Goal: Task Accomplishment & Management: Manage account settings

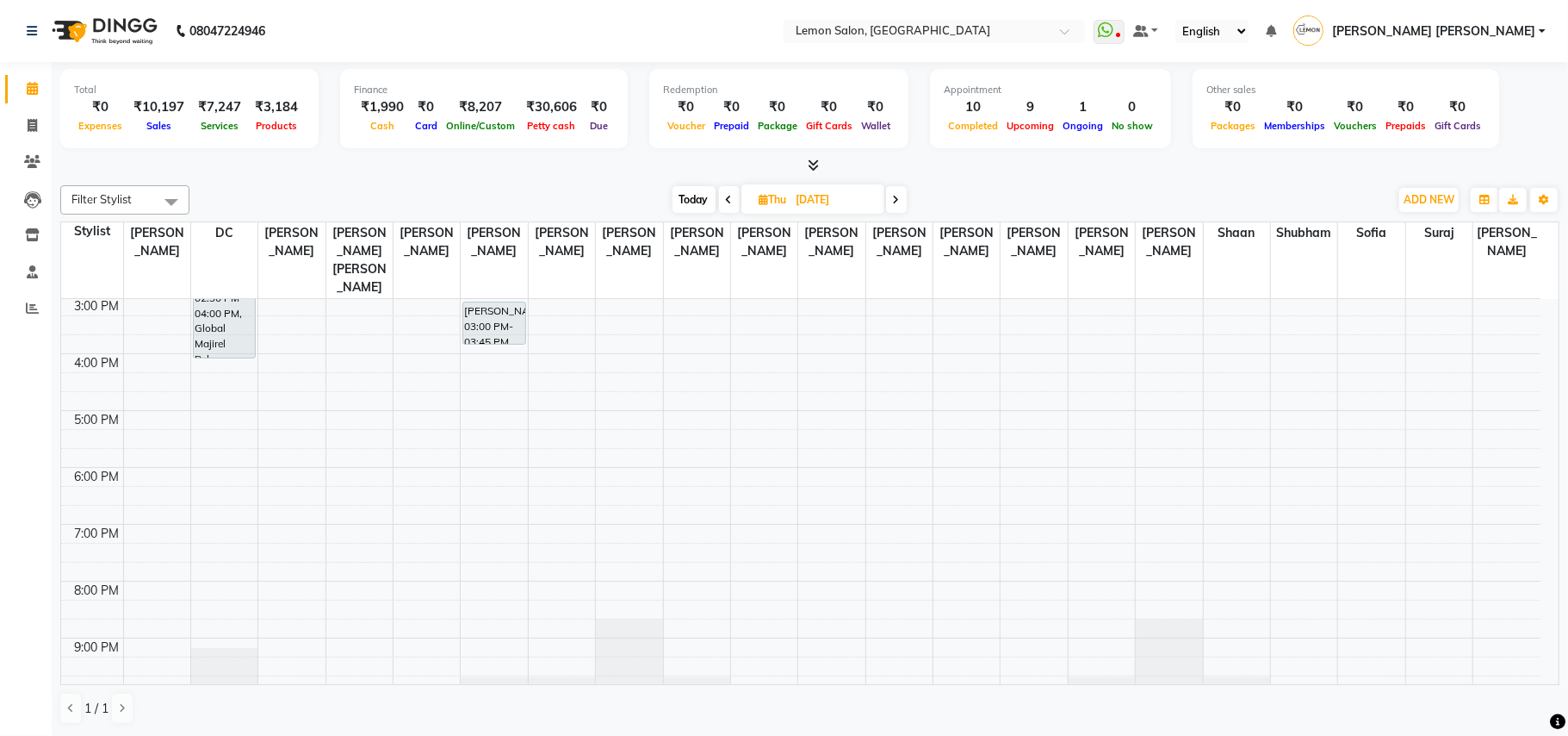
scroll to position [344, 0]
click at [676, 196] on span "Today" at bounding box center [693, 199] width 43 height 27
type input "[DATE]"
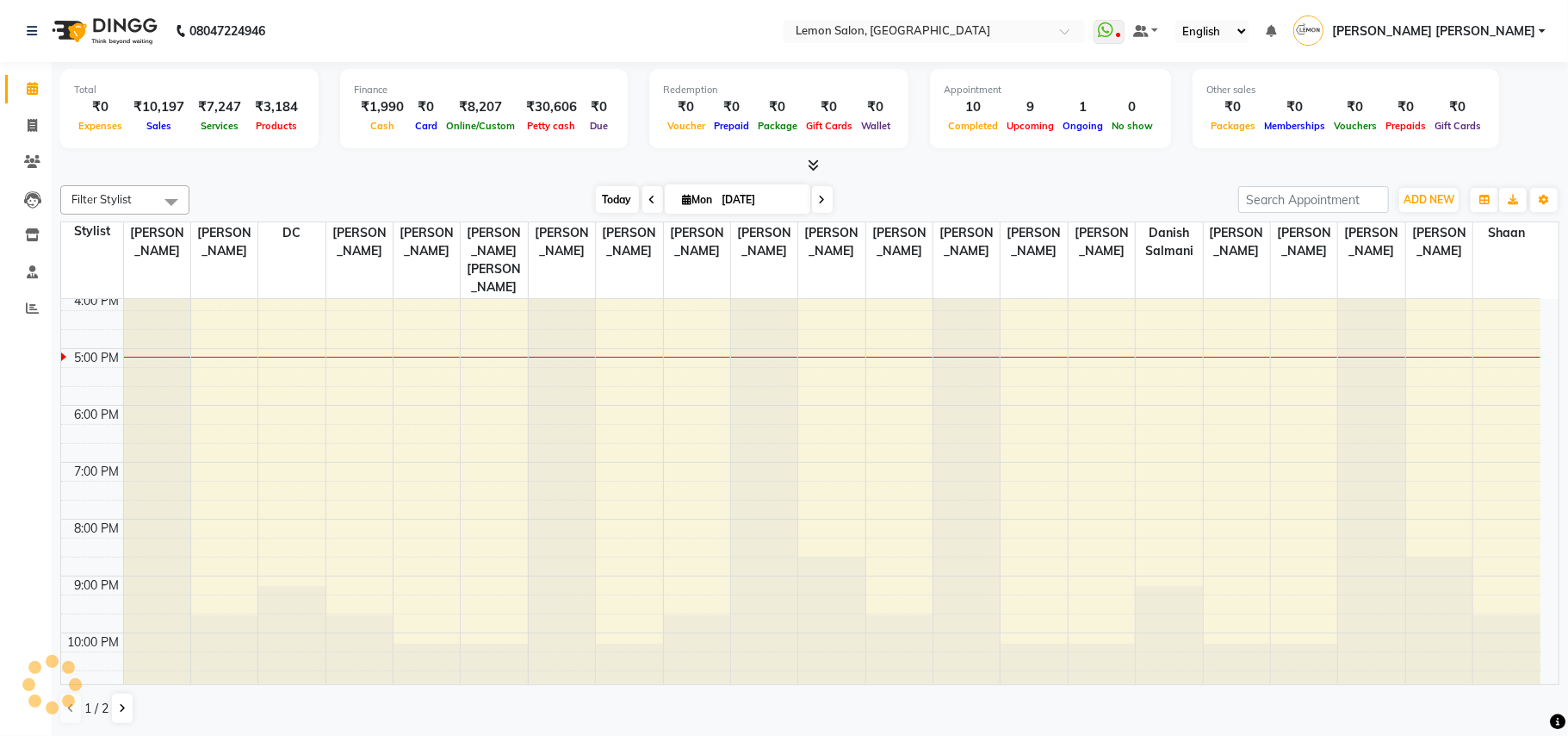
click at [608, 203] on span "Today" at bounding box center [617, 199] width 43 height 27
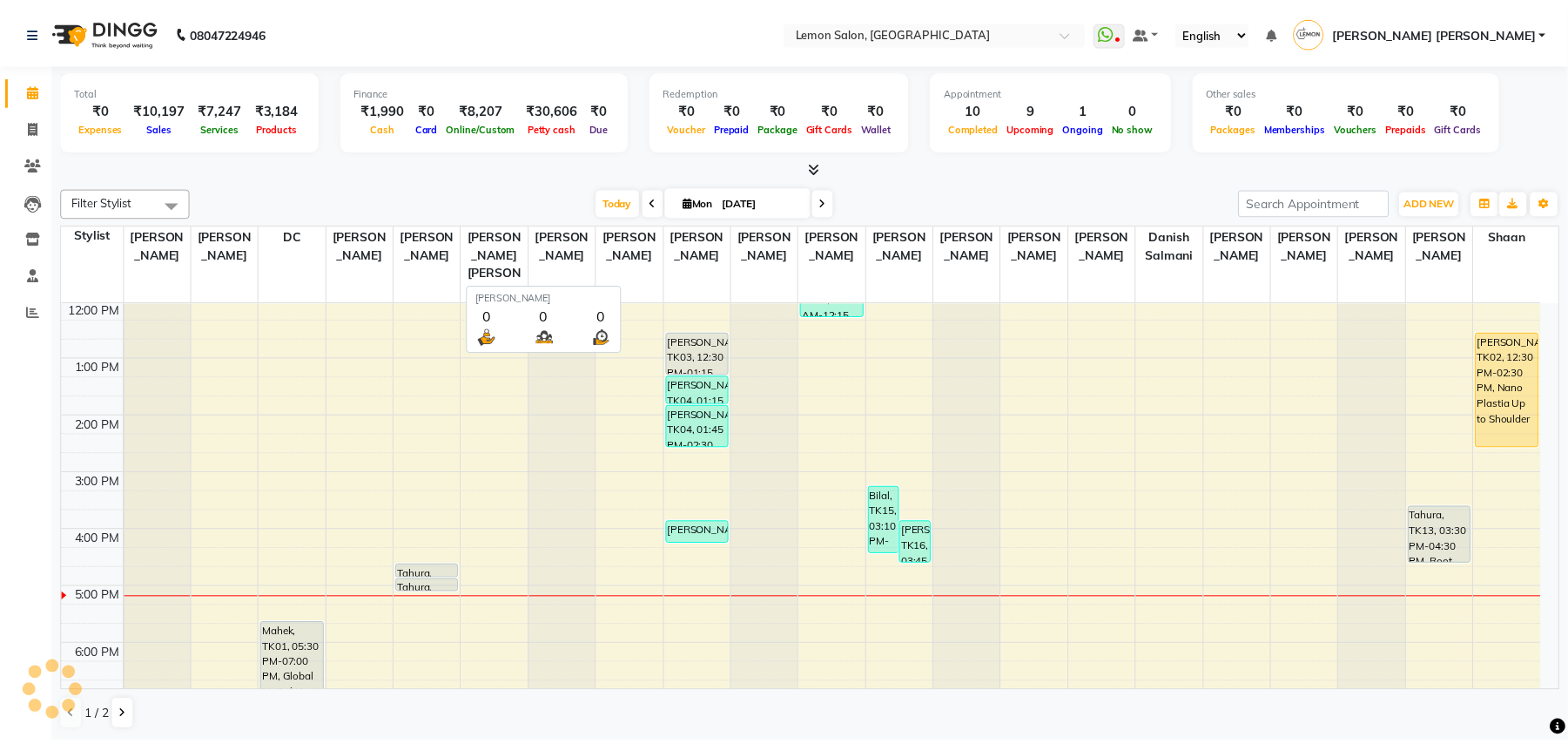
scroll to position [61, 0]
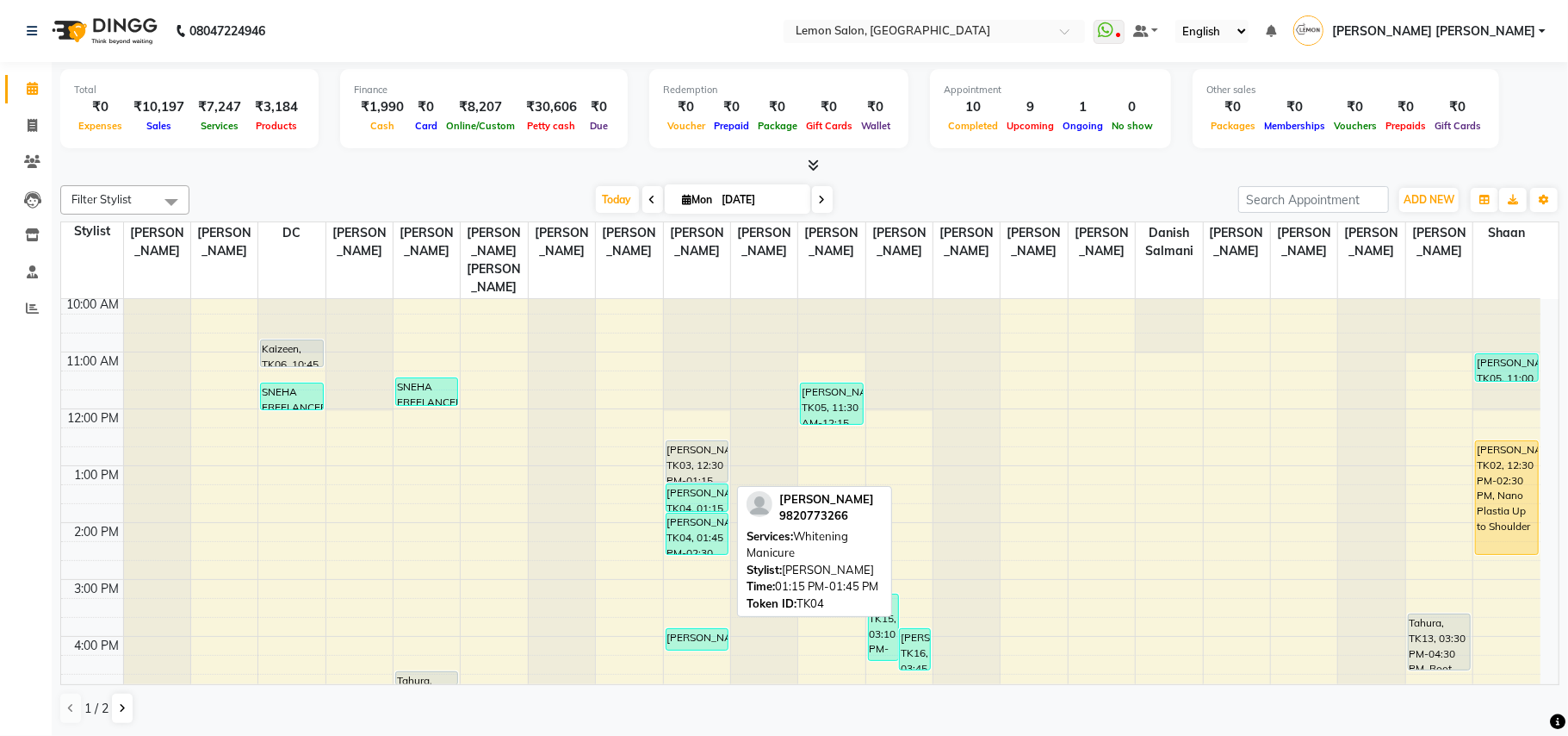
click at [699, 484] on div "Gulfam khan, TK04, 01:15 PM-01:45 PM, Whitening Manicure" at bounding box center [697, 497] width 61 height 27
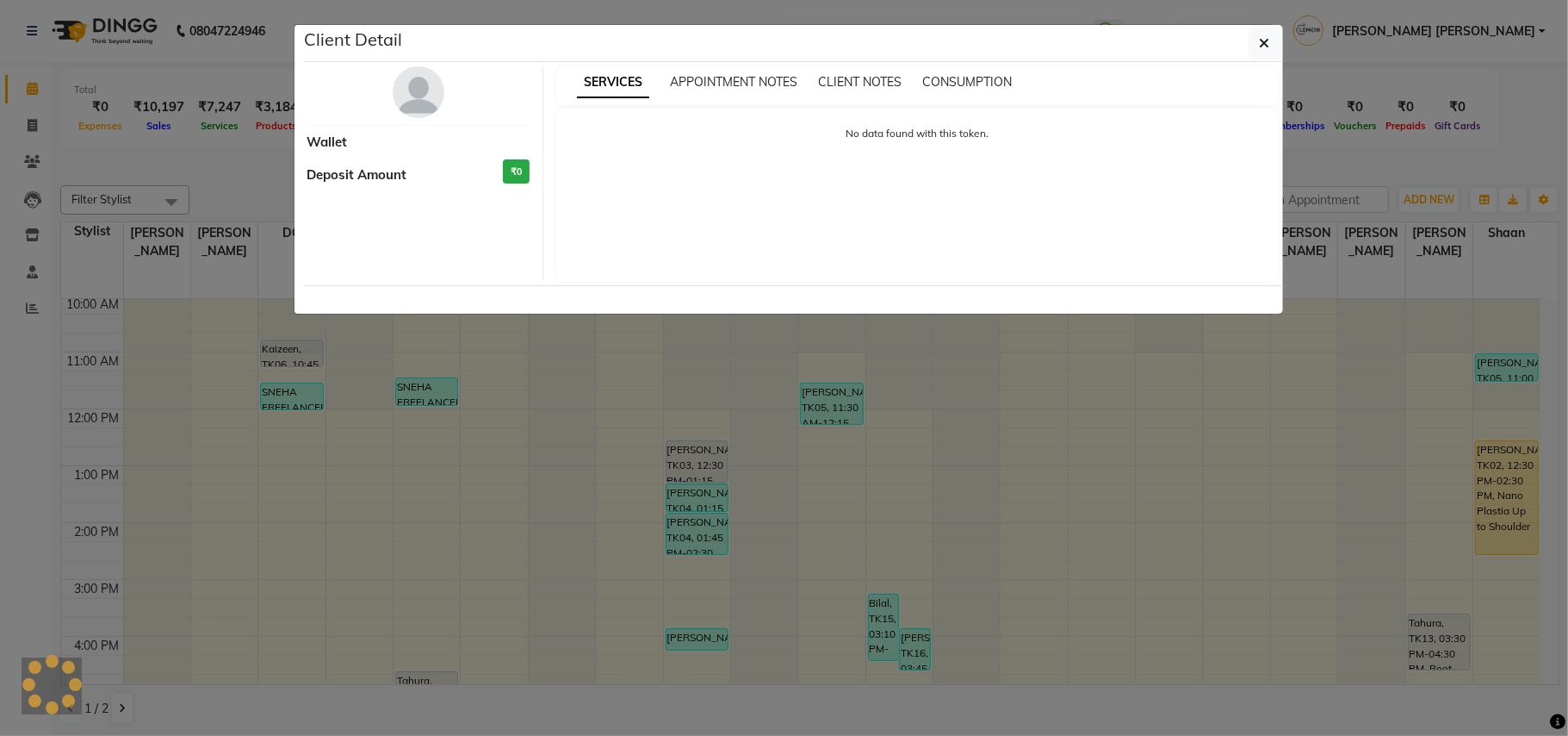
select select "3"
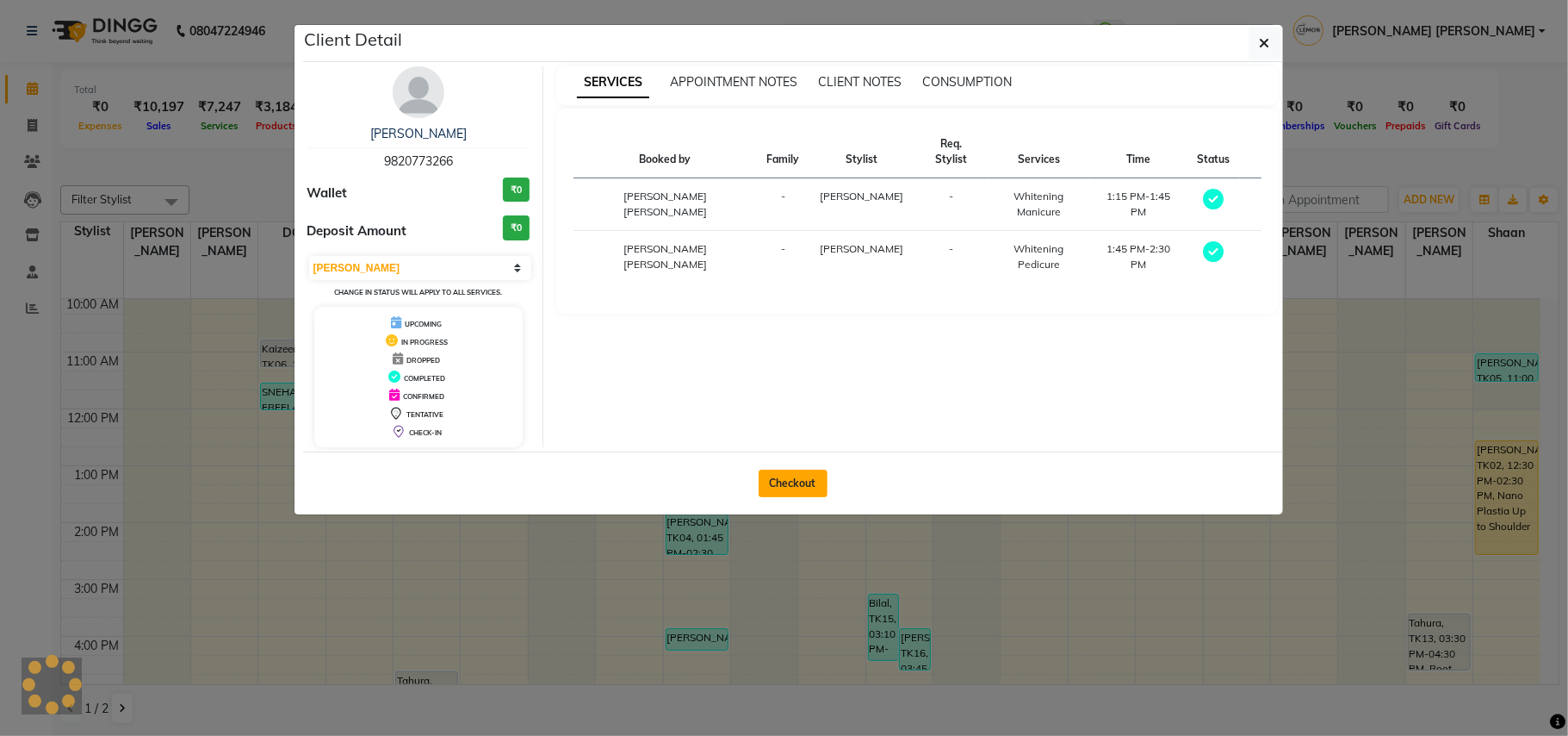
click at [796, 479] on button "Checkout" at bounding box center [792, 483] width 69 height 28
select select "service"
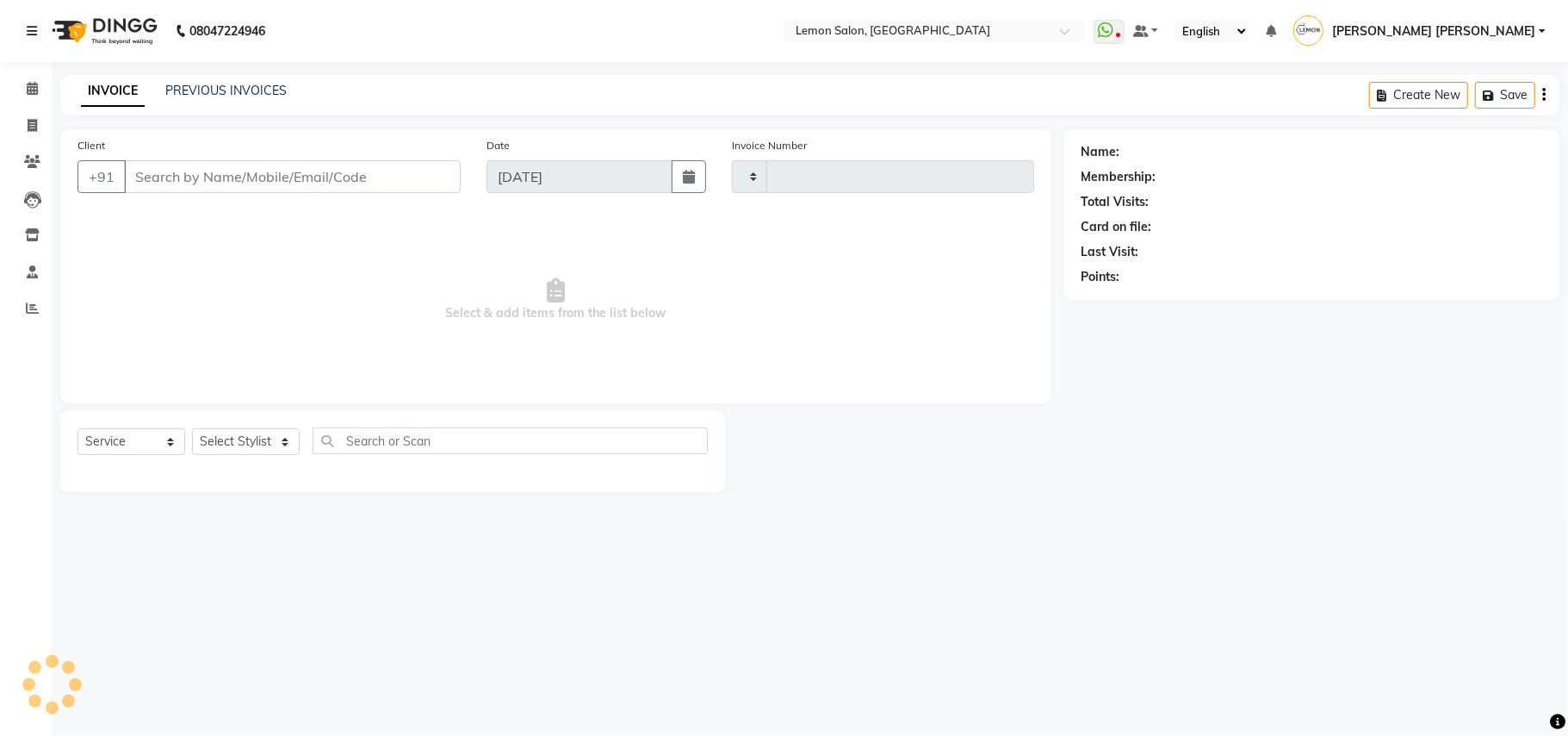
type input "5942"
select select "551"
type input "9820773266"
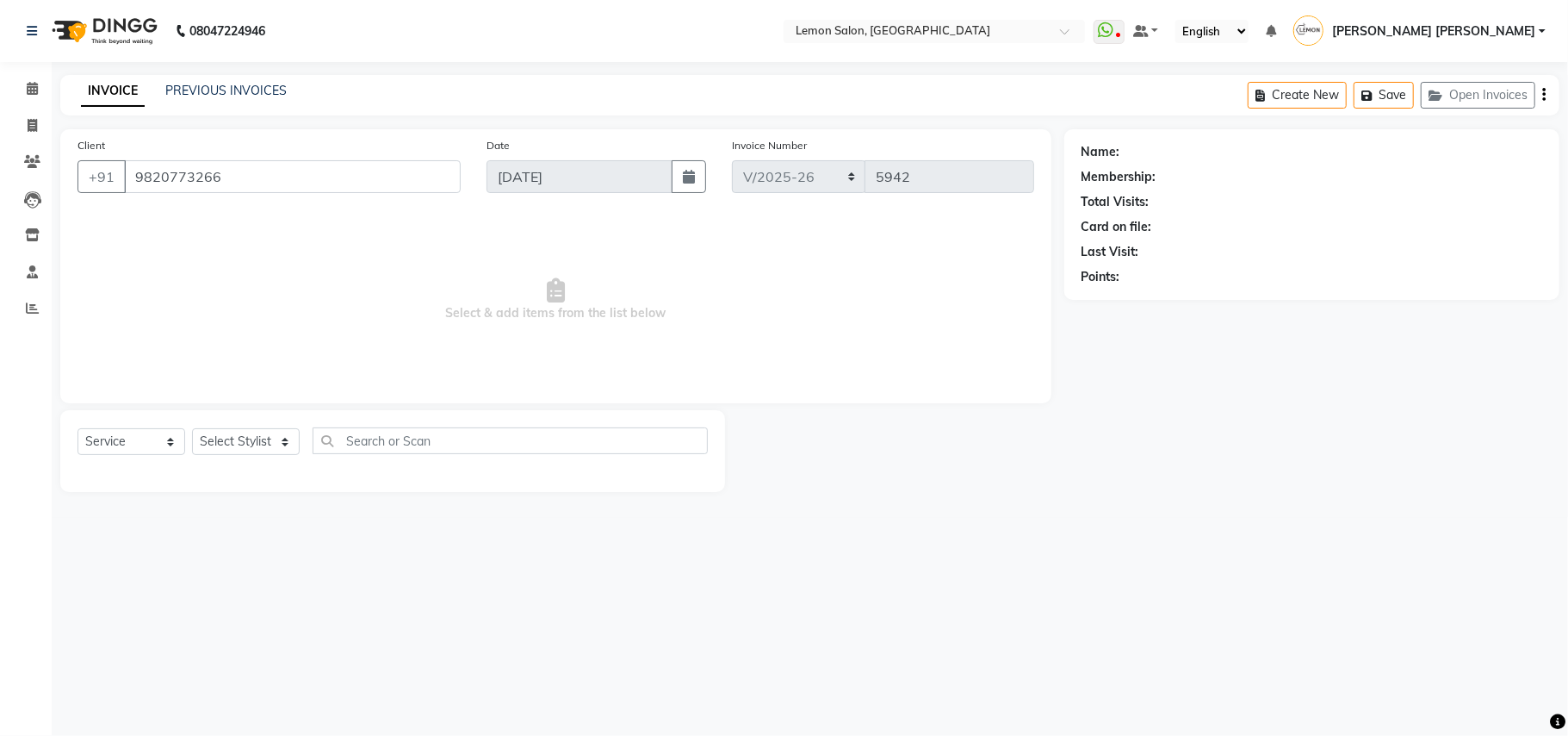
select select "7468"
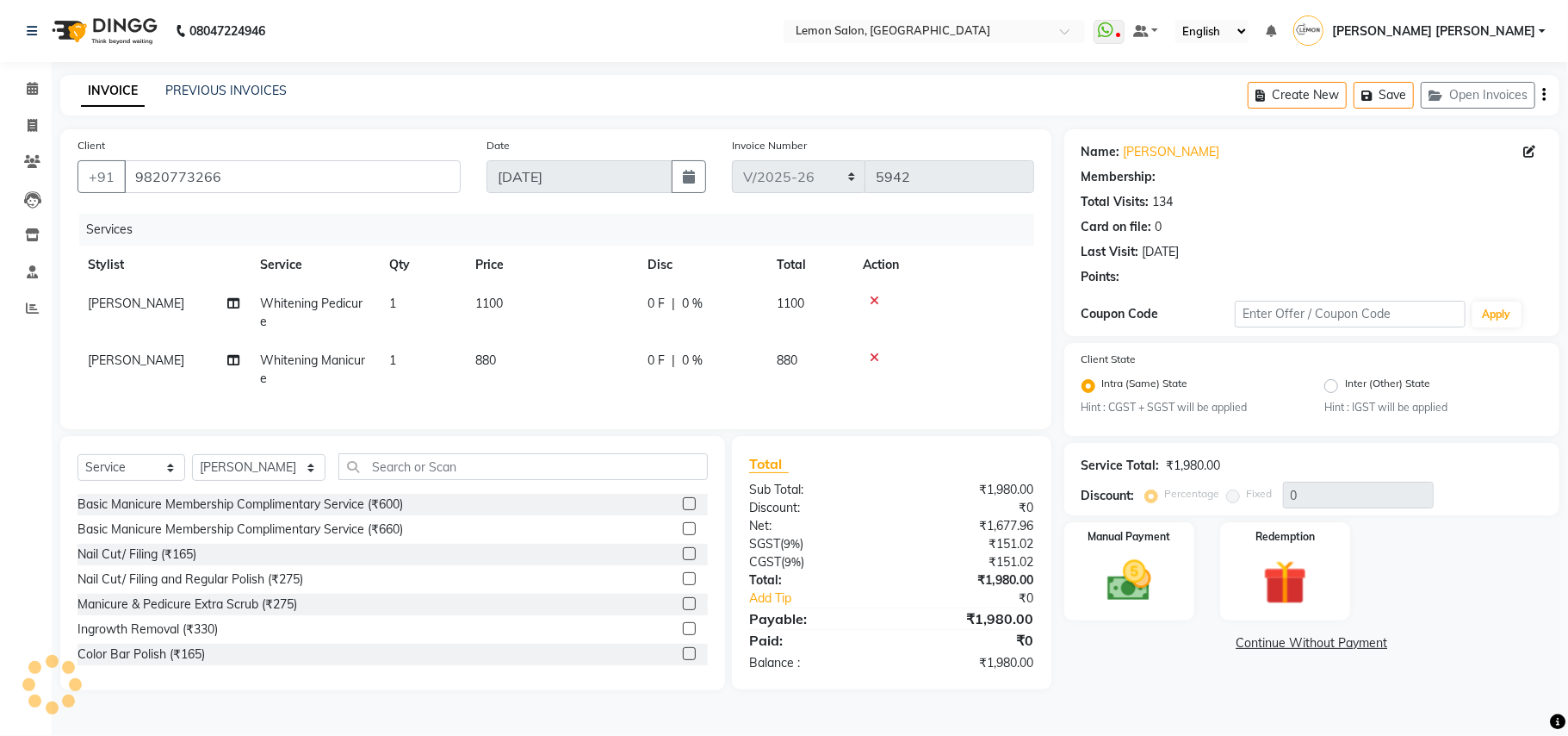
select select "1: Object"
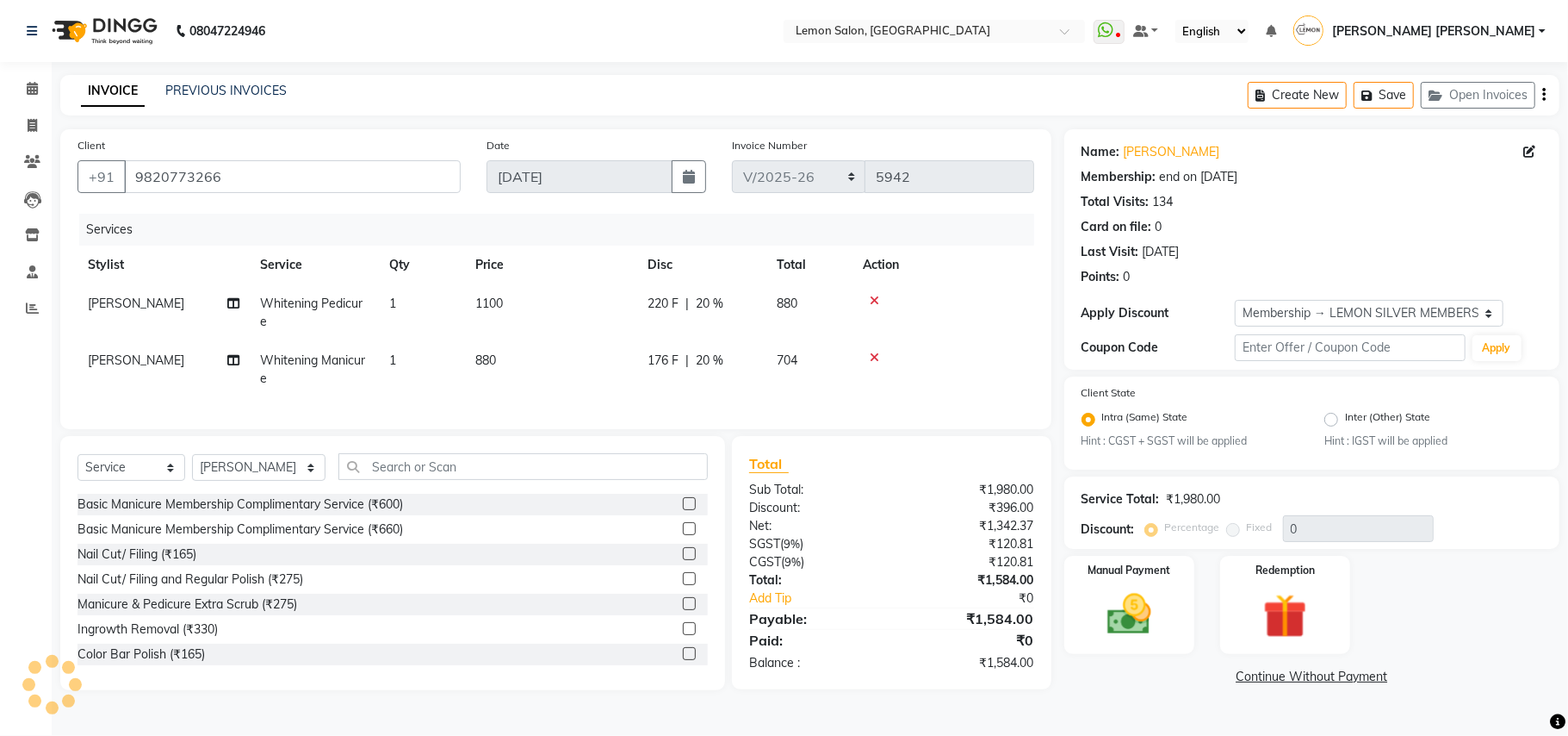
type input "20"
click at [328, 321] on td "Whitening Pedicure" at bounding box center [314, 312] width 129 height 57
select select "7468"
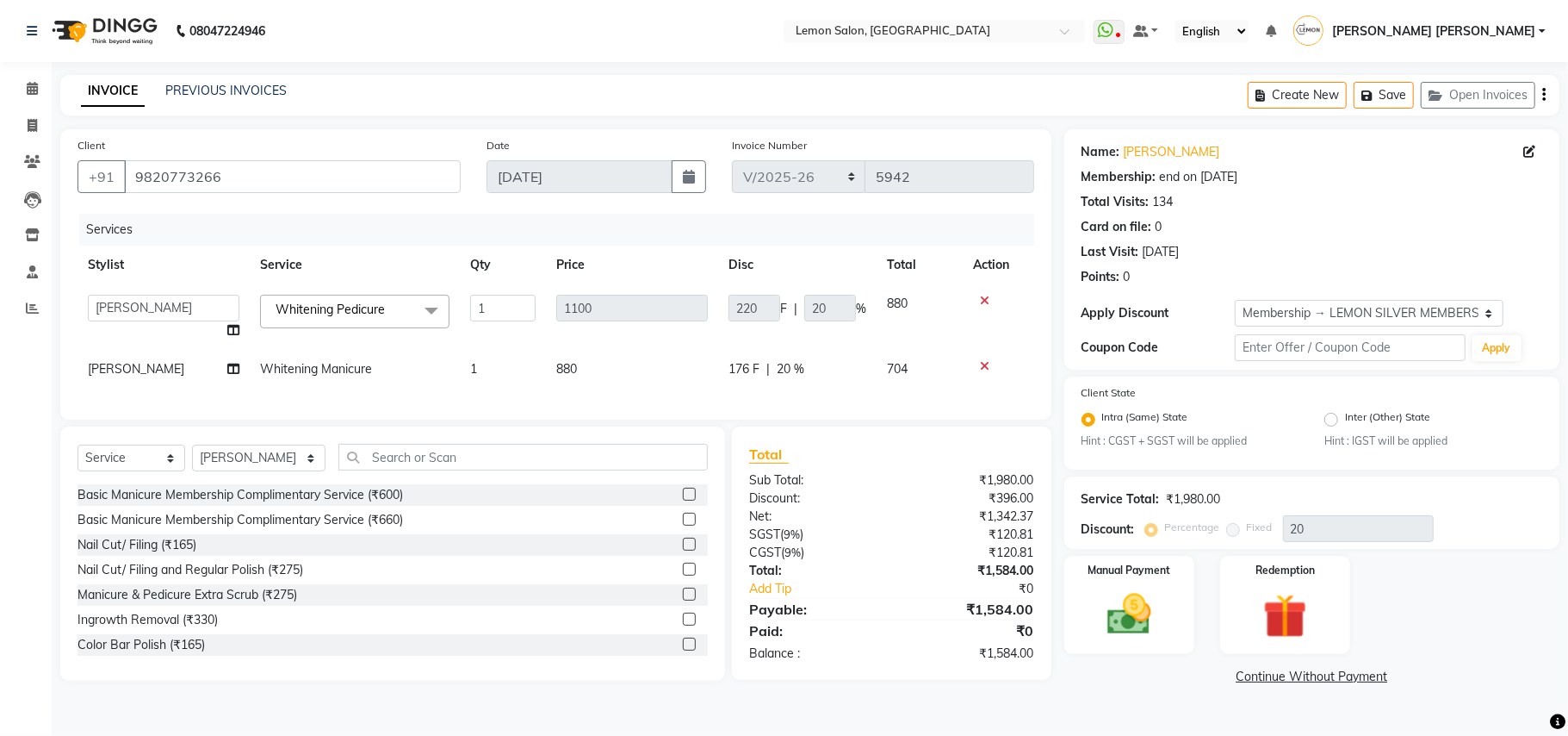
click at [329, 311] on span "Whitening Pedicure" at bounding box center [329, 310] width 109 height 16
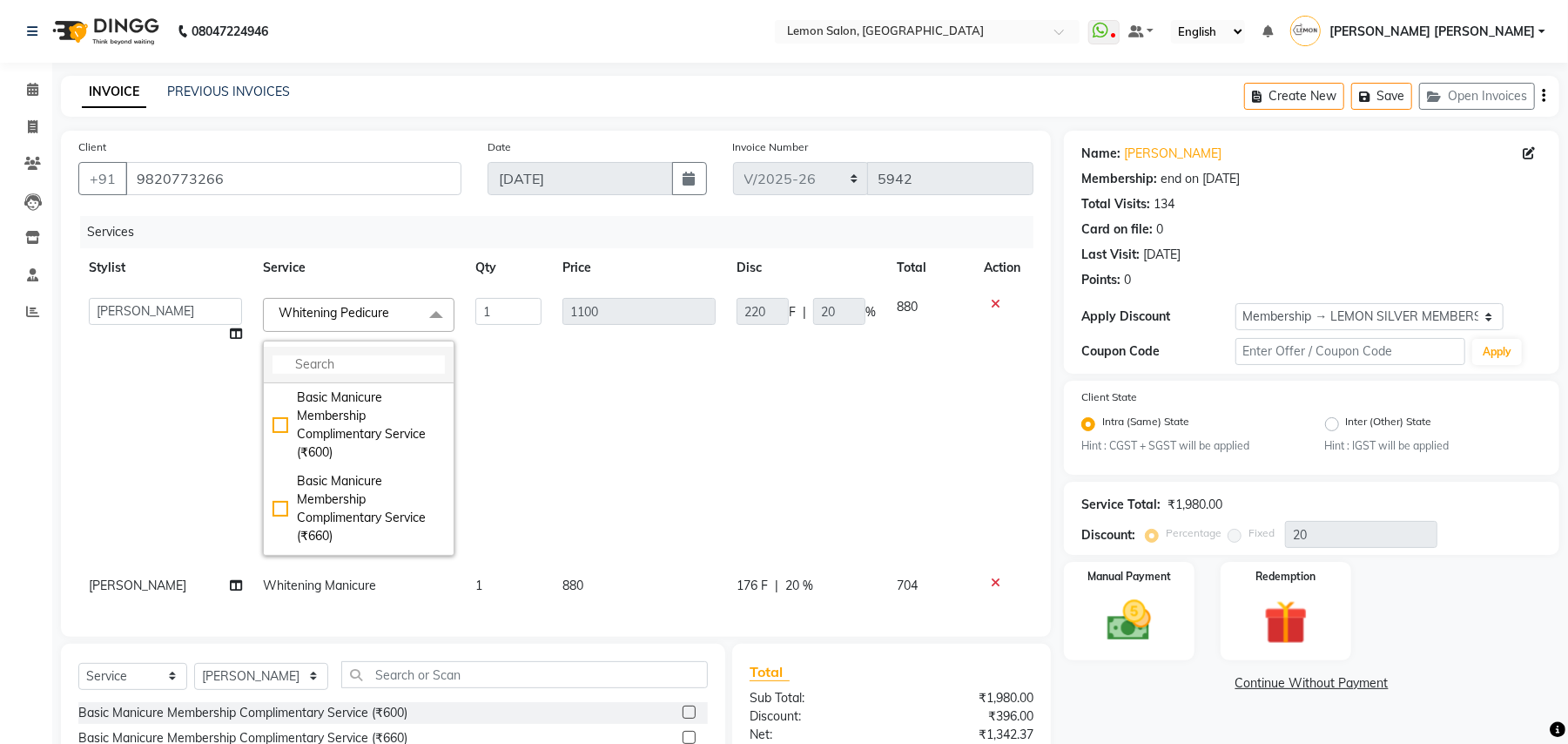
click at [343, 371] on input "multiselect-search" at bounding box center [359, 364] width 173 height 19
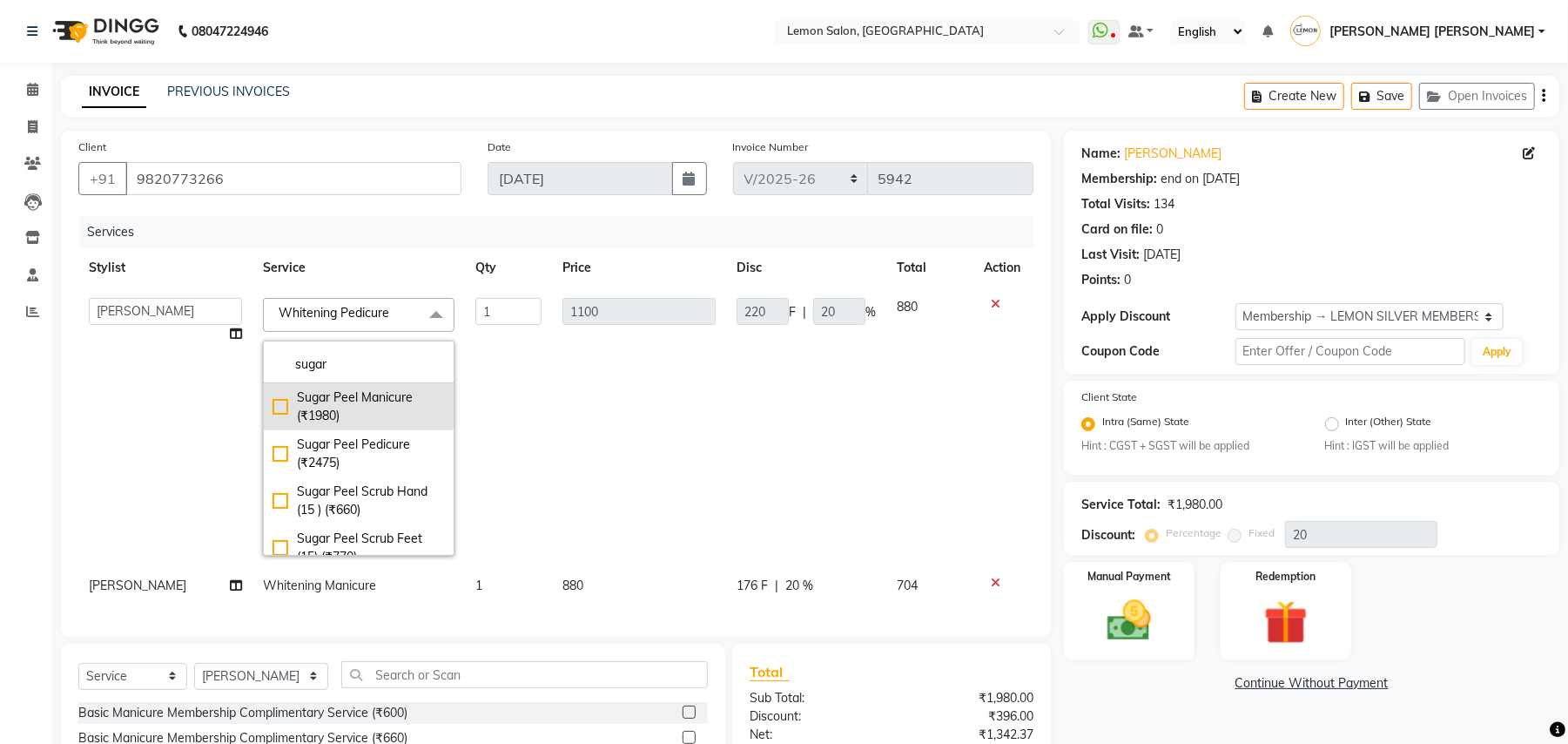
type input "sugar"
click at [325, 397] on div "Sugar Peel Manicure (₹1980)" at bounding box center [359, 406] width 173 height 36
checkbox input "true"
type input "1980"
type input "396"
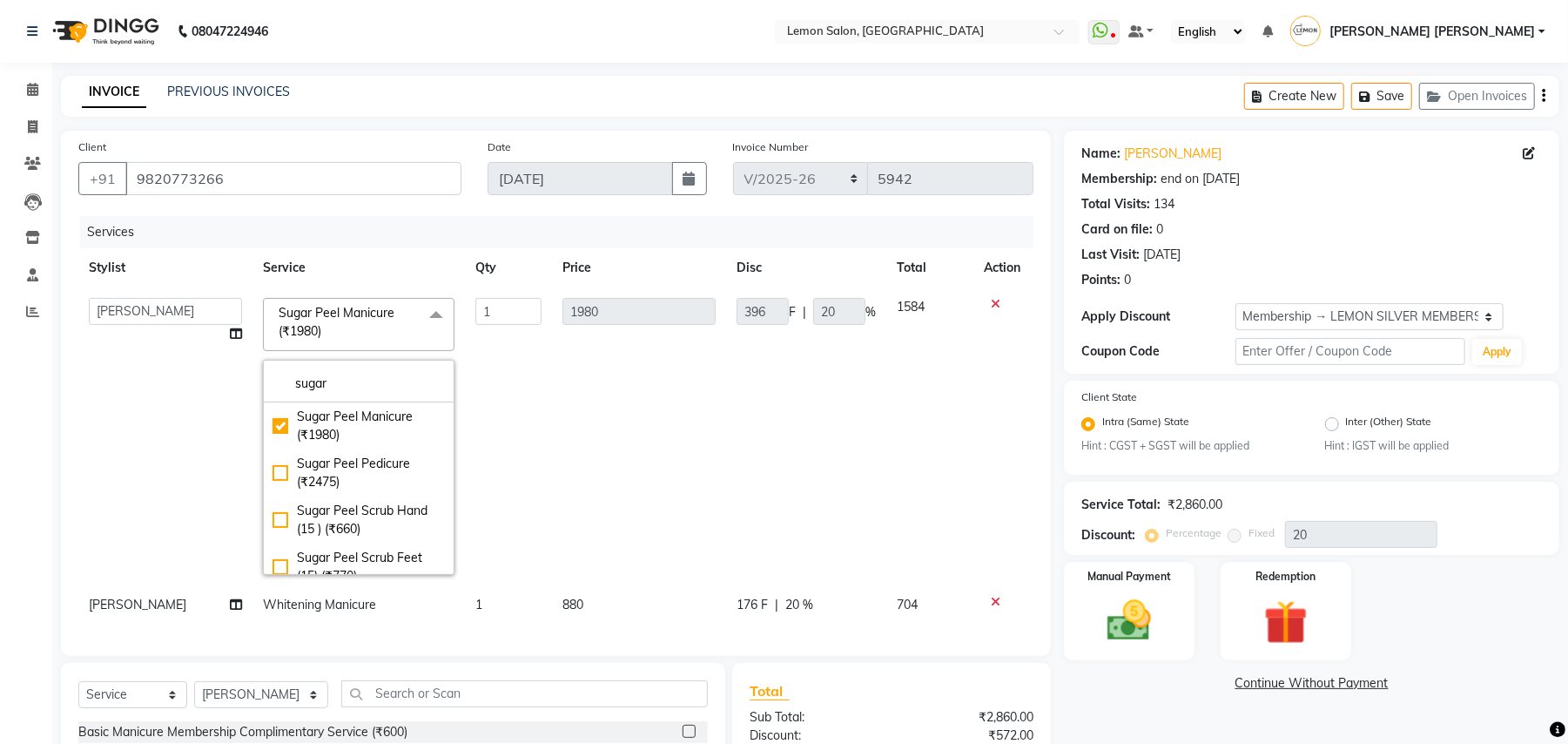
click at [535, 375] on td "1" at bounding box center [508, 436] width 87 height 298
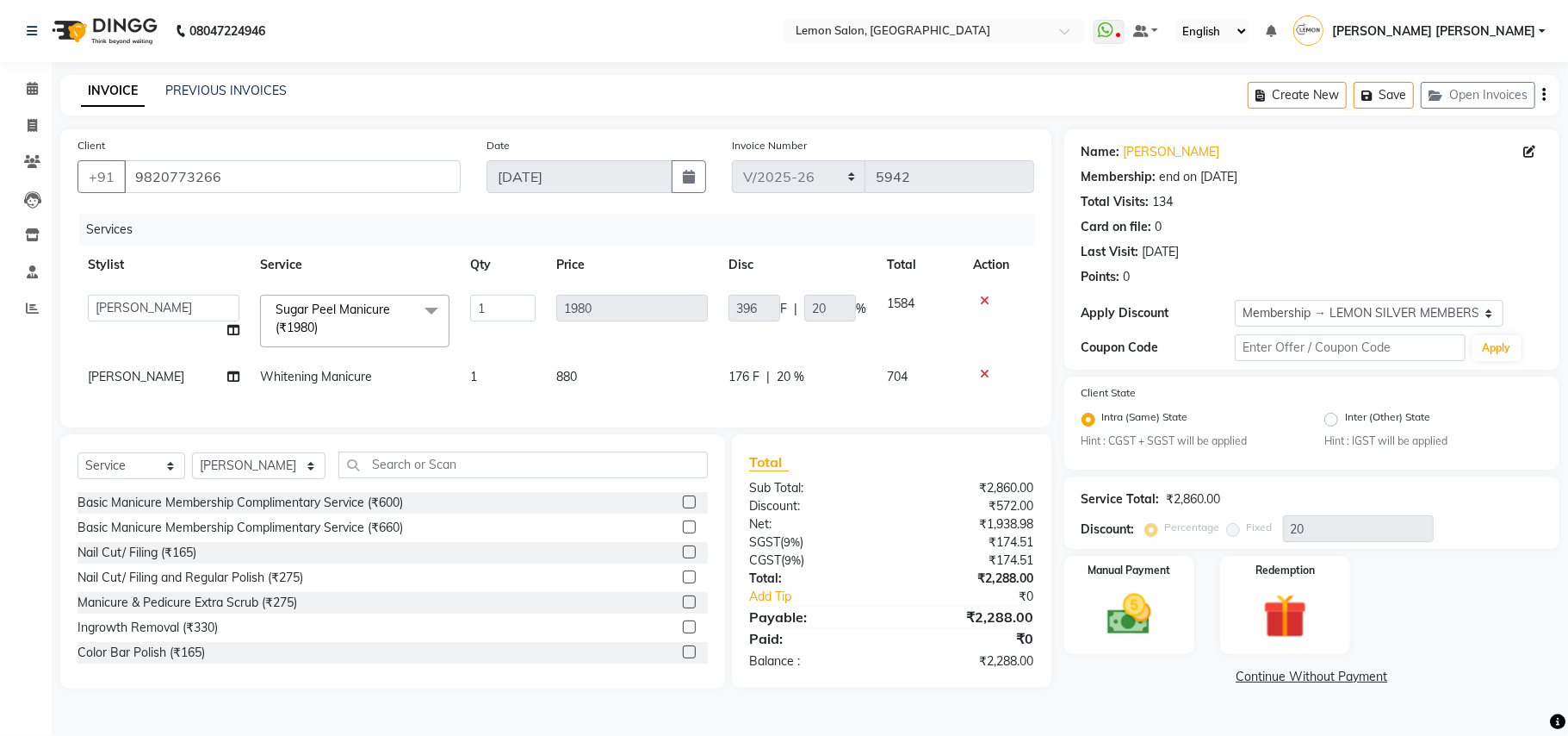
click at [366, 390] on td "Whitening Manicure" at bounding box center [354, 377] width 210 height 38
select select "7468"
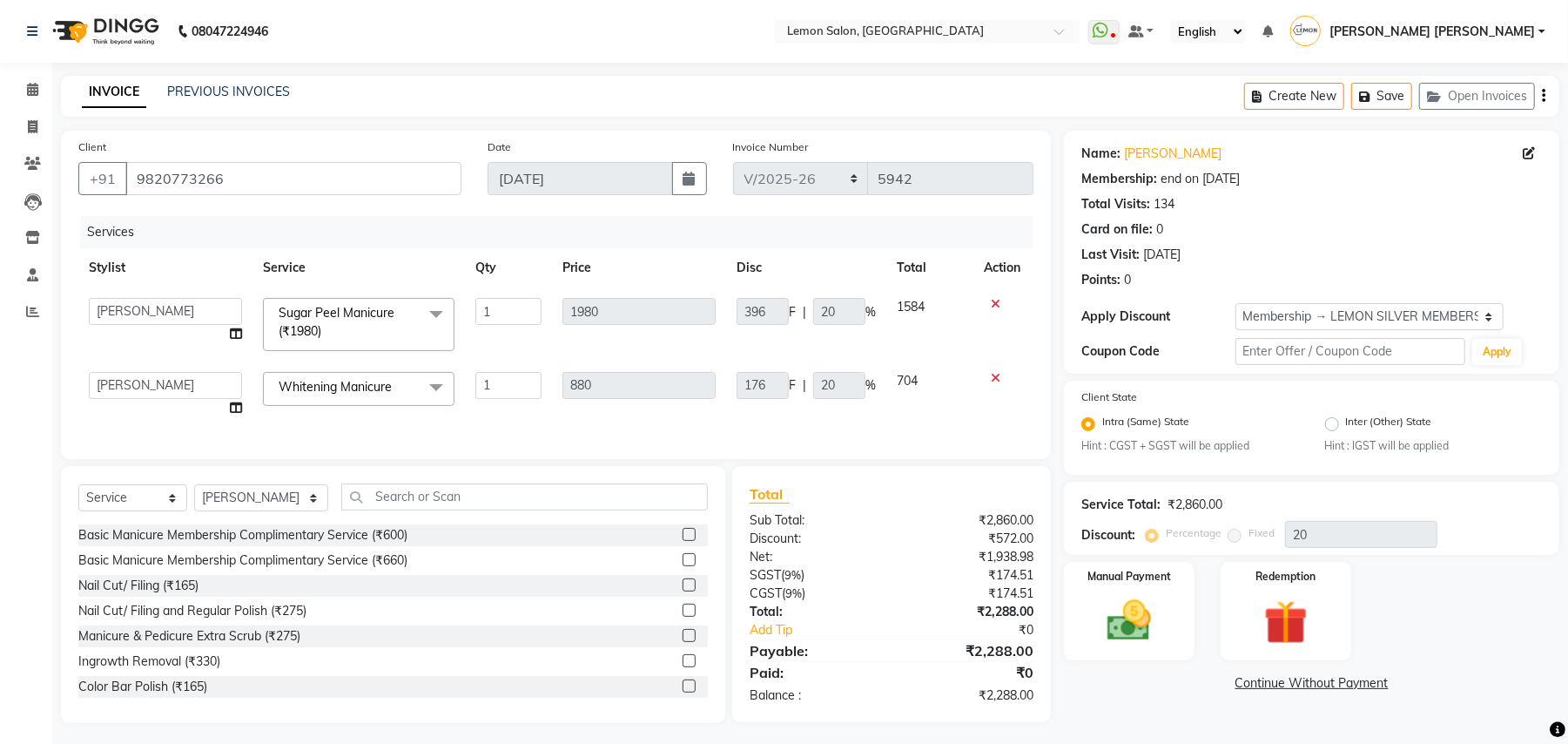
click at [370, 394] on span "Whitening Manicure" at bounding box center [335, 387] width 113 height 16
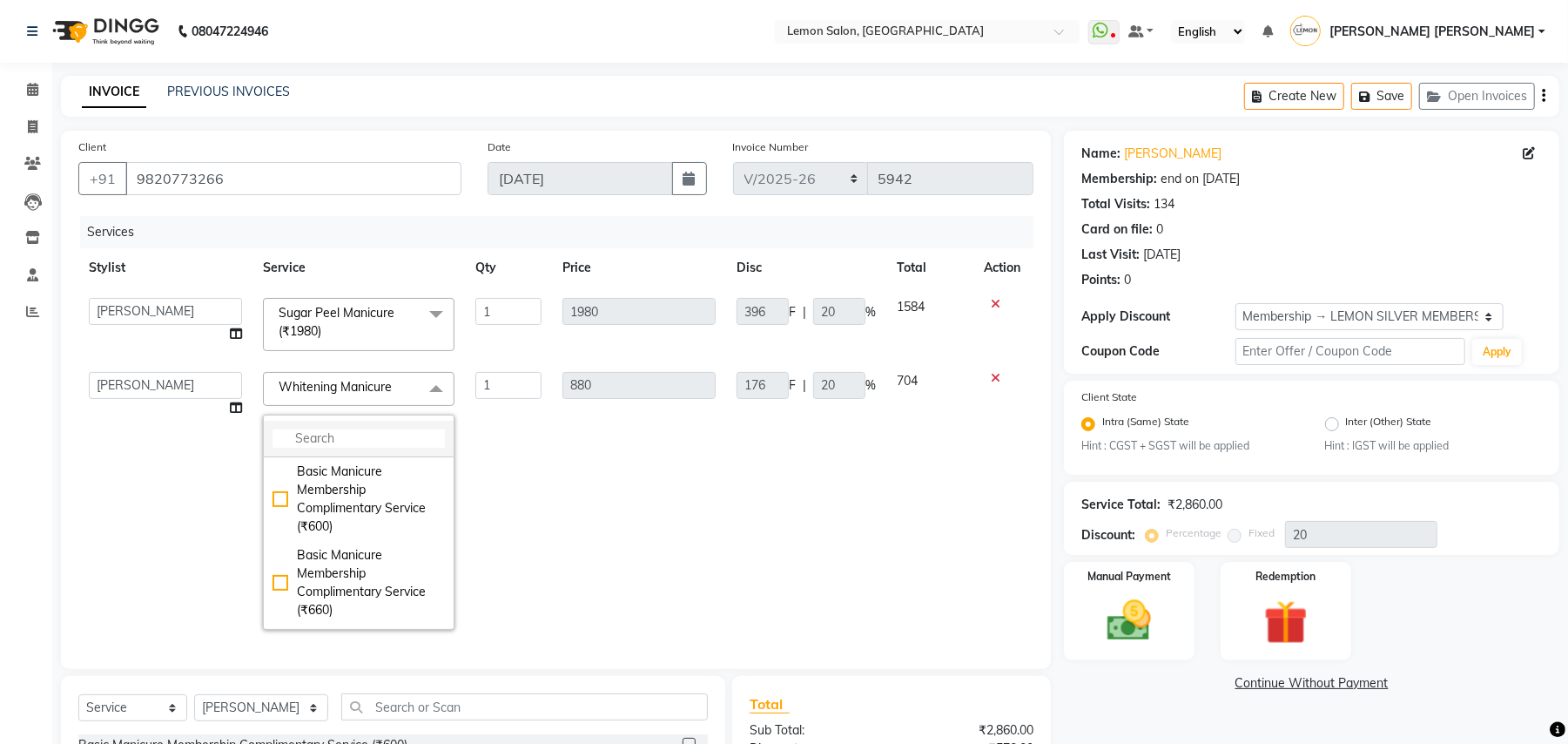
click at [355, 439] on input "multiselect-search" at bounding box center [359, 438] width 173 height 19
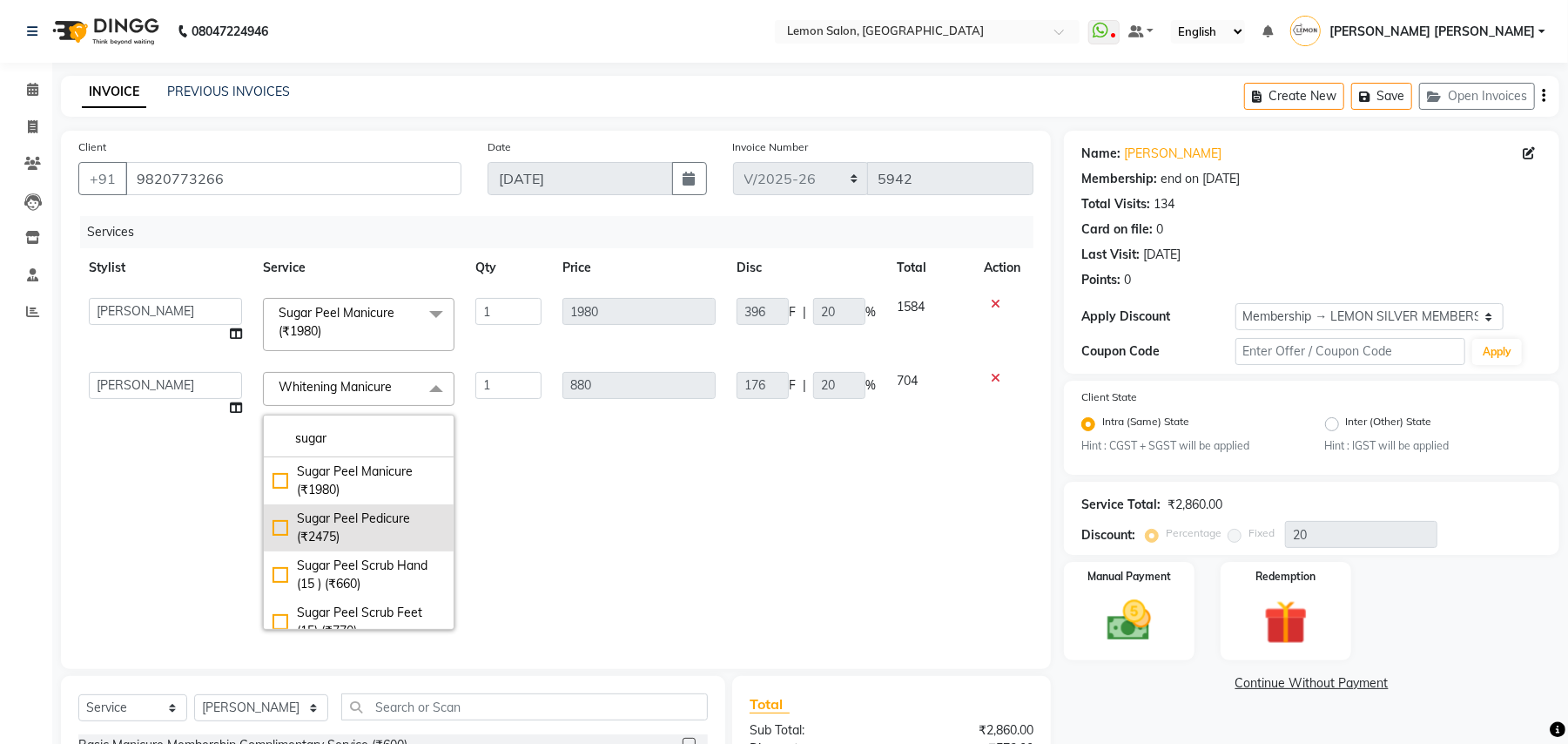
type input "sugar"
click at [366, 526] on div "Sugar Peel Pedicure (₹2475)" at bounding box center [359, 527] width 173 height 36
checkbox input "true"
type input "2475"
type input "495"
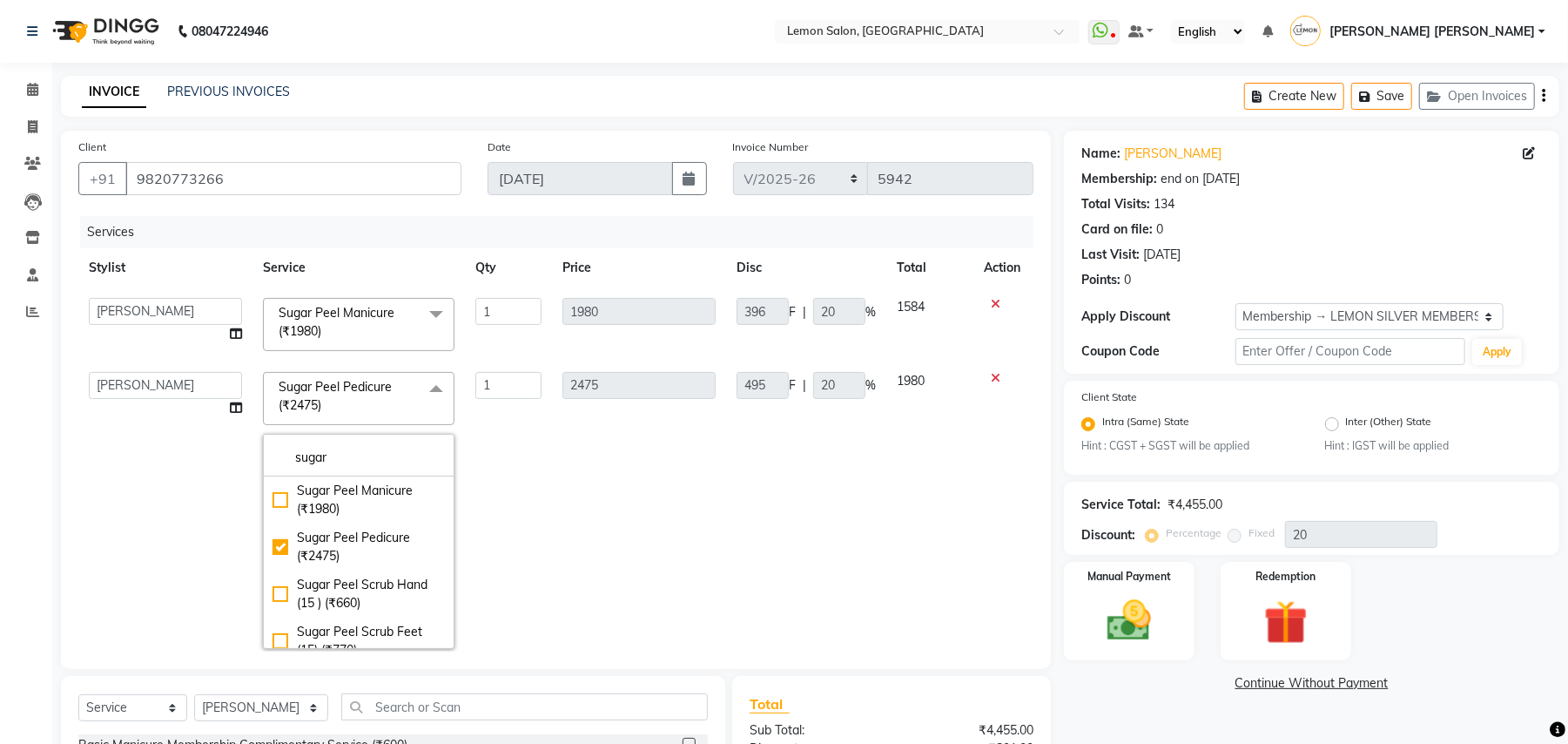
click at [739, 470] on td "495 F | 20 %" at bounding box center [806, 510] width 160 height 298
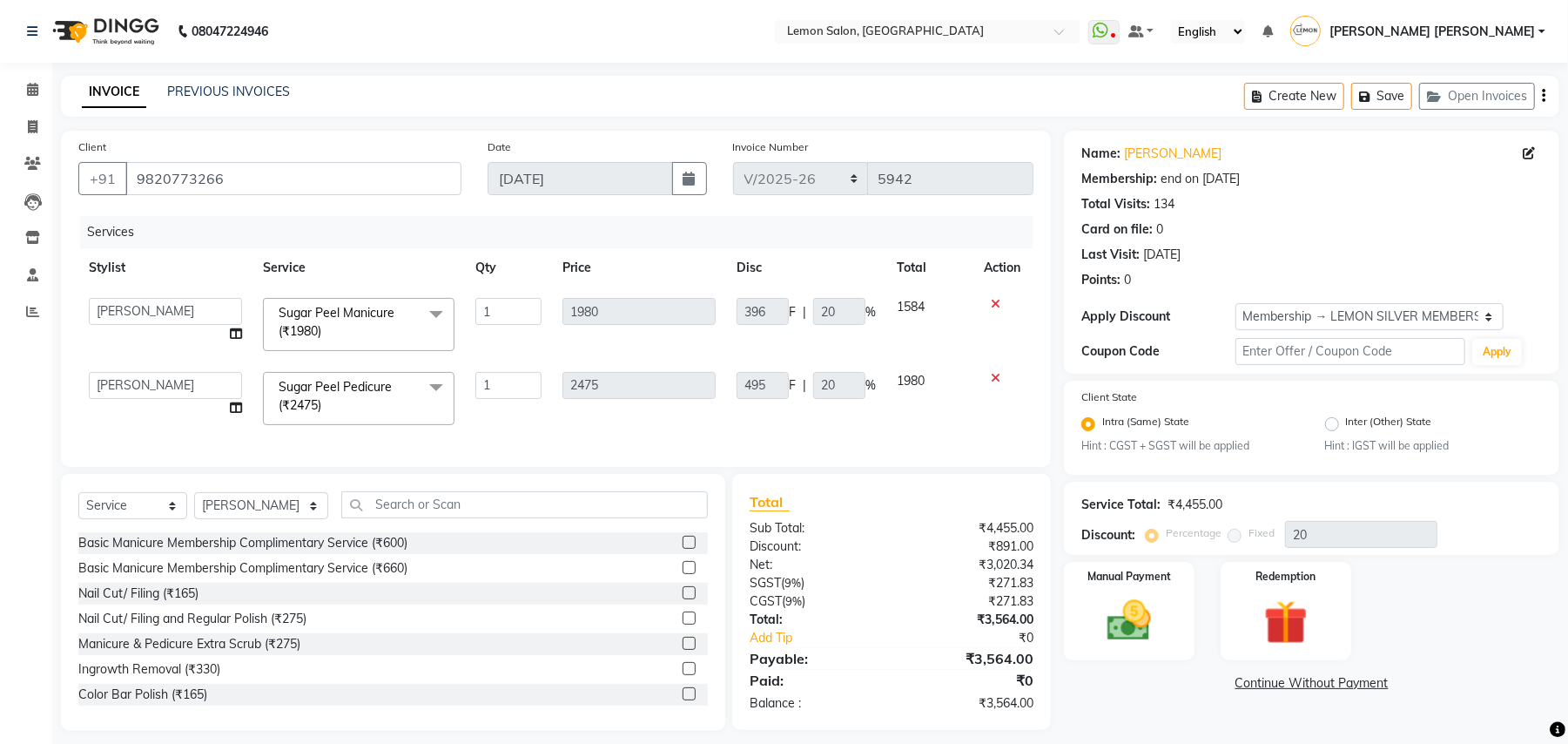
scroll to position [30, 0]
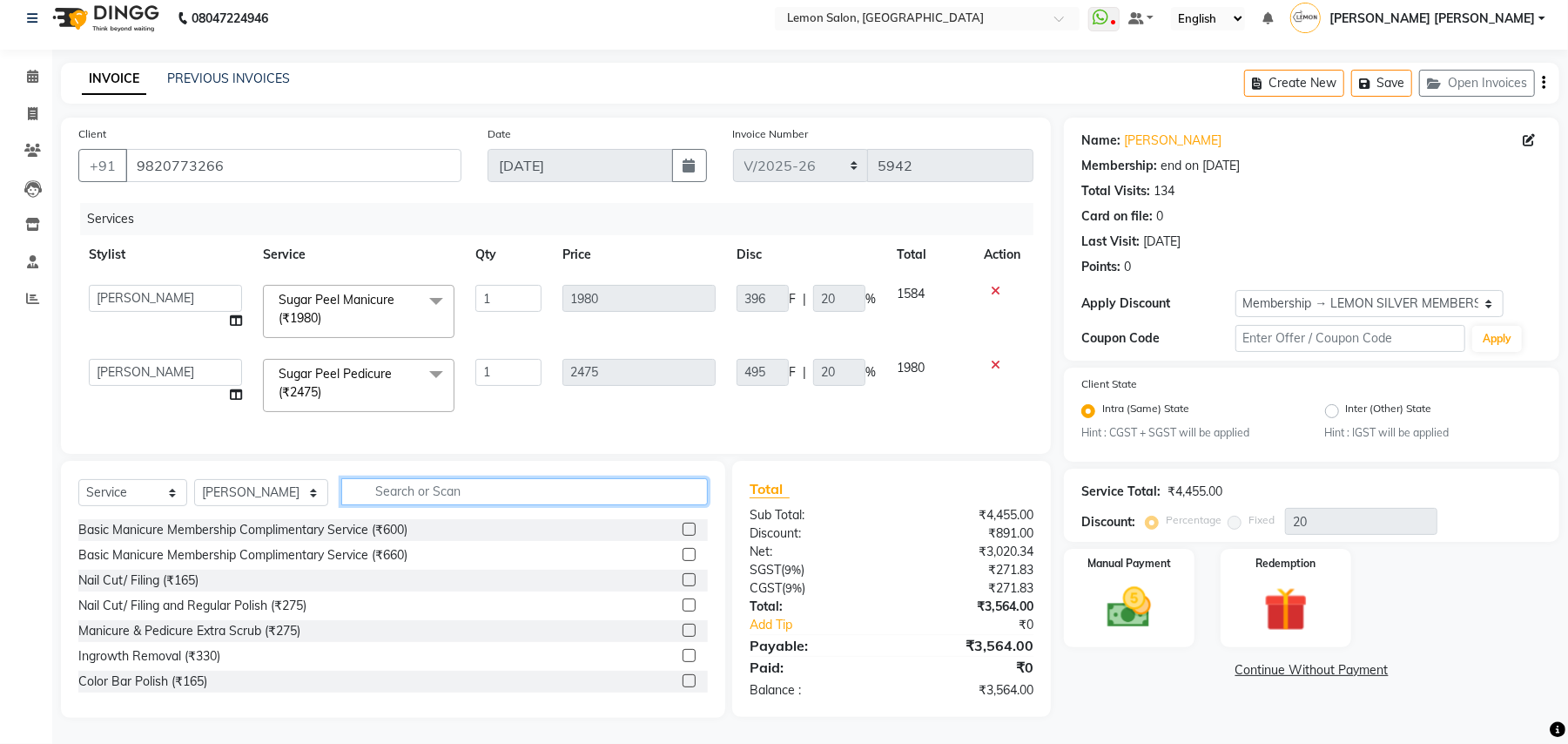
click at [383, 482] on input "text" at bounding box center [524, 491] width 367 height 27
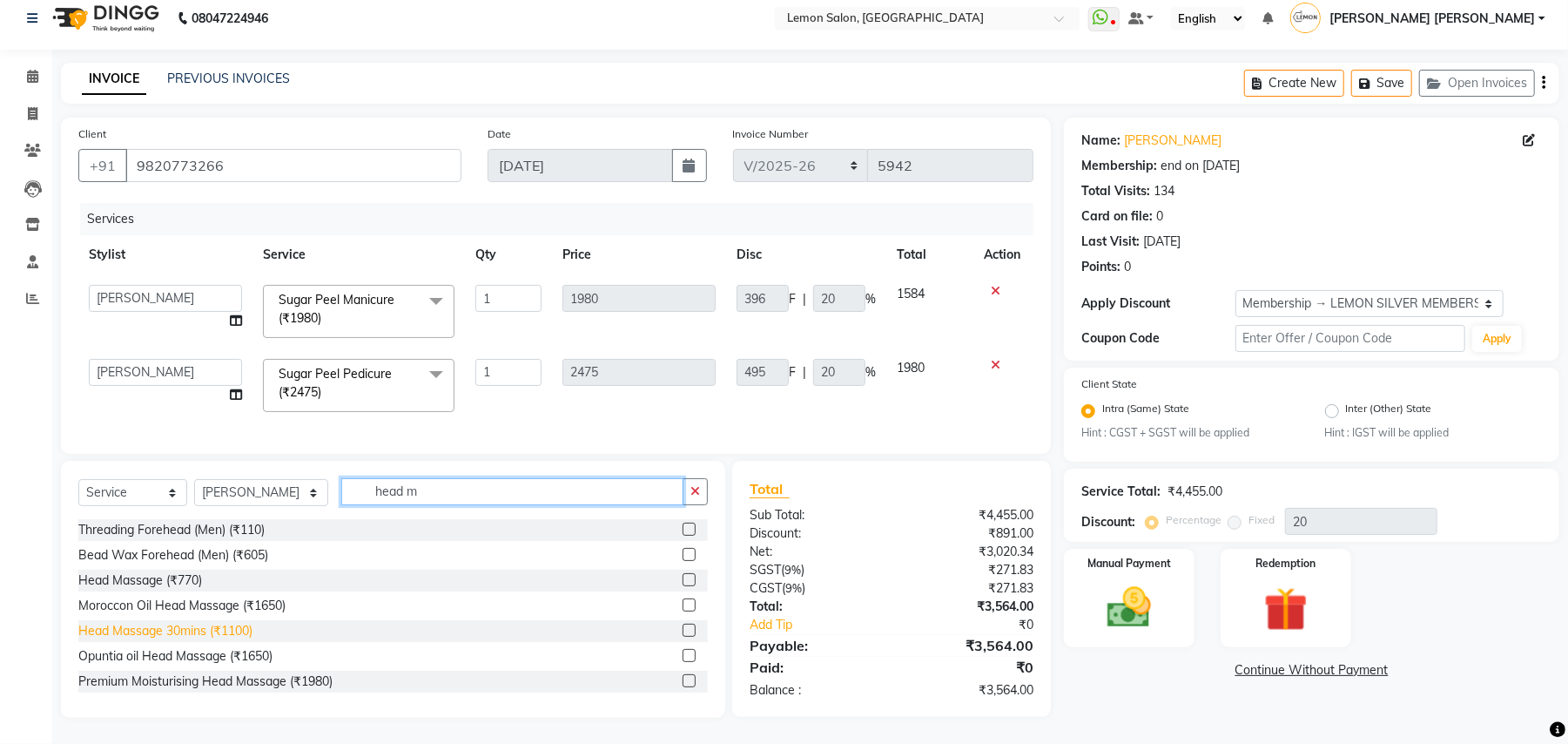
type input "head m"
click at [151, 631] on div "Head Massage 30mins (₹1100)" at bounding box center [166, 630] width 175 height 19
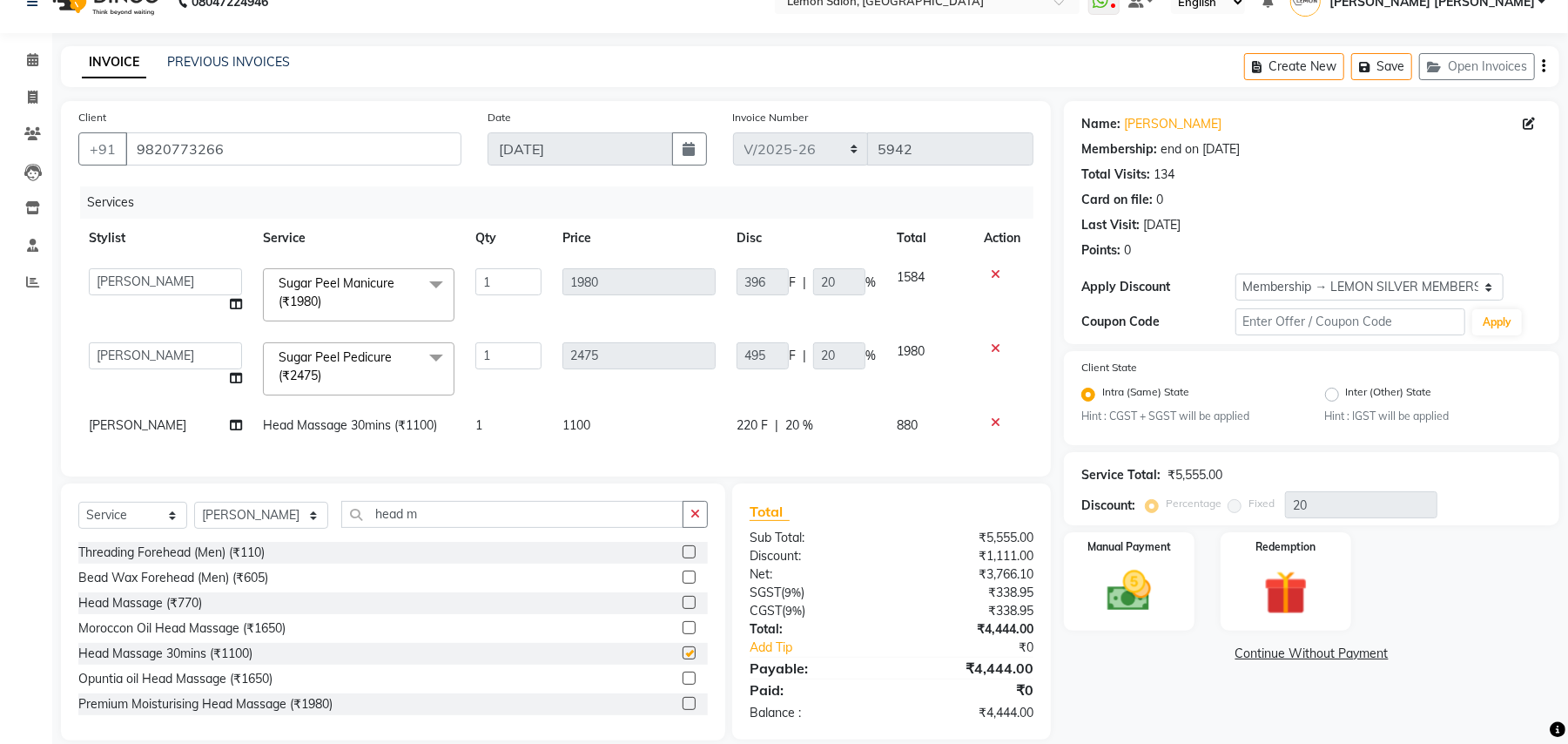
checkbox input "false"
click at [694, 520] on icon "button" at bounding box center [695, 514] width 10 height 12
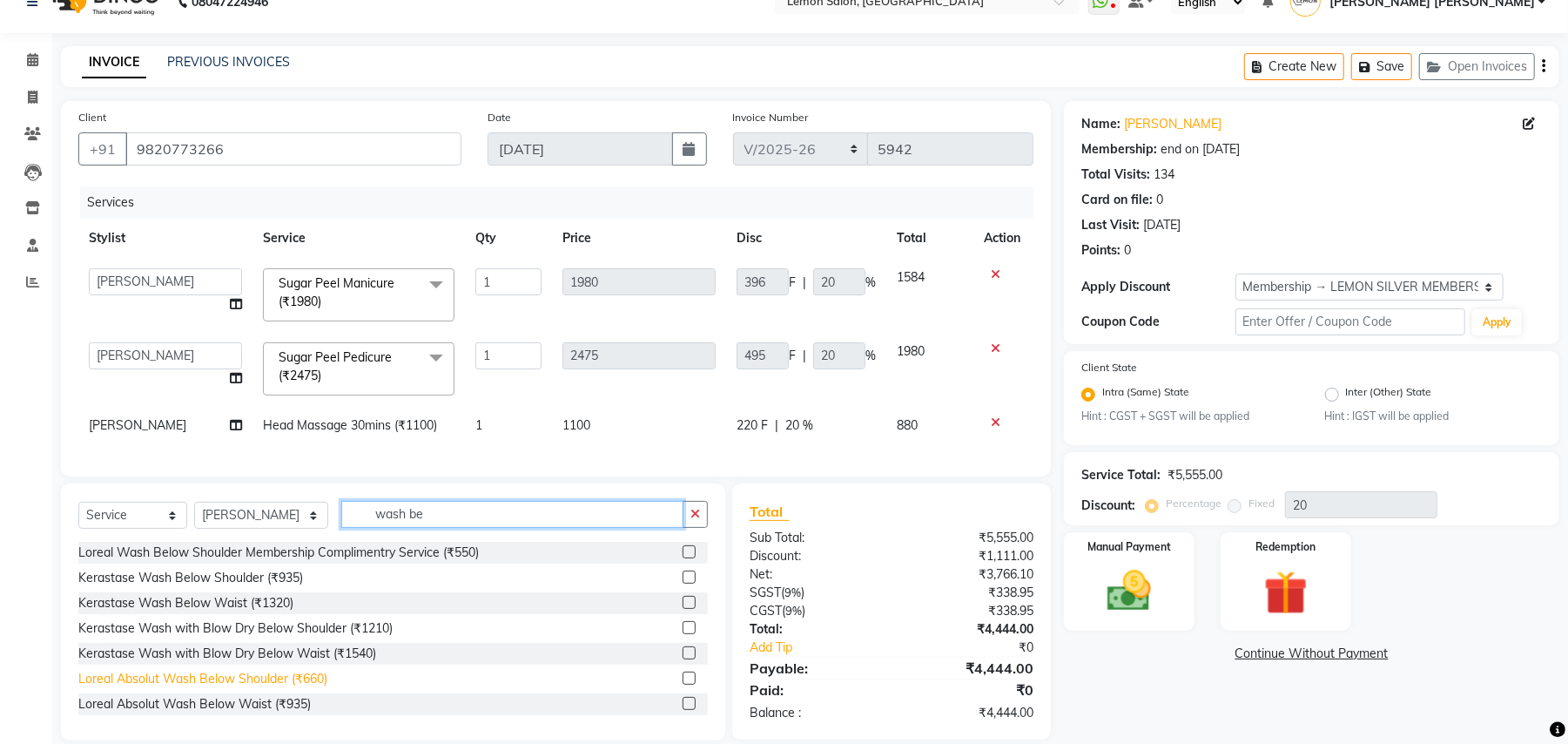
type input "wash be"
click at [303, 688] on div "Loreal Absolut Wash Below Shoulder (₹660)" at bounding box center [203, 679] width 249 height 19
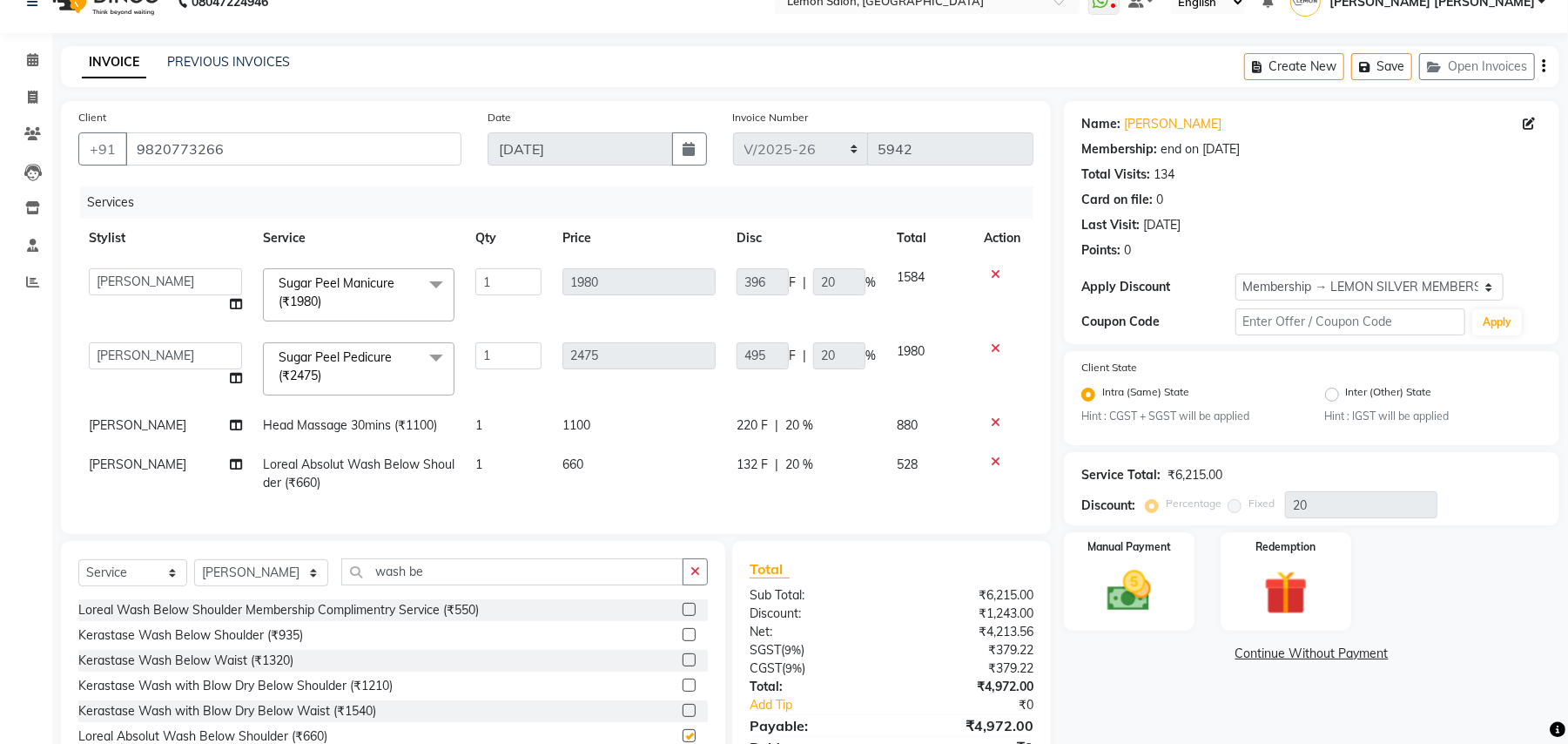
checkbox input "false"
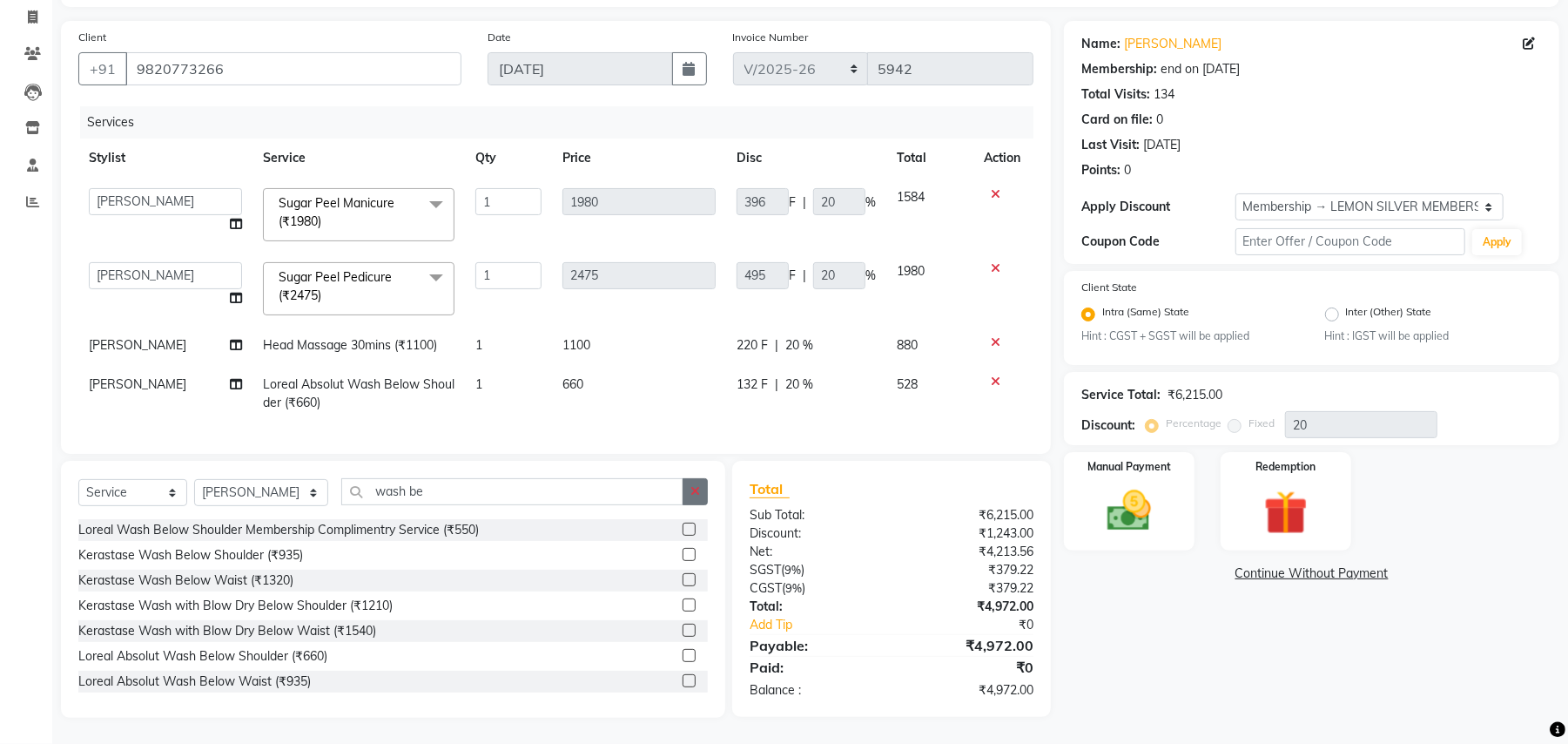
click at [701, 495] on button "button" at bounding box center [695, 491] width 26 height 27
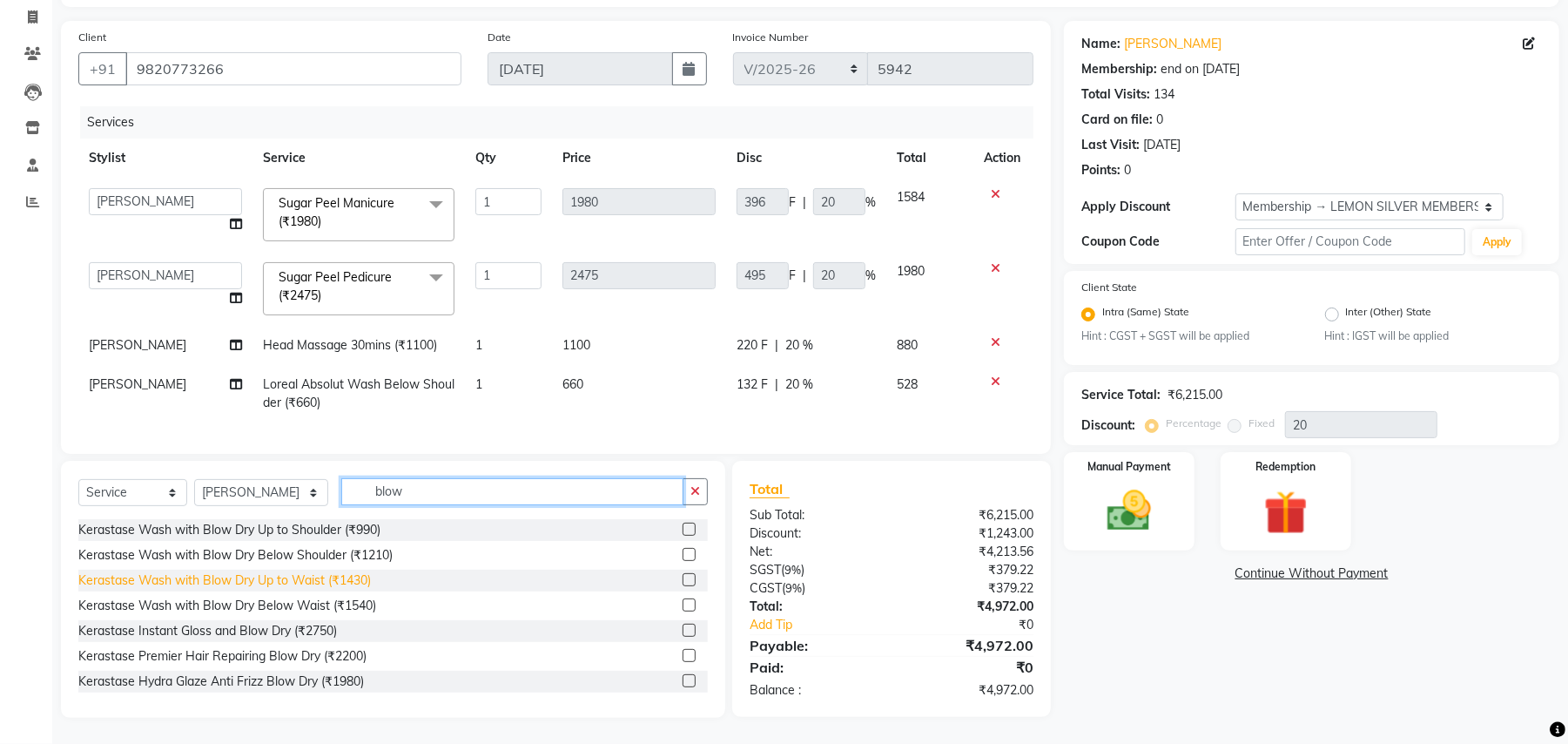
scroll to position [115, 0]
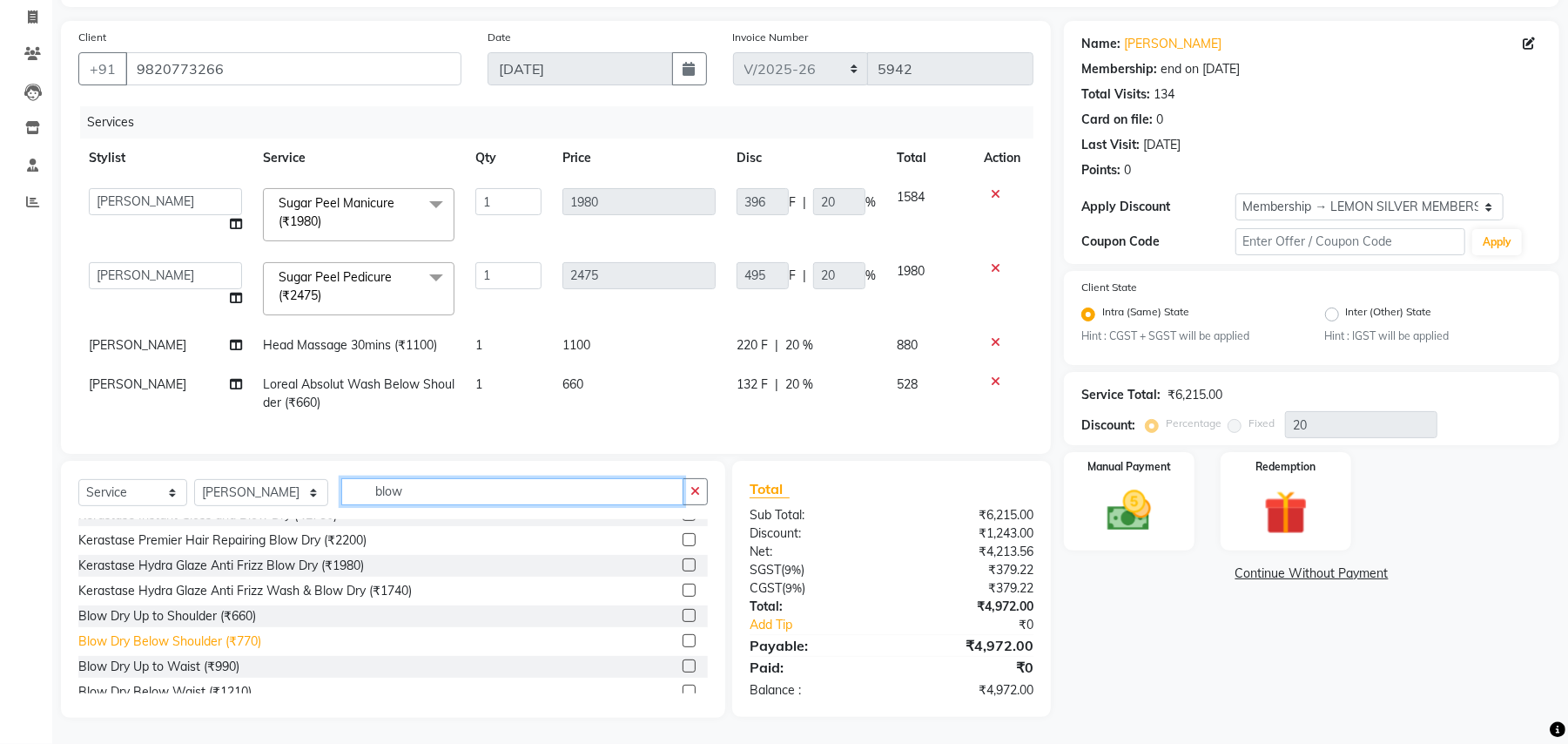
type input "blow"
click at [237, 632] on div "Blow Dry Below Shoulder (₹770)" at bounding box center [169, 641] width 182 height 19
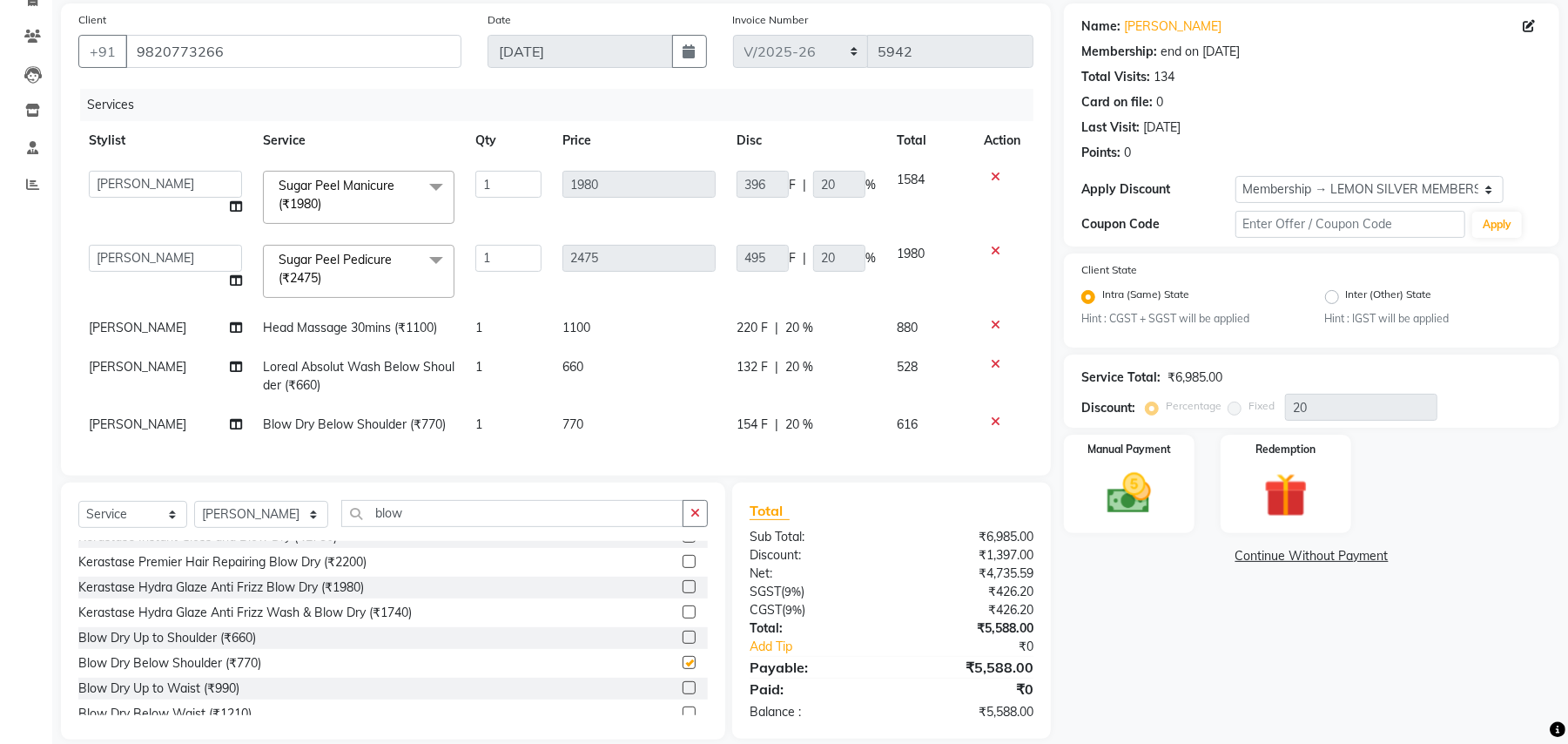
checkbox input "false"
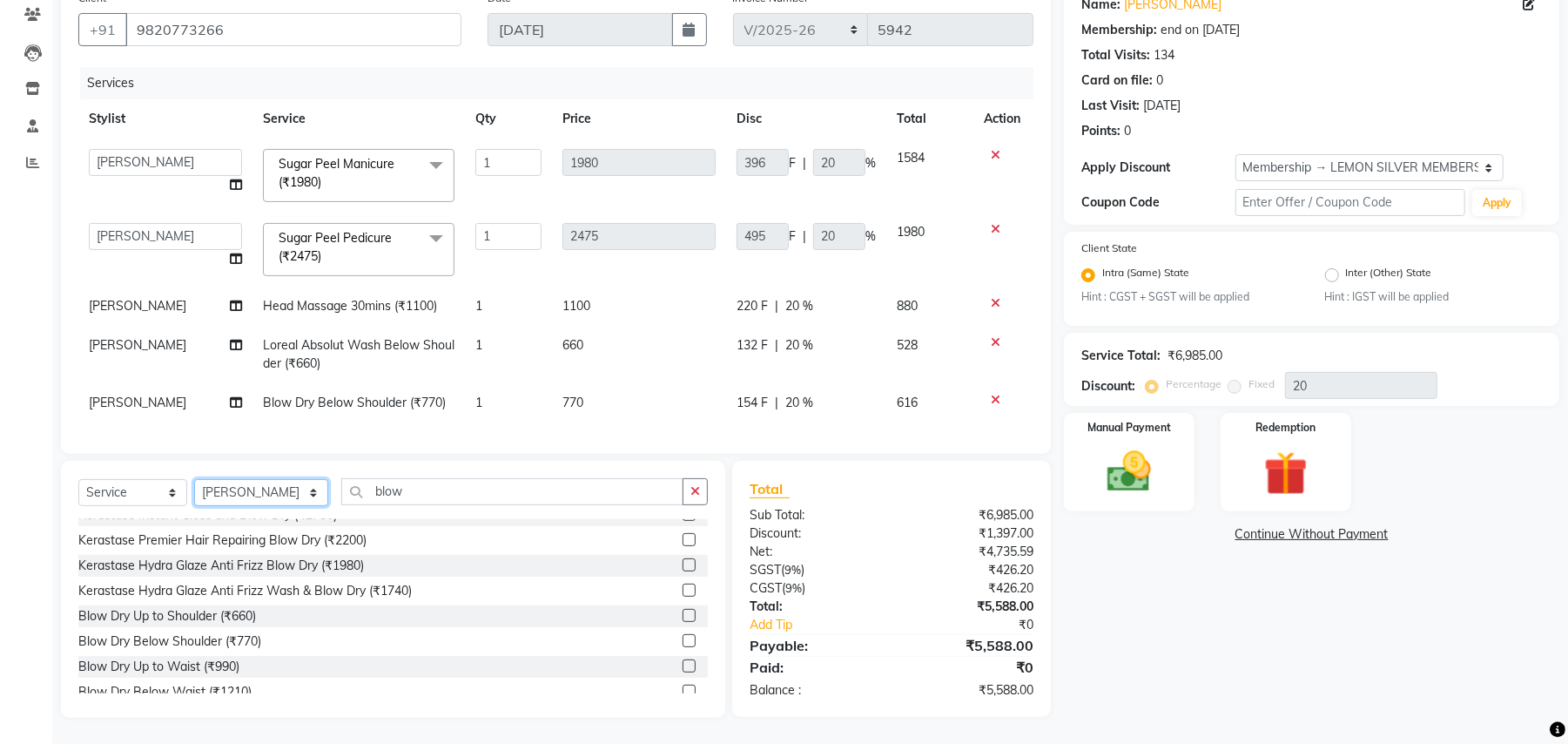
click at [261, 482] on select "Select Stylist Aalam [PERSON_NAME] [PERSON_NAME] [PERSON_NAME] [PERSON_NAME] [P…" at bounding box center [261, 492] width 134 height 27
select select "20632"
click at [194, 479] on select "Select Stylist Aalam [PERSON_NAME] [PERSON_NAME] [PERSON_NAME] [PERSON_NAME] [P…" at bounding box center [261, 492] width 134 height 27
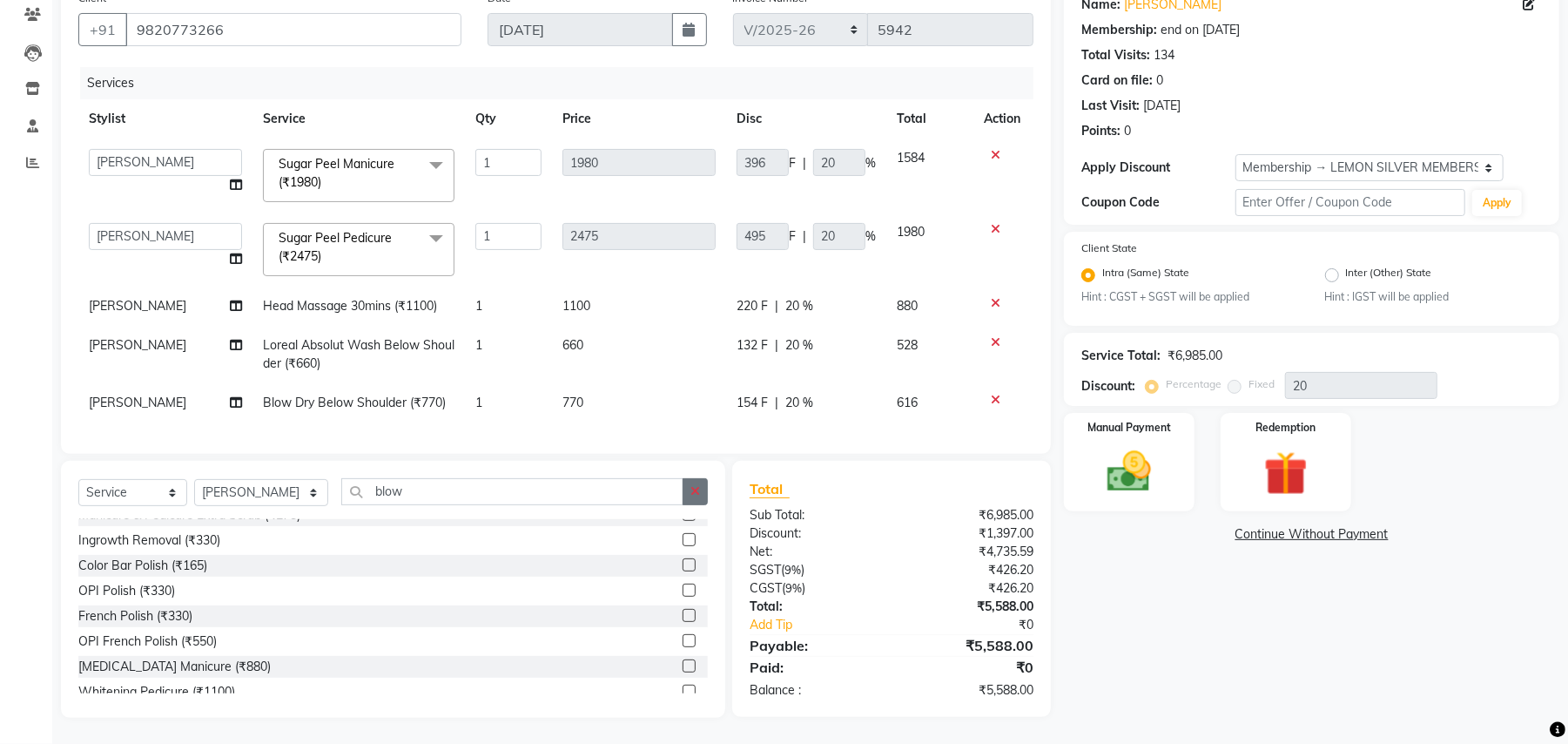
click at [700, 486] on icon "button" at bounding box center [695, 491] width 10 height 12
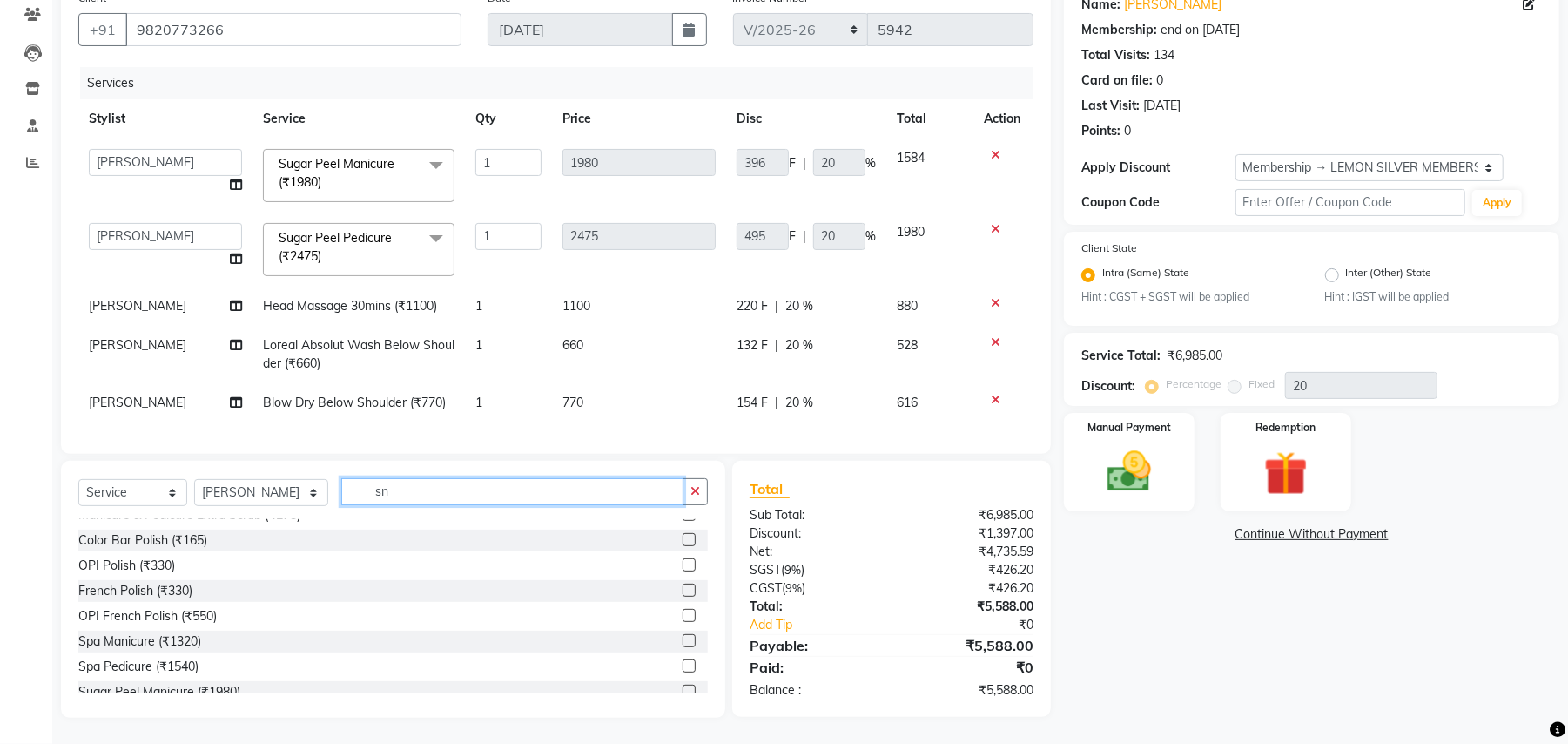
scroll to position [166, 0]
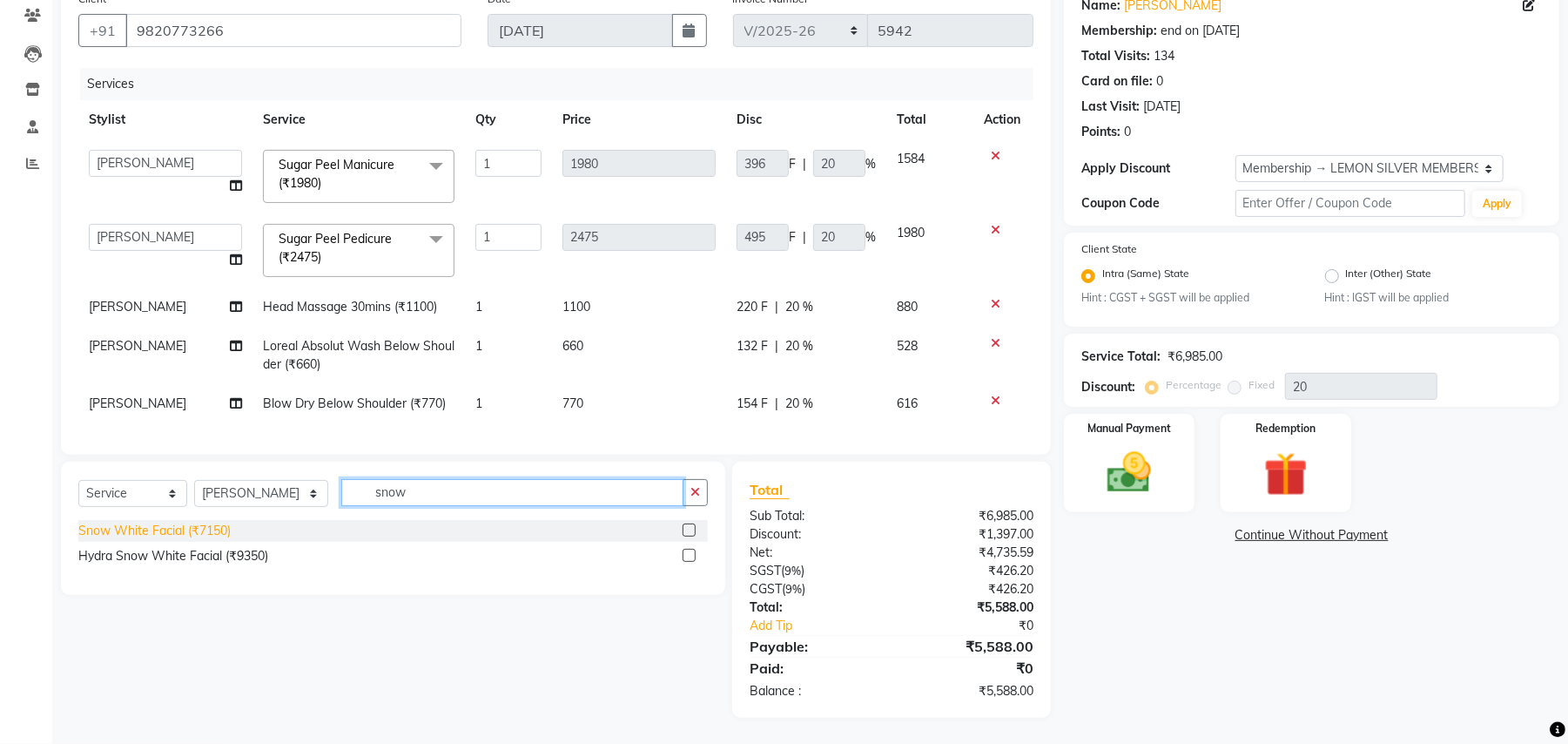
type input "snow"
click at [225, 532] on div "Snow White Facial (₹7150)" at bounding box center [154, 531] width 152 height 19
checkbox input "false"
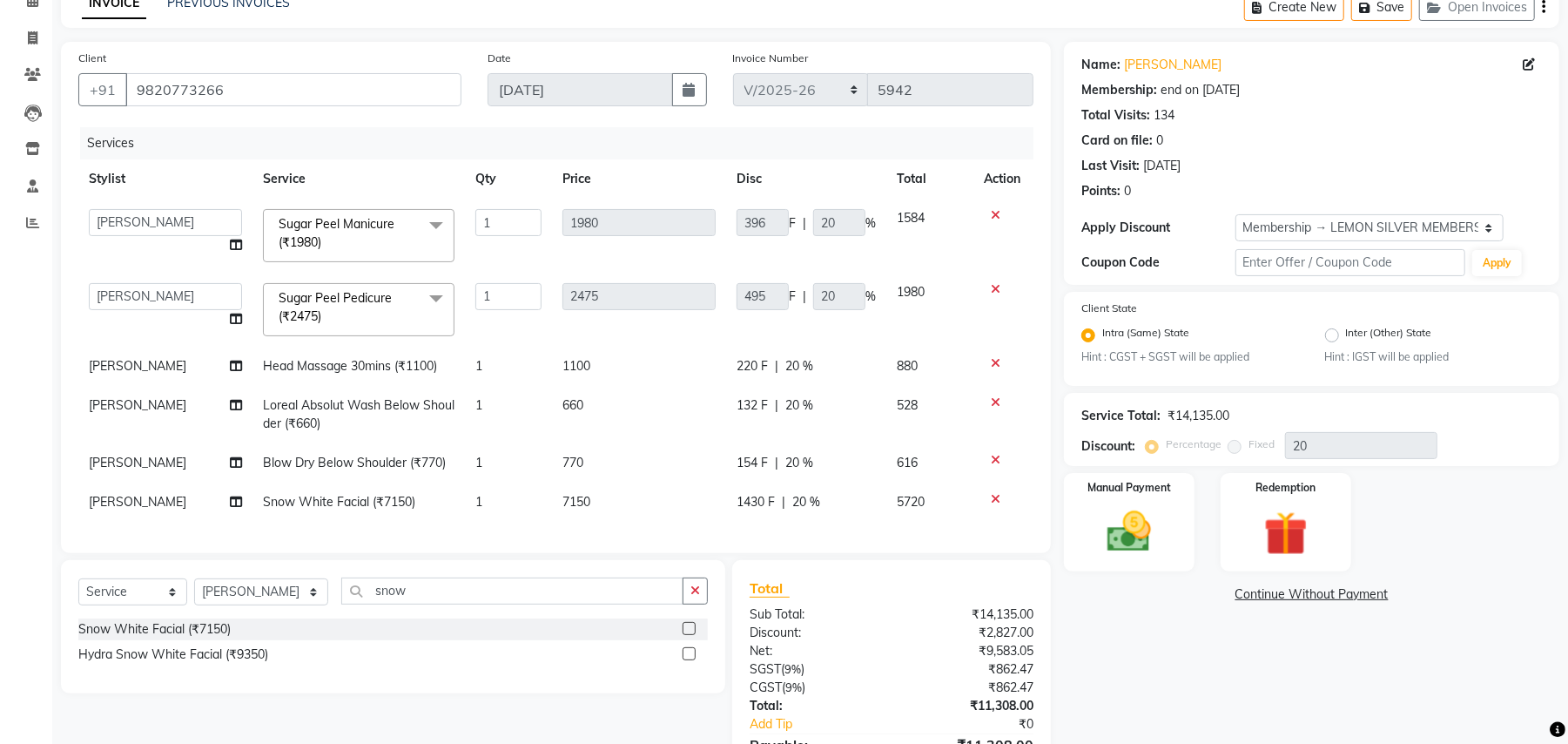
scroll to position [205, 0]
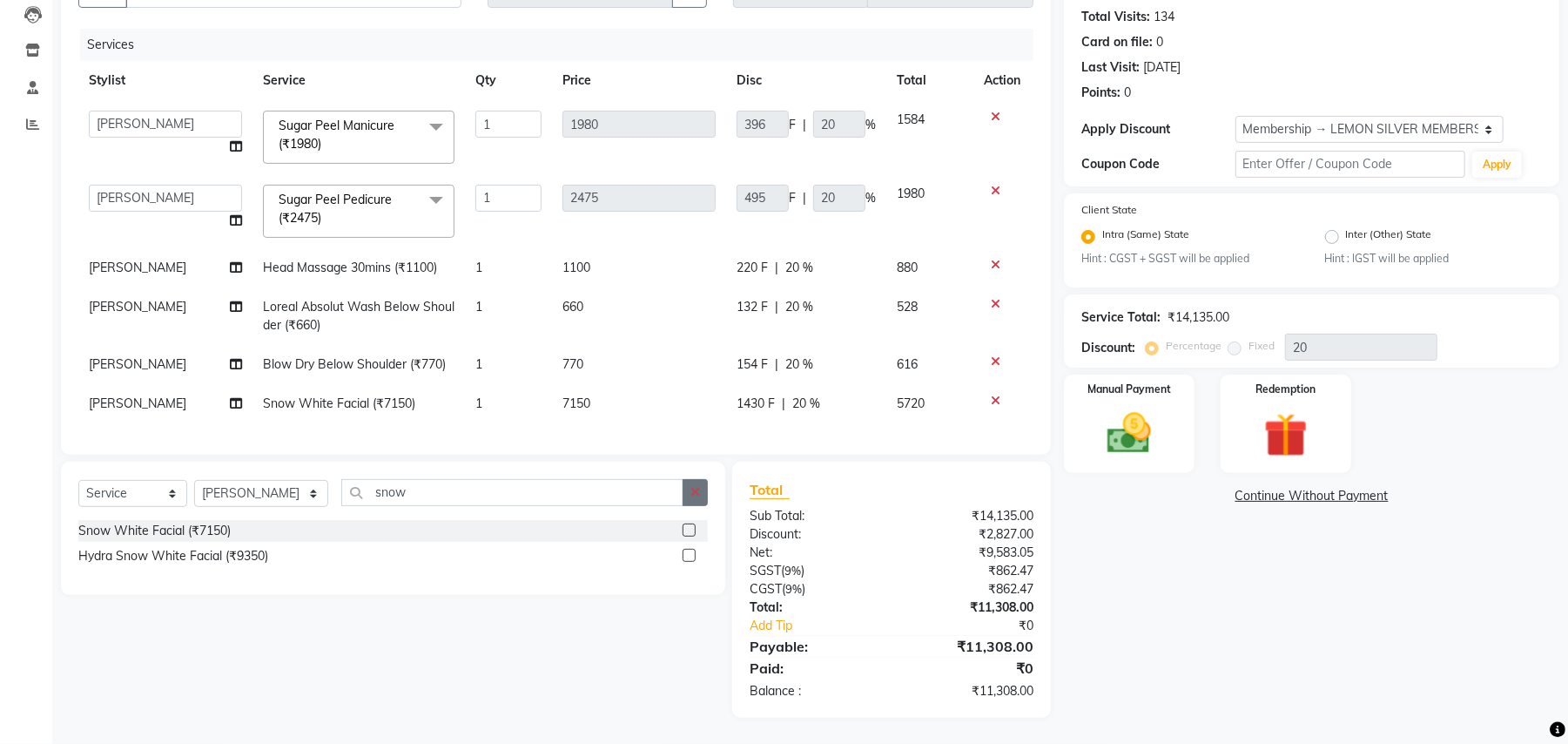
click at [698, 487] on icon "button" at bounding box center [695, 492] width 10 height 12
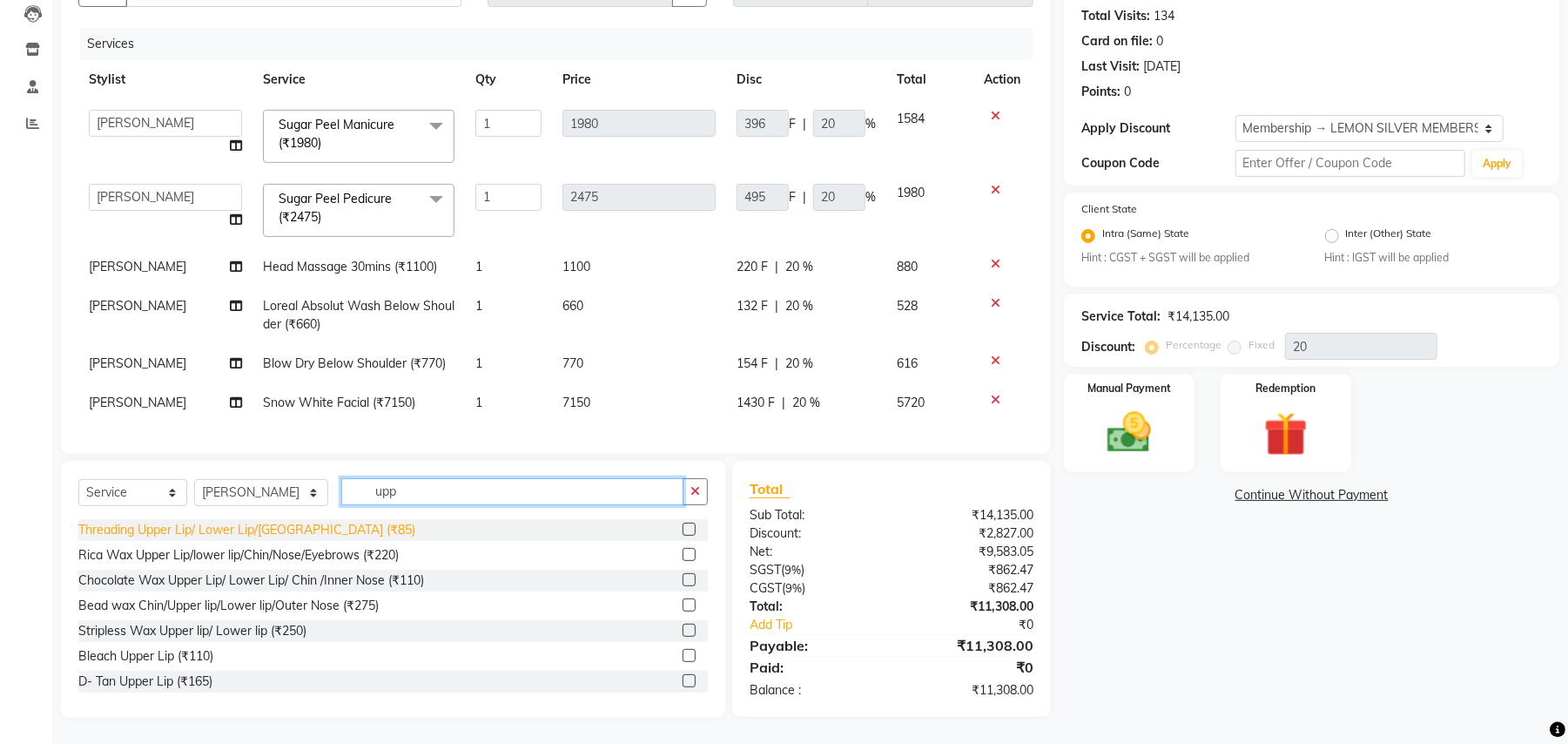
type input "upp"
click at [301, 534] on div "Threading Upper Lip/ Lower Lip/[GEOGRAPHIC_DATA] (₹85)" at bounding box center [247, 530] width 337 height 19
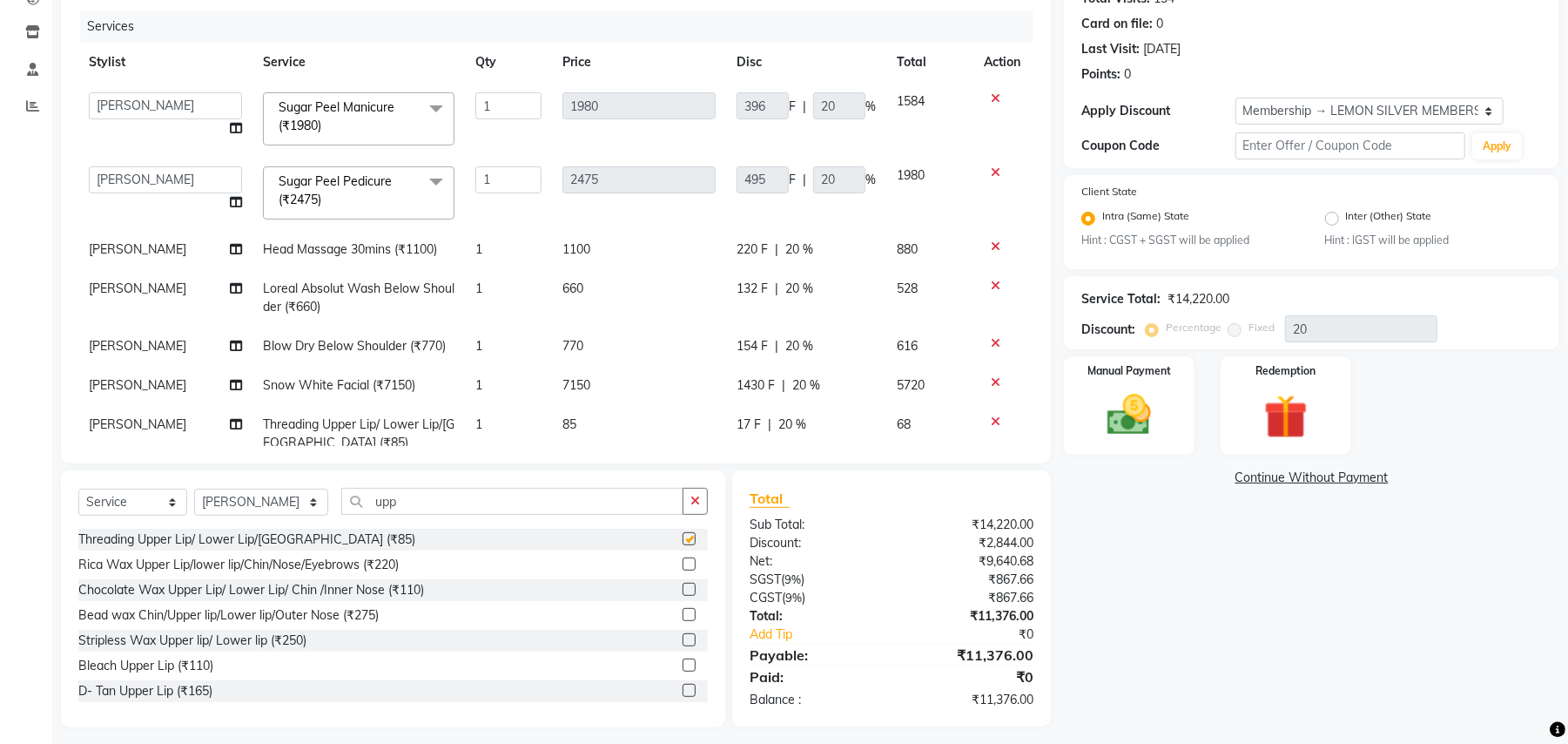
checkbox input "false"
click at [701, 495] on button "button" at bounding box center [695, 501] width 26 height 27
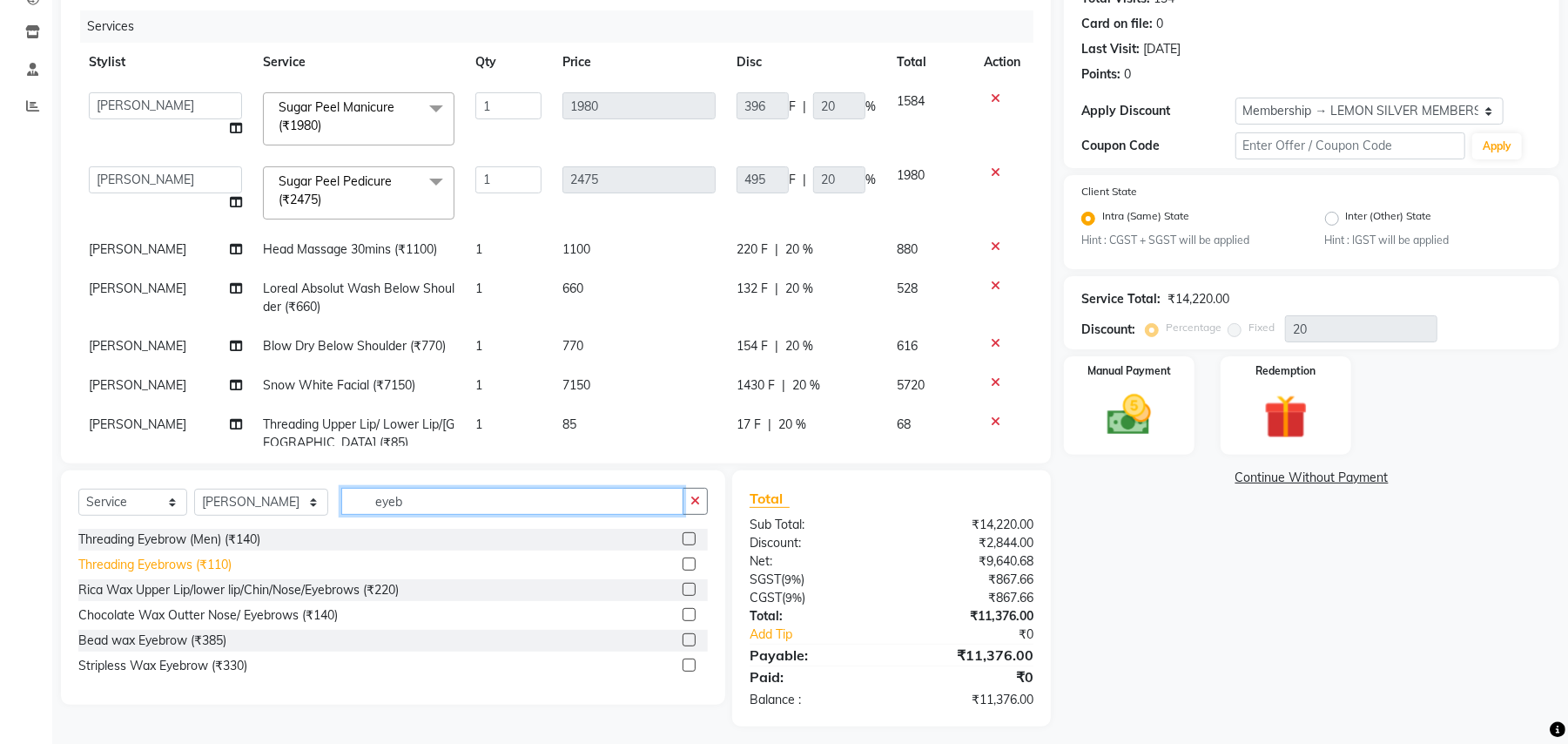
type input "eyeb"
click at [108, 557] on div "Threading Eyebrows (₹110)" at bounding box center [155, 564] width 153 height 19
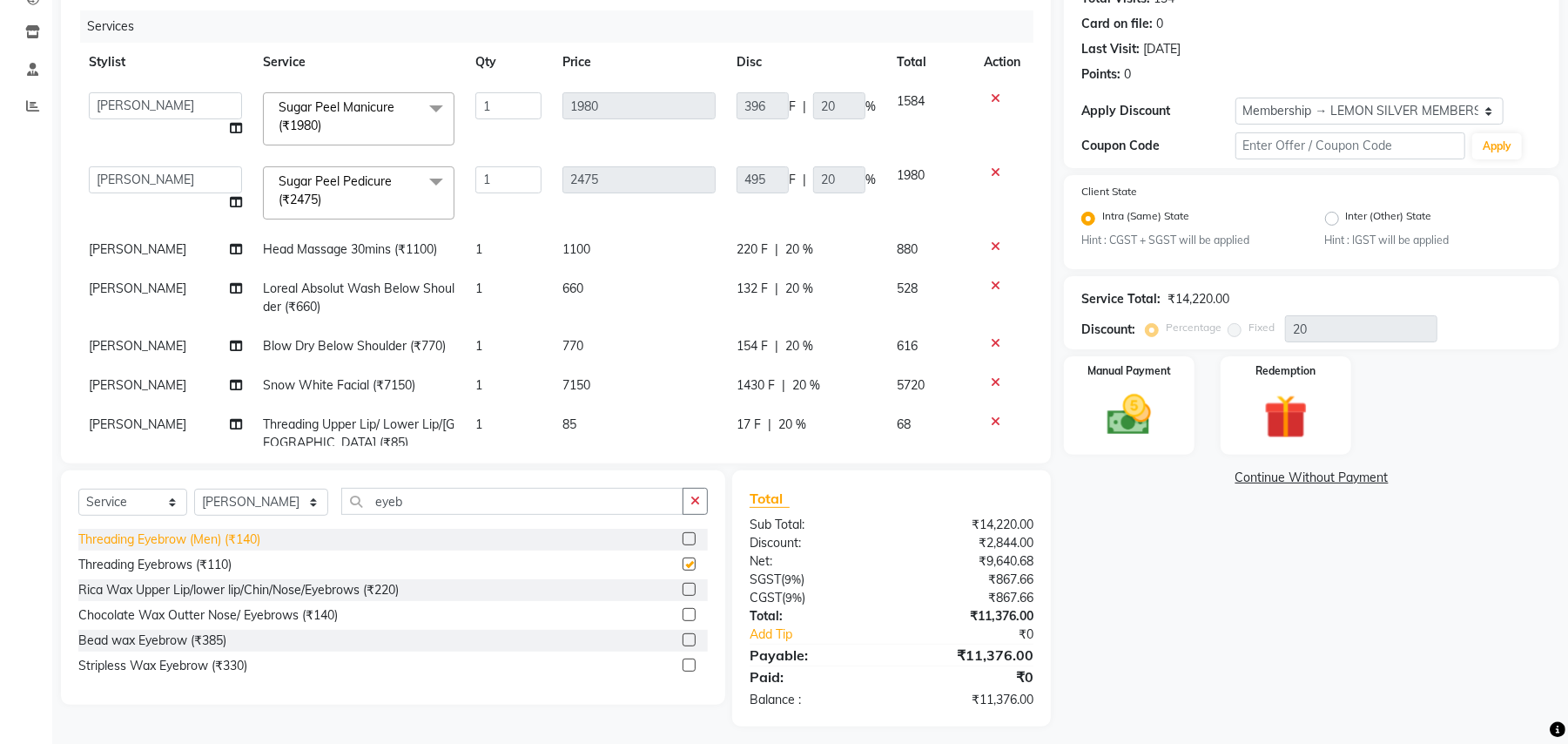
checkbox input "false"
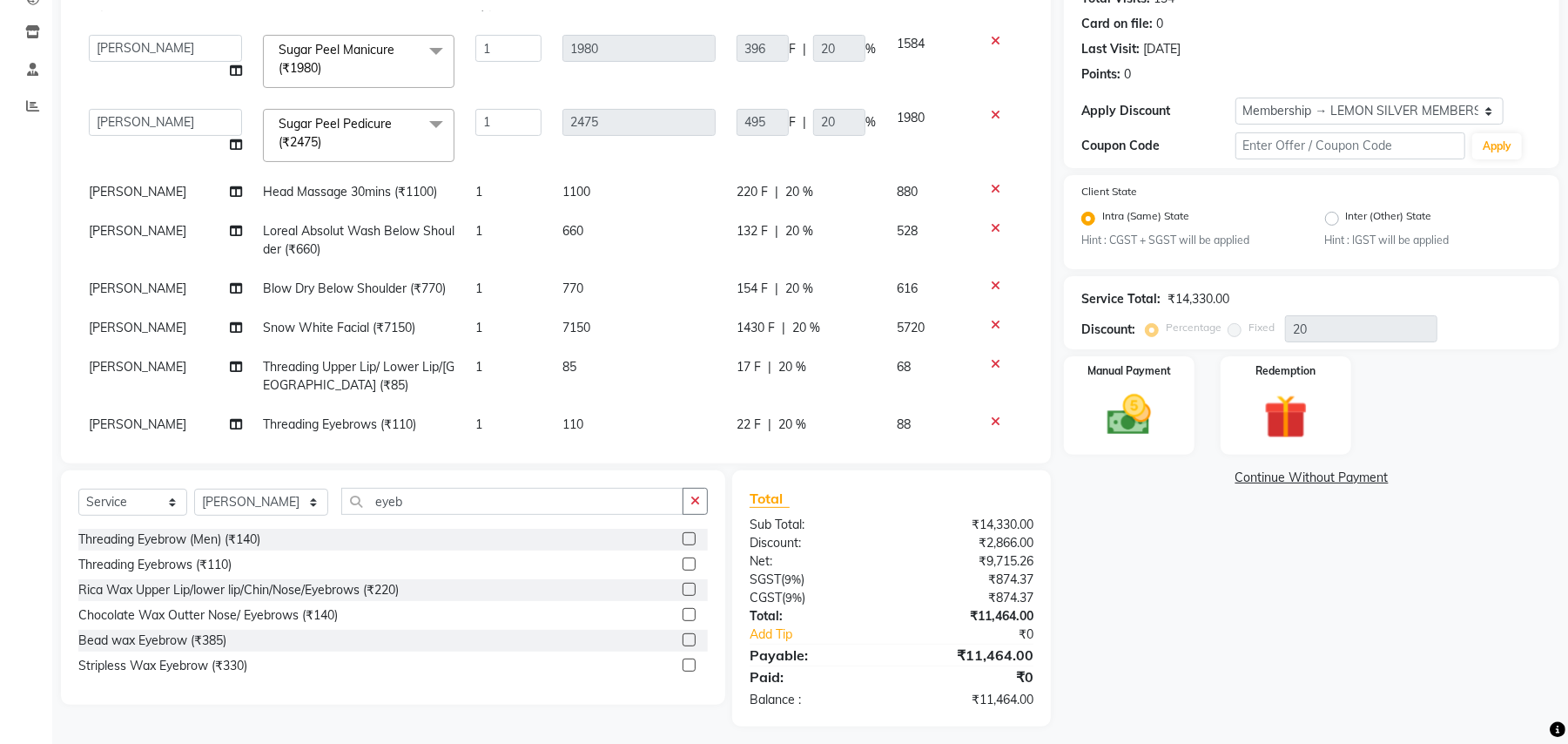
scroll to position [88, 0]
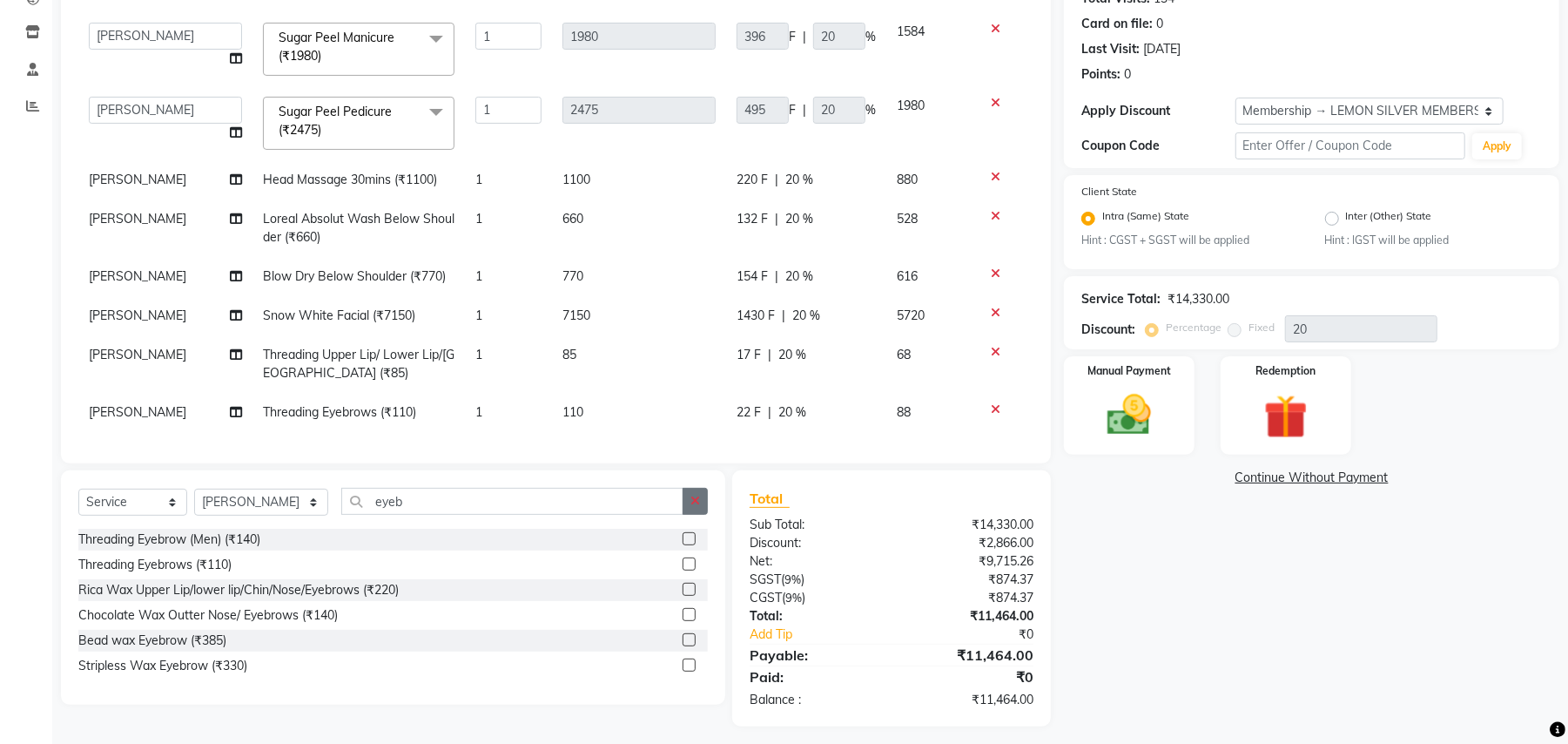
click at [696, 493] on button "button" at bounding box center [695, 501] width 26 height 27
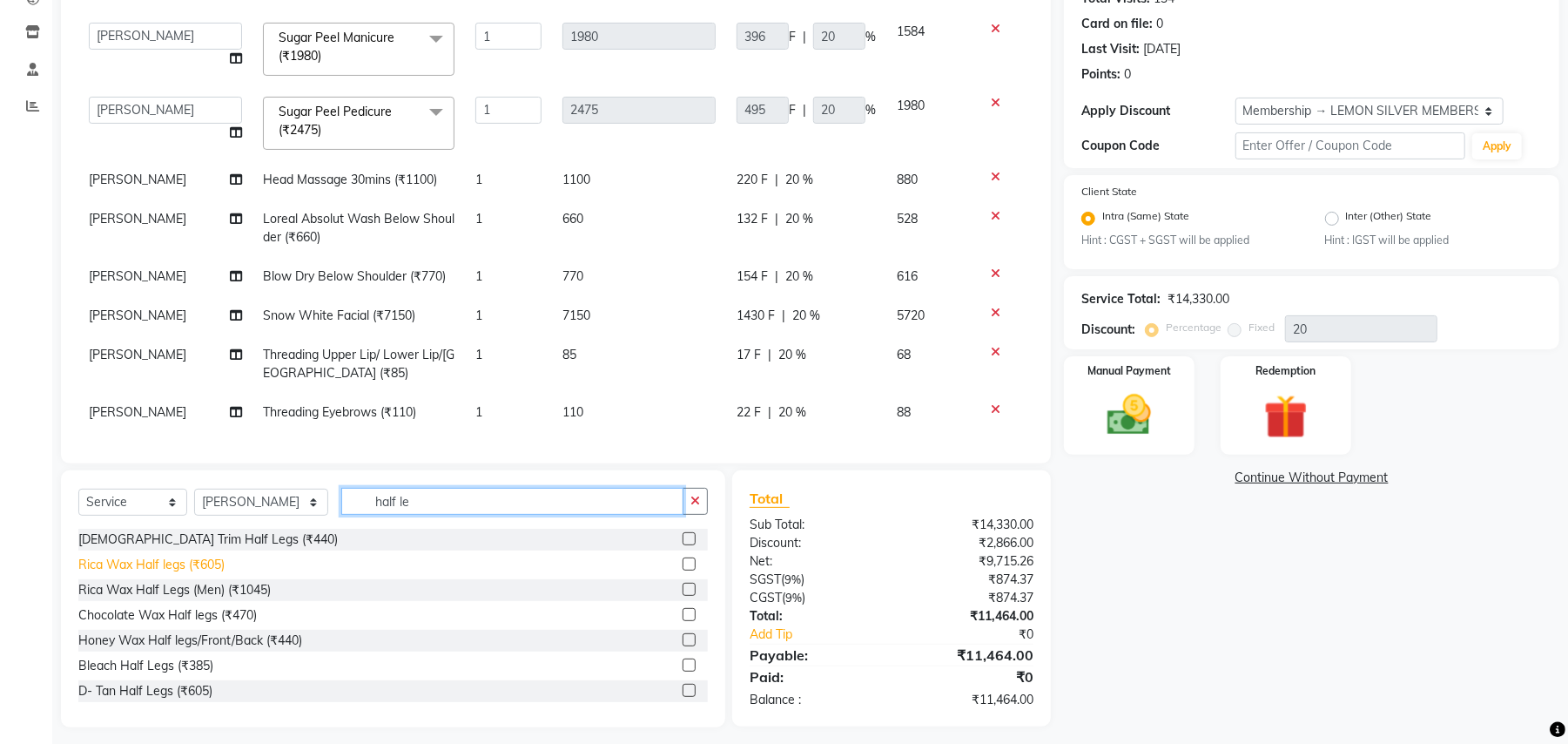
type input "half le"
click at [195, 562] on div "Rica Wax Half legs (₹605)" at bounding box center [152, 564] width 146 height 19
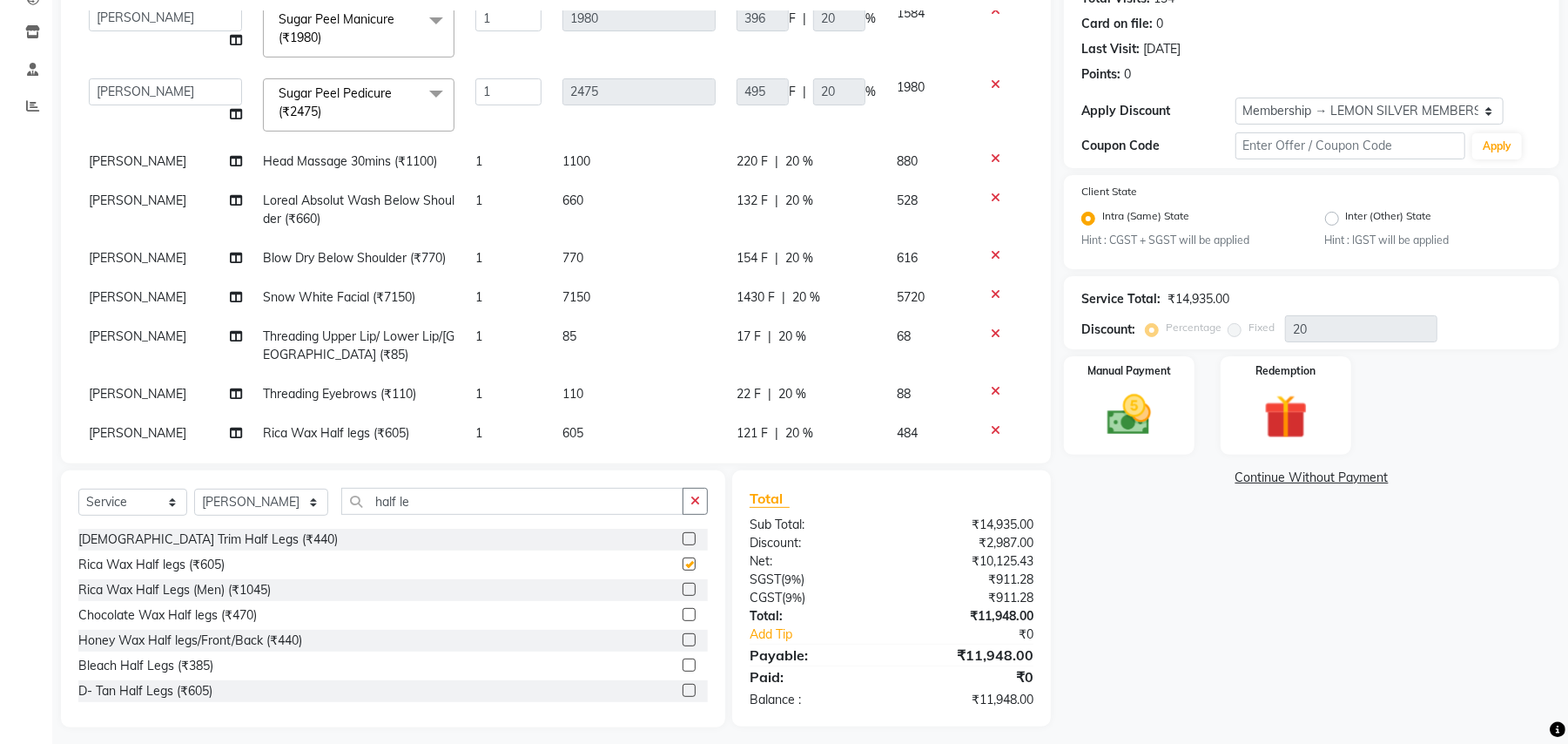
checkbox input "false"
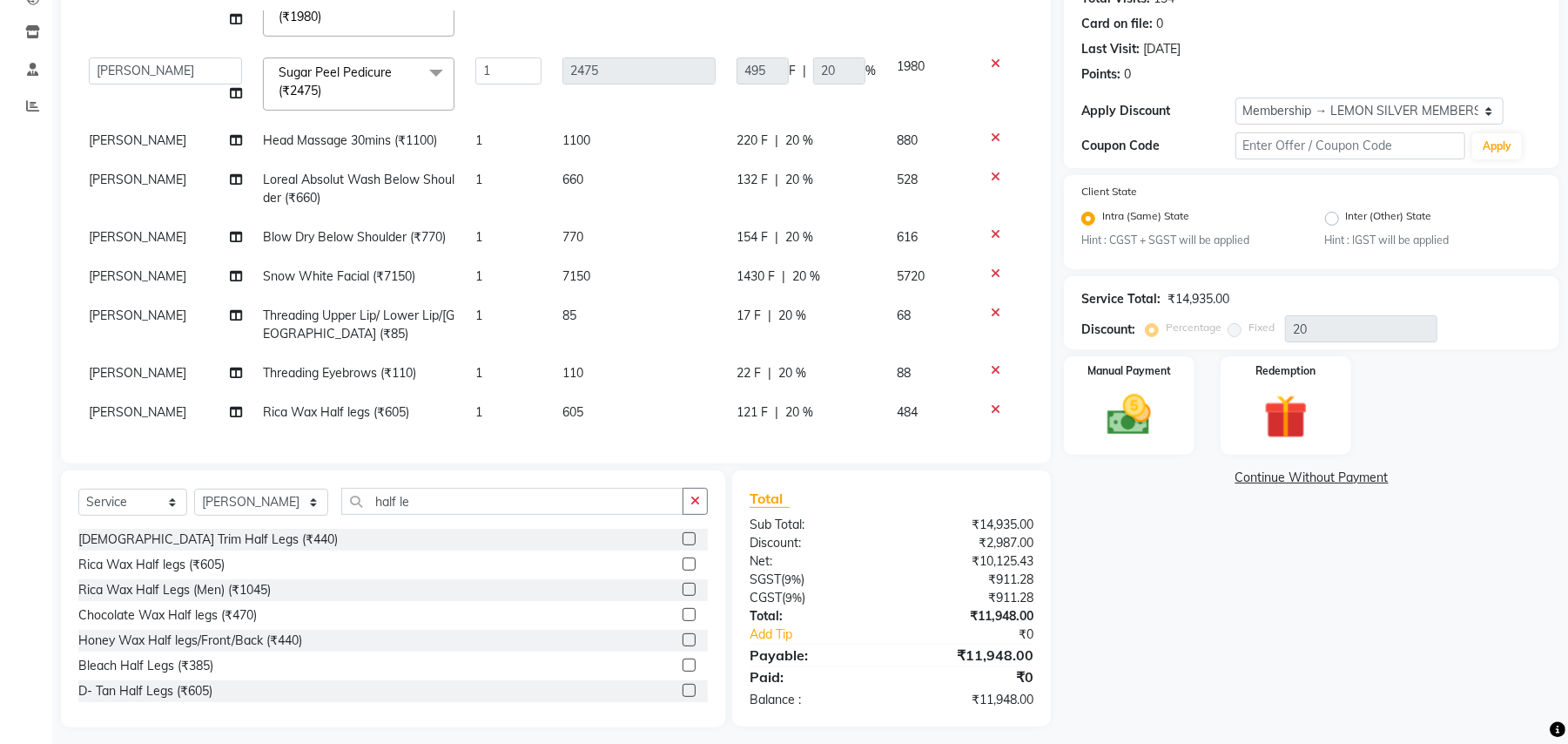
scroll to position [214, 0]
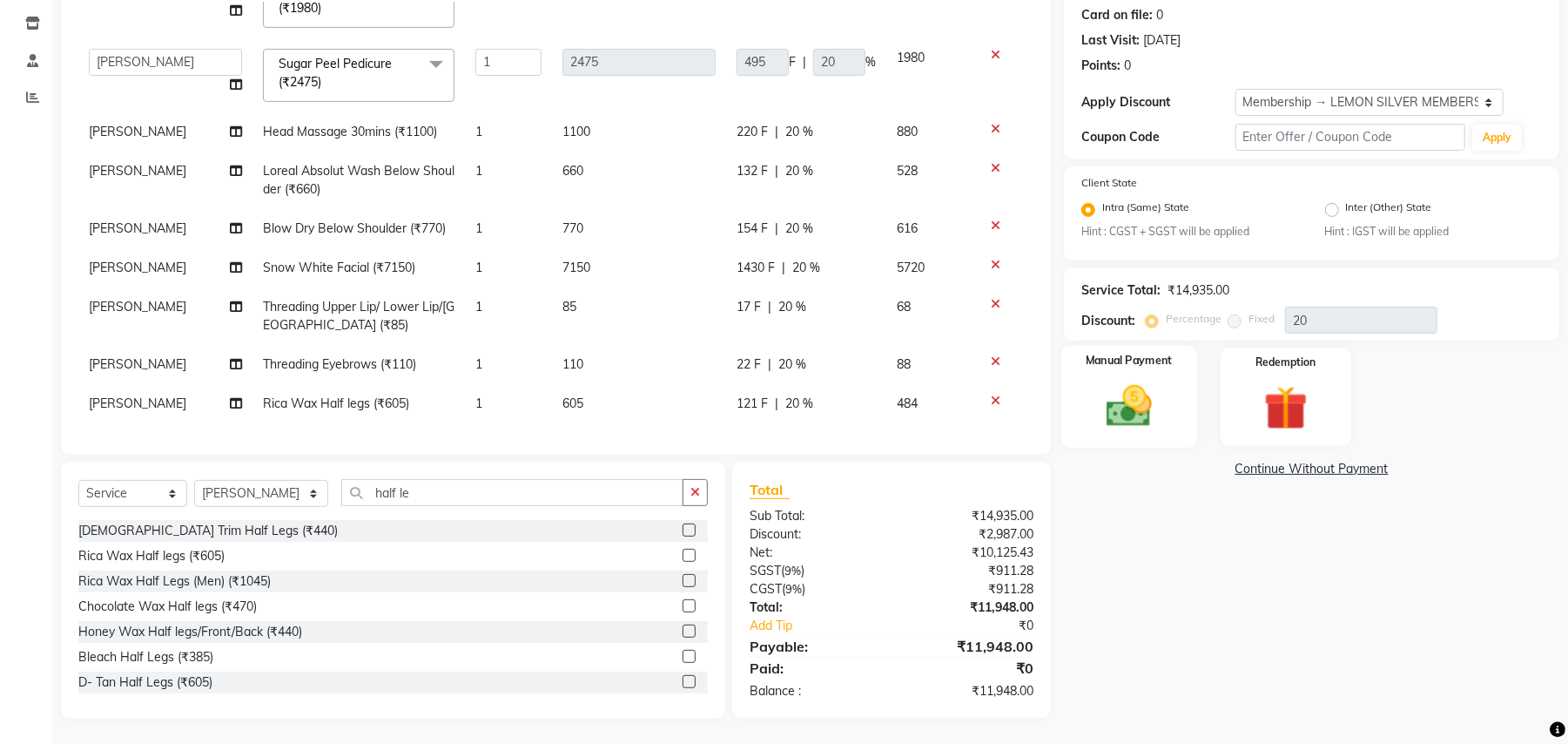
click at [1158, 411] on img at bounding box center [1129, 407] width 75 height 53
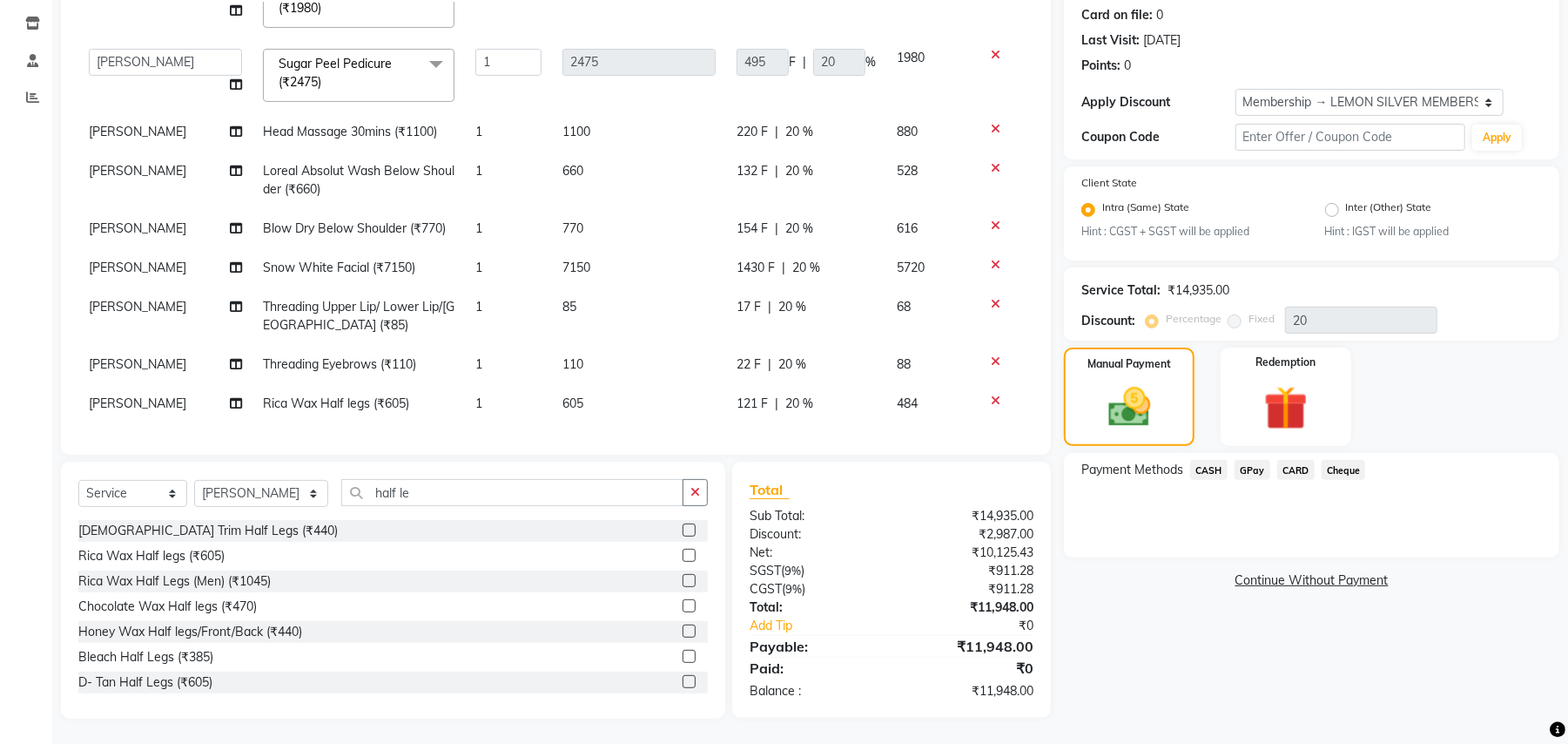
click at [1206, 471] on span "CASH" at bounding box center [1208, 470] width 37 height 20
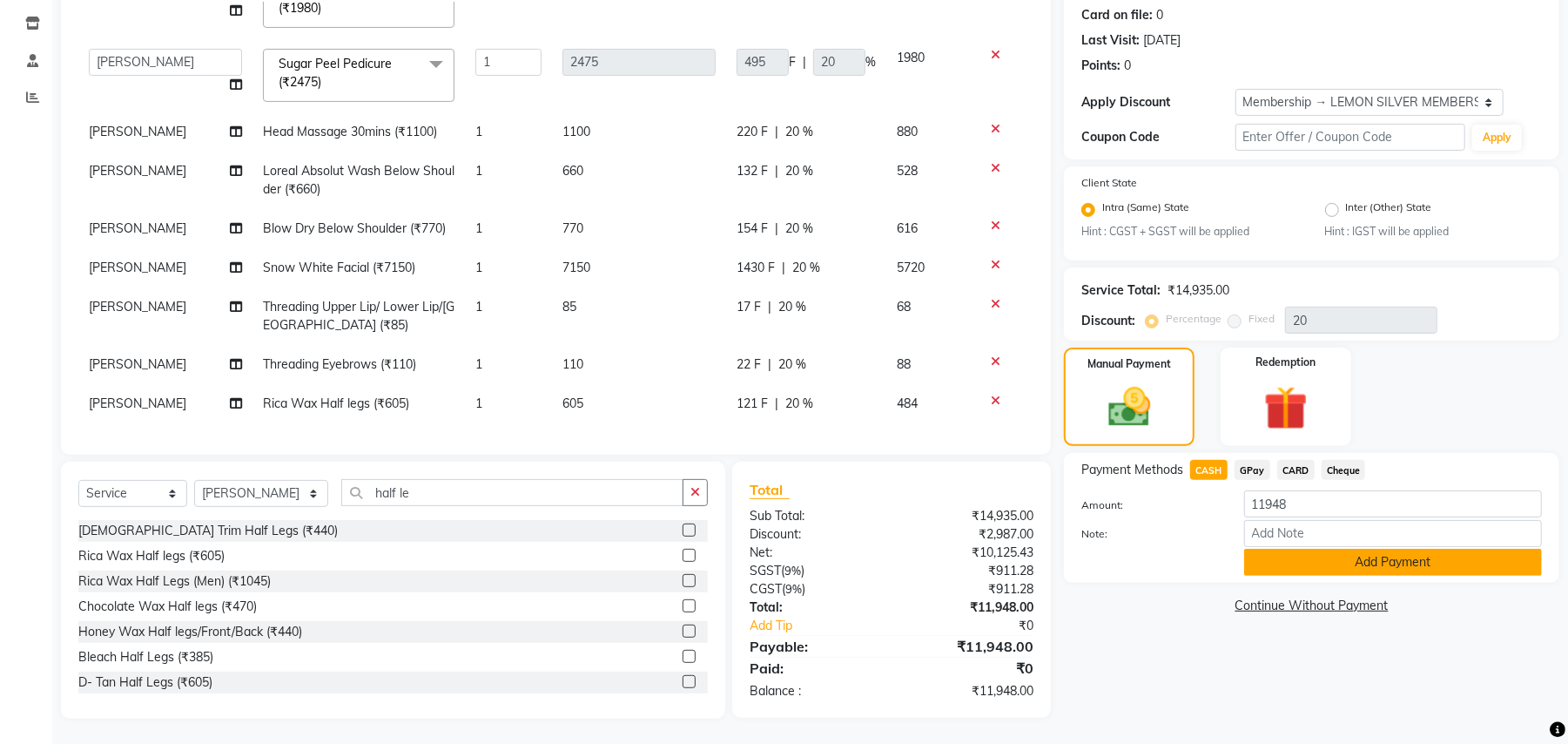
click at [1278, 555] on button "Add Payment" at bounding box center [1393, 562] width 298 height 27
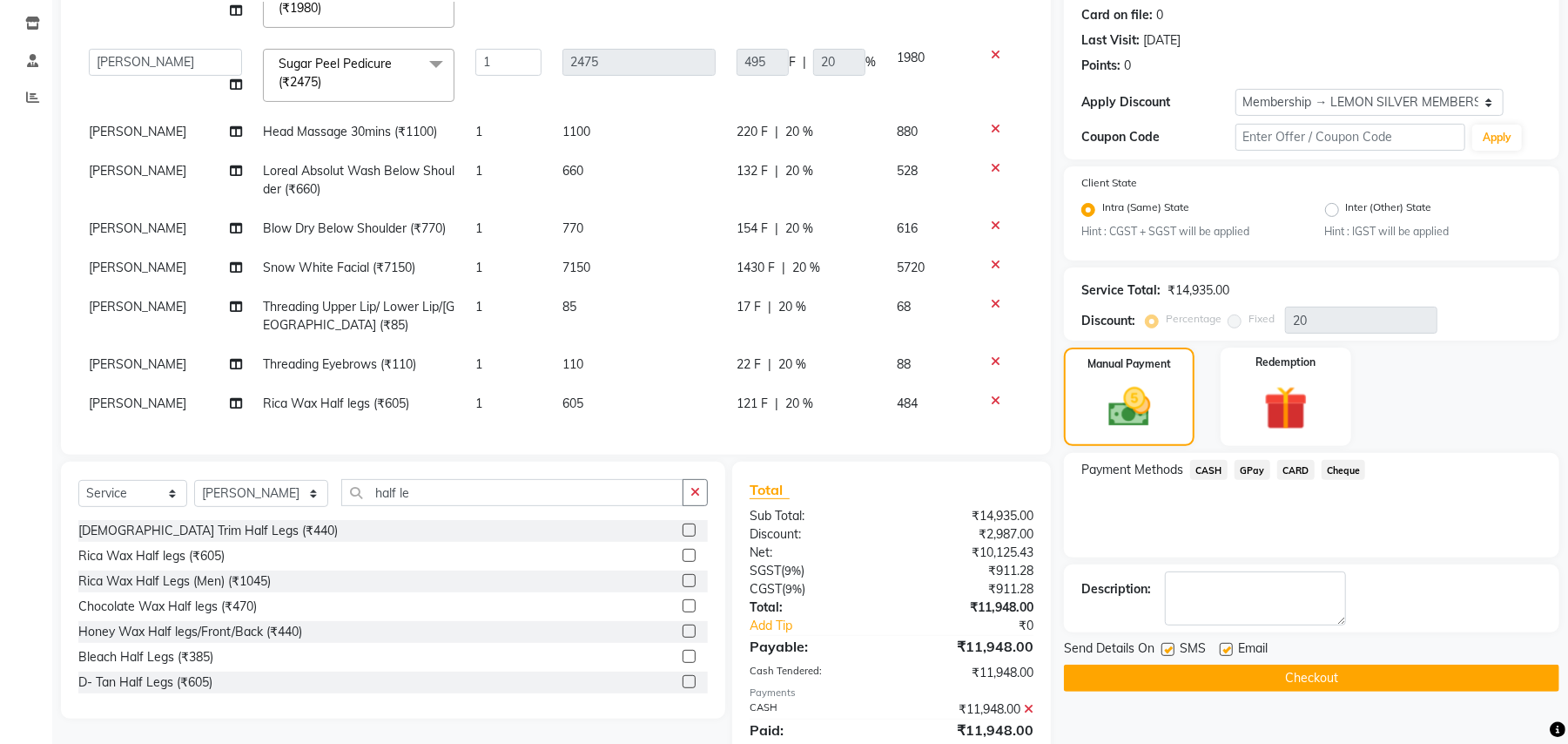
scroll to position [331, 0]
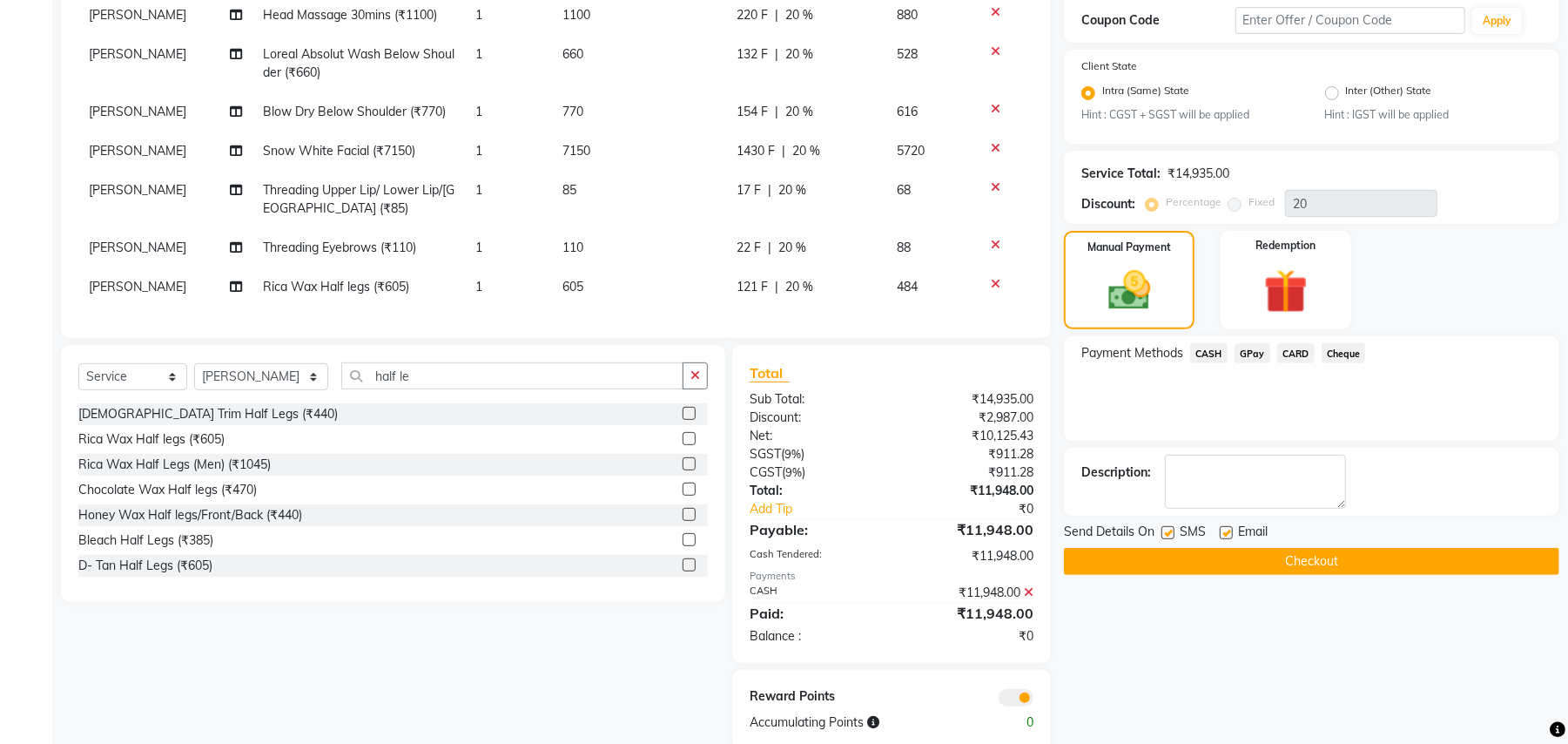
click at [1169, 531] on label at bounding box center [1168, 532] width 13 height 13
click at [1169, 531] on input "checkbox" at bounding box center [1167, 533] width 11 height 11
checkbox input "false"
click at [1227, 532] on label at bounding box center [1226, 532] width 13 height 13
click at [1227, 532] on input "checkbox" at bounding box center [1225, 533] width 11 height 11
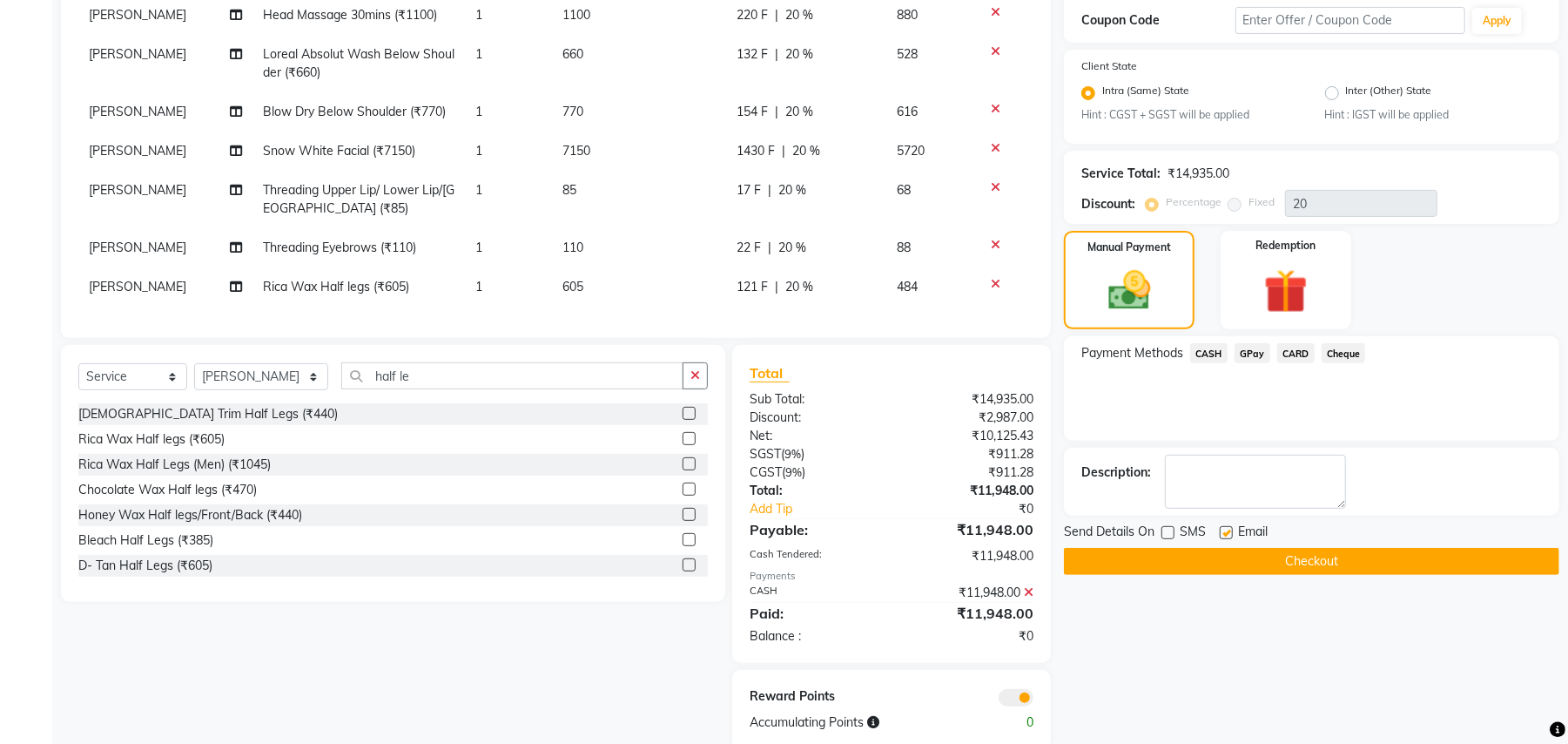
checkbox input "false"
click at [1226, 569] on button "Checkout" at bounding box center [1312, 561] width 495 height 27
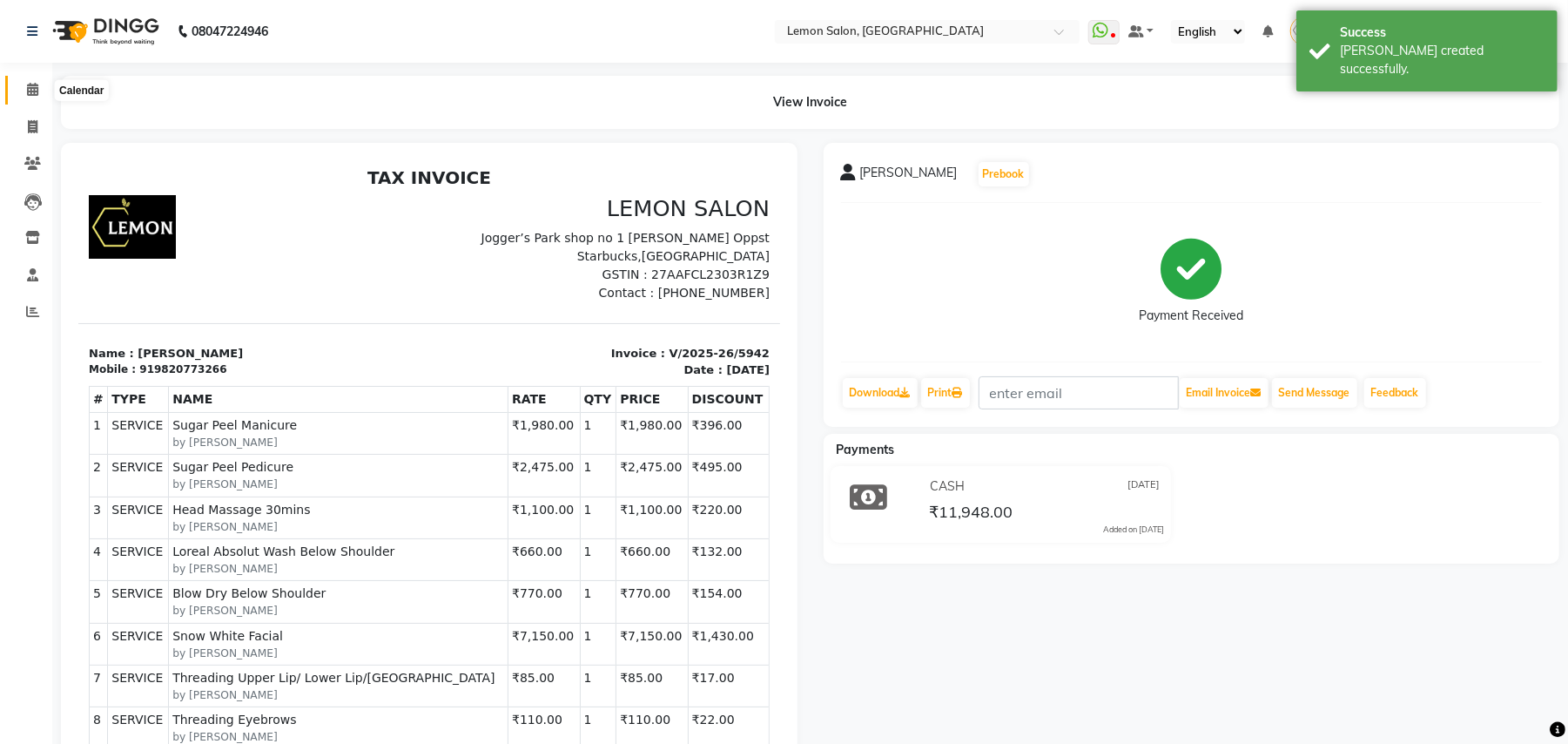
click at [21, 87] on span at bounding box center [33, 90] width 31 height 20
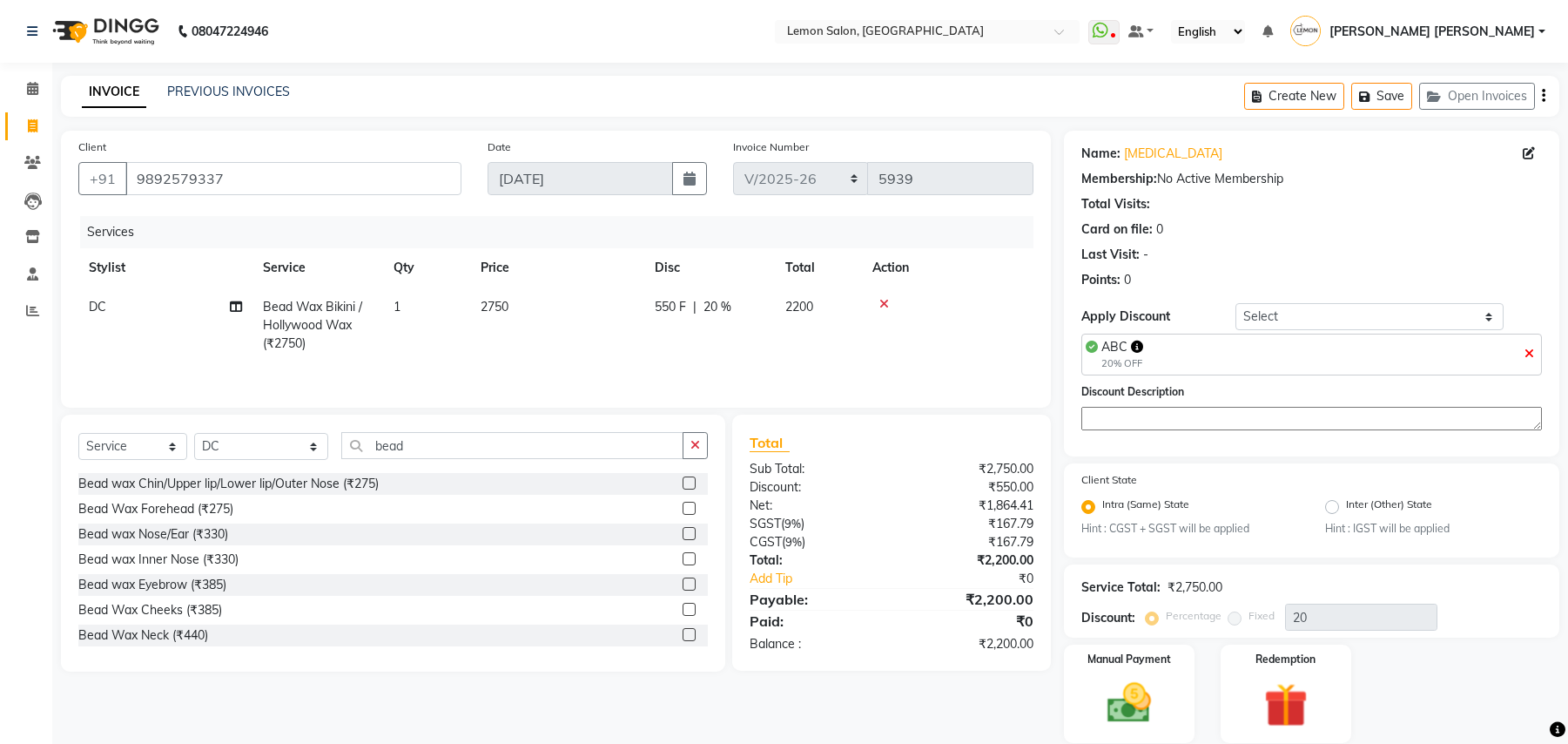
select select "551"
select select "service"
select select "7889"
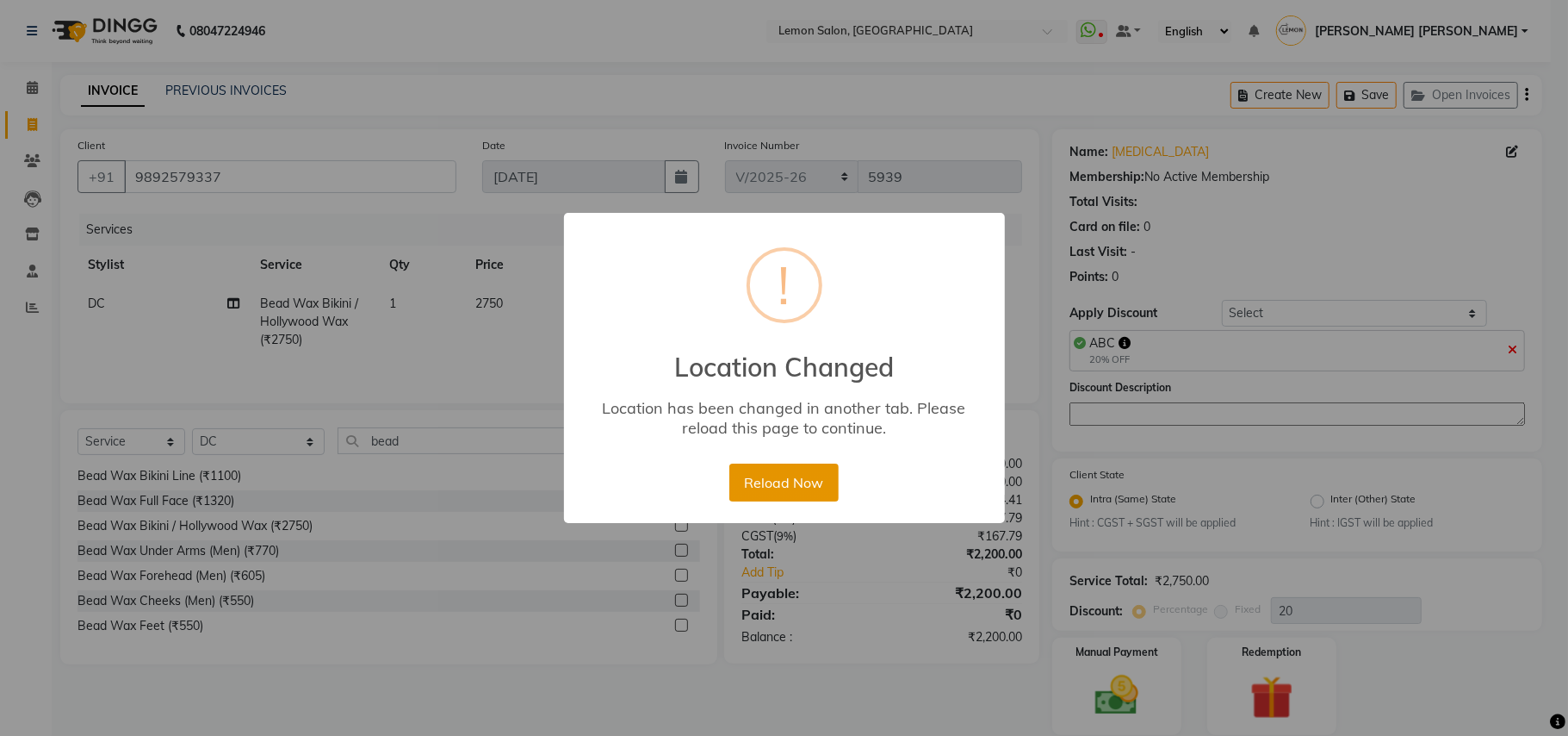
click at [806, 473] on button "Reload Now" at bounding box center [784, 481] width 109 height 37
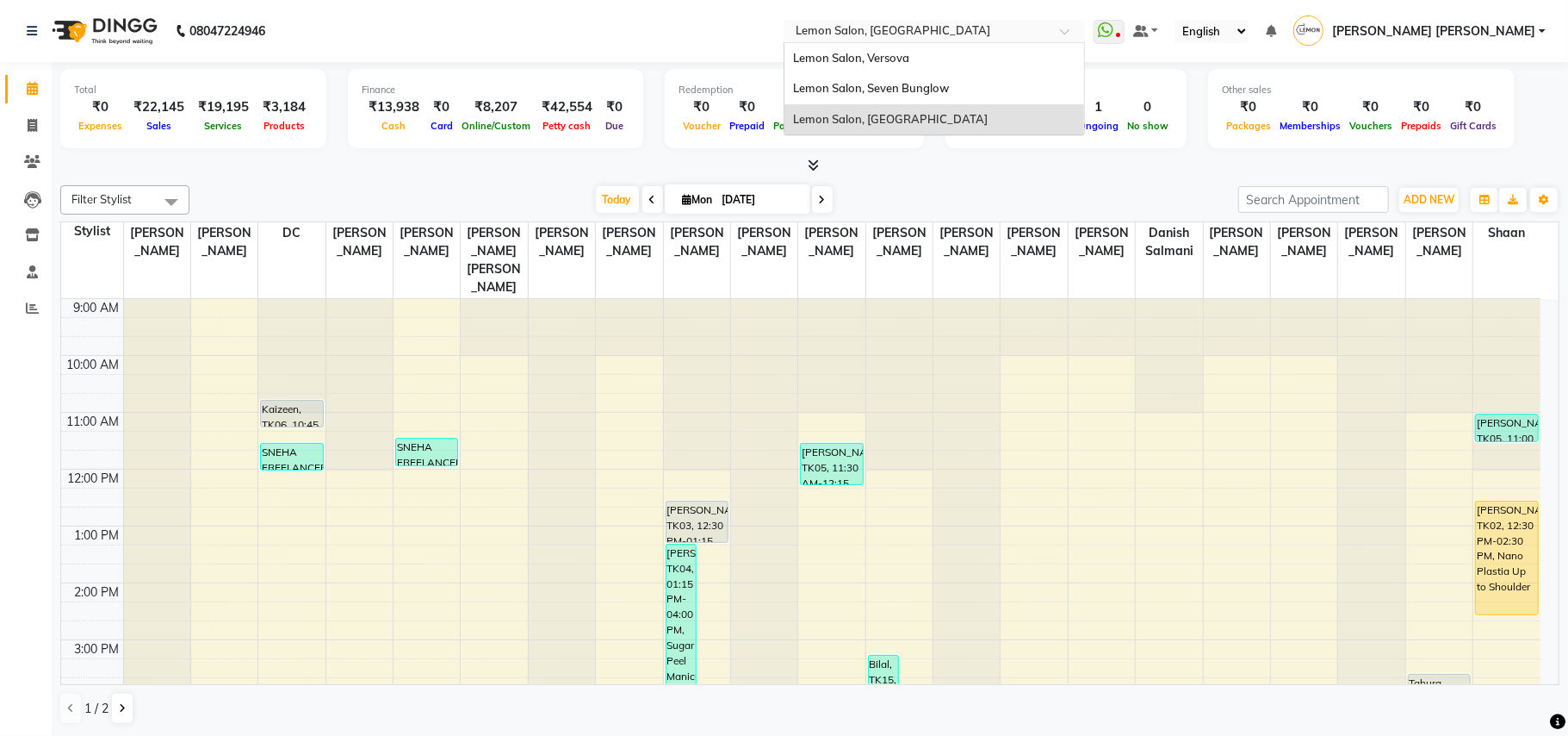
click at [1018, 41] on ng-select "Select Location × Lemon Salon, Lokhandwala Lemon Salon, Versova Lemon Salon, Se…" at bounding box center [934, 31] width 302 height 24
click at [1036, 69] on div "Lemon Salon, Versova" at bounding box center [934, 58] width 300 height 31
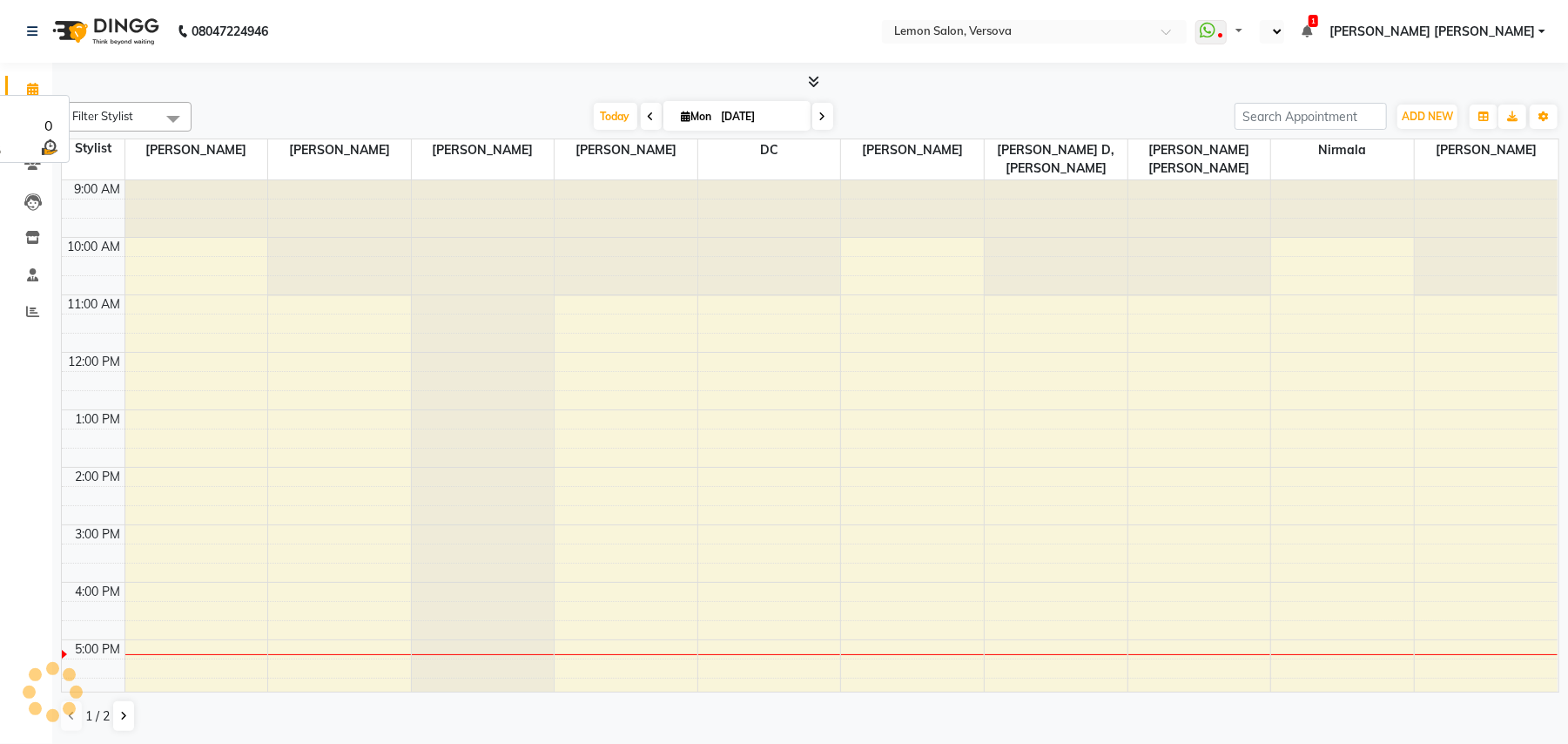
select select "en"
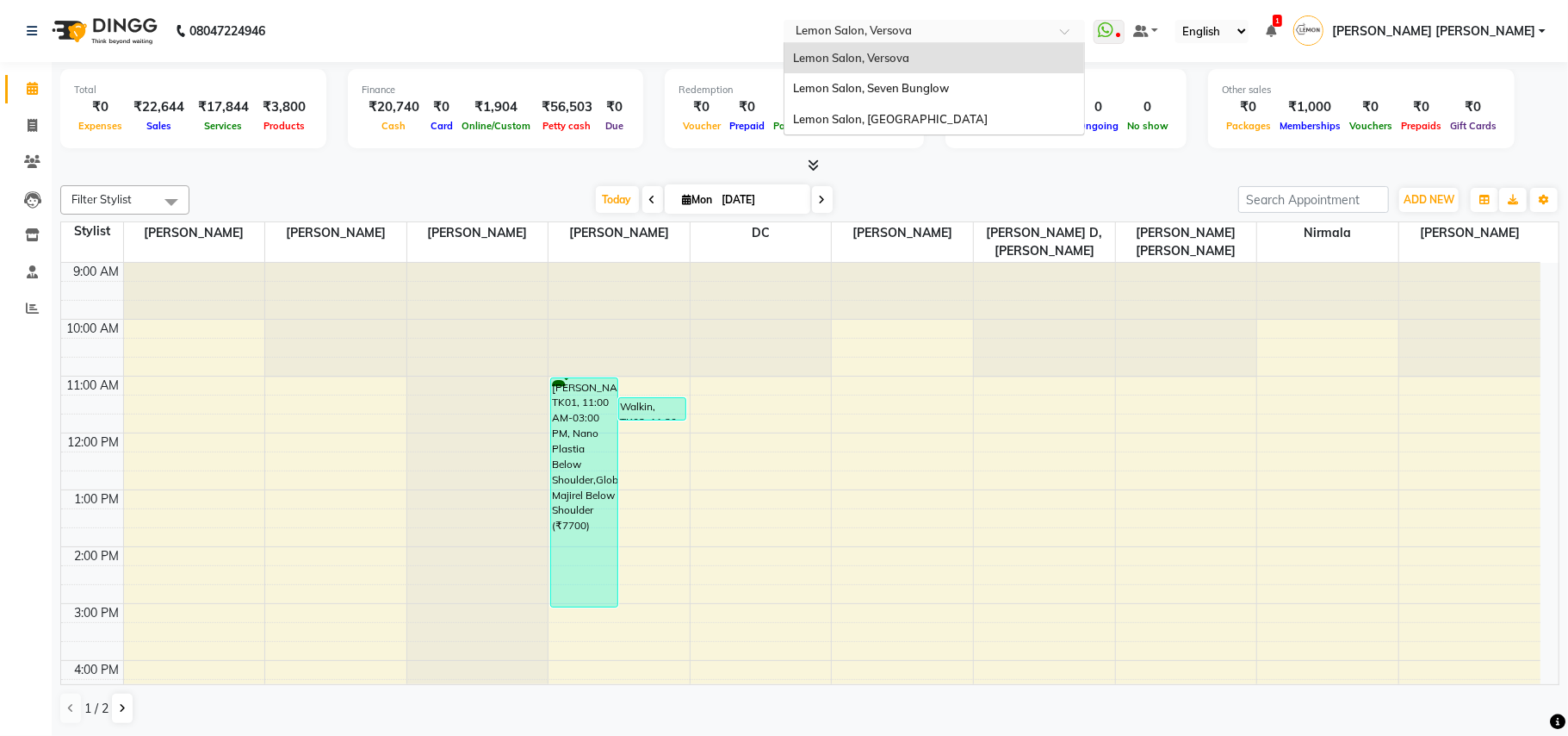
click at [928, 28] on input "text" at bounding box center [917, 33] width 249 height 17
click at [949, 94] on span "Lemon Salon, Seven Bunglow" at bounding box center [871, 88] width 156 height 14
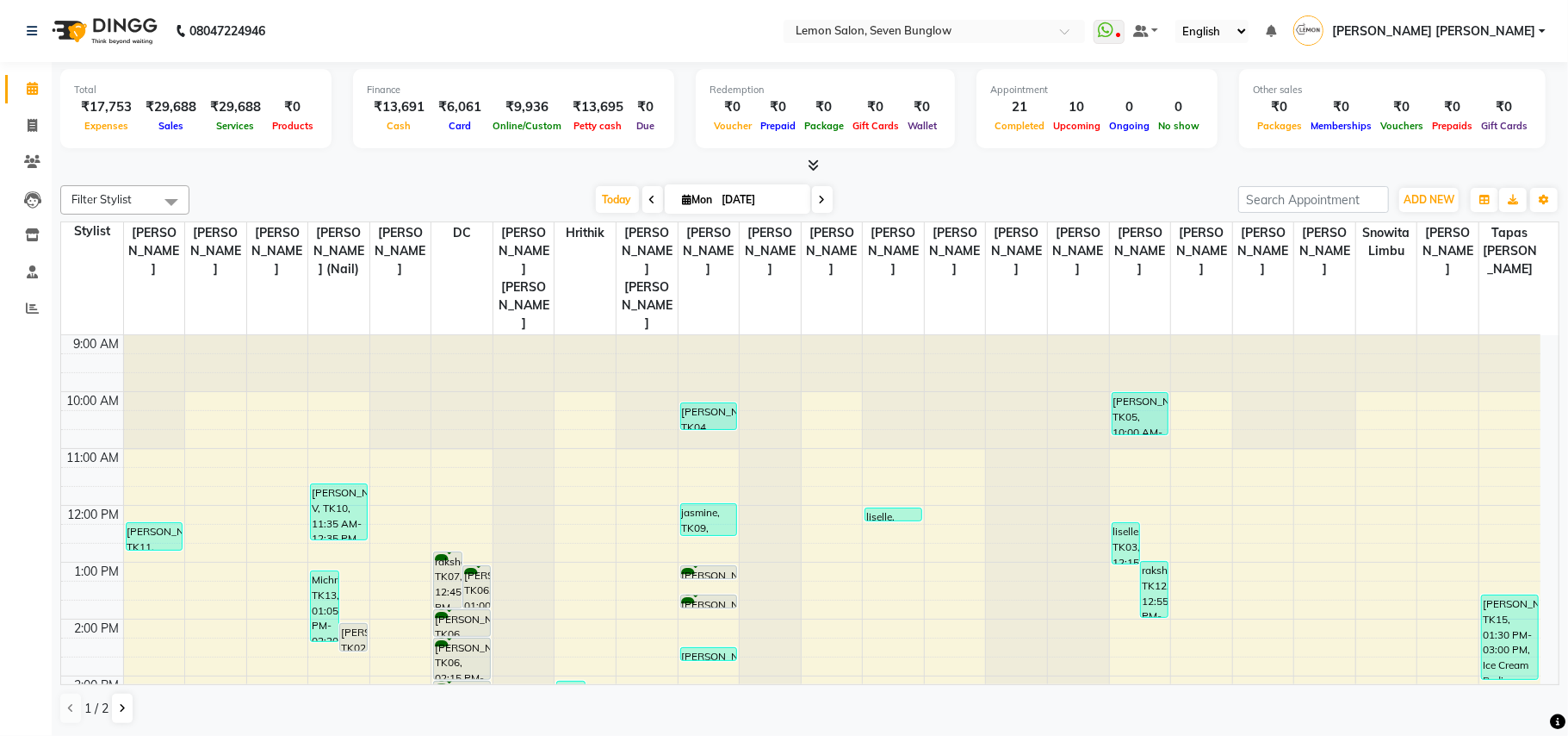
scroll to position [114, 0]
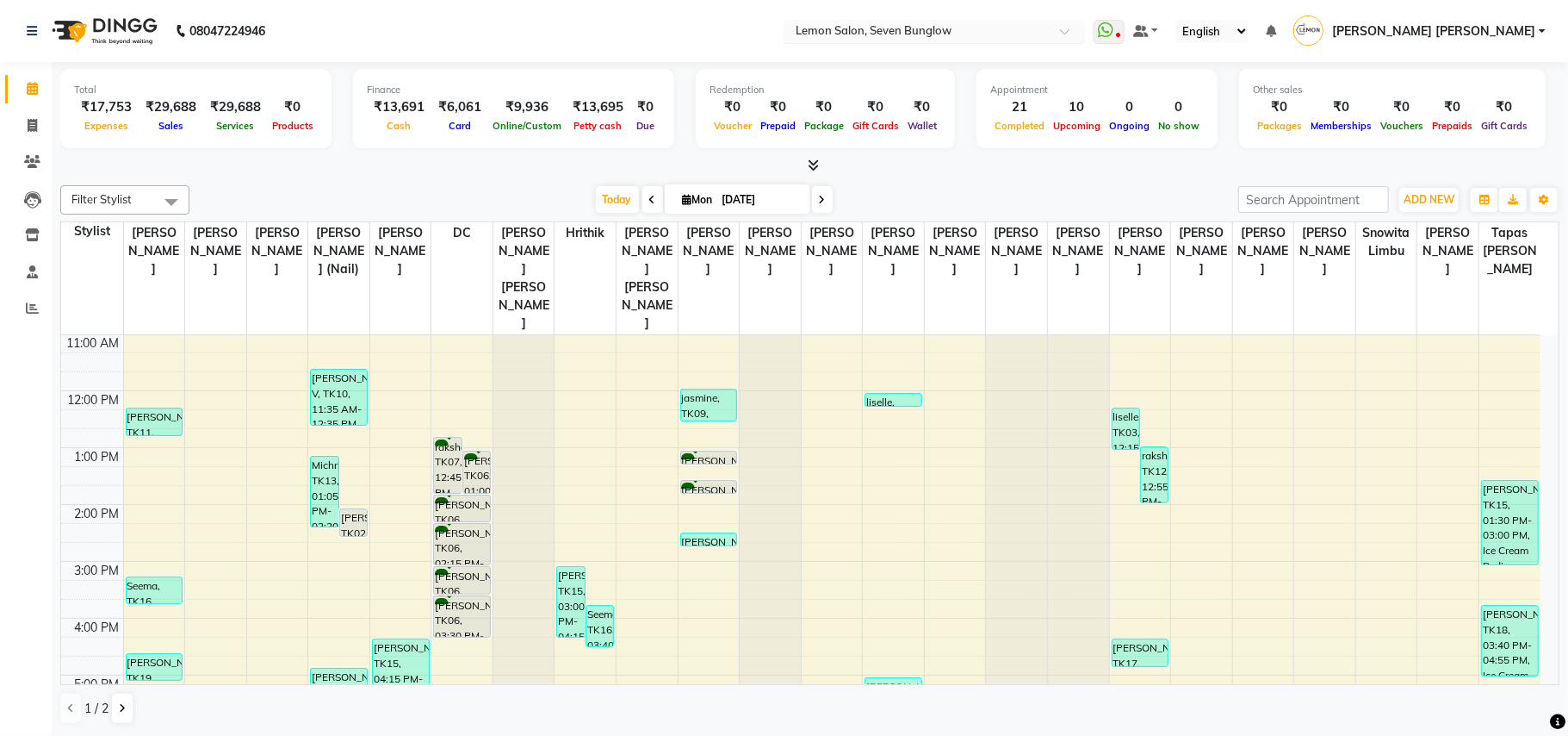
click at [971, 38] on input "text" at bounding box center [917, 33] width 249 height 17
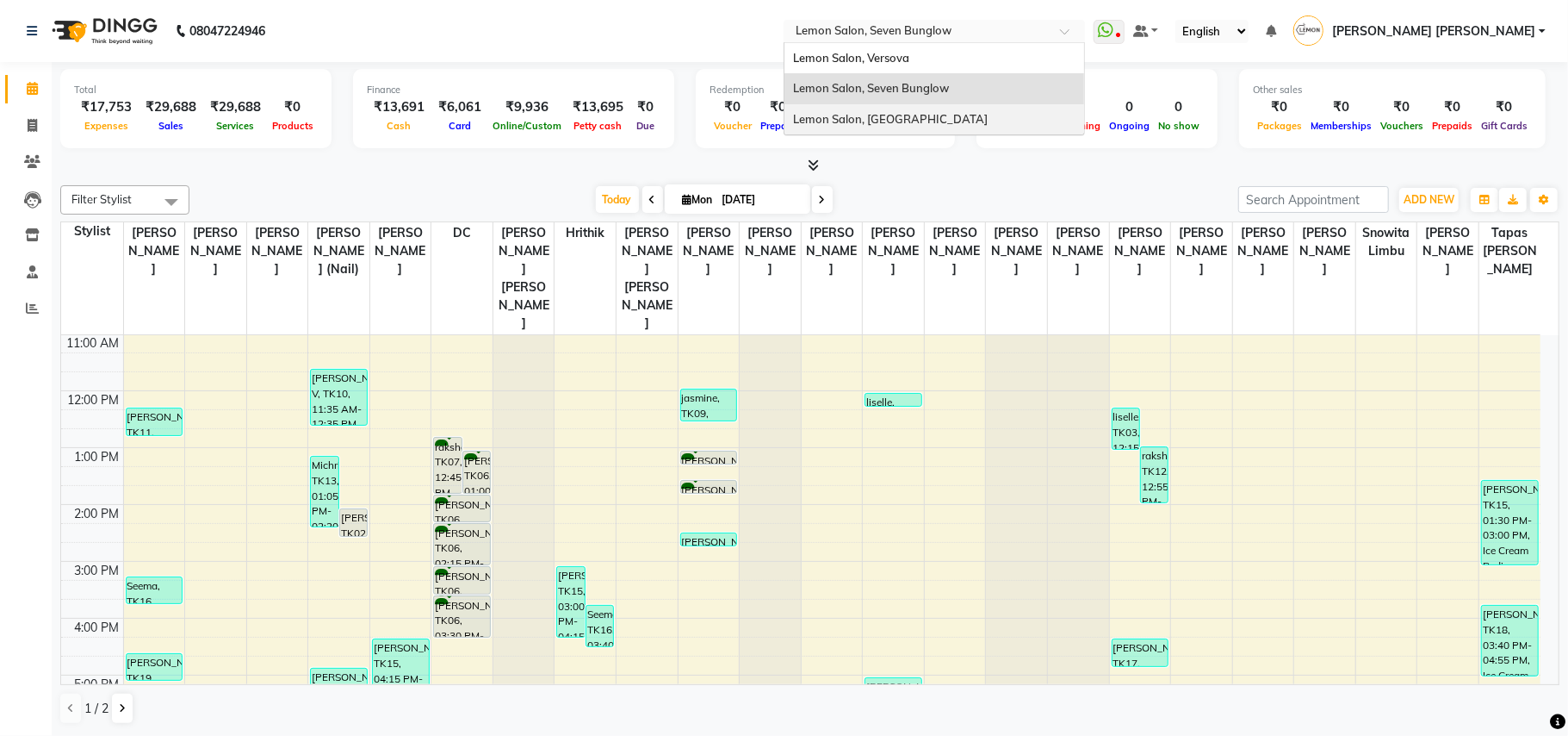
click at [976, 113] on span "Lemon Salon, [GEOGRAPHIC_DATA]" at bounding box center [890, 119] width 194 height 14
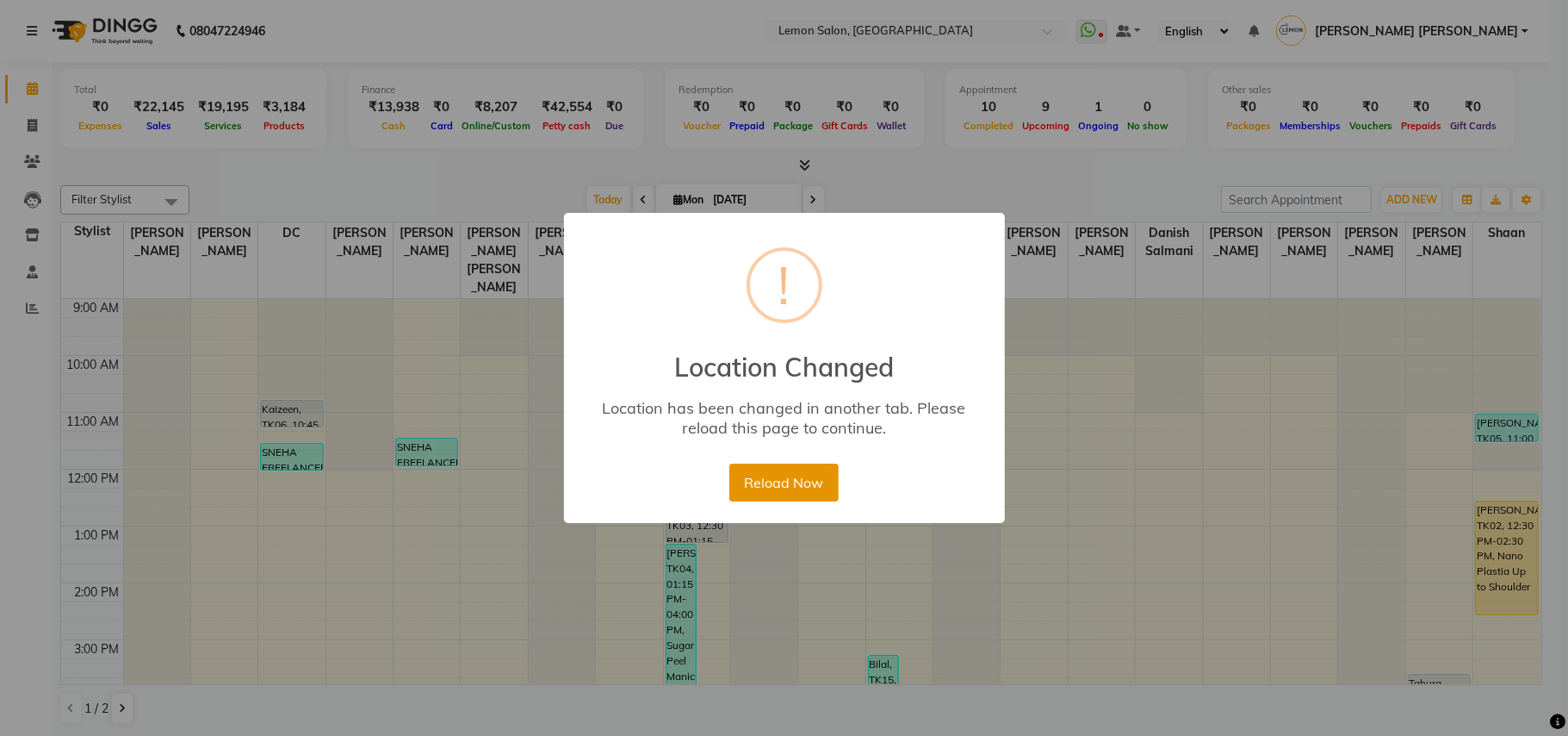
click at [789, 476] on button "Reload Now" at bounding box center [784, 481] width 109 height 37
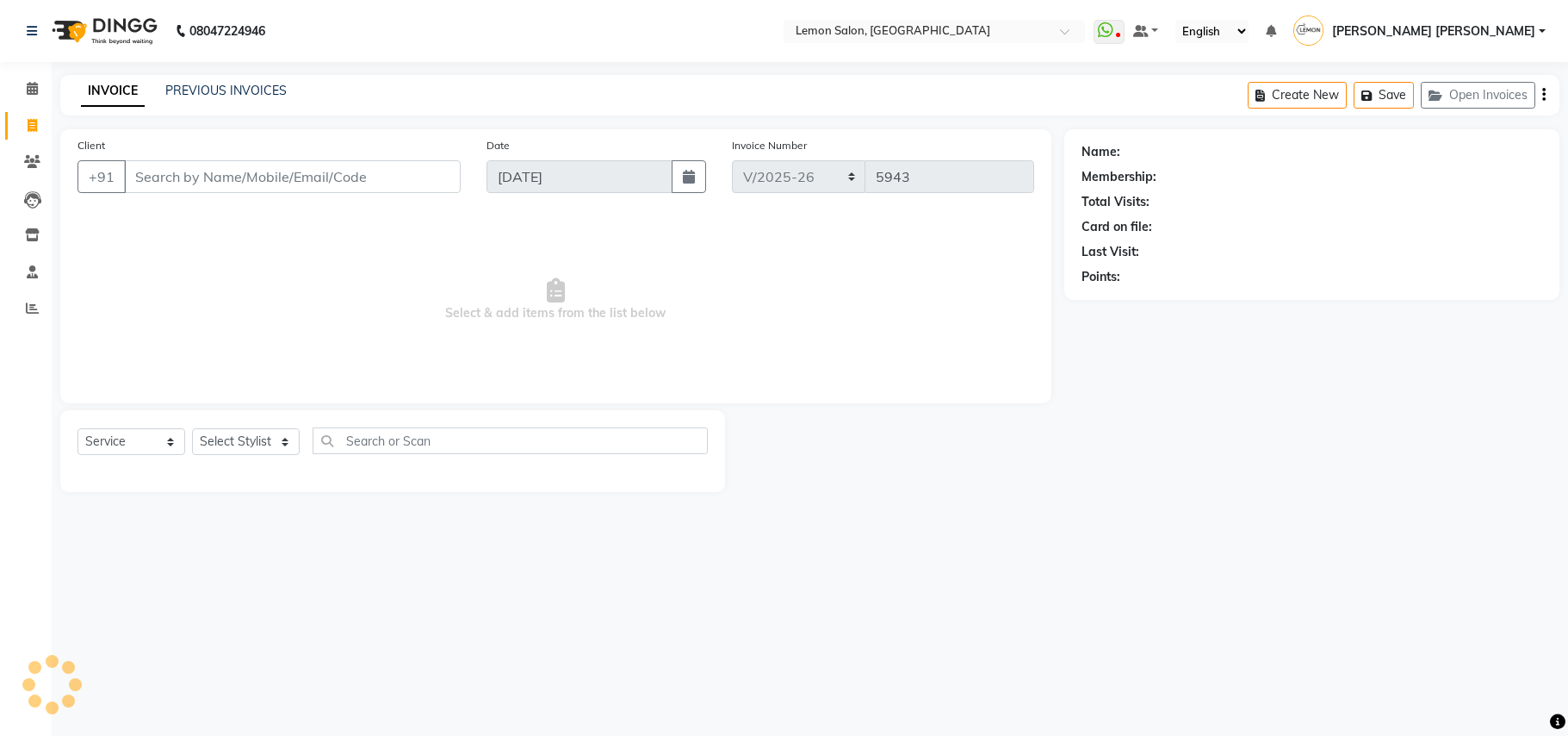
select select "551"
select select "service"
click at [1484, 87] on button "Open Invoices" at bounding box center [1477, 95] width 114 height 27
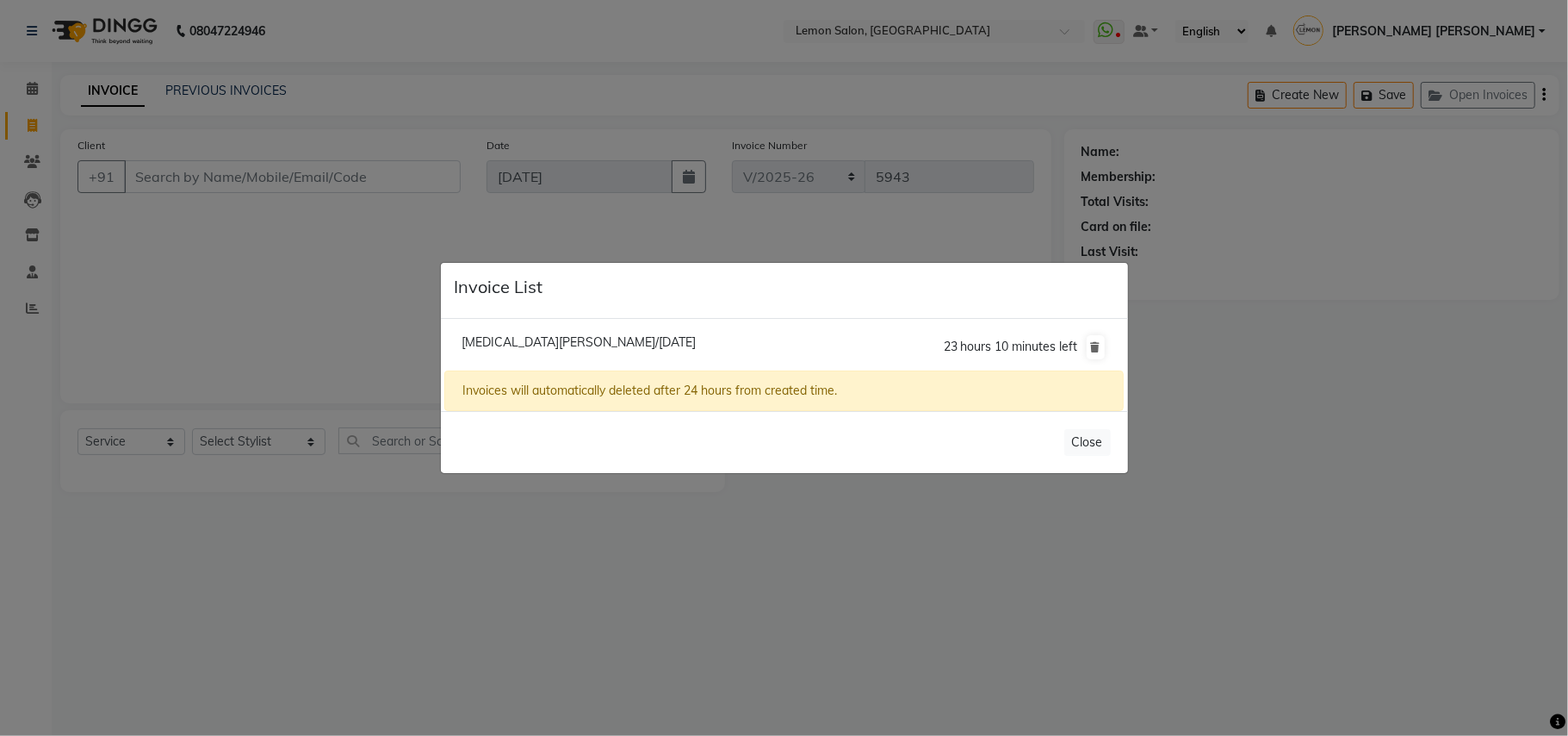
click at [513, 339] on span "Nikita Null/01 September 2025" at bounding box center [578, 342] width 234 height 16
type input "9892579337"
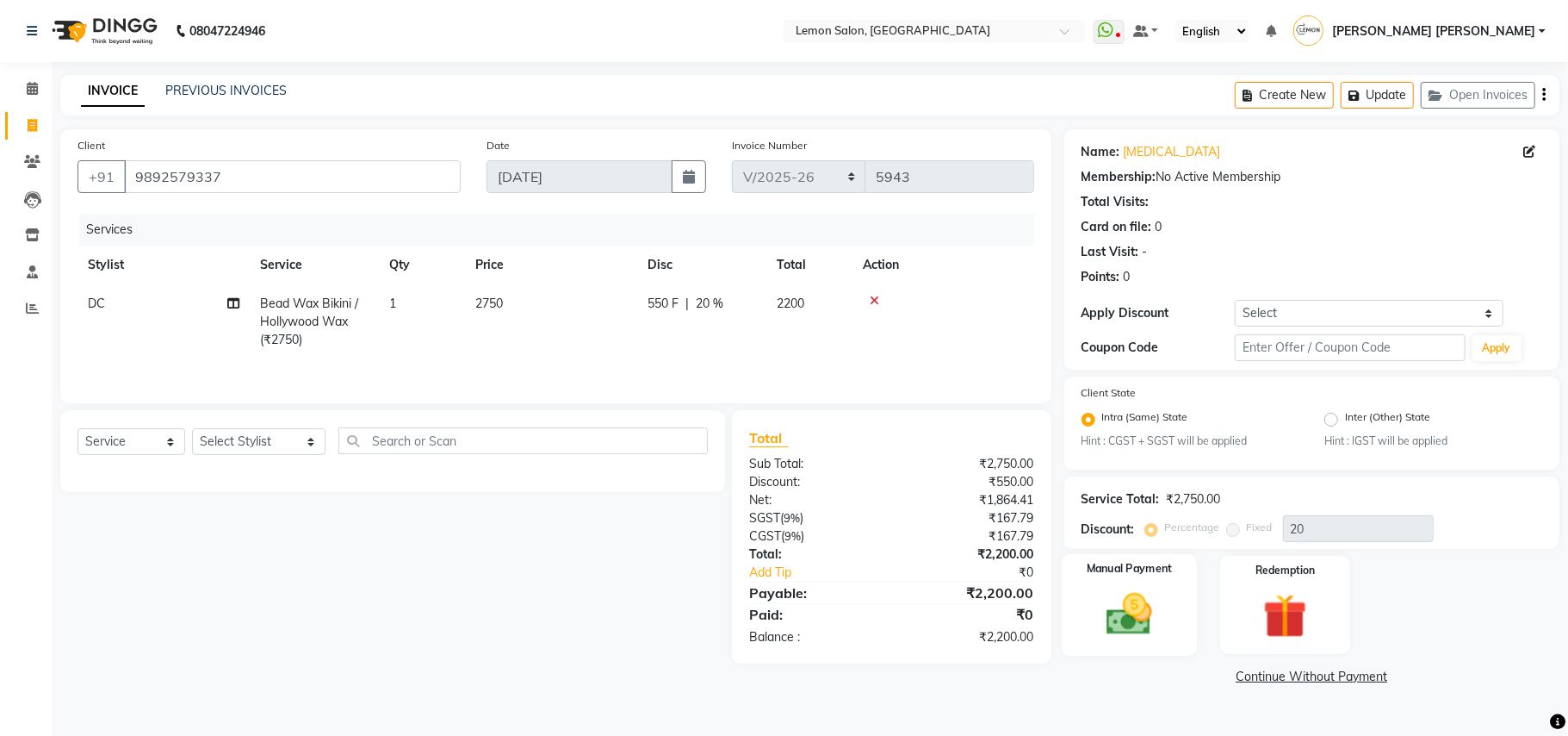
click at [1128, 610] on img at bounding box center [1130, 615] width 75 height 53
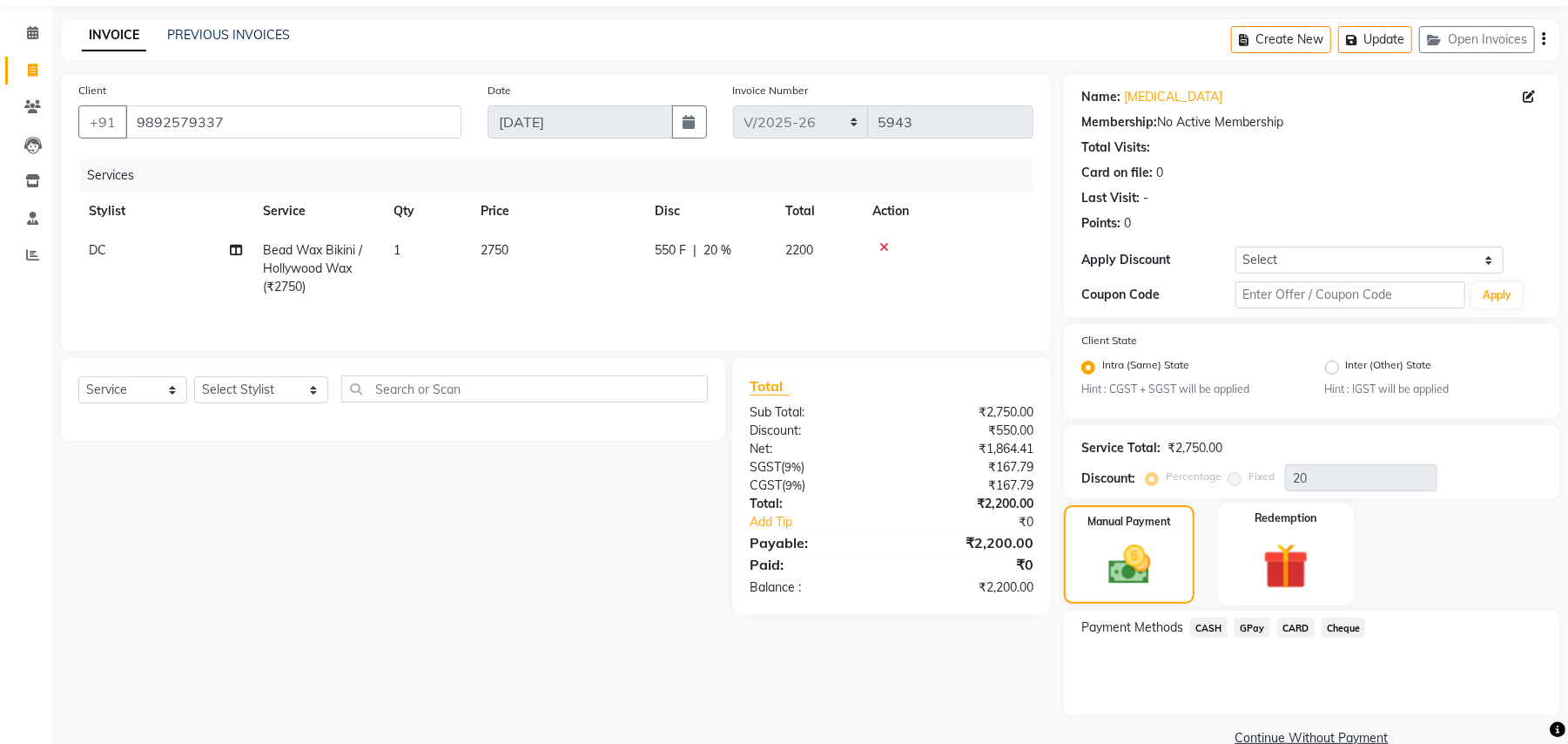
scroll to position [88, 0]
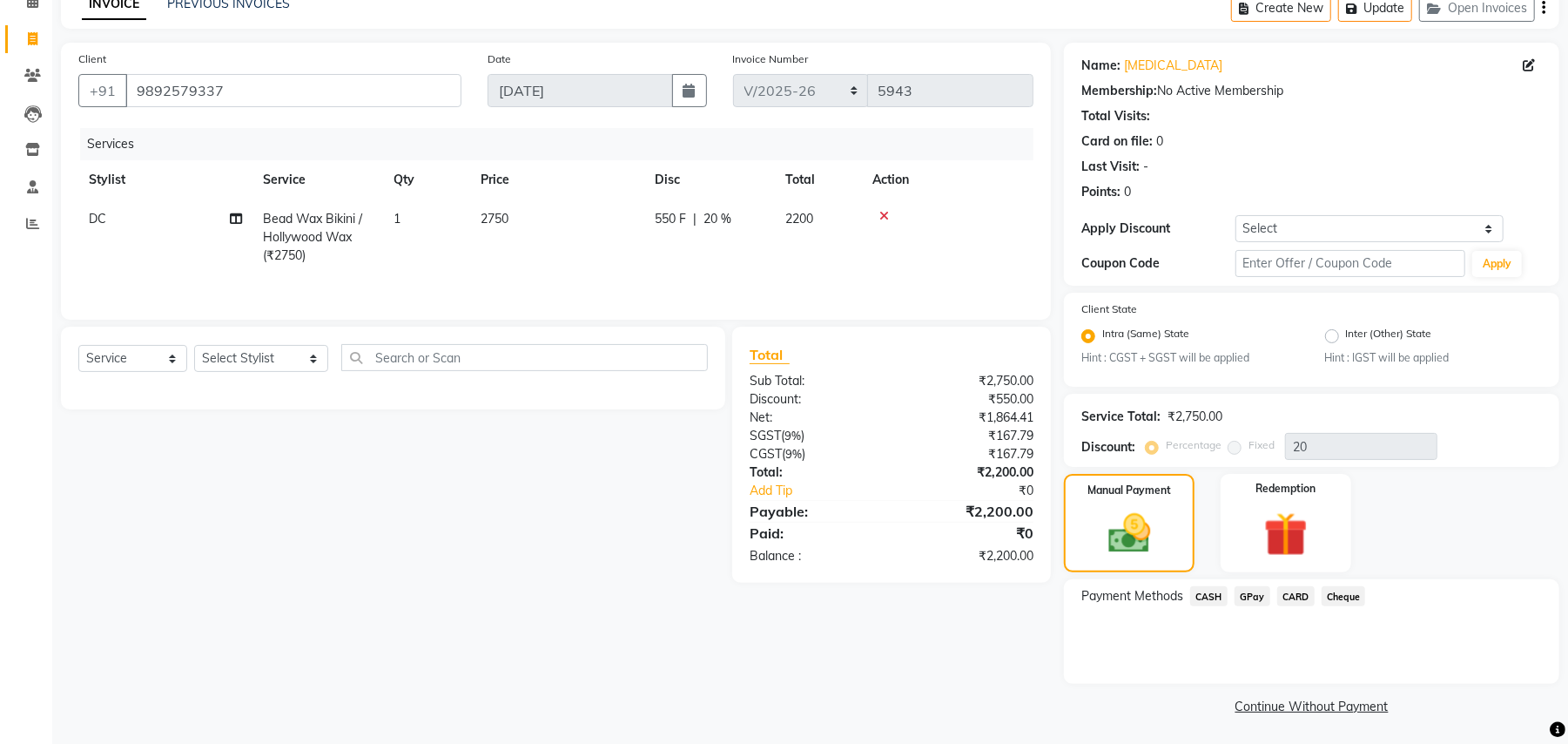
click at [1212, 586] on span "CASH" at bounding box center [1208, 596] width 37 height 20
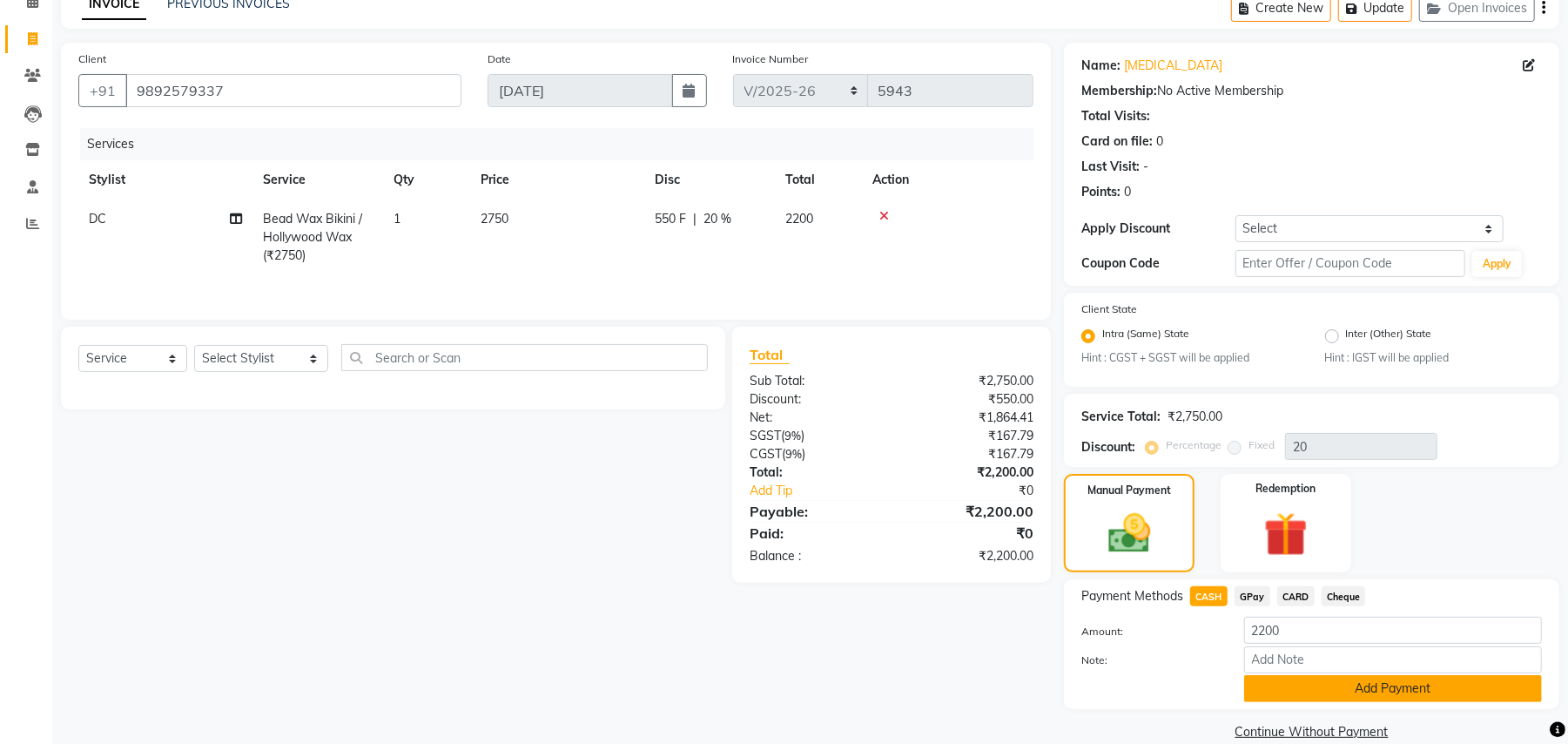
click at [1283, 696] on button "Add Payment" at bounding box center [1393, 688] width 298 height 27
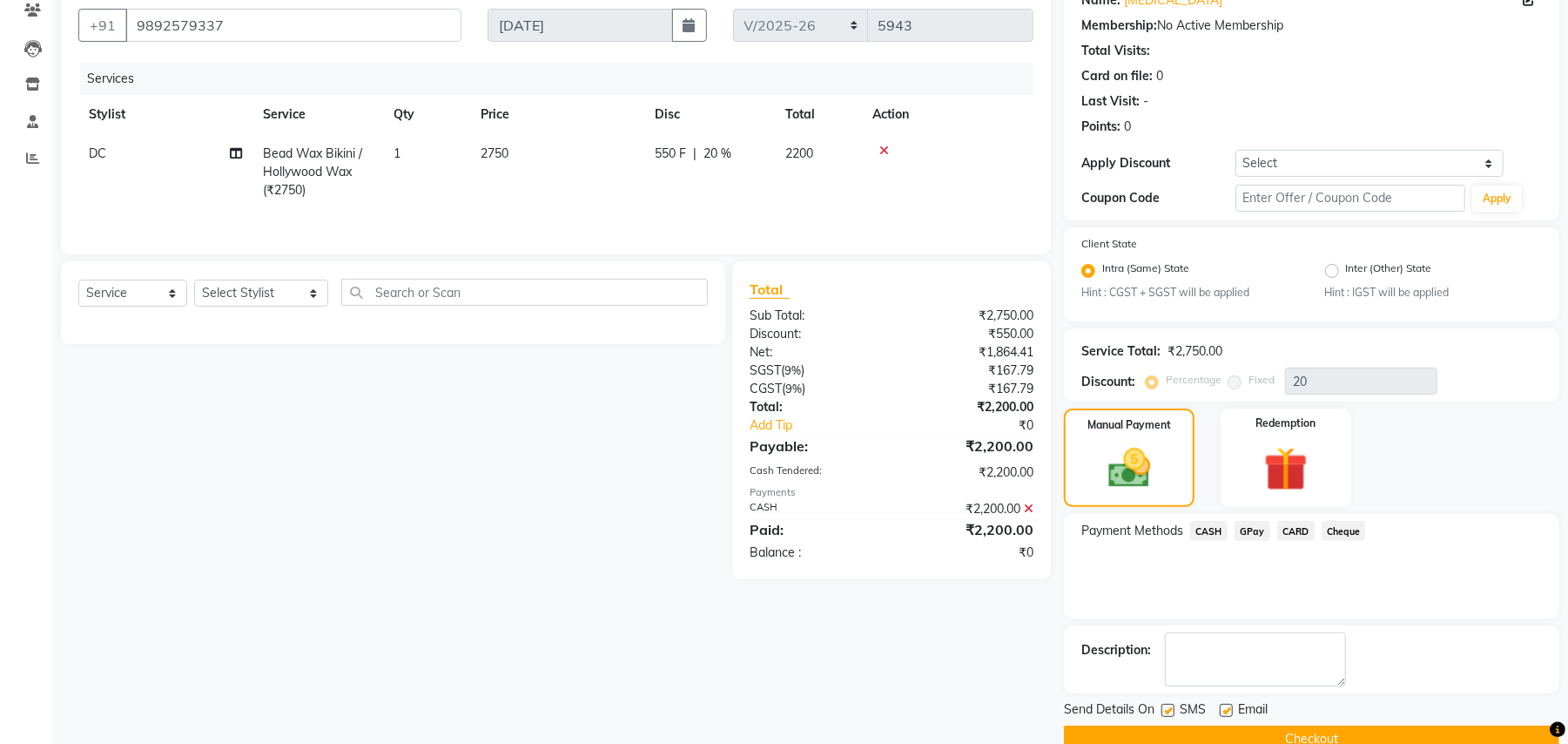
scroll to position [188, 0]
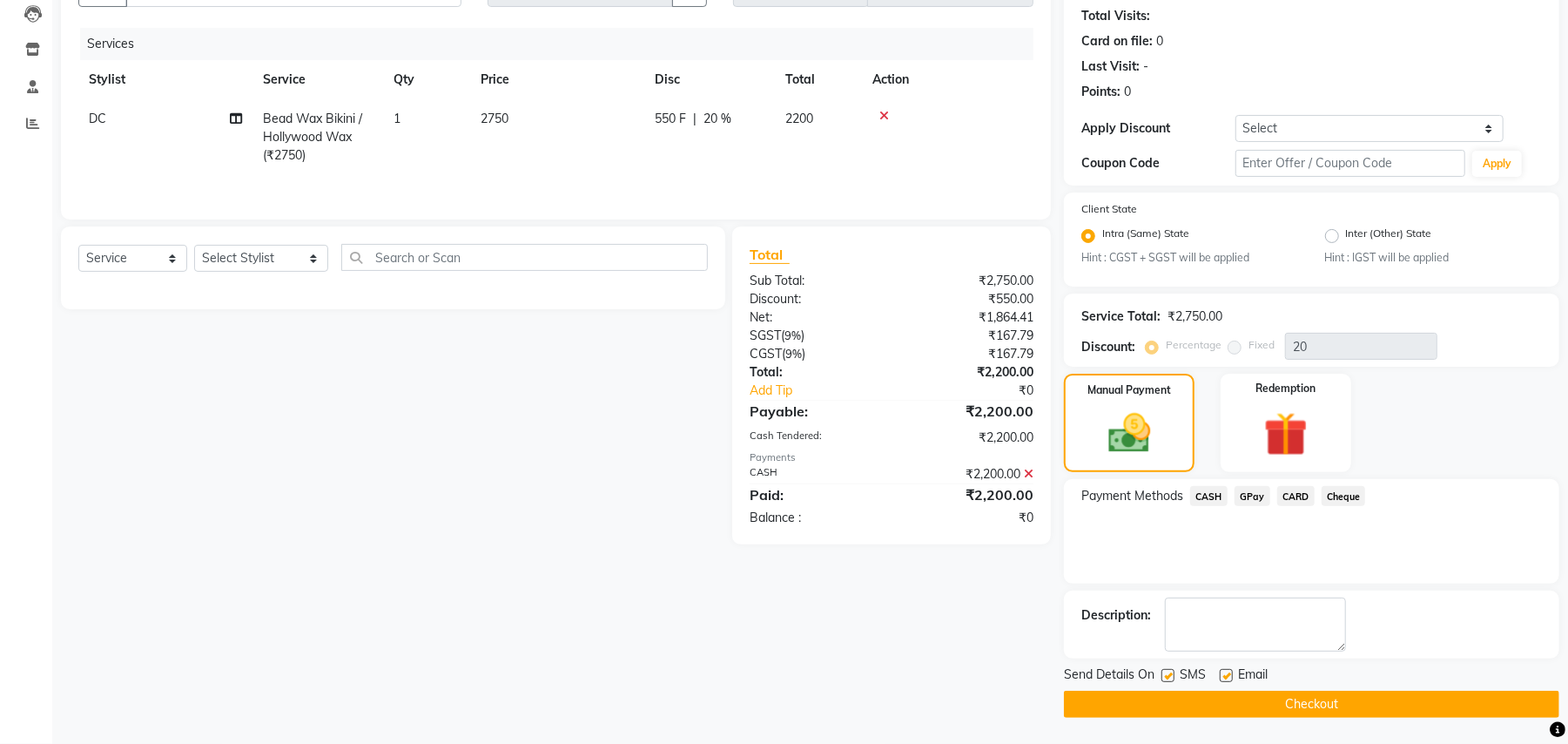
click at [1286, 703] on button "Checkout" at bounding box center [1312, 703] width 495 height 27
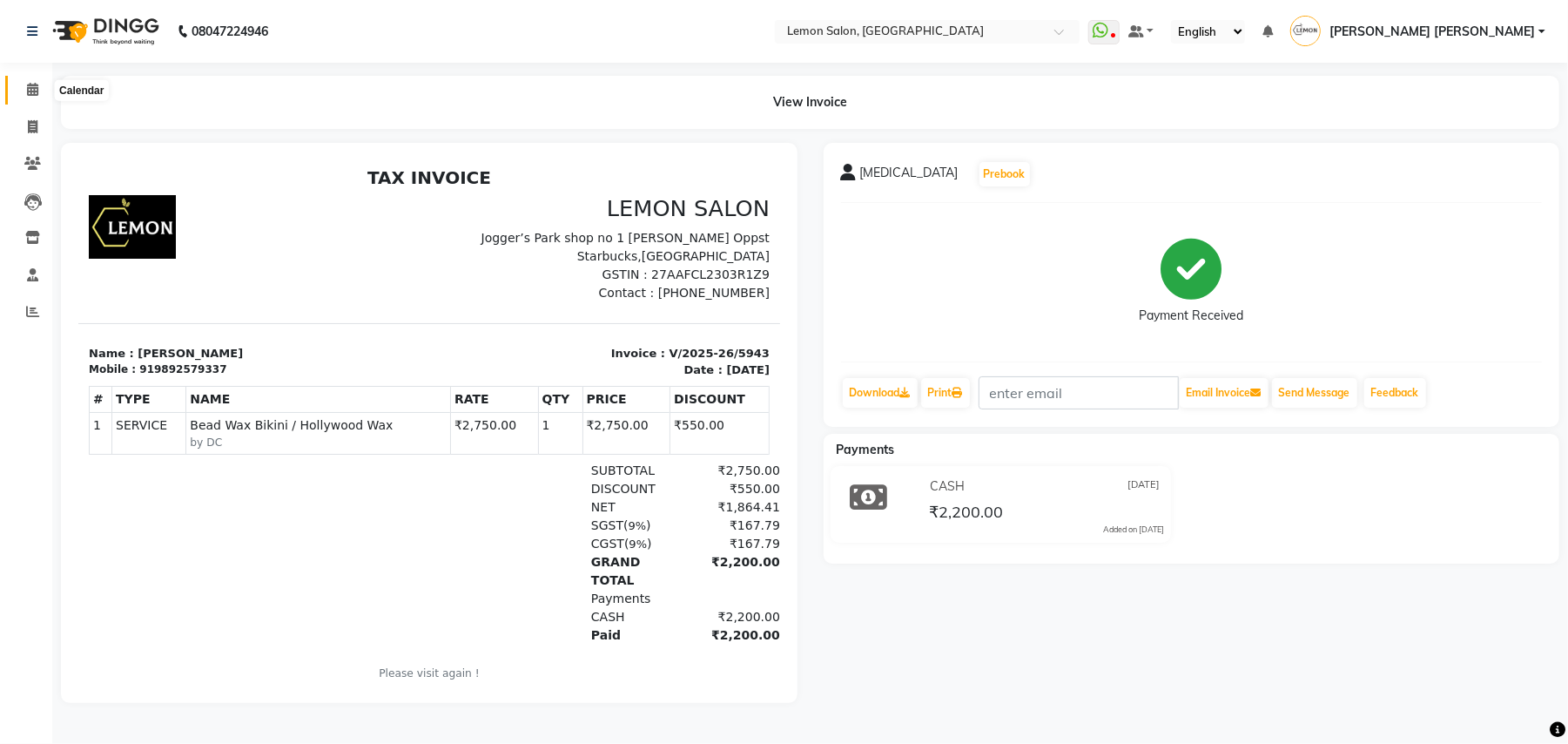
click at [33, 89] on icon at bounding box center [33, 89] width 11 height 13
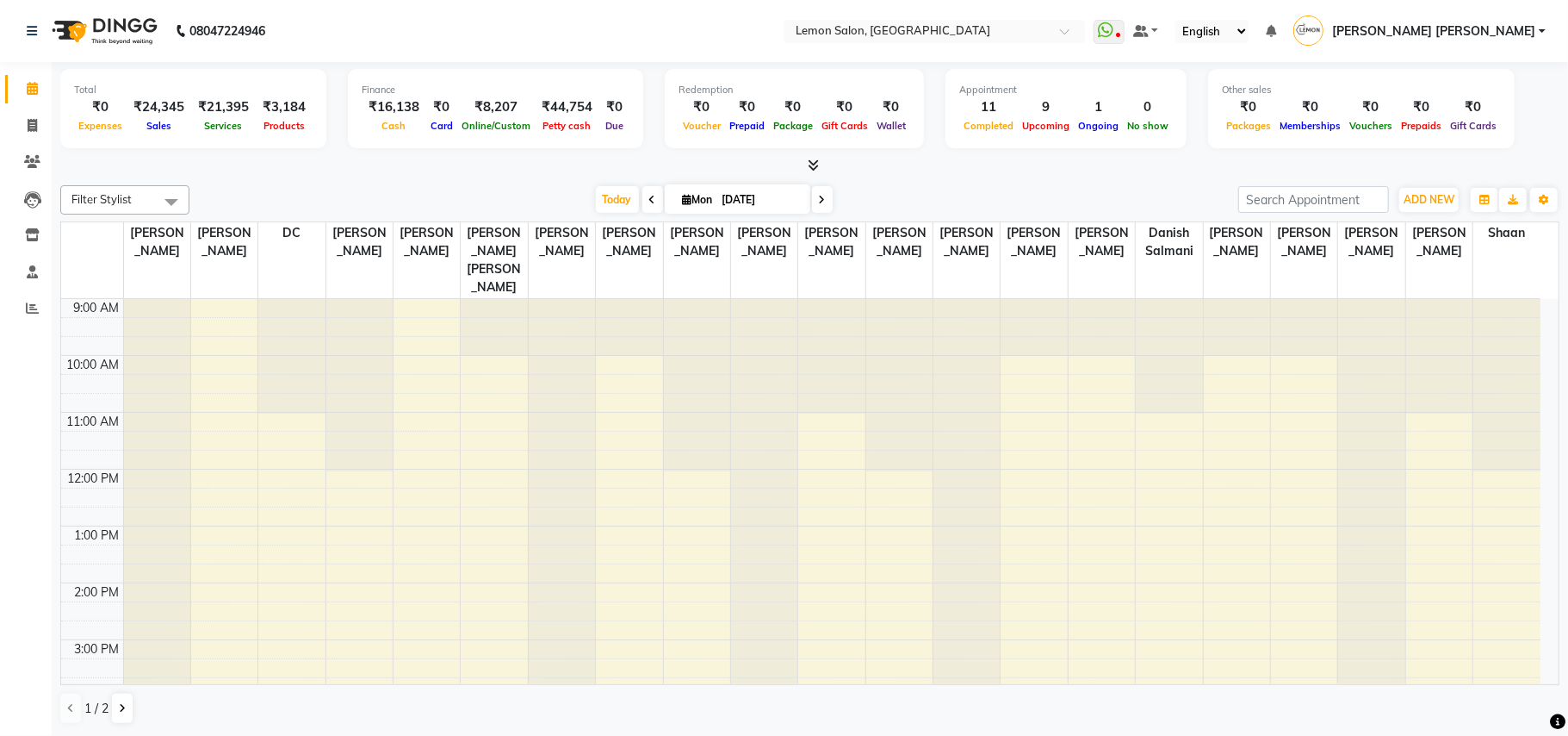
select select "en"
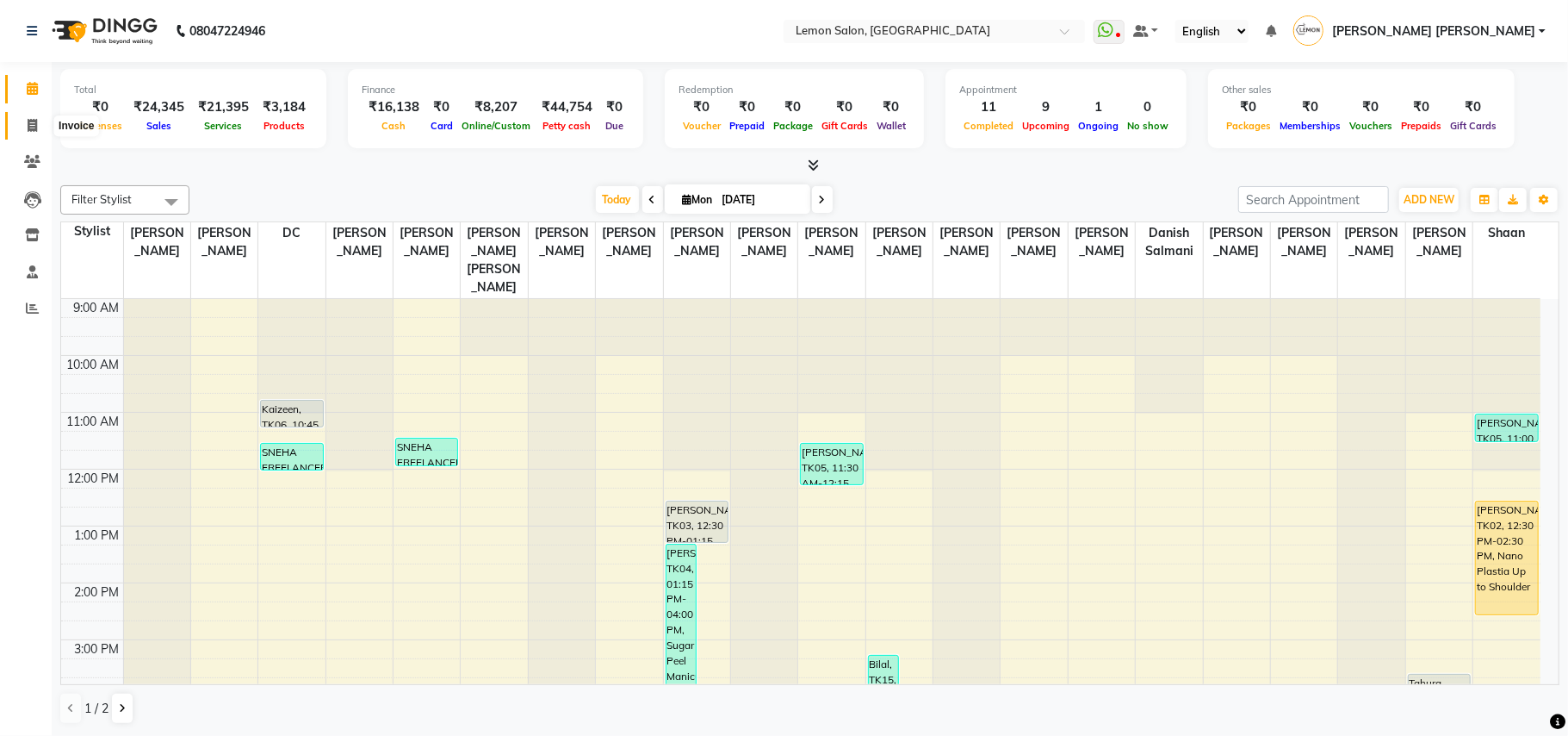
click at [23, 129] on span at bounding box center [32, 126] width 31 height 20
select select "551"
select select "service"
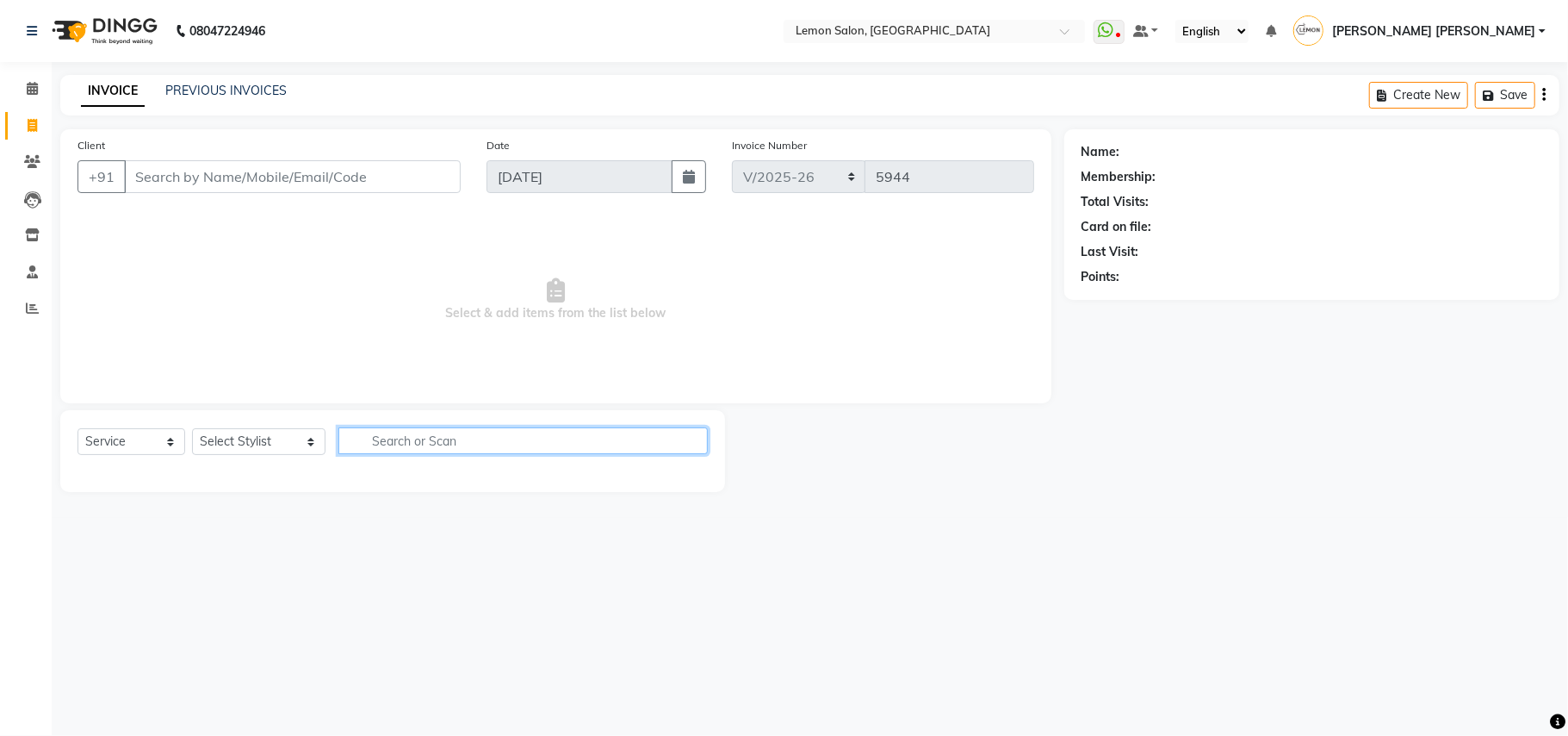
click at [383, 446] on input "text" at bounding box center [523, 440] width 370 height 27
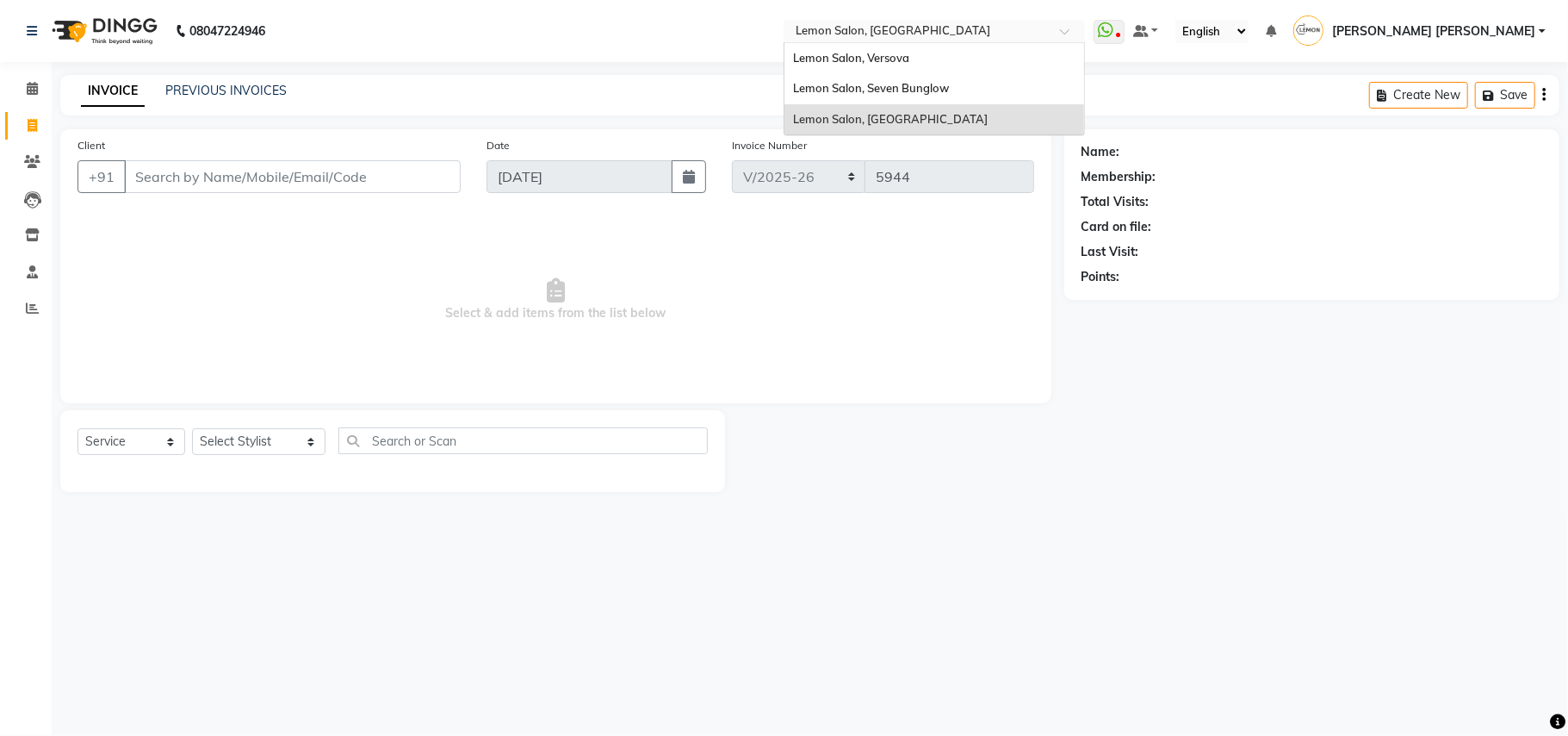
click at [1013, 37] on input "text" at bounding box center [917, 33] width 249 height 17
click at [949, 88] on span "Lemon Salon, Seven Bunglow" at bounding box center [871, 88] width 156 height 14
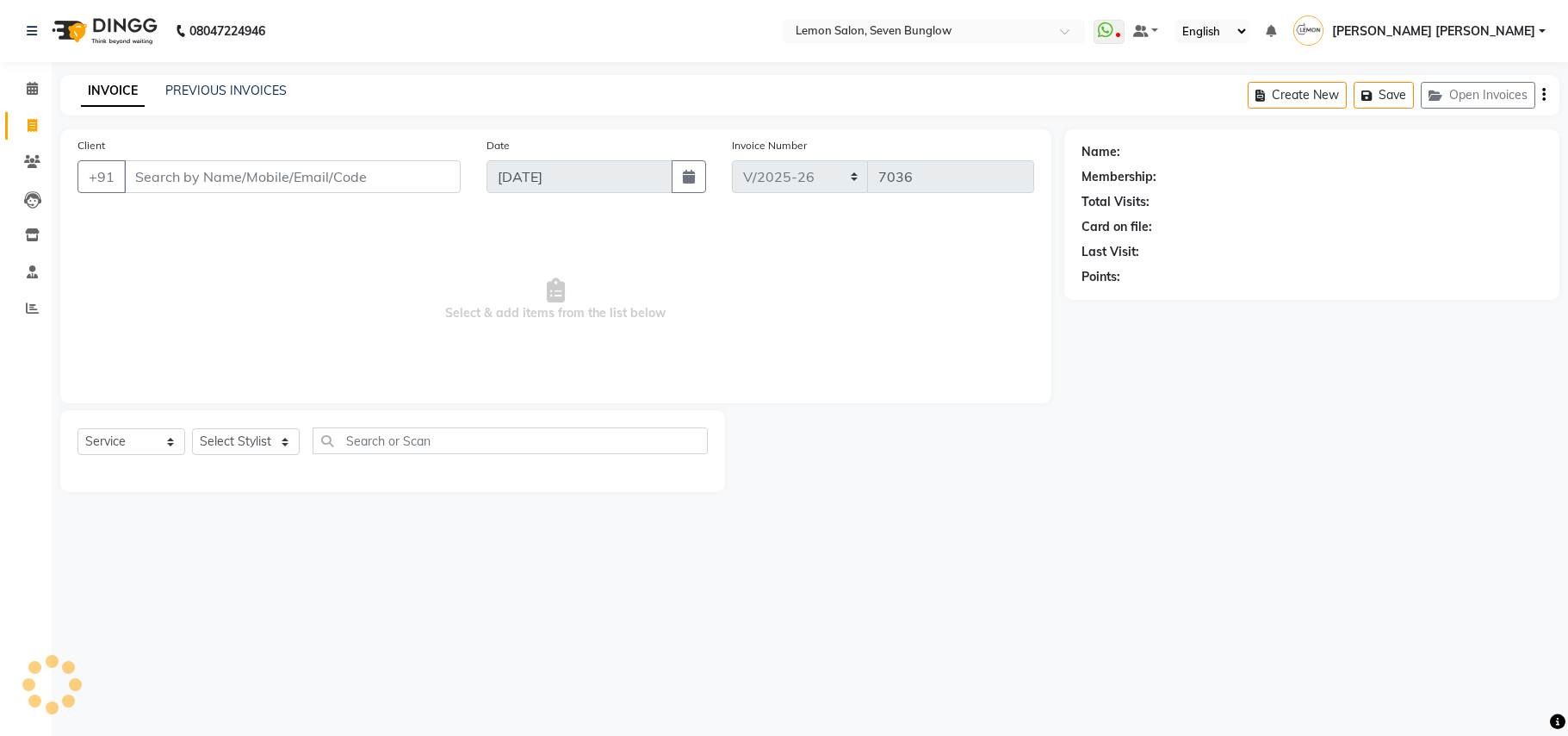
select select "562"
select select "service"
click at [224, 90] on link "PREVIOUS INVOICES" at bounding box center [226, 91] width 121 height 16
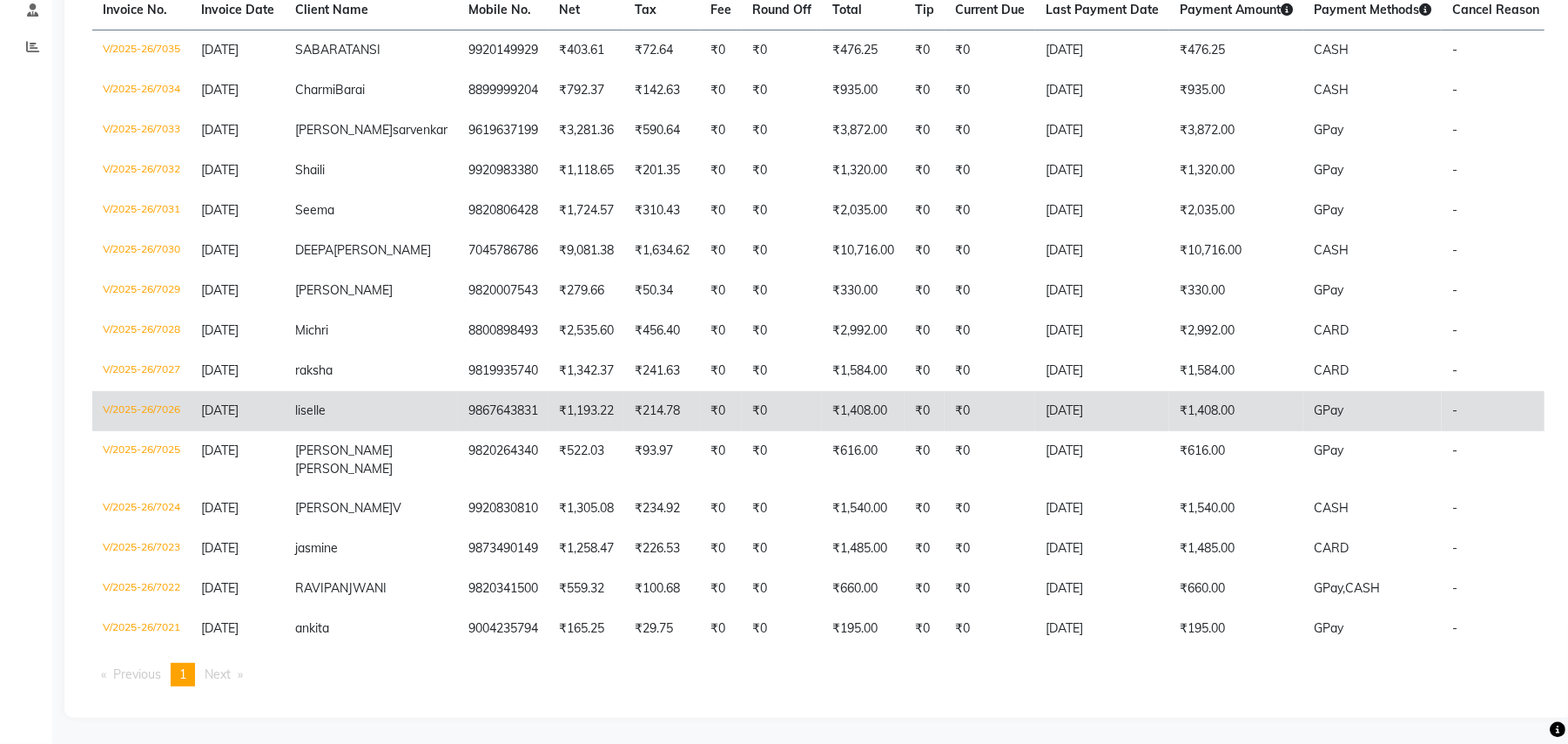
scroll to position [349, 0]
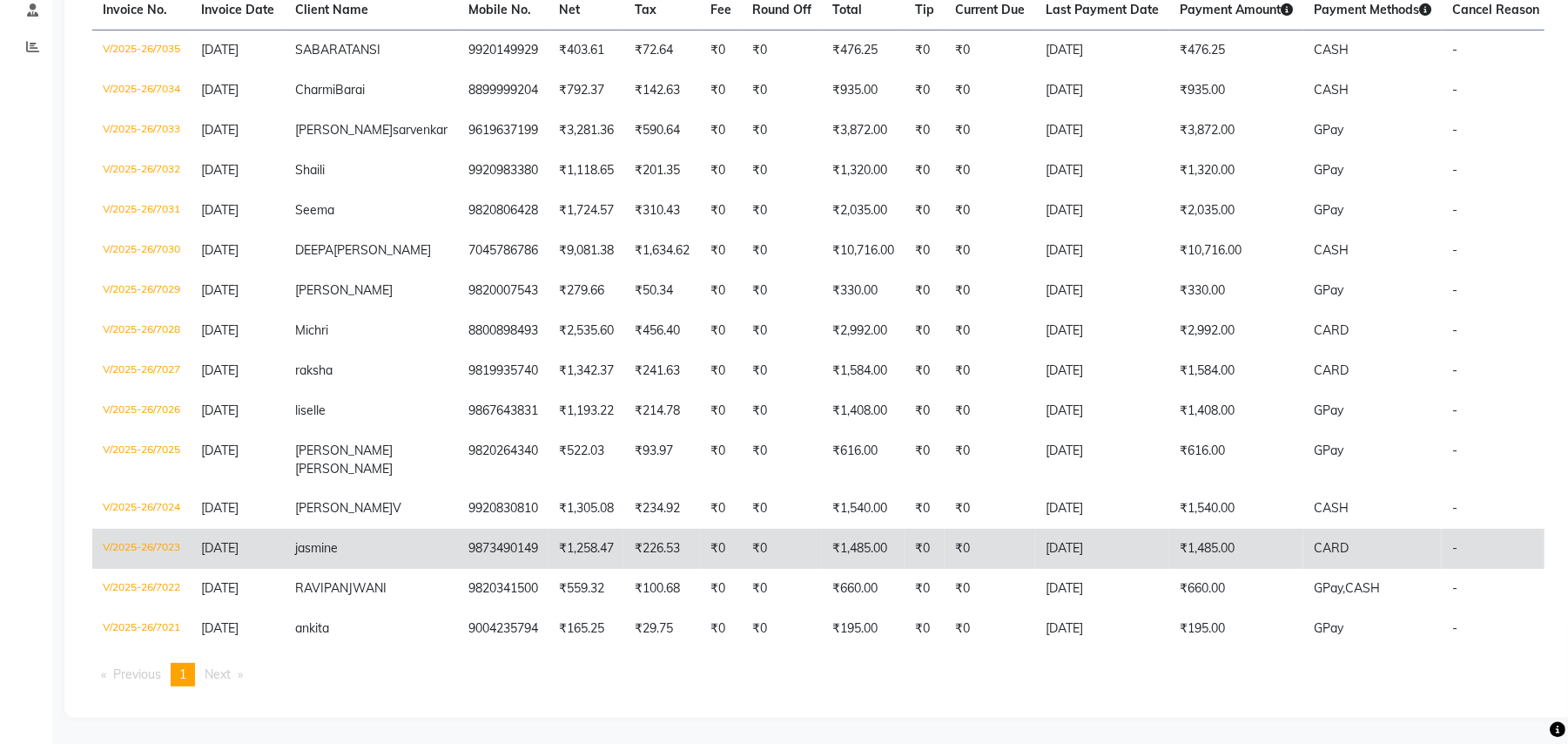
click at [160, 529] on td "V/2025-26/7023" at bounding box center [142, 548] width 99 height 40
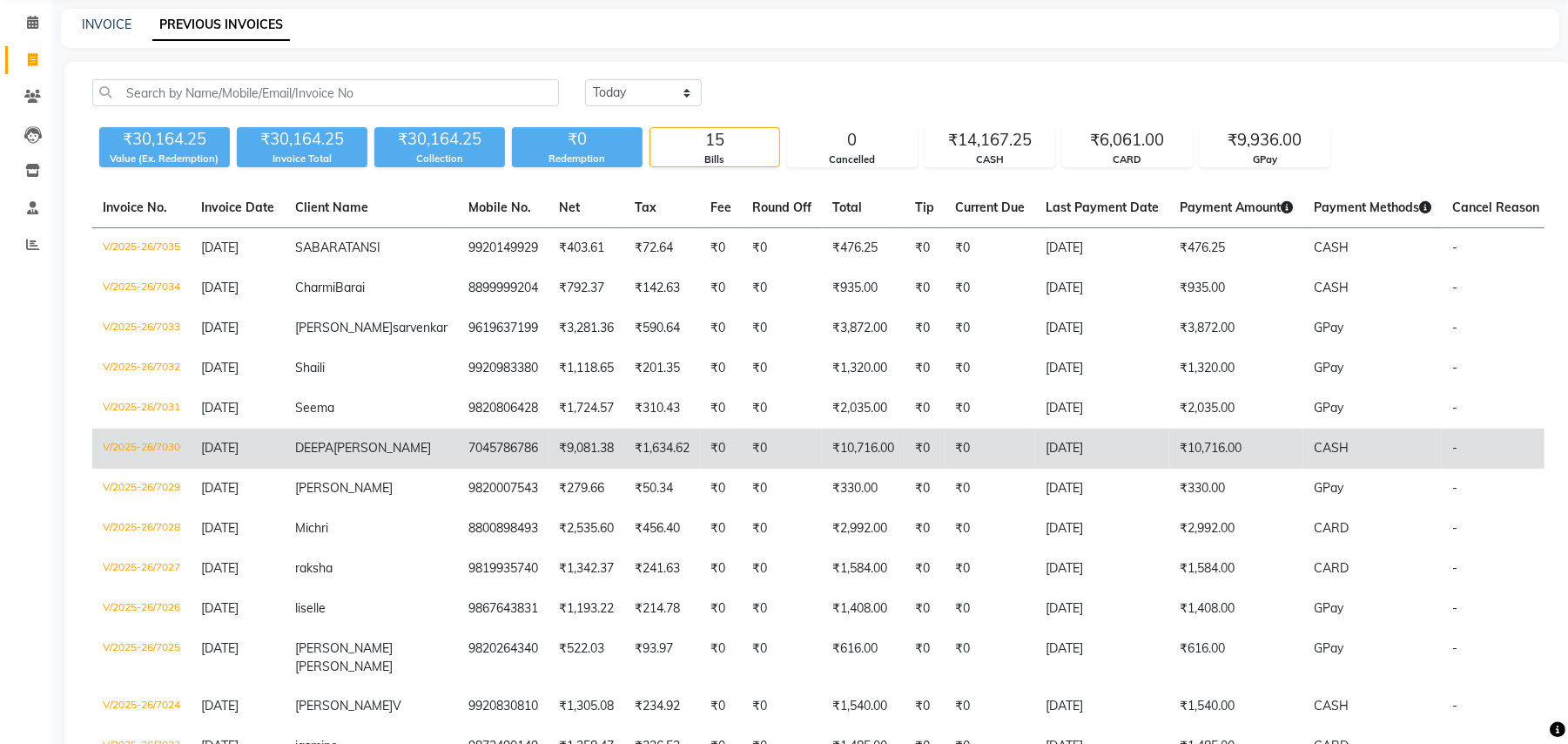
scroll to position [1, 0]
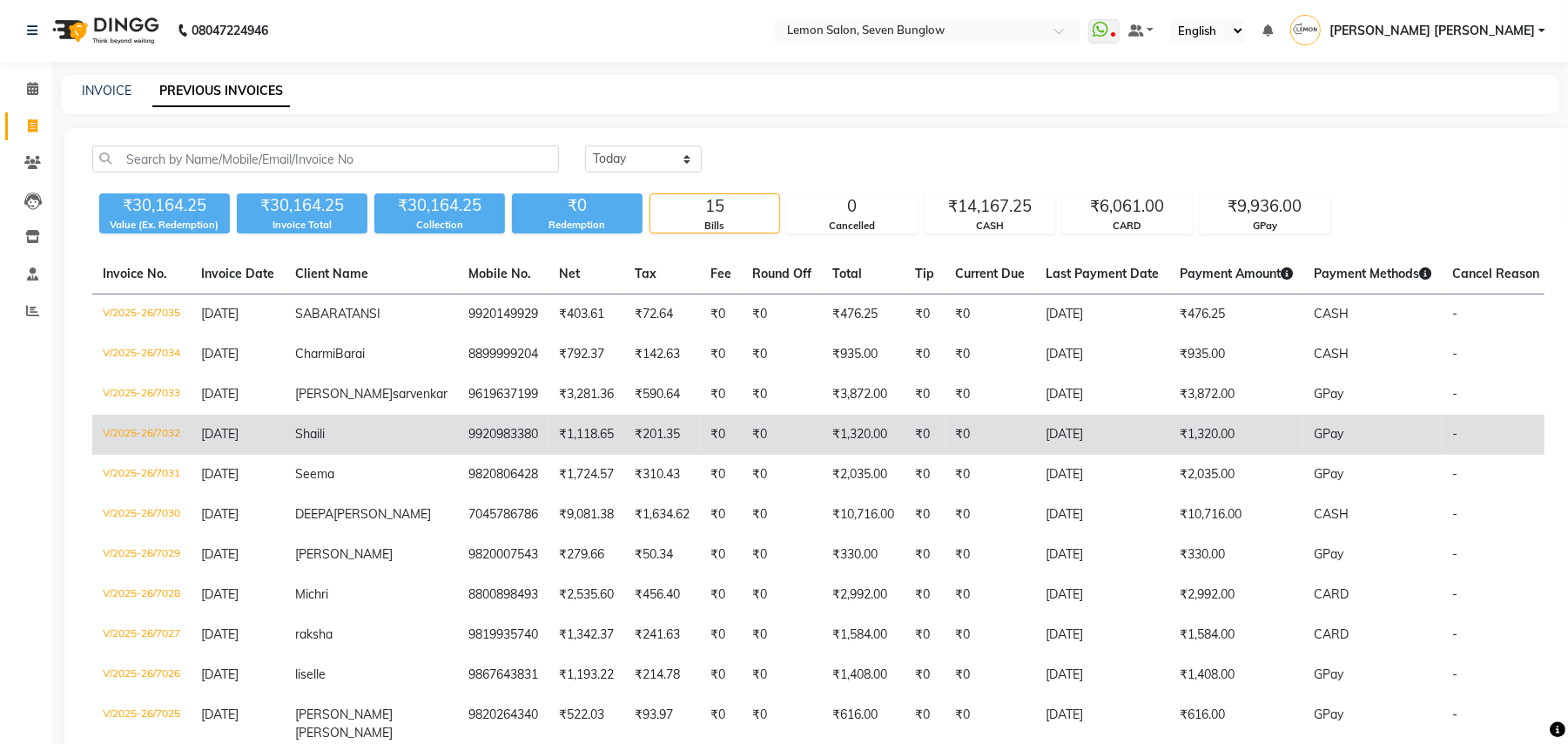
click at [130, 455] on td "V/2025-26/7032" at bounding box center [142, 434] width 99 height 40
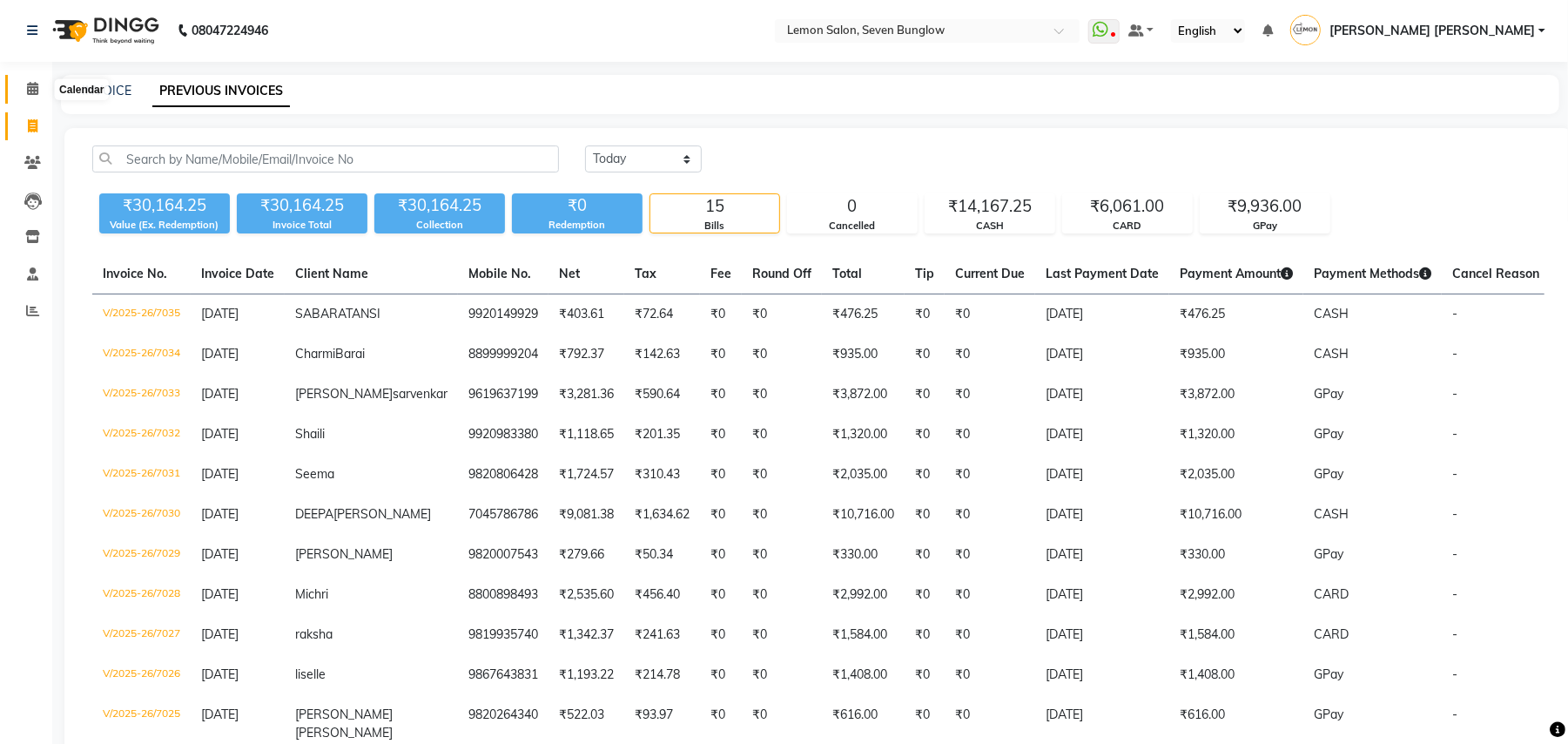
click at [32, 92] on icon at bounding box center [33, 88] width 11 height 13
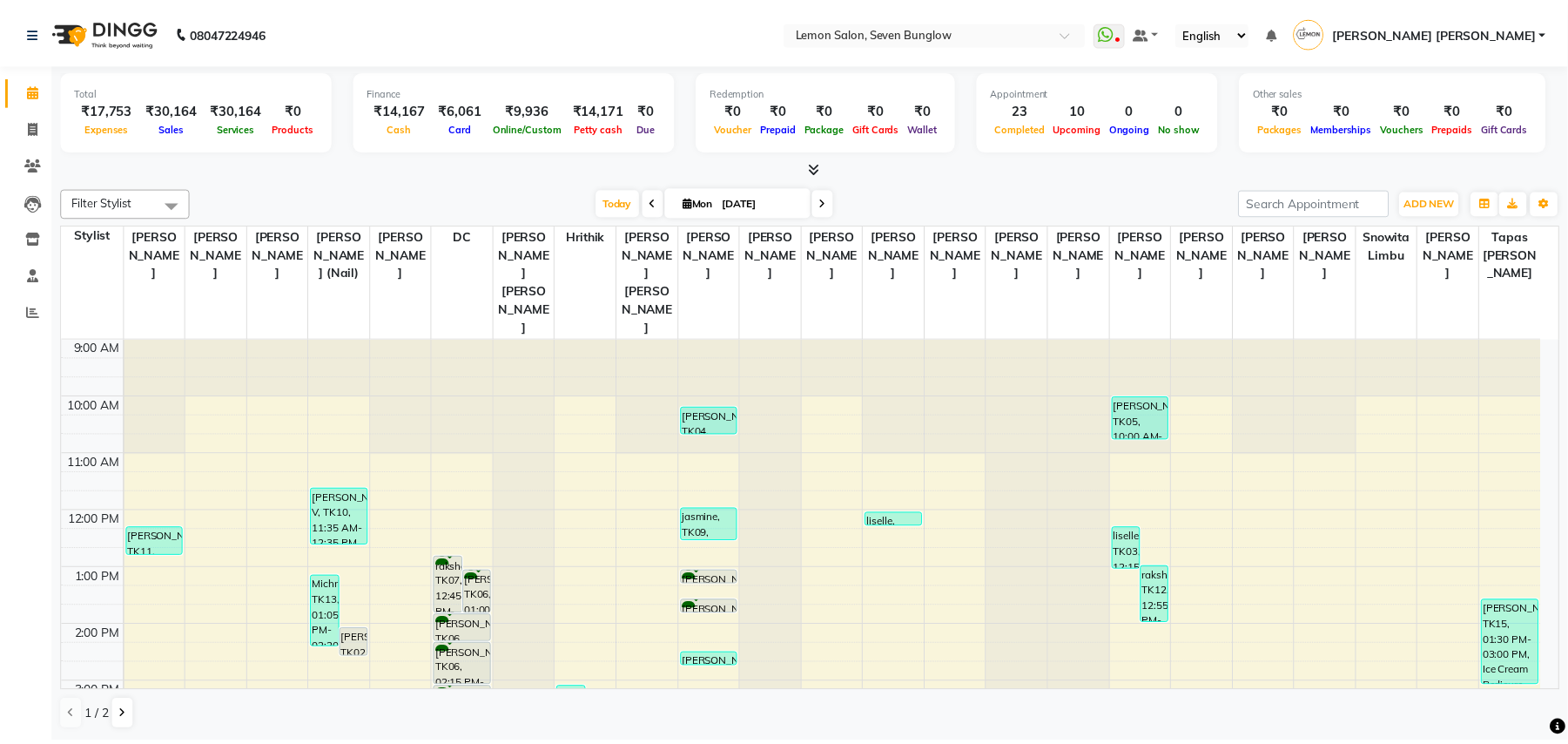
scroll to position [115, 0]
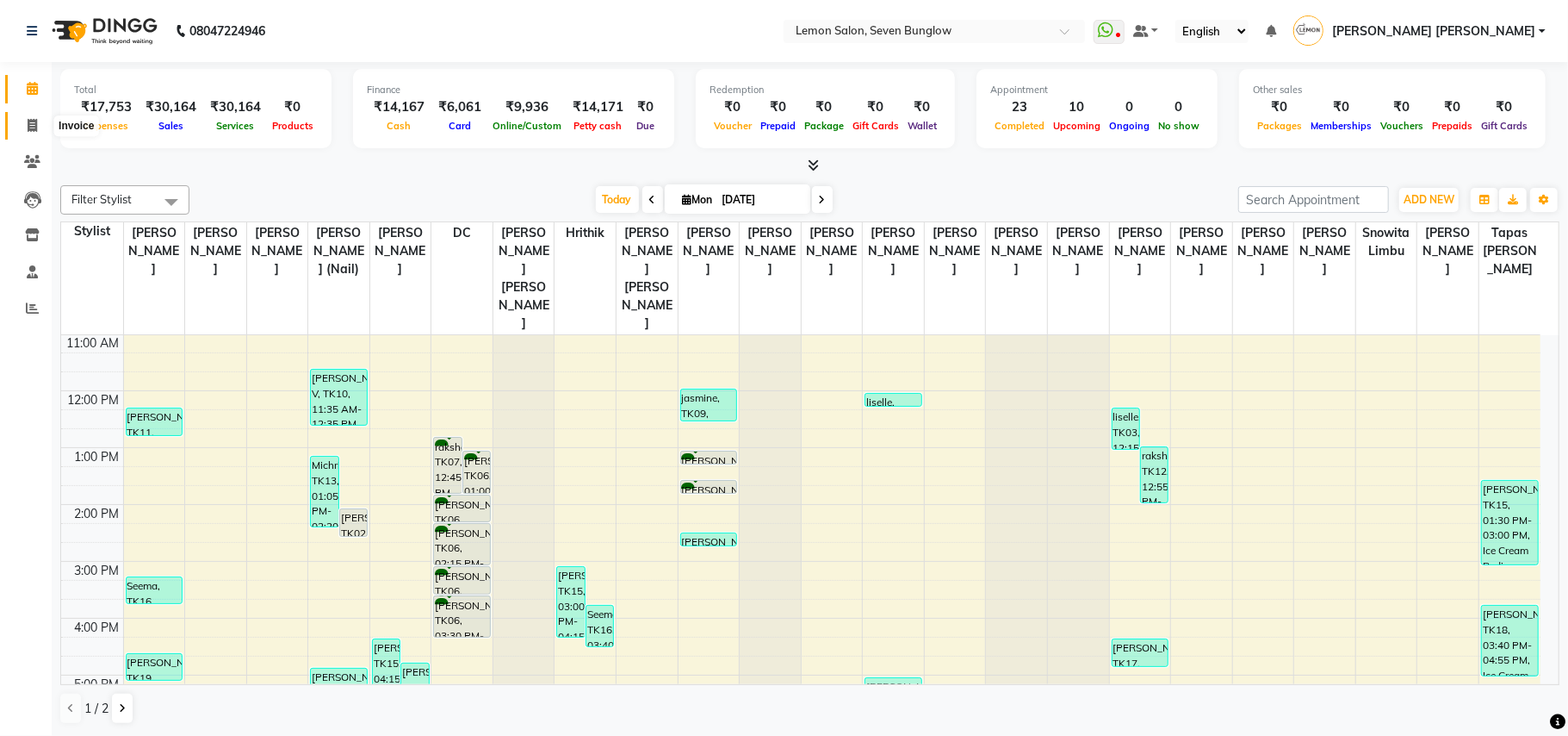
click at [29, 119] on icon at bounding box center [32, 125] width 10 height 13
select select "service"
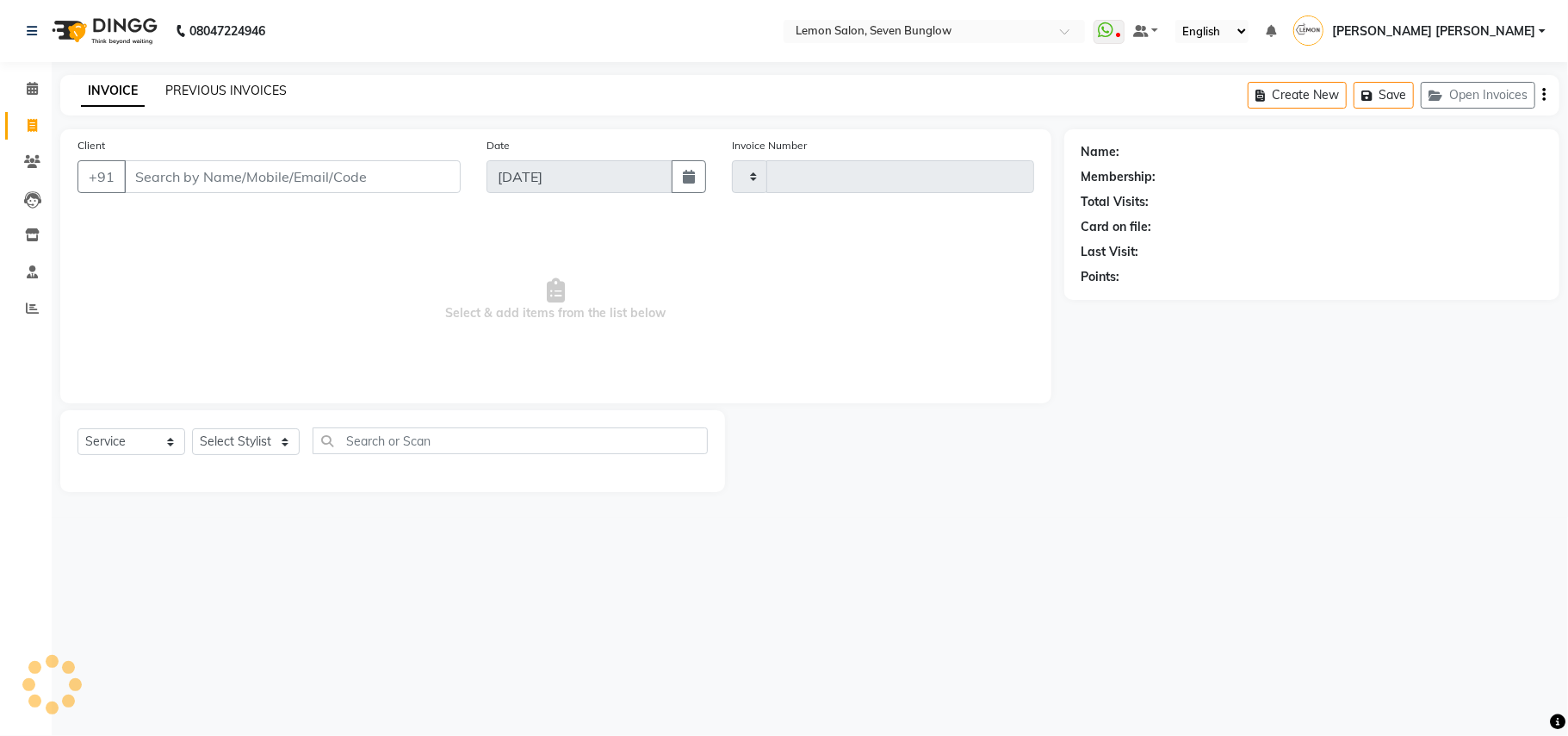
type input "7036"
select select "562"
click at [224, 84] on link "PREVIOUS INVOICES" at bounding box center [226, 91] width 121 height 16
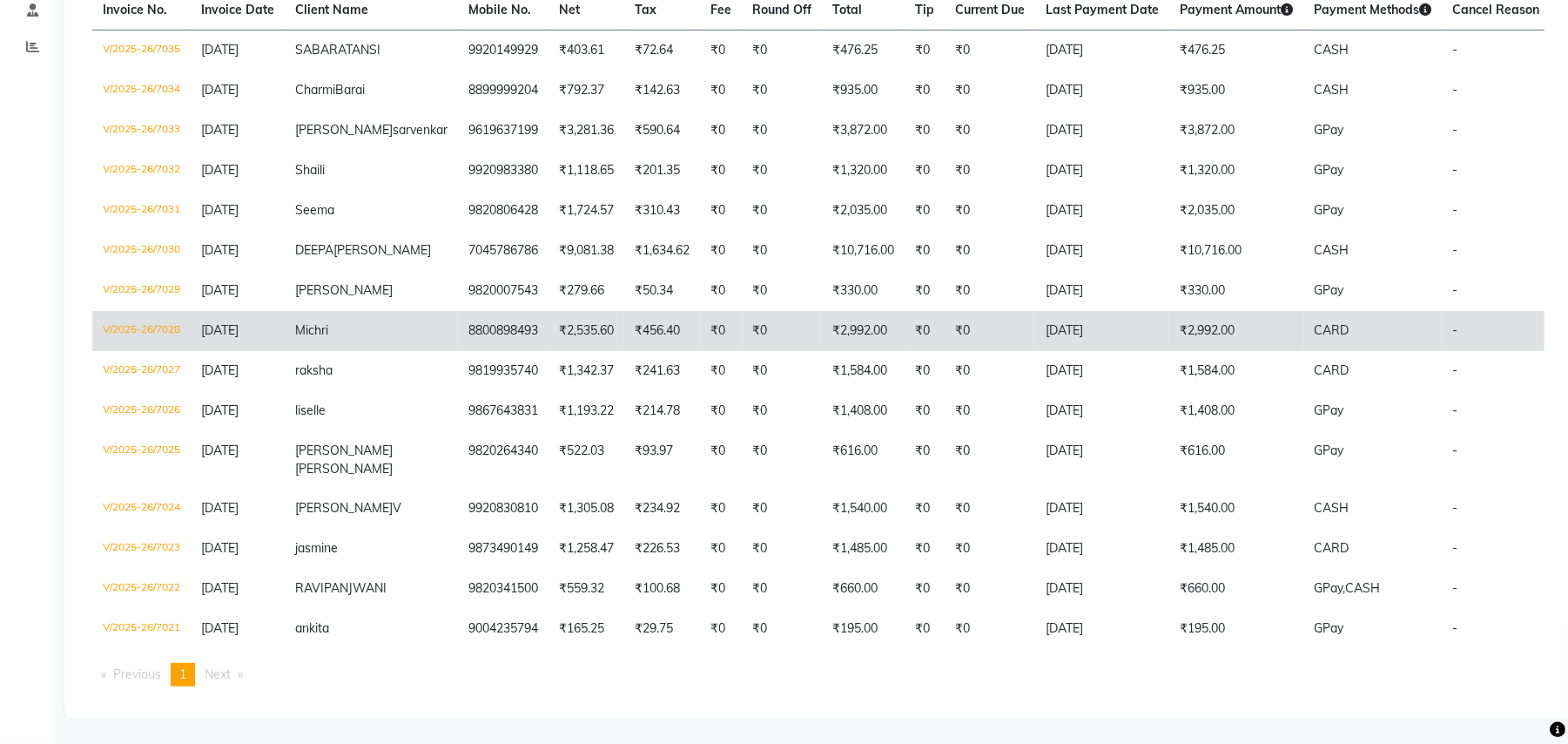
scroll to position [1, 0]
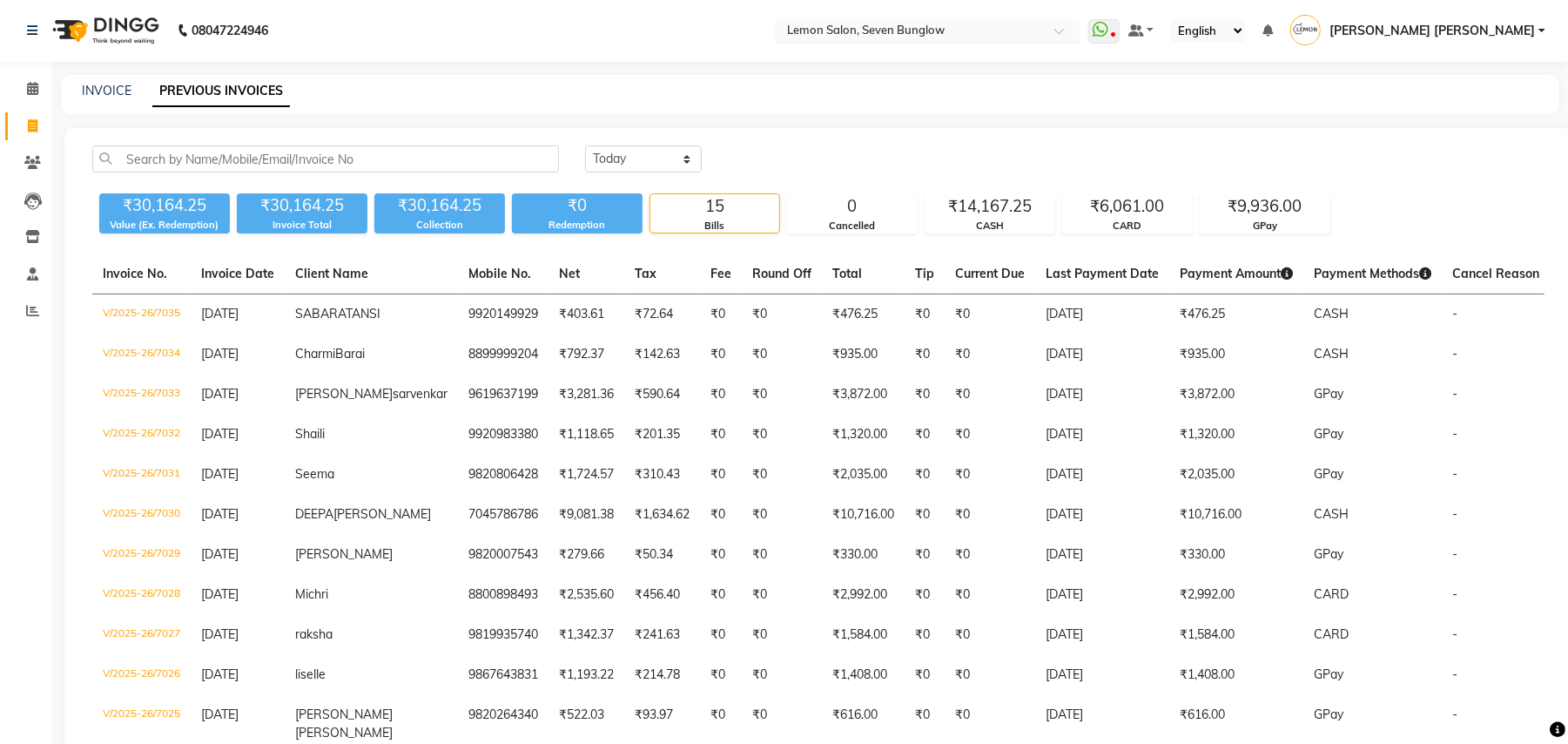
click at [952, 19] on div "Select Location × Lemon Salon, Seven Bunglow" at bounding box center [927, 31] width 305 height 24
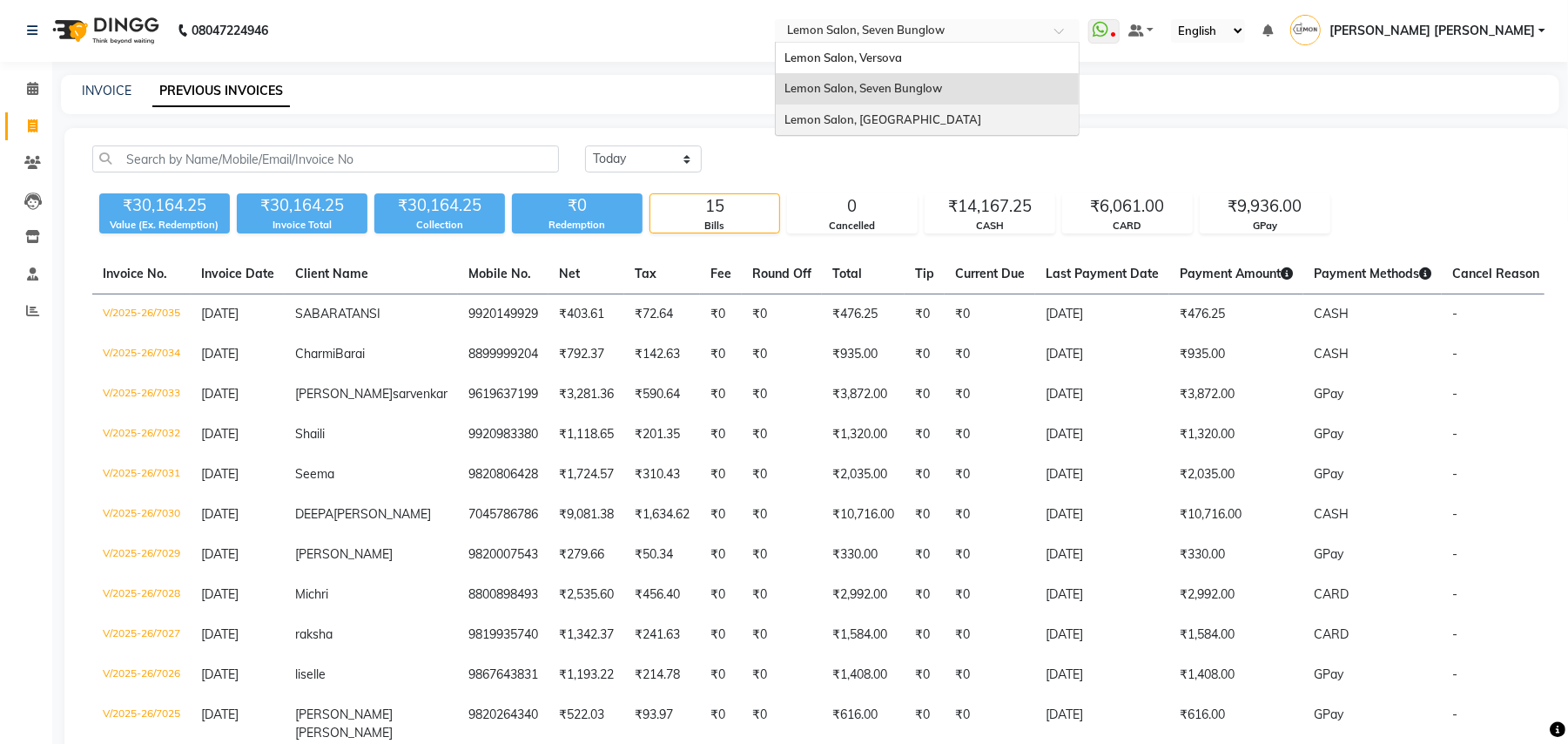
click at [976, 109] on div "Lemon Salon, [GEOGRAPHIC_DATA]" at bounding box center [927, 121] width 303 height 32
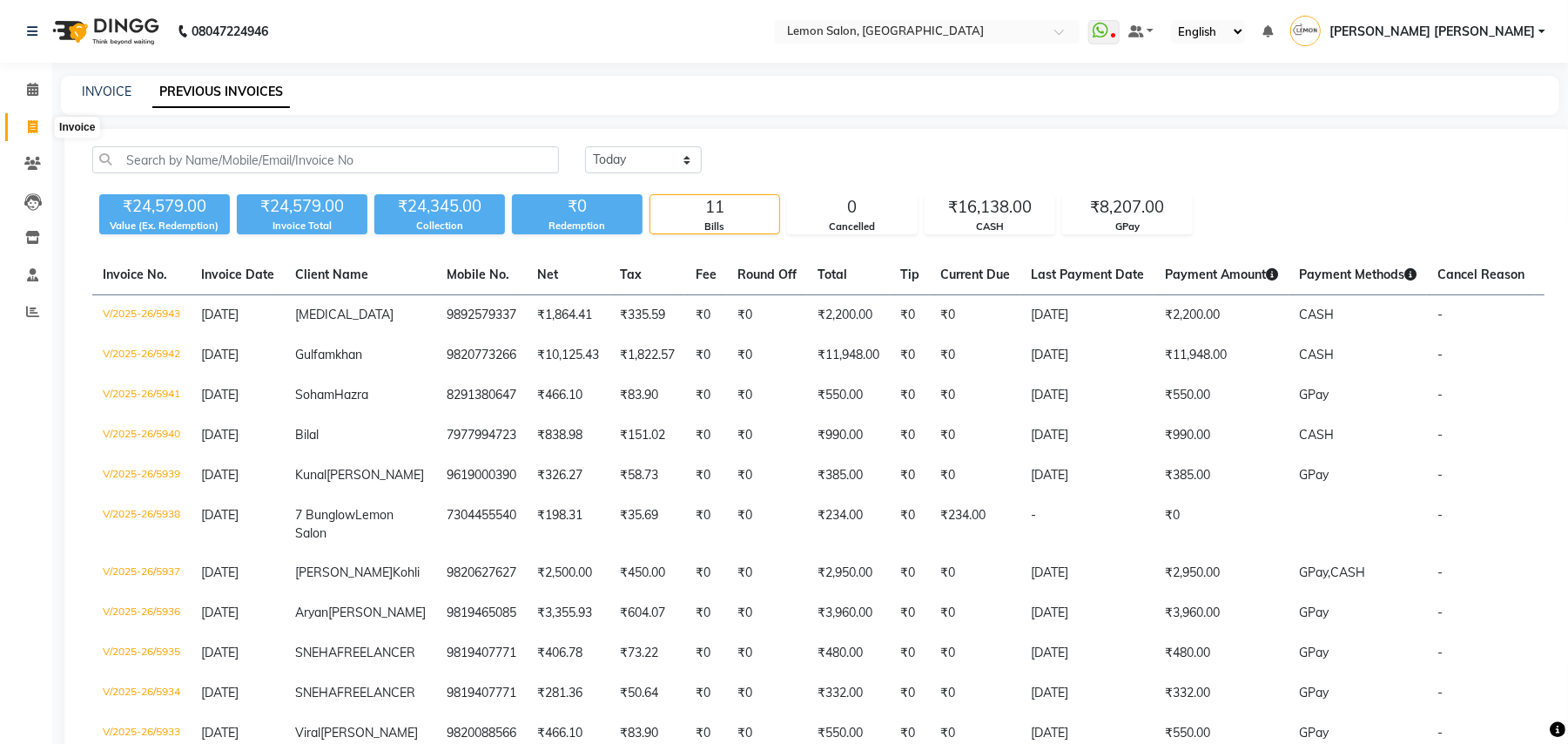
click at [28, 130] on icon at bounding box center [33, 126] width 10 height 13
select select "551"
select select "service"
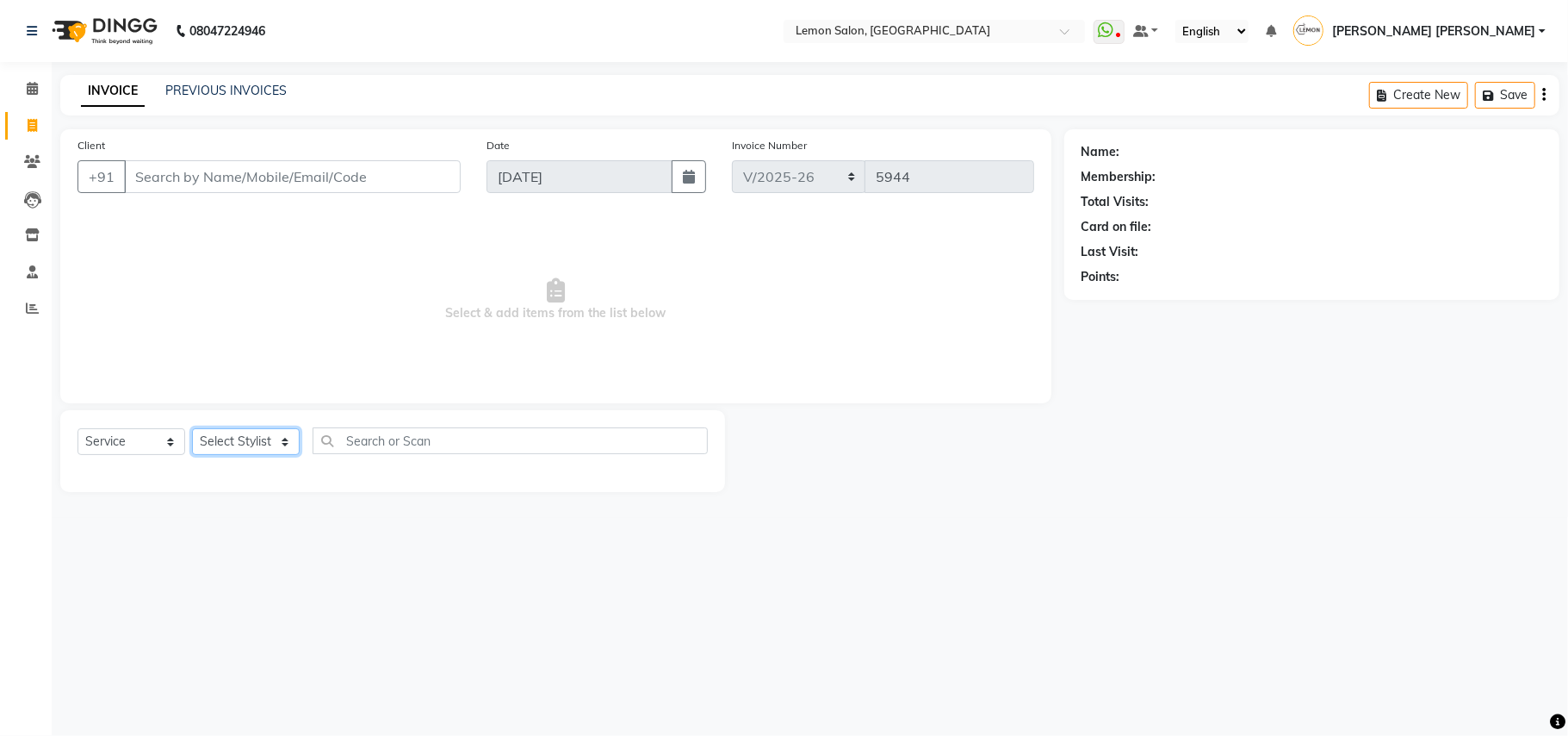
click at [238, 446] on select "Select Stylist" at bounding box center [245, 441] width 107 height 27
select select "7889"
click at [192, 428] on select "Select Stylist Aalam [PERSON_NAME] [PERSON_NAME] [PERSON_NAME] [PERSON_NAME] [P…" at bounding box center [258, 441] width 133 height 27
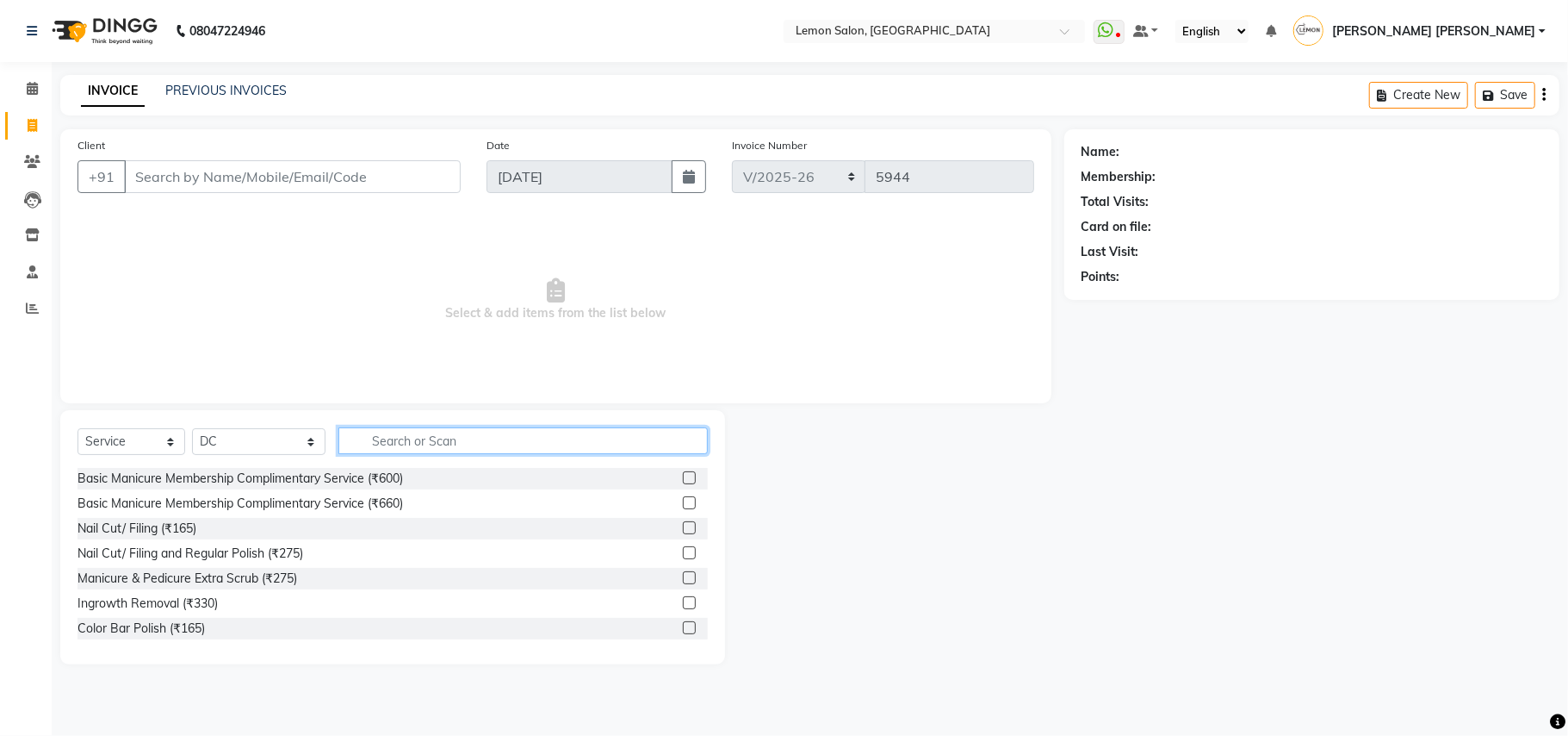
click at [560, 441] on input "text" at bounding box center [523, 440] width 370 height 27
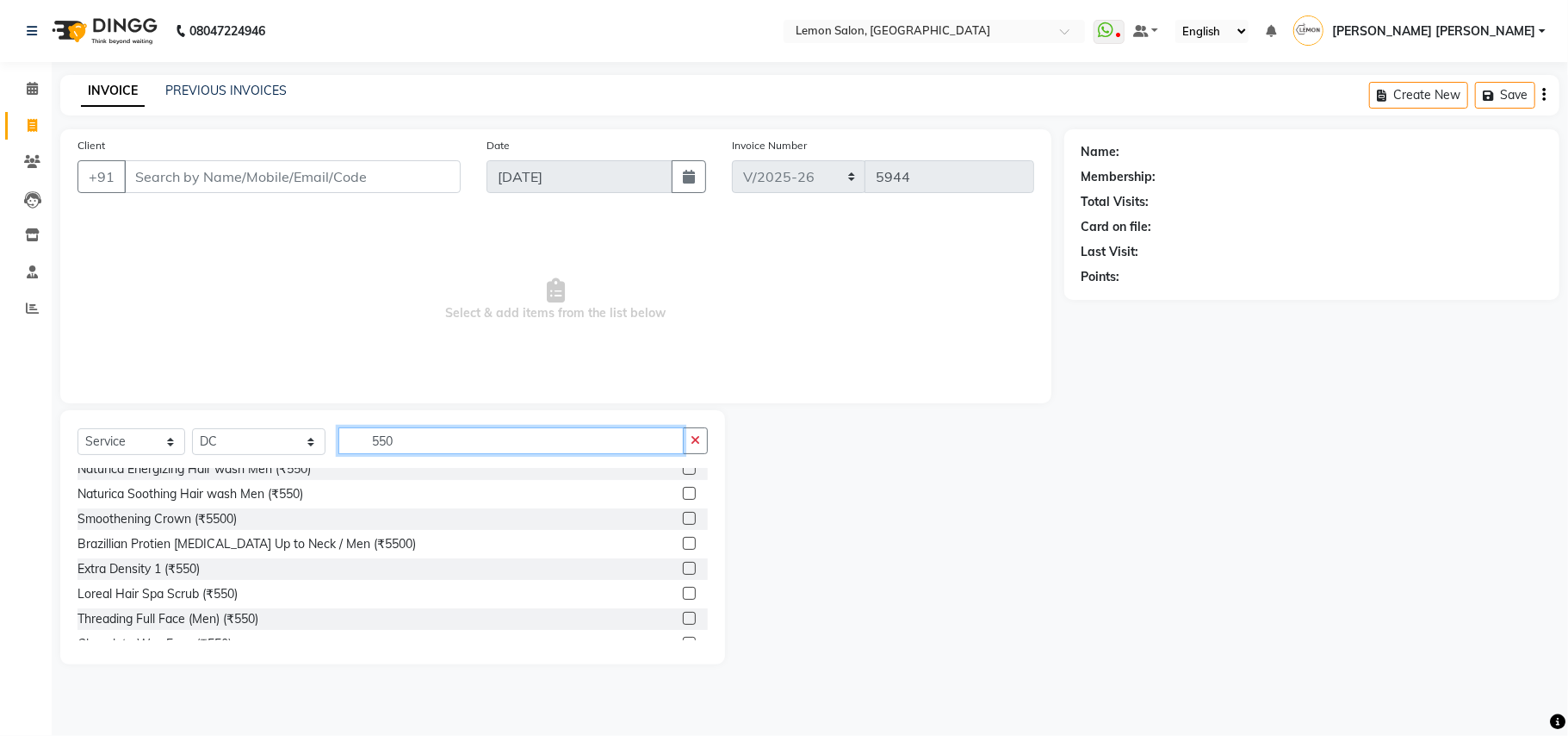
scroll to position [574, 0]
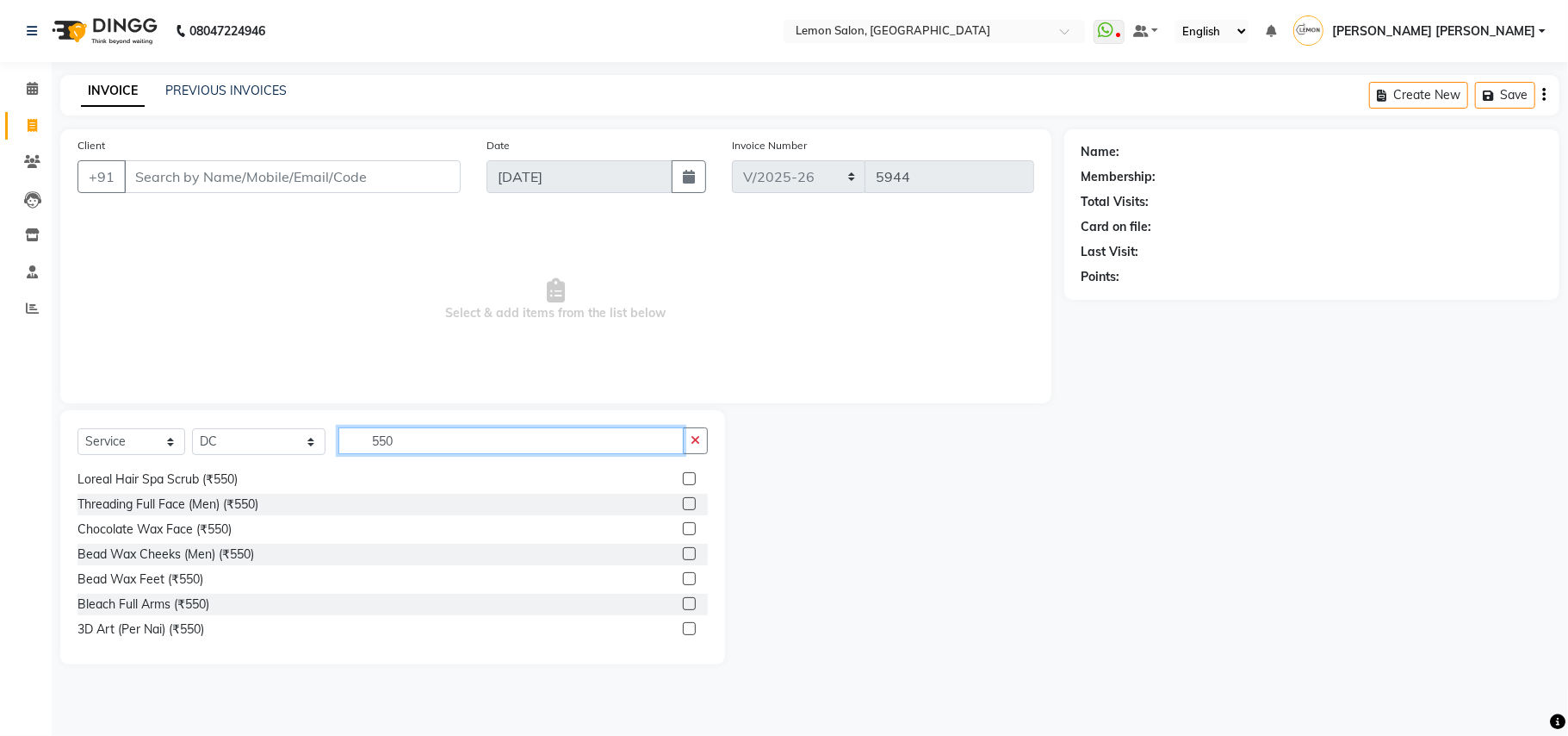
type input "550"
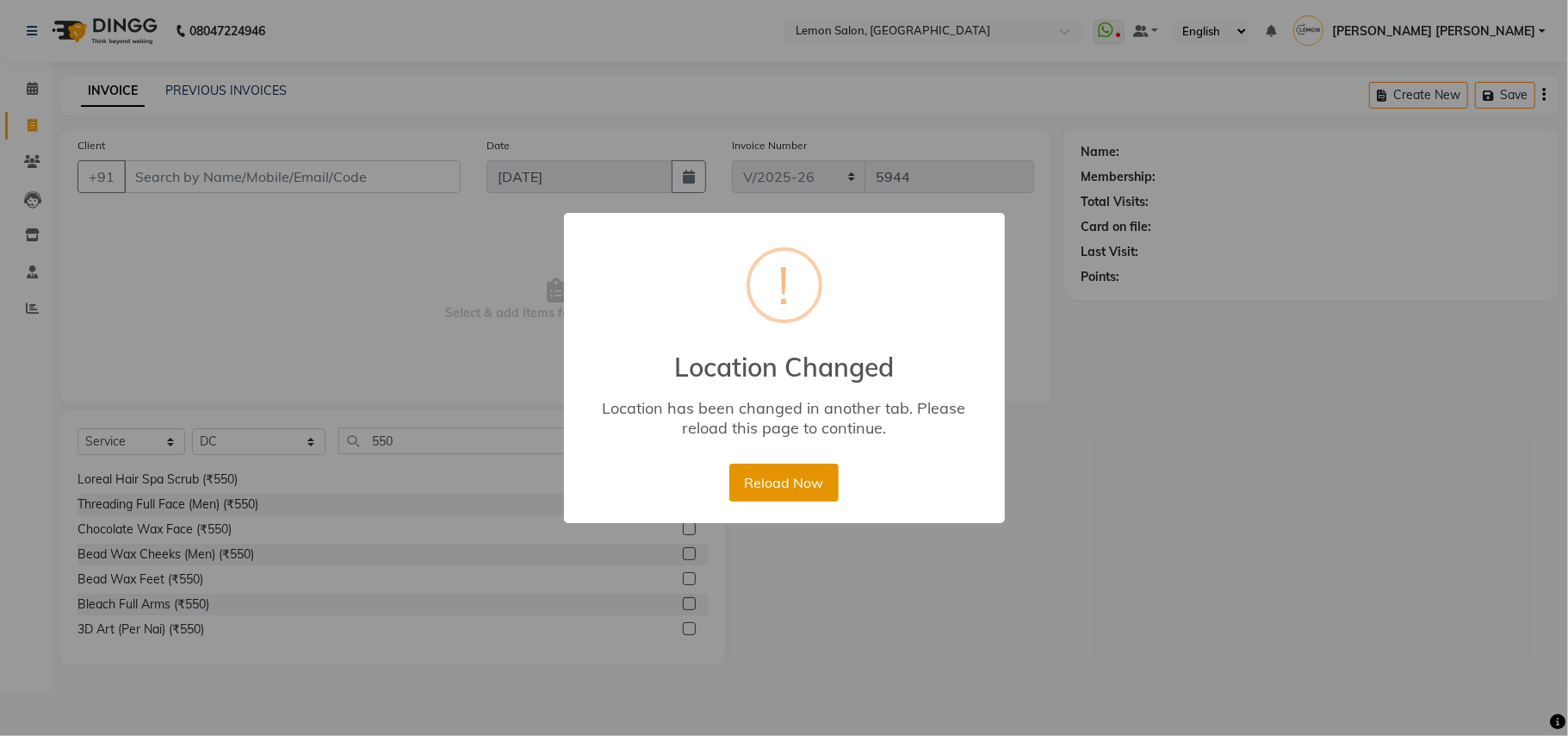
click at [826, 472] on button "Reload Now" at bounding box center [784, 481] width 109 height 37
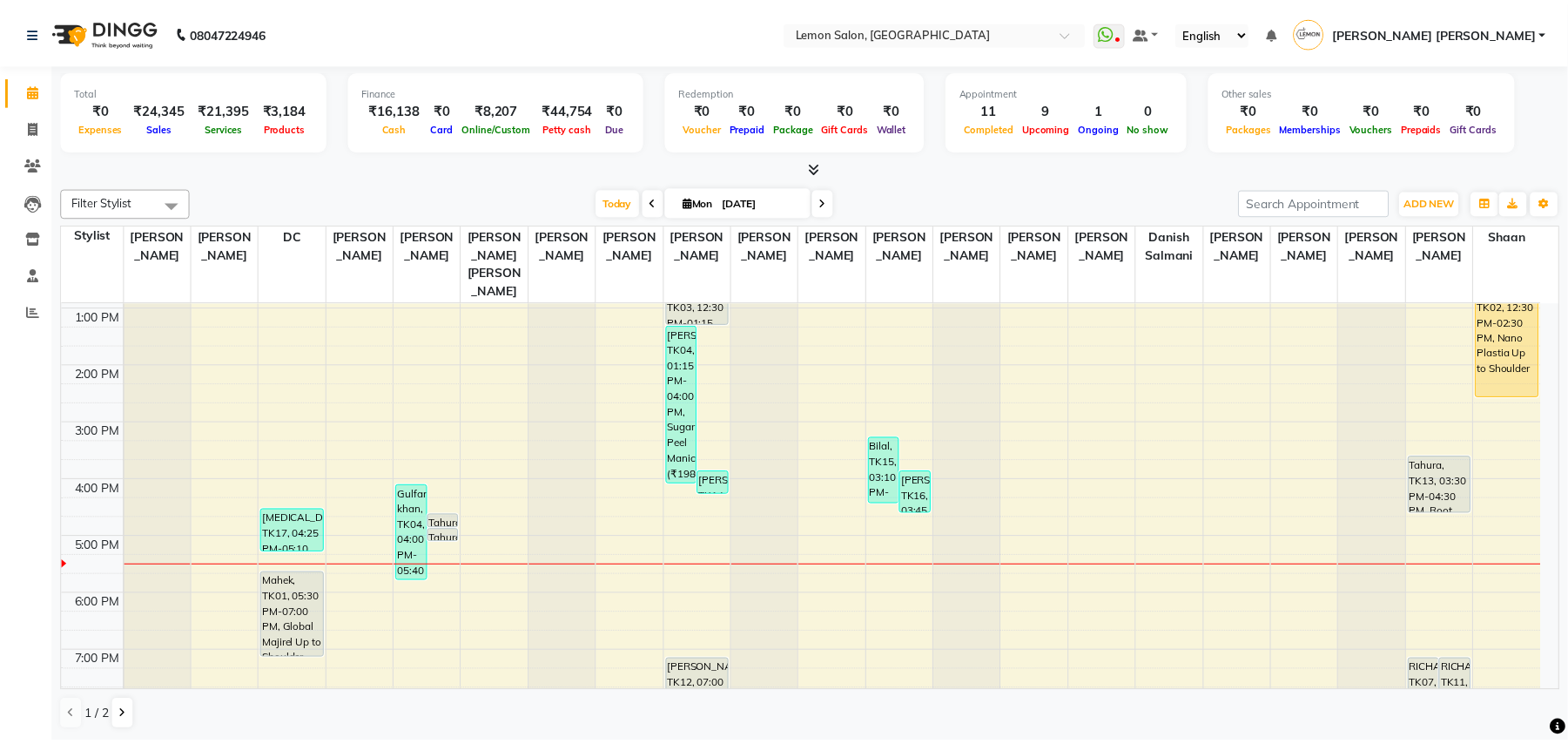
scroll to position [232, 0]
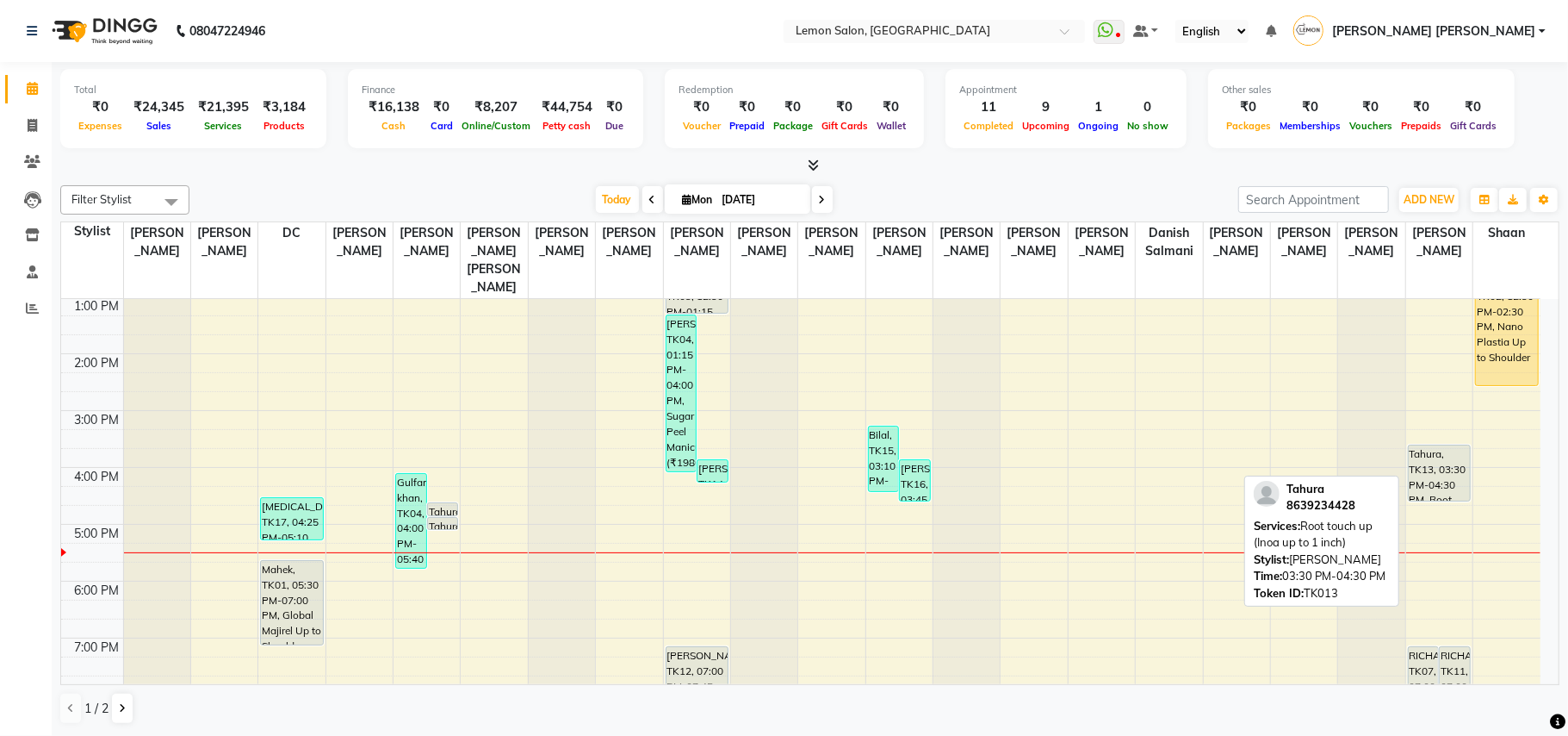
click at [1445, 448] on div "Tahura, TK13, 03:30 PM-04:30 PM, Root touch up (Inoa up to 1 inch)" at bounding box center [1439, 473] width 61 height 55
select select "7"
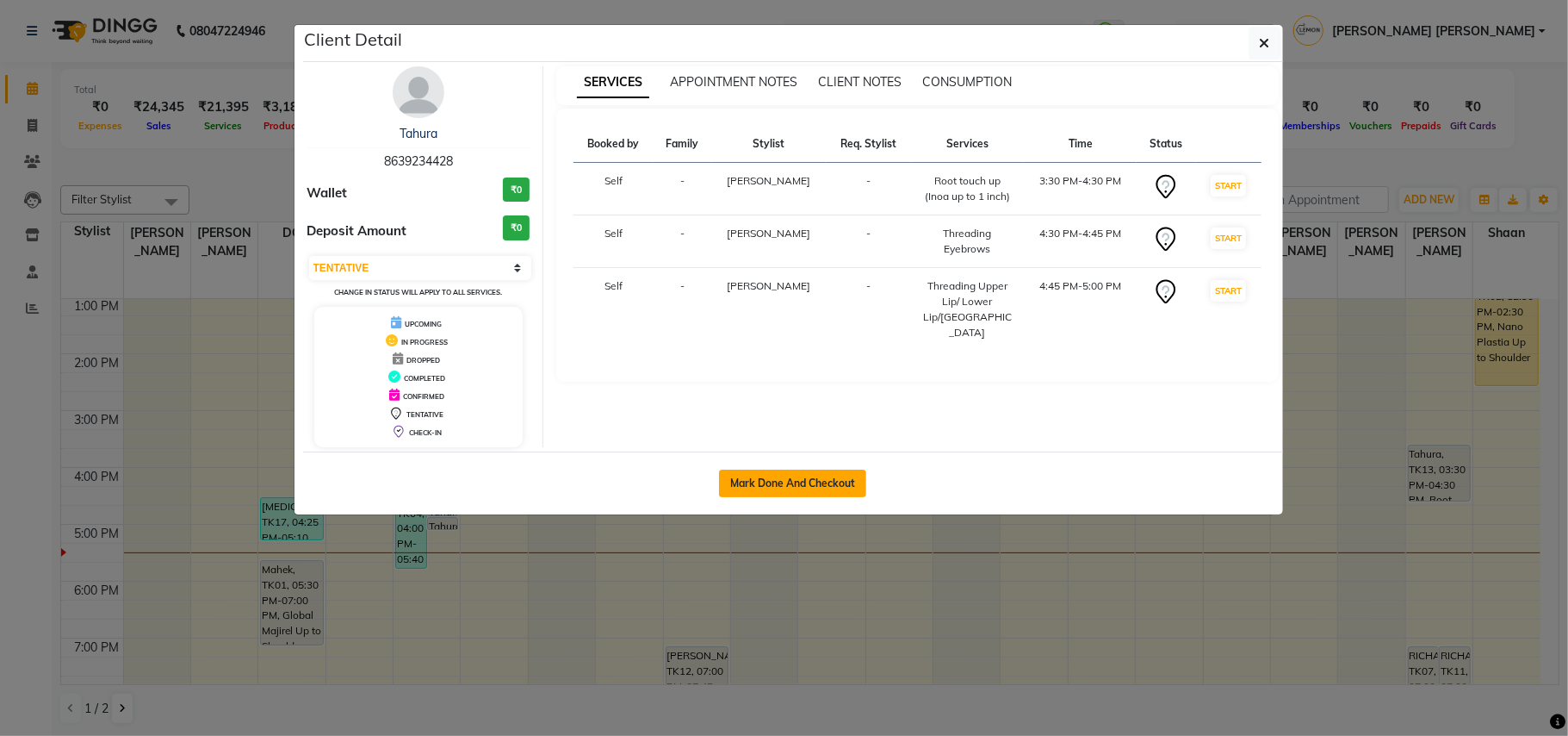
click at [814, 472] on button "Mark Done And Checkout" at bounding box center [792, 483] width 147 height 28
select select "service"
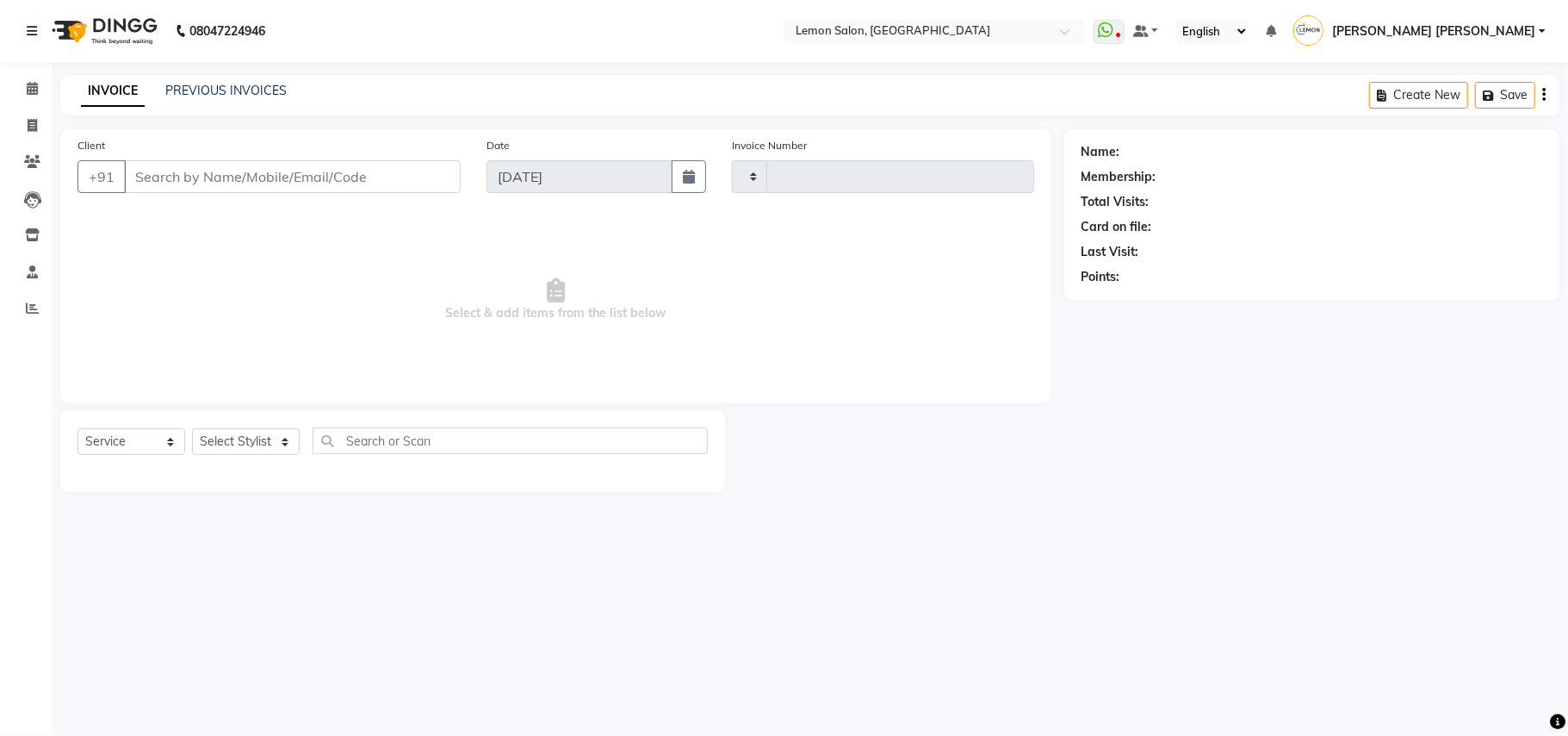
type input "5944"
select select "551"
type input "8639234428"
select select "41239"
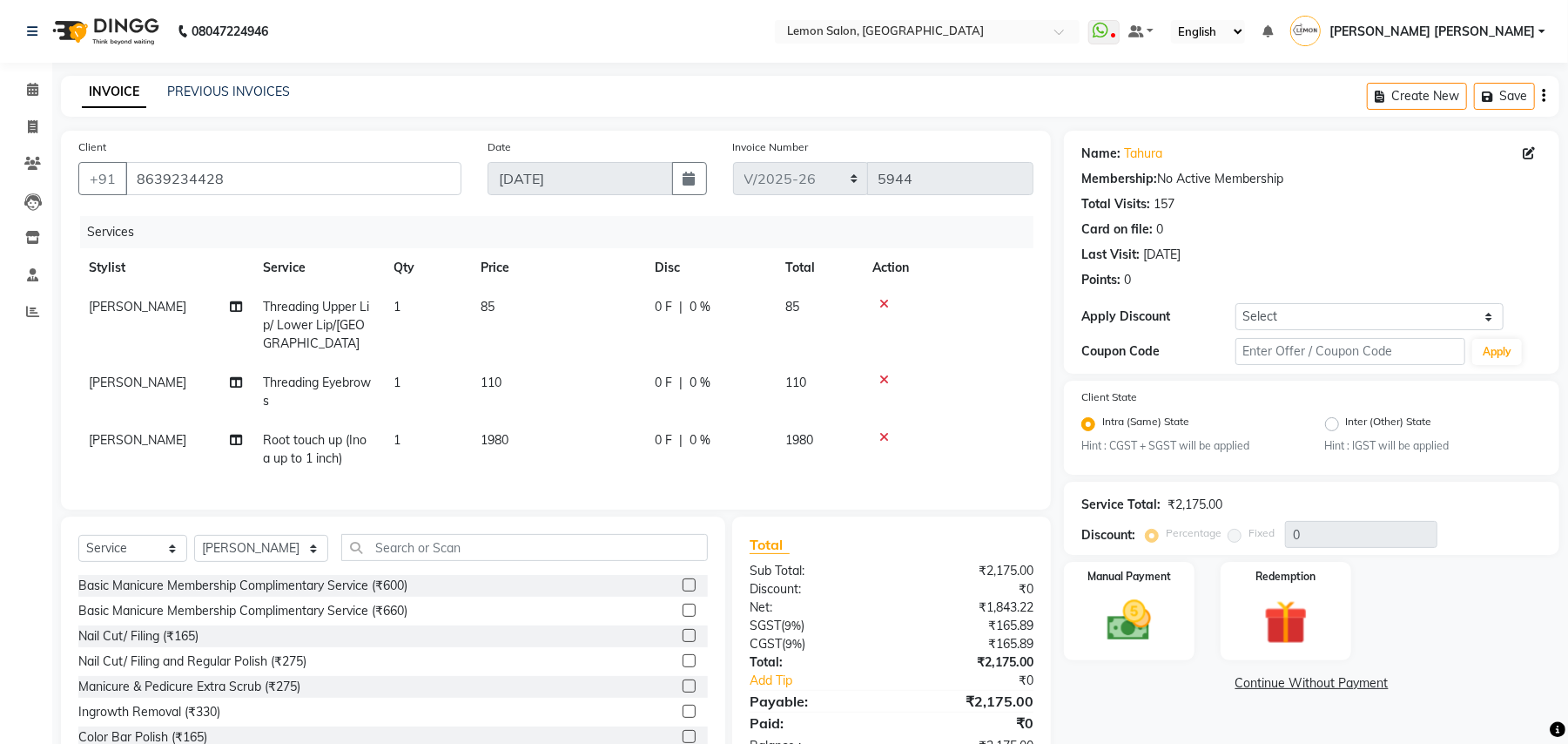
click at [433, 305] on td "1" at bounding box center [427, 325] width 87 height 76
select select "20632"
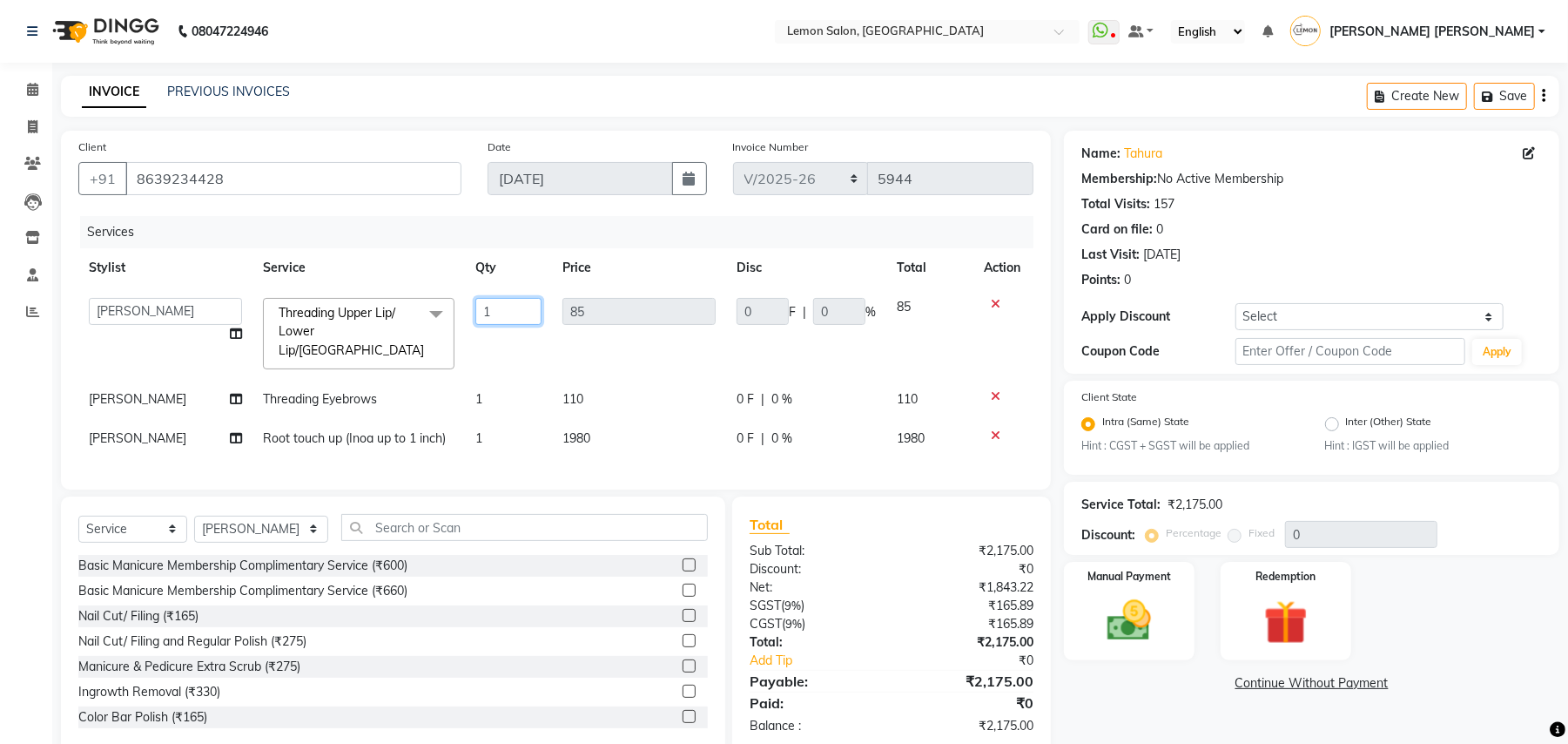
drag, startPoint x: 506, startPoint y: 314, endPoint x: 468, endPoint y: 314, distance: 38.0
click at [468, 314] on td "1" at bounding box center [508, 333] width 87 height 93
type input "3"
click at [520, 360] on tbody "Aalam [PERSON_NAME] [PERSON_NAME] [PERSON_NAME] [PERSON_NAME] [PERSON_NAME] [PE…" at bounding box center [556, 373] width 955 height 171
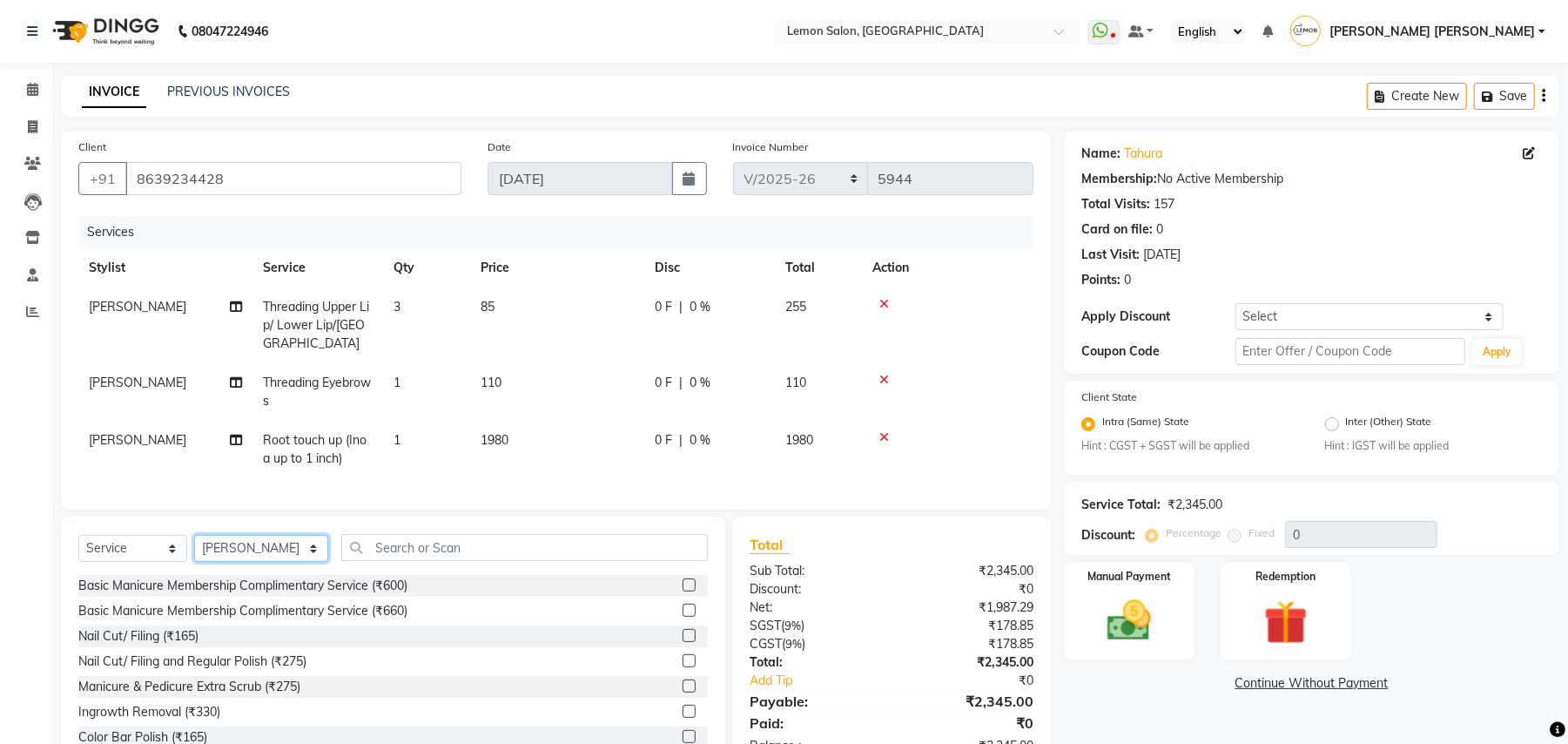
click at [230, 541] on select "Select Stylist Aalam [PERSON_NAME] [PERSON_NAME] [PERSON_NAME] [PERSON_NAME] [P…" at bounding box center [261, 548] width 134 height 27
select select "35763"
click at [194, 535] on select "Select Stylist Aalam [PERSON_NAME] [PERSON_NAME] [PERSON_NAME] [PERSON_NAME] [P…" at bounding box center [261, 548] width 134 height 27
click at [414, 554] on input "text" at bounding box center [524, 547] width 367 height 27
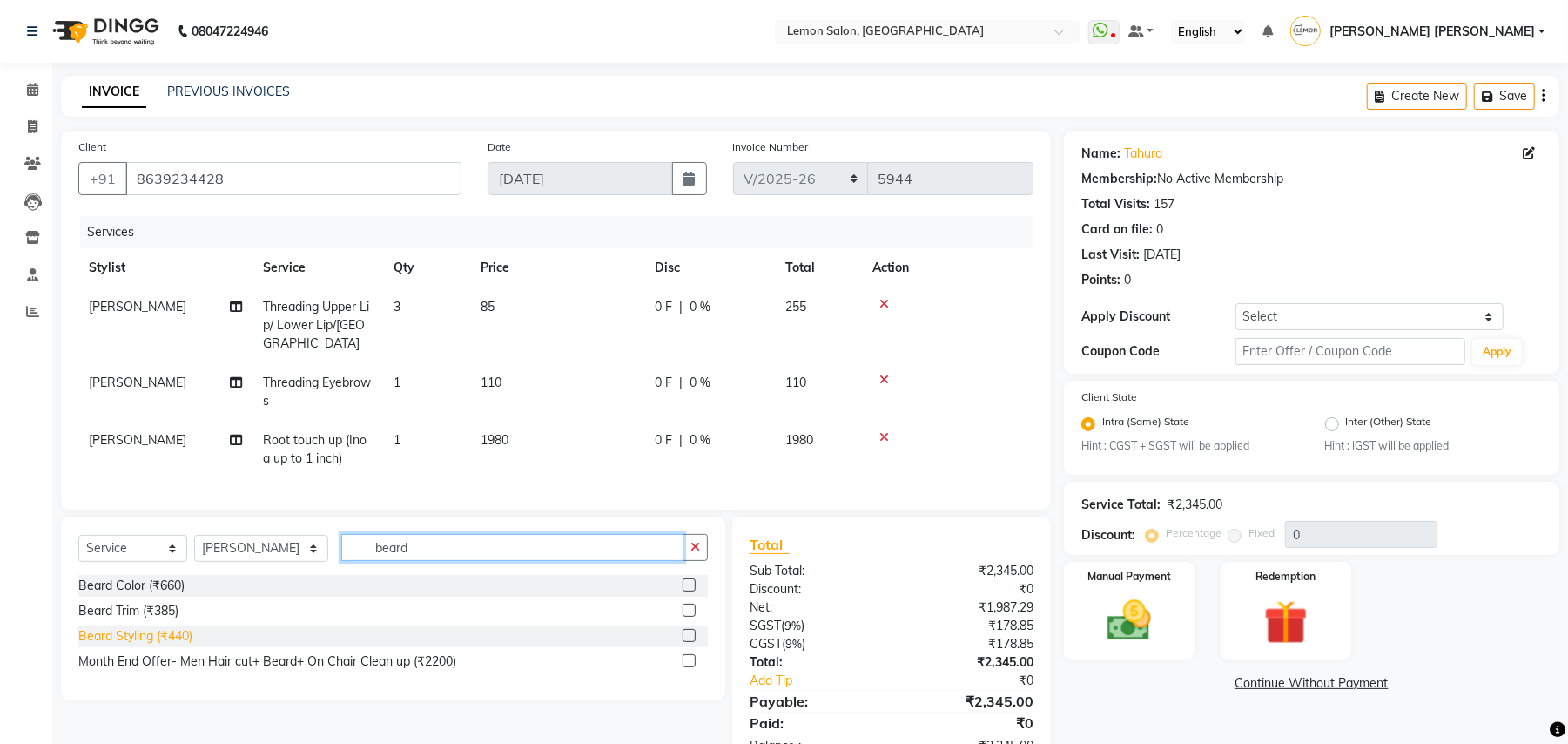
type input "beard"
click at [176, 628] on div "Beard Styling (₹440)" at bounding box center [135, 636] width 114 height 19
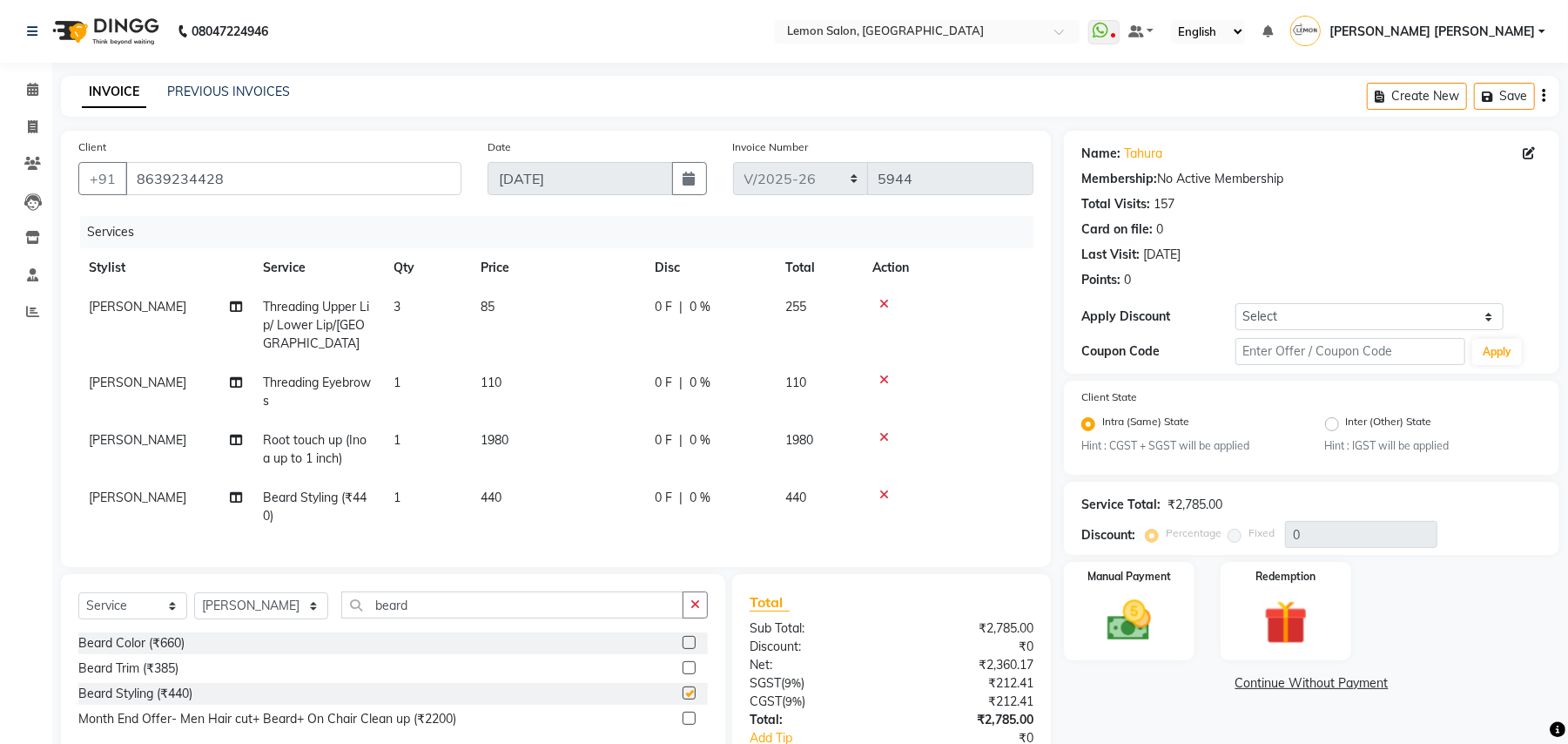
checkbox input "false"
click at [1286, 352] on input "text" at bounding box center [1350, 351] width 230 height 27
type input "fst20"
click at [1512, 361] on button "Apply" at bounding box center [1497, 352] width 49 height 26
type input "20"
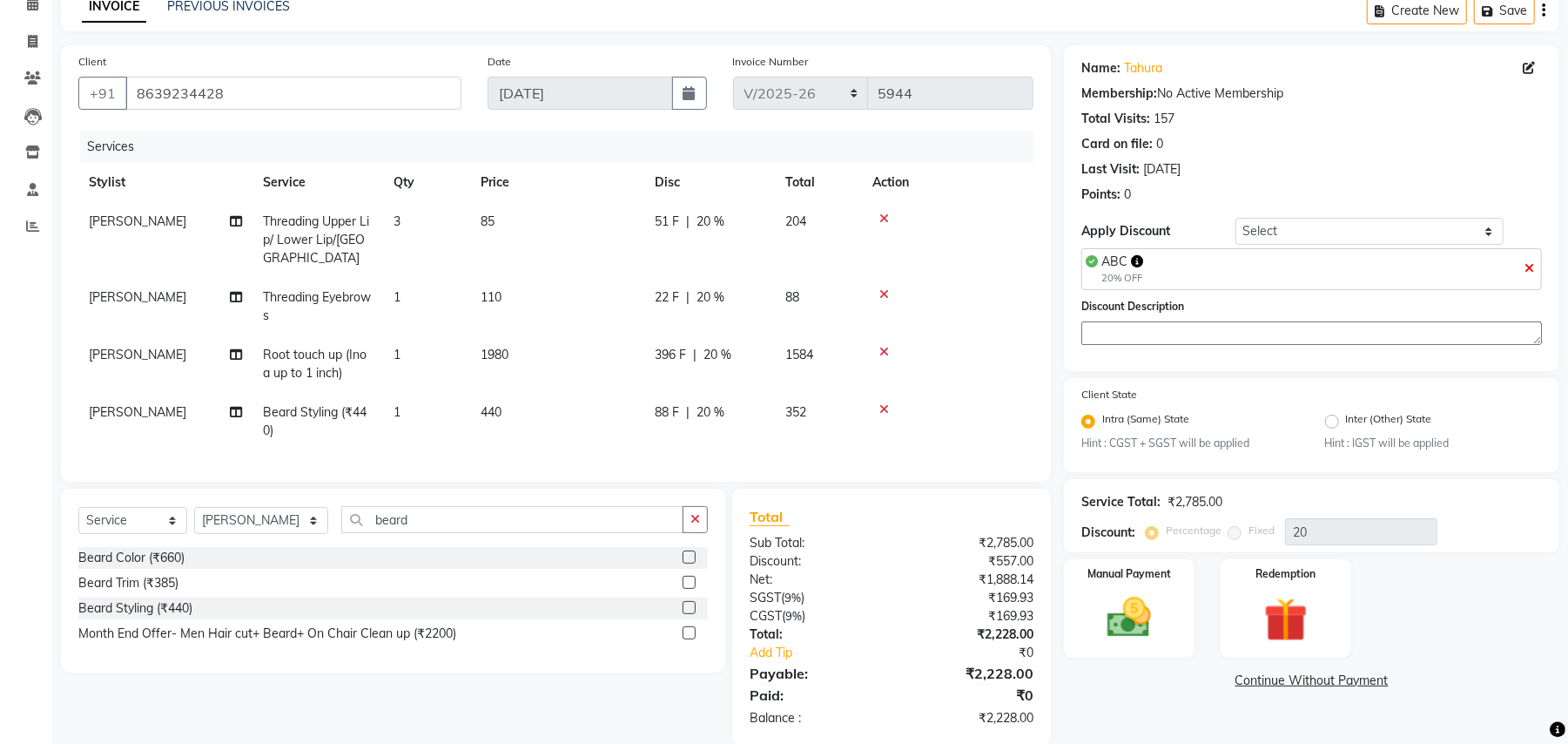
scroll to position [111, 0]
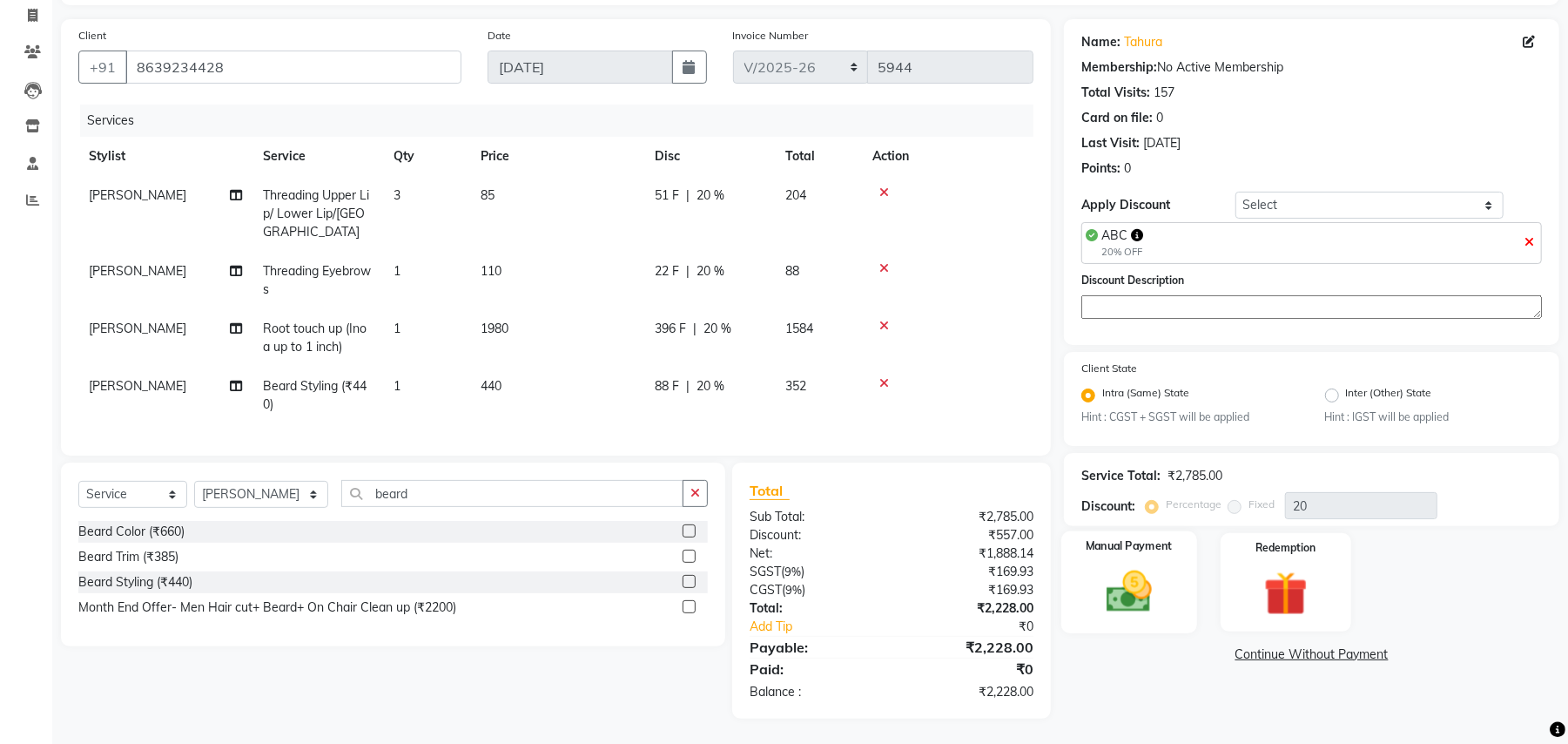
click at [1147, 587] on img at bounding box center [1129, 591] width 75 height 53
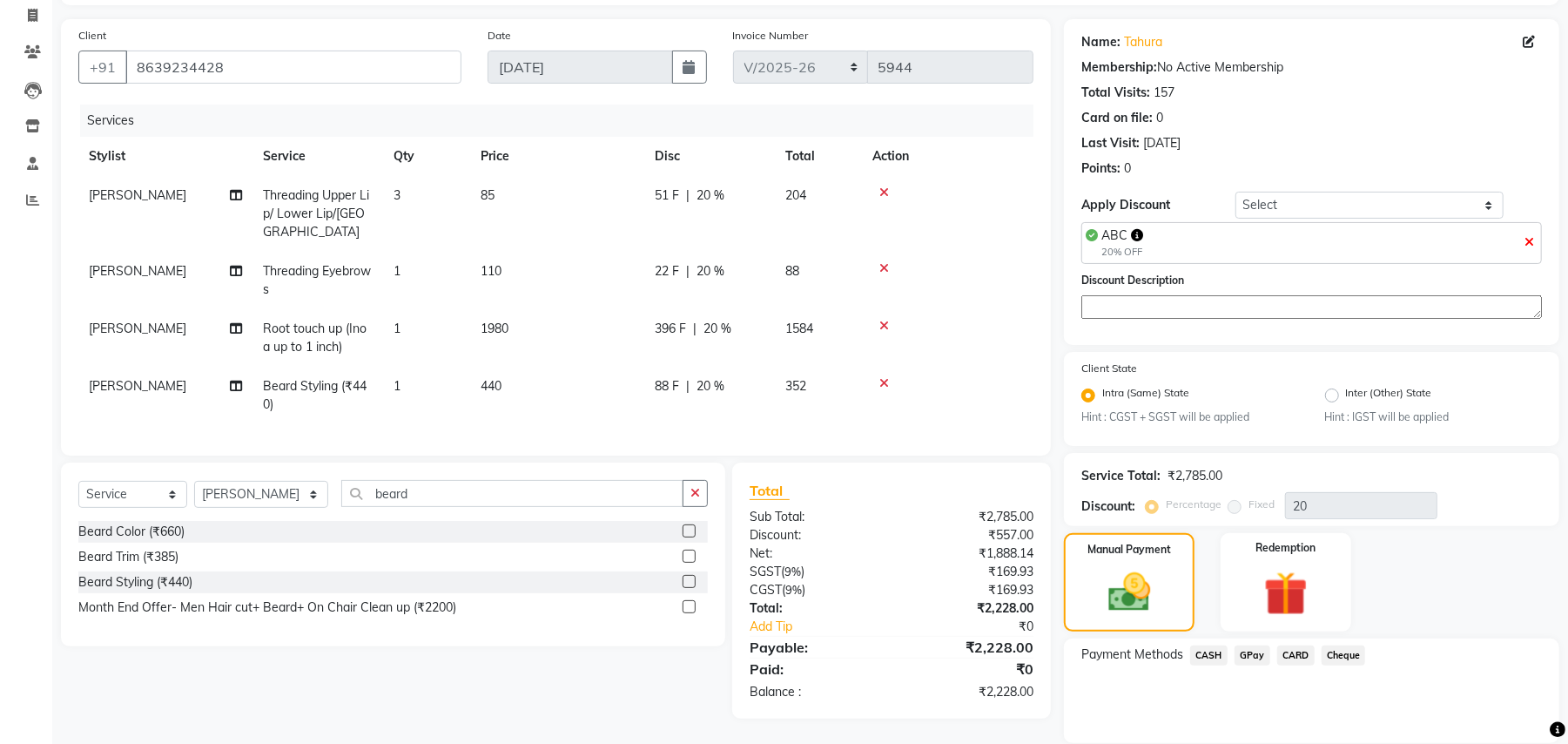
click at [1199, 648] on span "CASH" at bounding box center [1208, 655] width 37 height 20
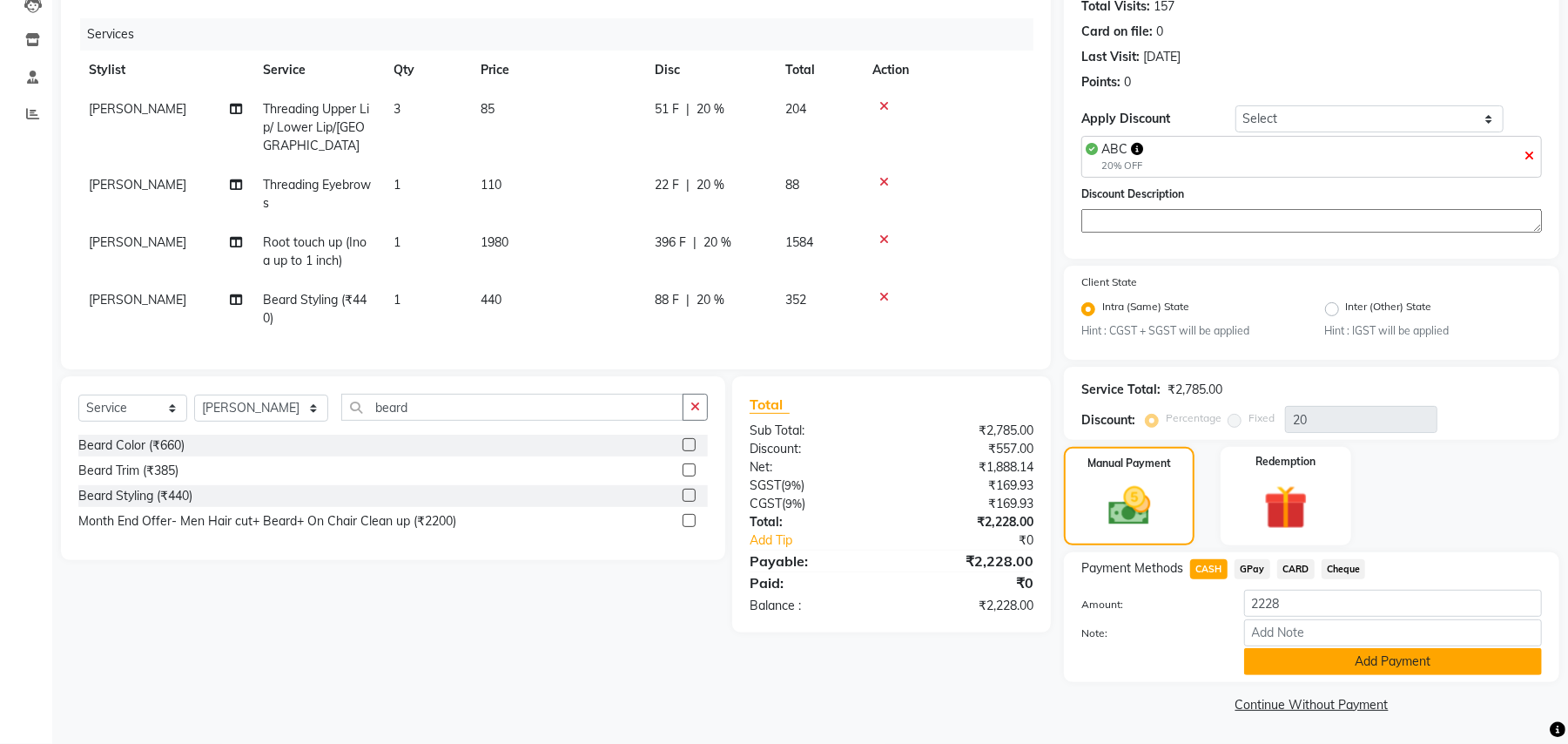
click at [1324, 664] on button "Add Payment" at bounding box center [1393, 661] width 298 height 27
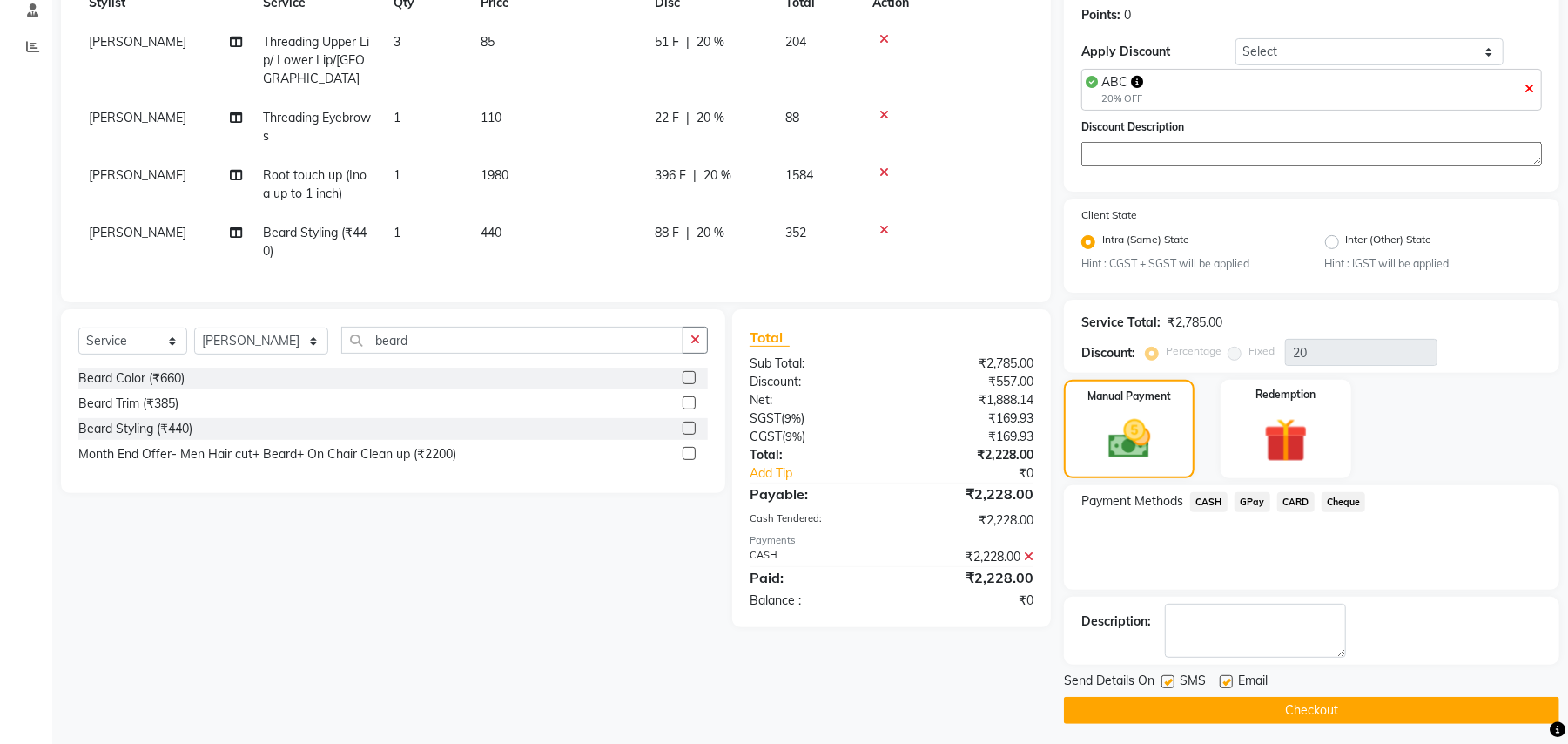
scroll to position [272, 0]
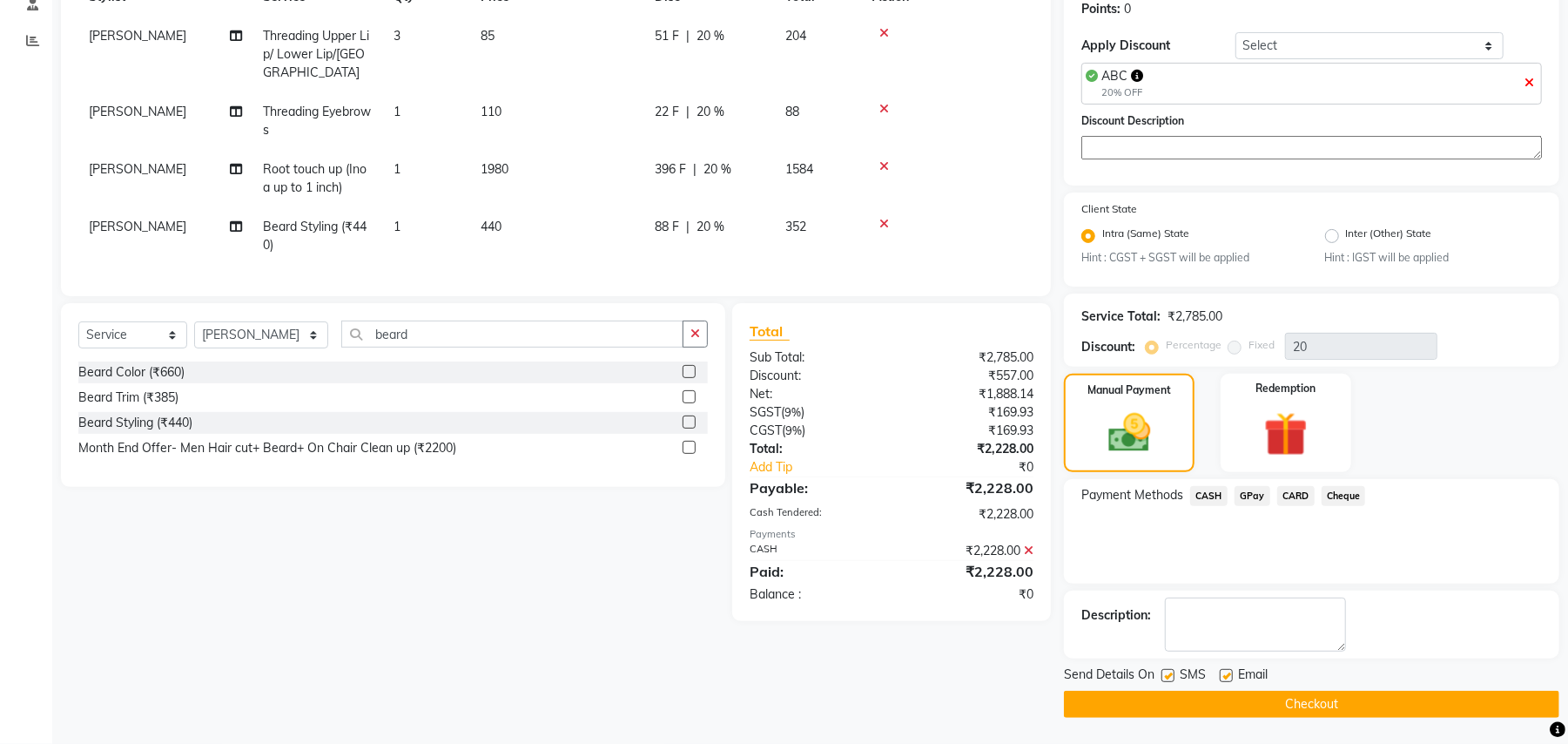
click at [1168, 671] on label at bounding box center [1168, 675] width 13 height 13
click at [1168, 671] on input "checkbox" at bounding box center [1167, 676] width 11 height 11
checkbox input "false"
click at [1222, 673] on label at bounding box center [1226, 675] width 13 height 13
click at [1222, 673] on input "checkbox" at bounding box center [1225, 676] width 11 height 11
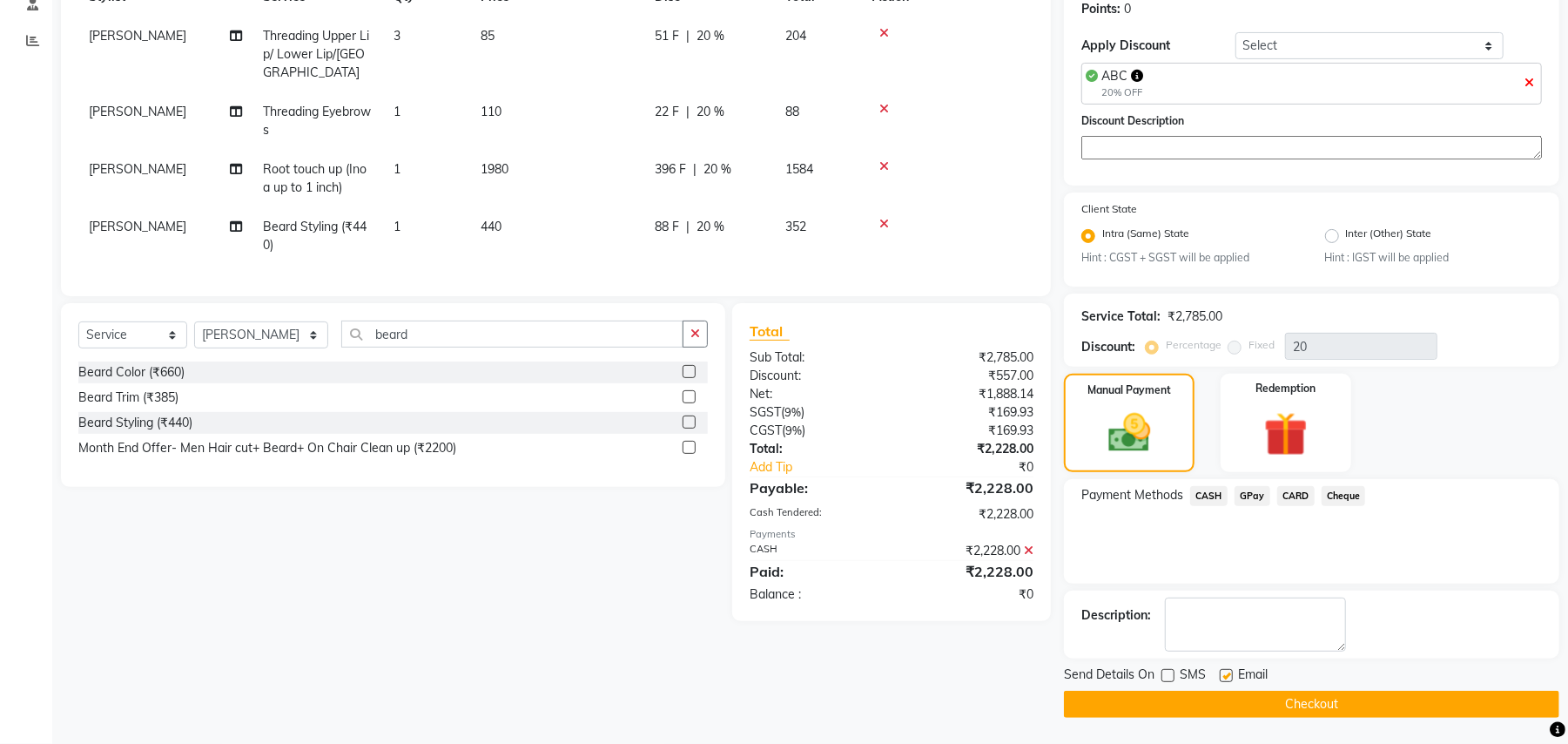
checkbox input "false"
click at [1222, 708] on button "Checkout" at bounding box center [1312, 703] width 495 height 27
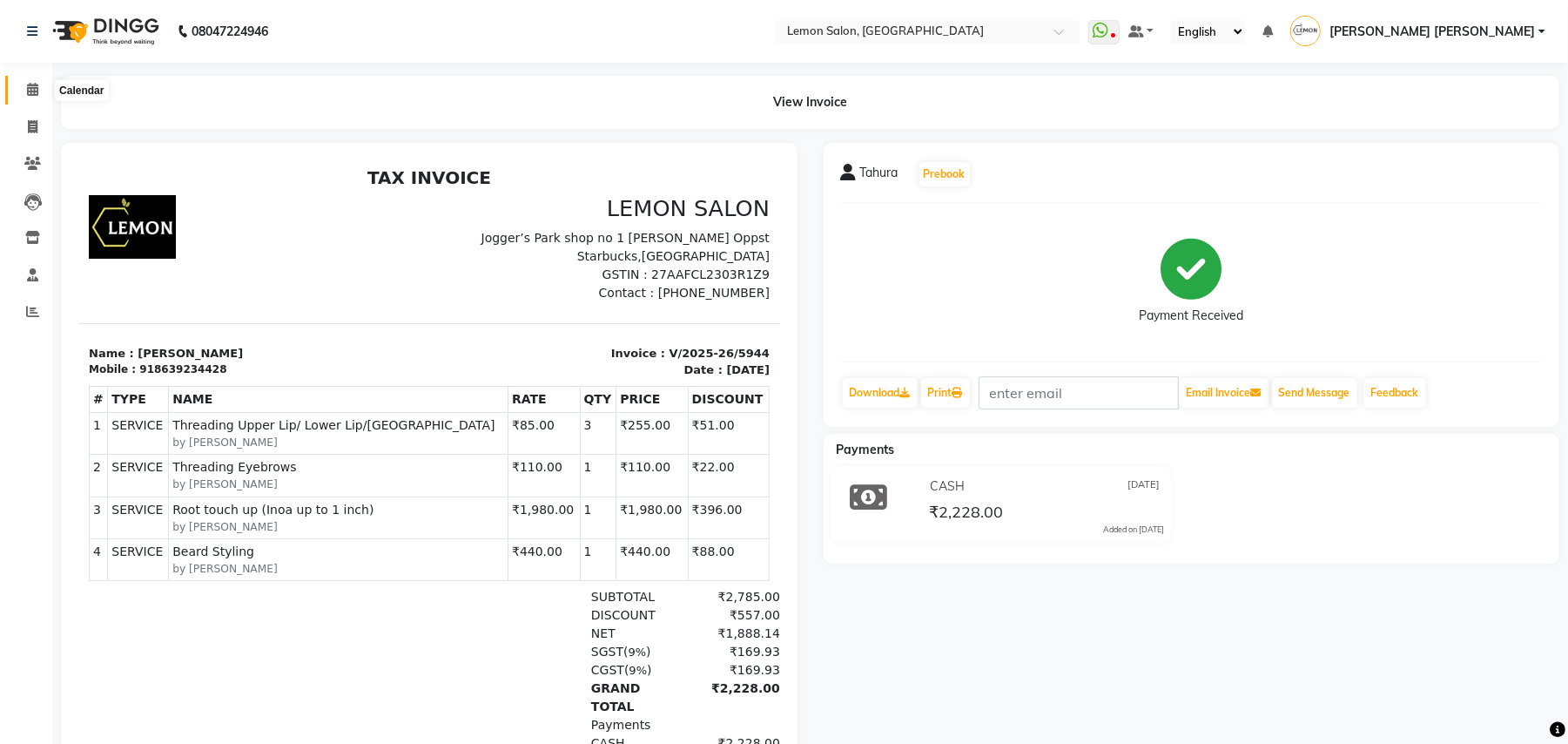
click at [33, 91] on icon at bounding box center [33, 89] width 11 height 13
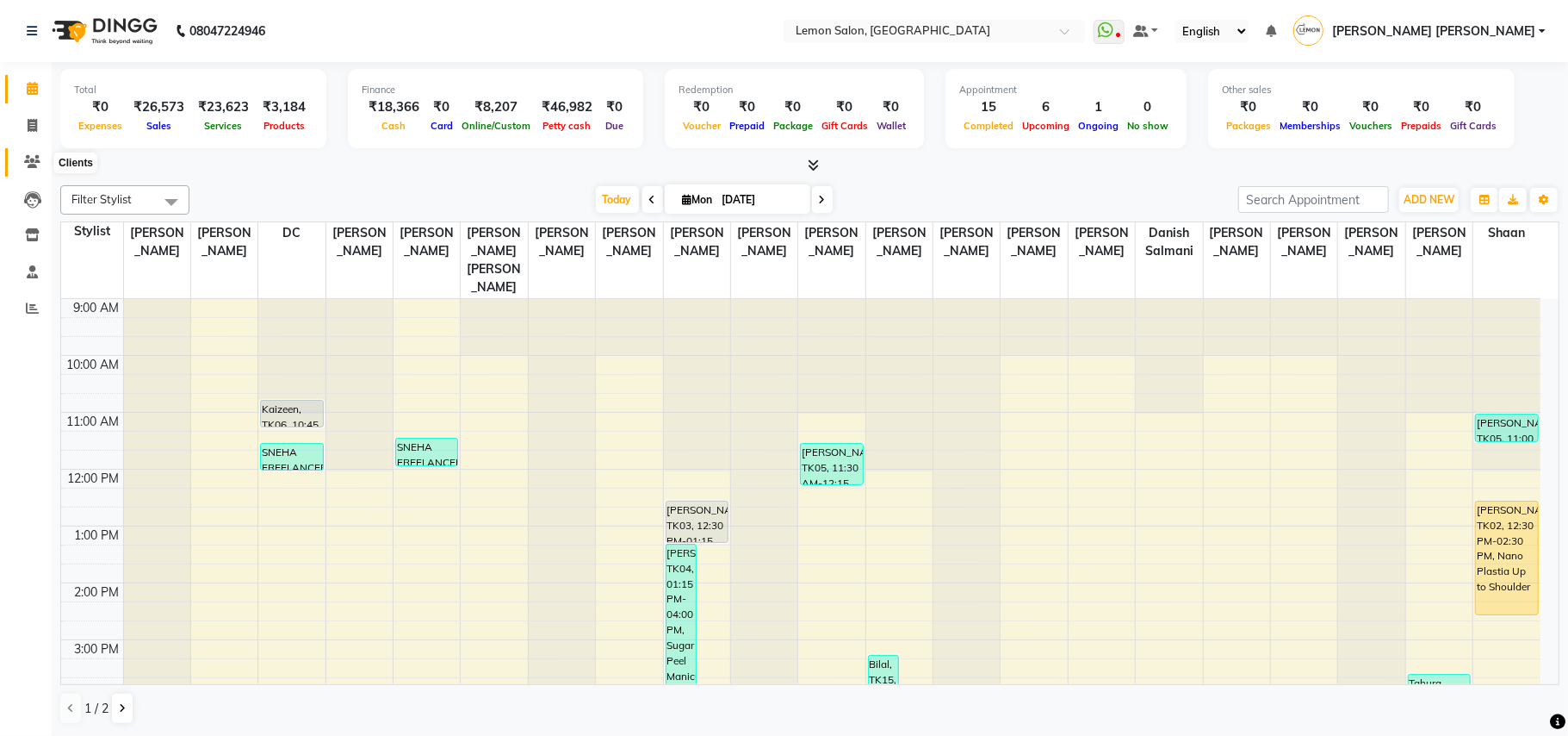
click at [30, 162] on icon at bounding box center [32, 161] width 17 height 13
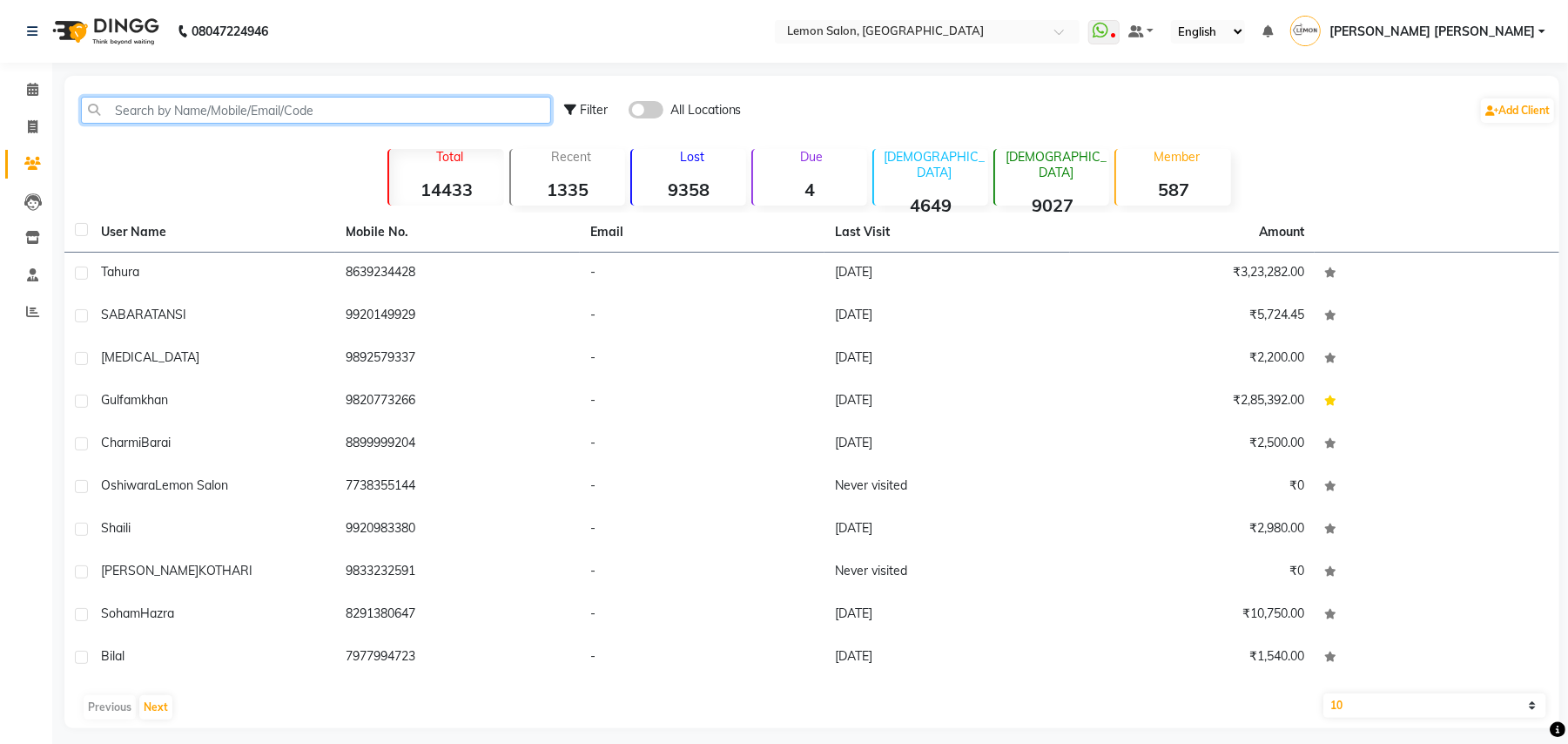
click at [165, 116] on input "text" at bounding box center [316, 110] width 470 height 27
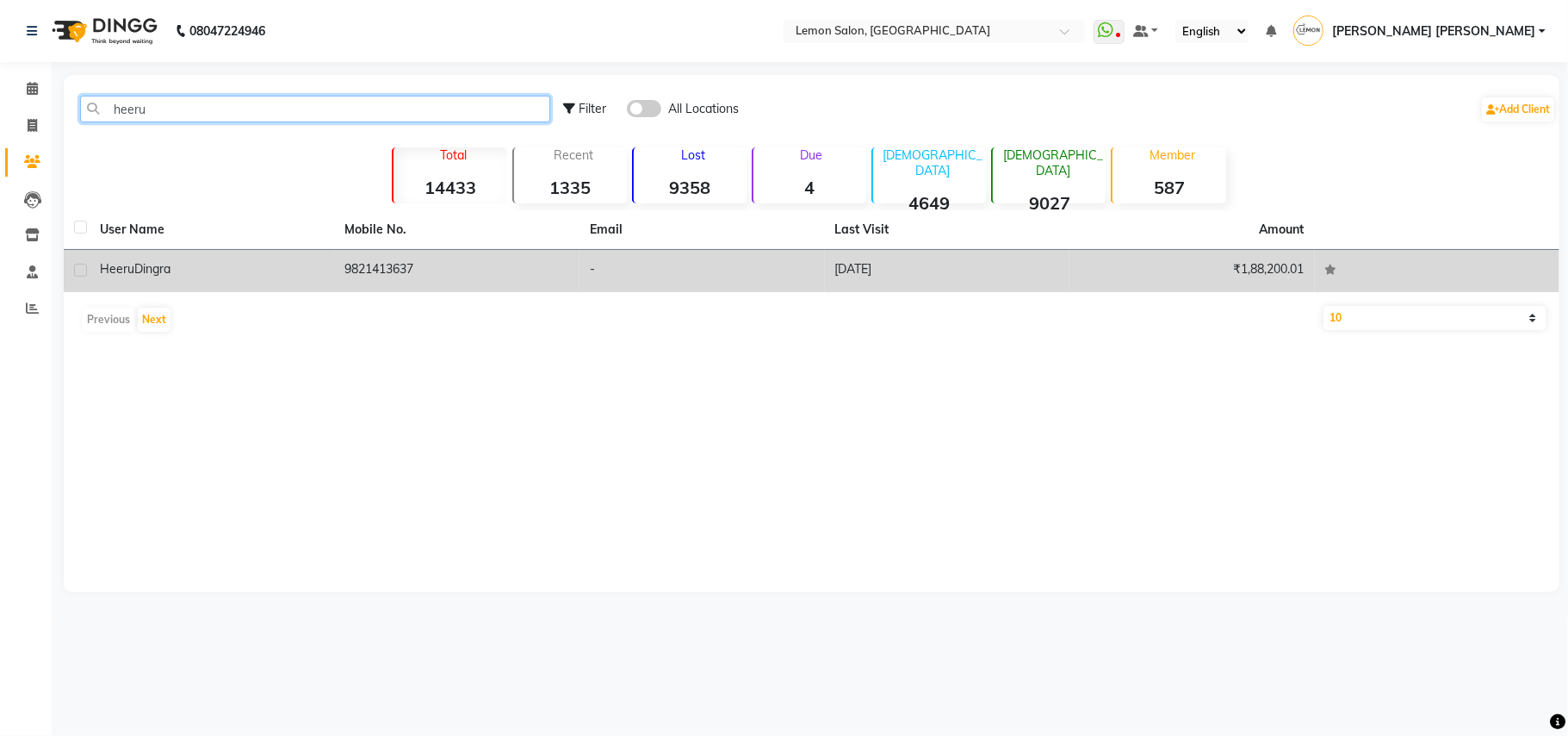
type input "heeru"
click at [397, 265] on td "9821413637" at bounding box center [458, 270] width 246 height 42
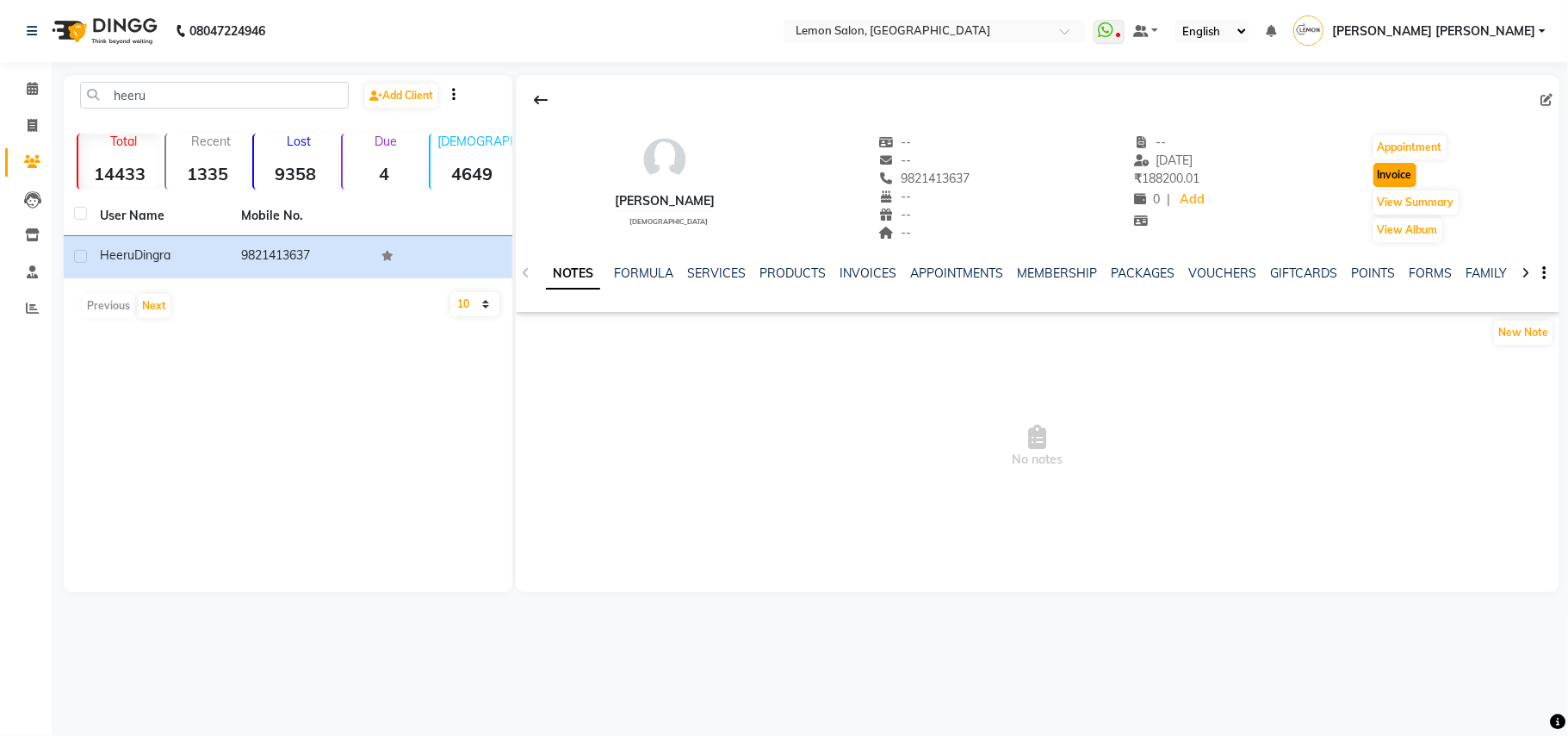
click at [1398, 186] on button "Invoice" at bounding box center [1395, 175] width 43 height 24
select select "service"
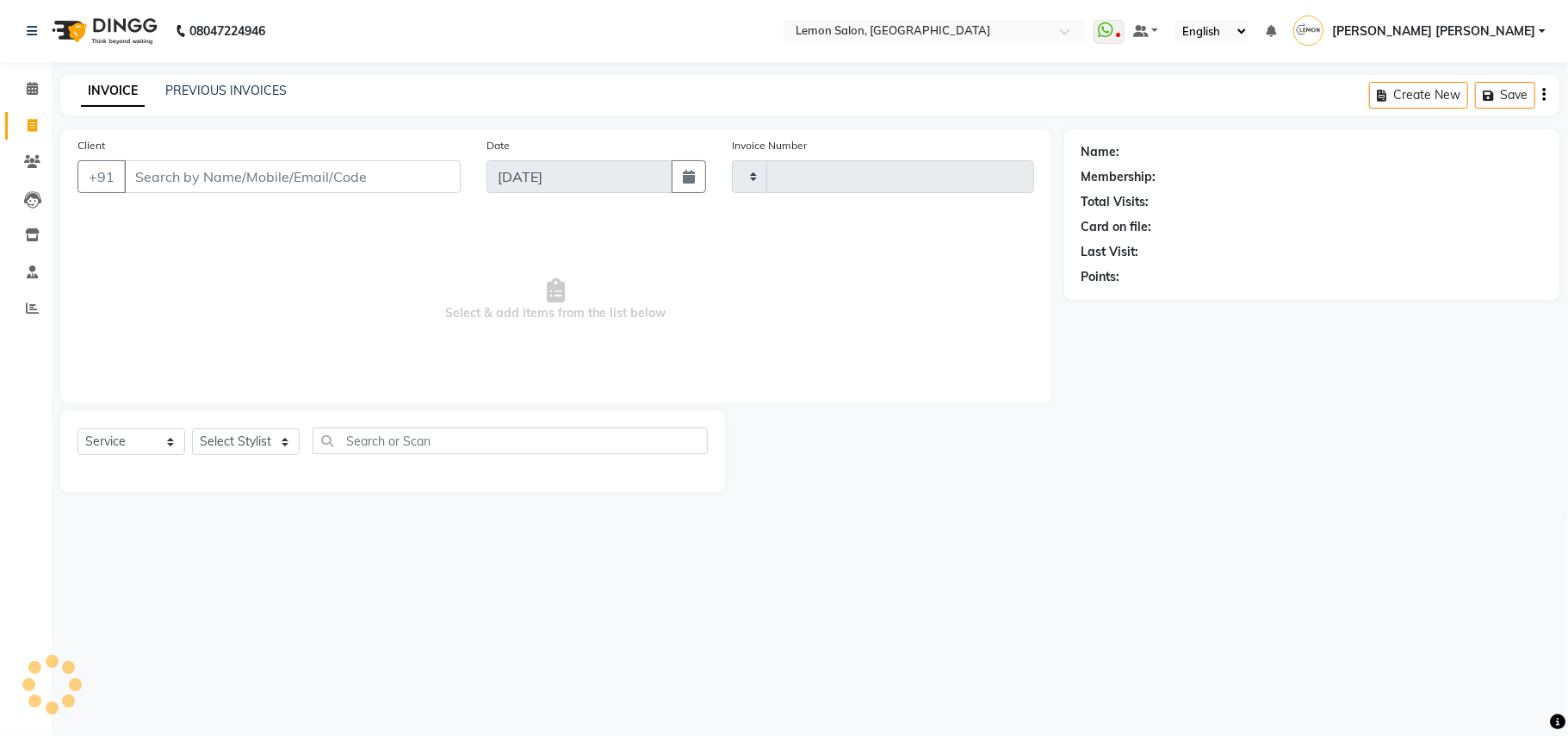
type input "5945"
select select "551"
click at [253, 446] on select "Select Stylist" at bounding box center [245, 441] width 107 height 27
type input "9821413637"
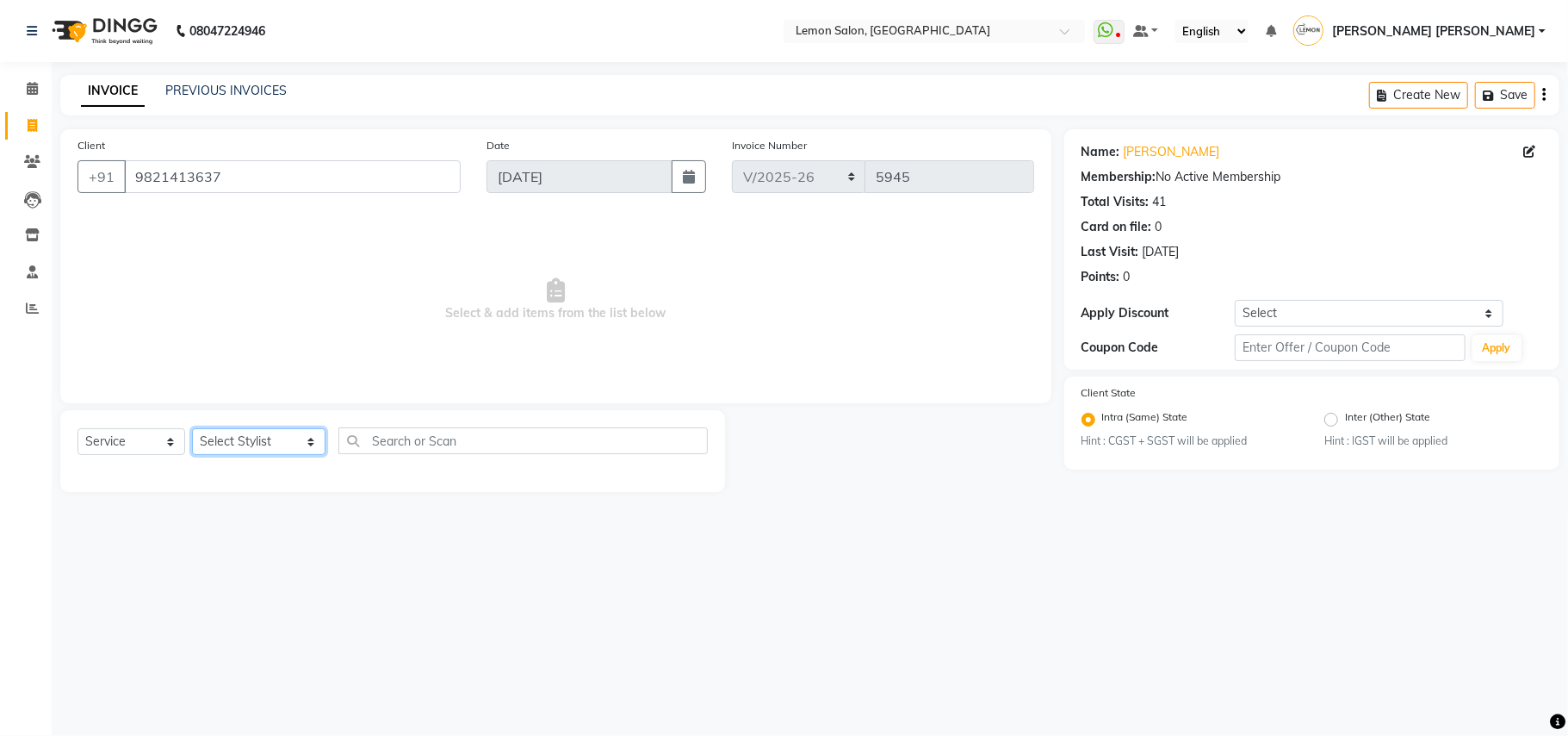
click at [235, 453] on select "Select Stylist Aalam [PERSON_NAME] [PERSON_NAME] [PERSON_NAME] [PERSON_NAME] [P…" at bounding box center [258, 441] width 133 height 27
click at [192, 428] on select "Select Stylist Aalam [PERSON_NAME] [PERSON_NAME] [PERSON_NAME] [PERSON_NAME] [P…" at bounding box center [258, 441] width 133 height 27
click at [225, 438] on select "Select Stylist Aalam [PERSON_NAME] [PERSON_NAME] [PERSON_NAME] [PERSON_NAME] [P…" at bounding box center [258, 441] width 133 height 27
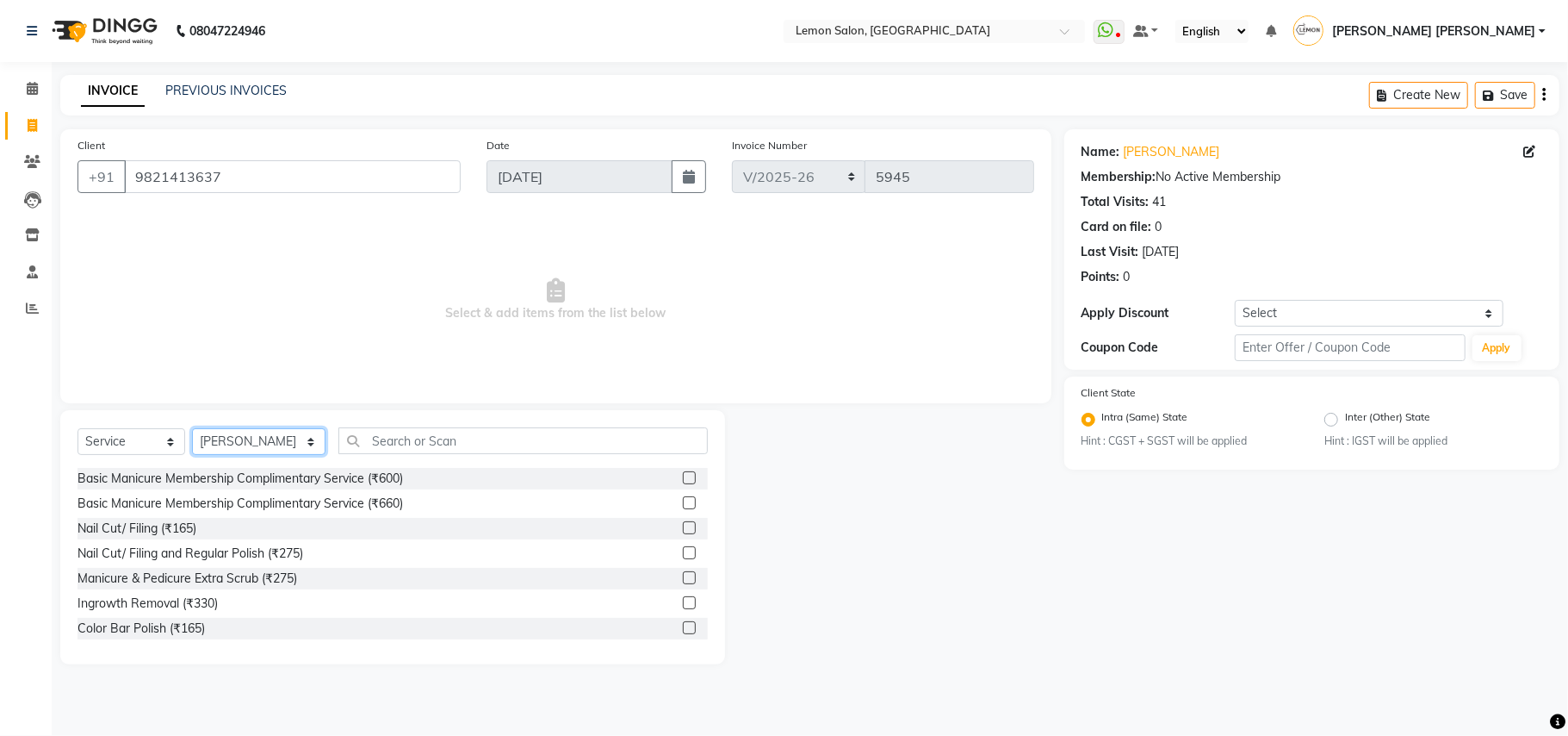
click at [225, 434] on select "Select Stylist Aalam [PERSON_NAME] [PERSON_NAME] [PERSON_NAME] [PERSON_NAME] [P…" at bounding box center [258, 441] width 133 height 27
select select "34429"
click at [192, 428] on select "Select Stylist Aalam [PERSON_NAME] [PERSON_NAME] [PERSON_NAME] [PERSON_NAME] [P…" at bounding box center [258, 441] width 133 height 27
click at [434, 448] on input "text" at bounding box center [523, 440] width 370 height 27
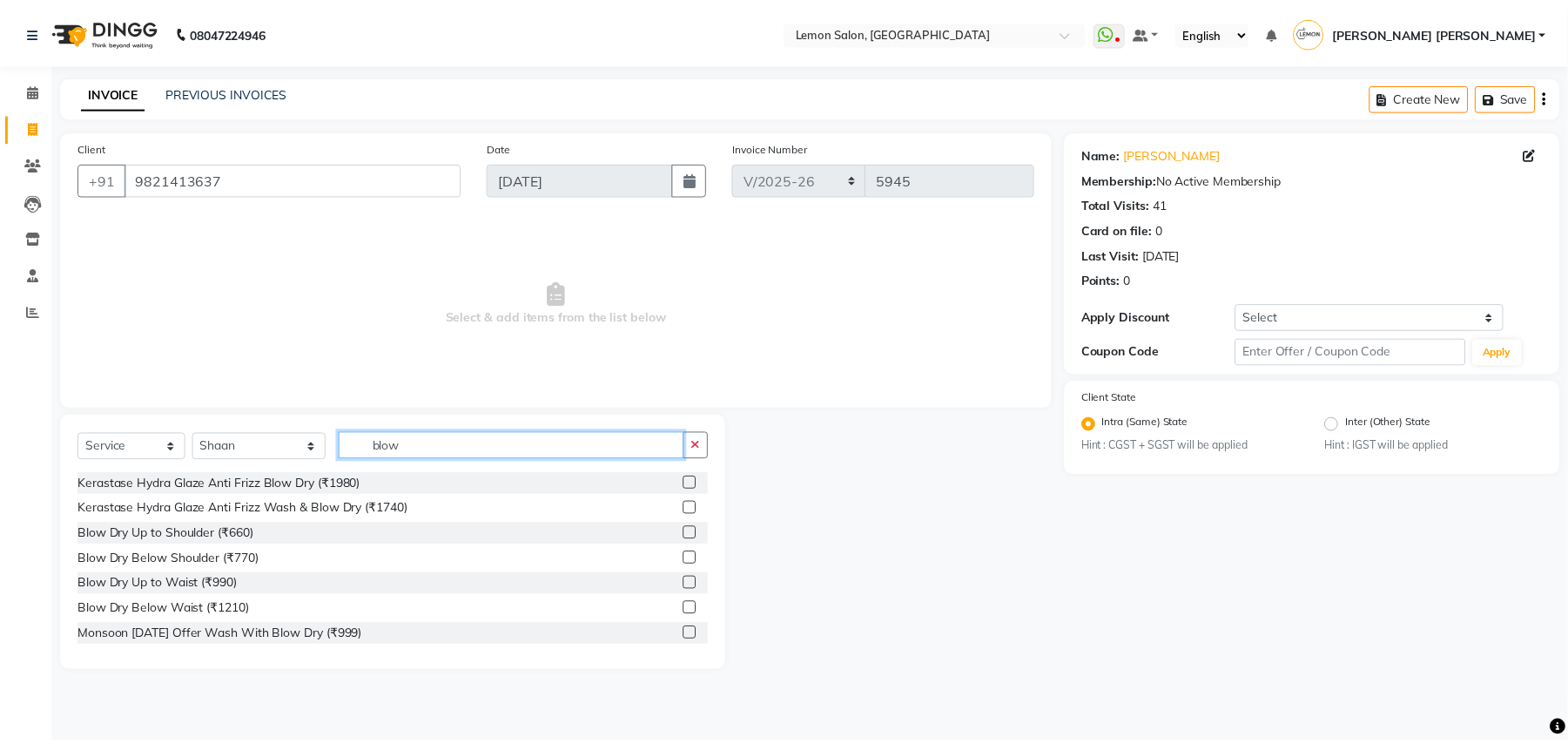
scroll to position [154, 0]
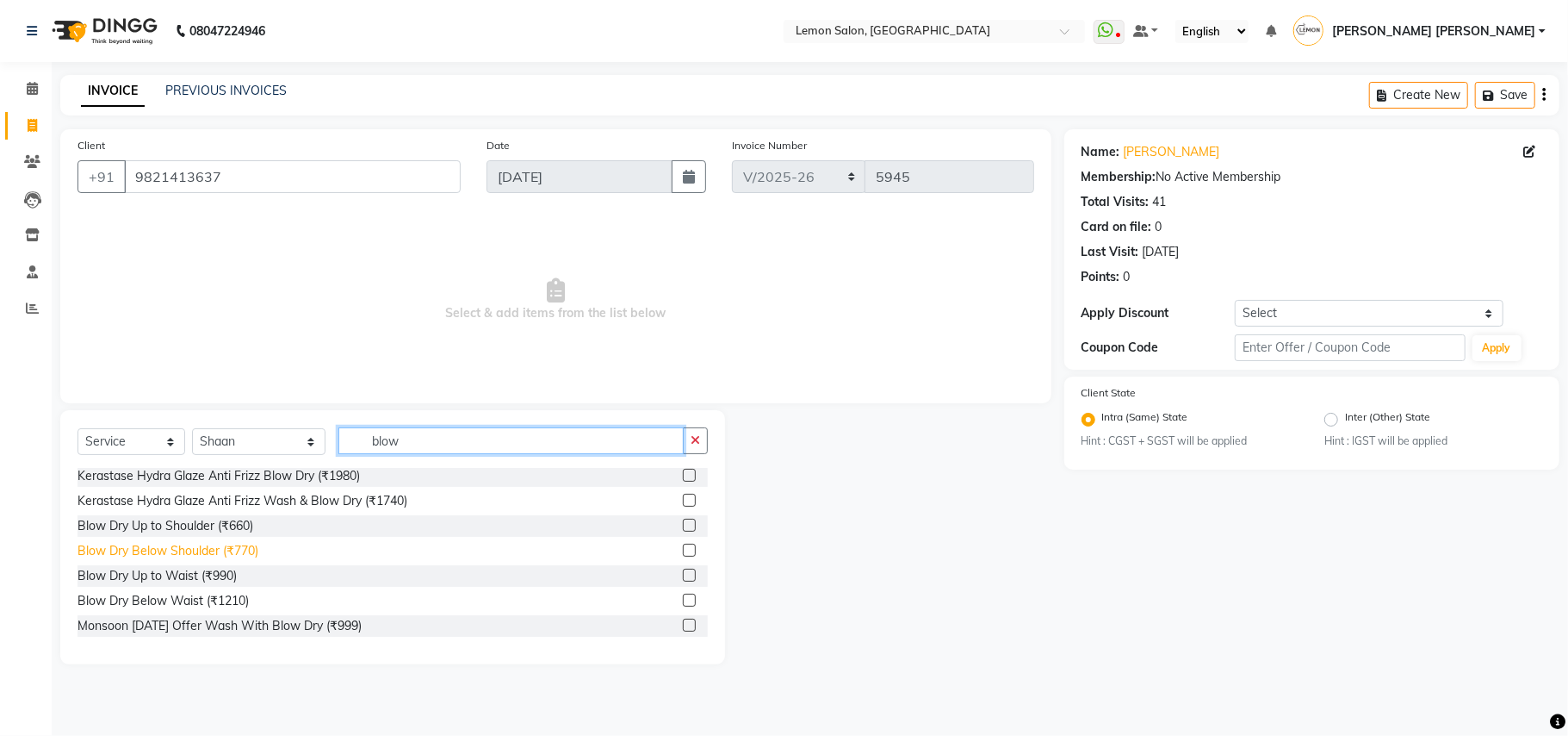
type input "blow"
click at [234, 555] on div "Blow Dry Below Shoulder (₹770)" at bounding box center [167, 550] width 180 height 18
checkbox input "false"
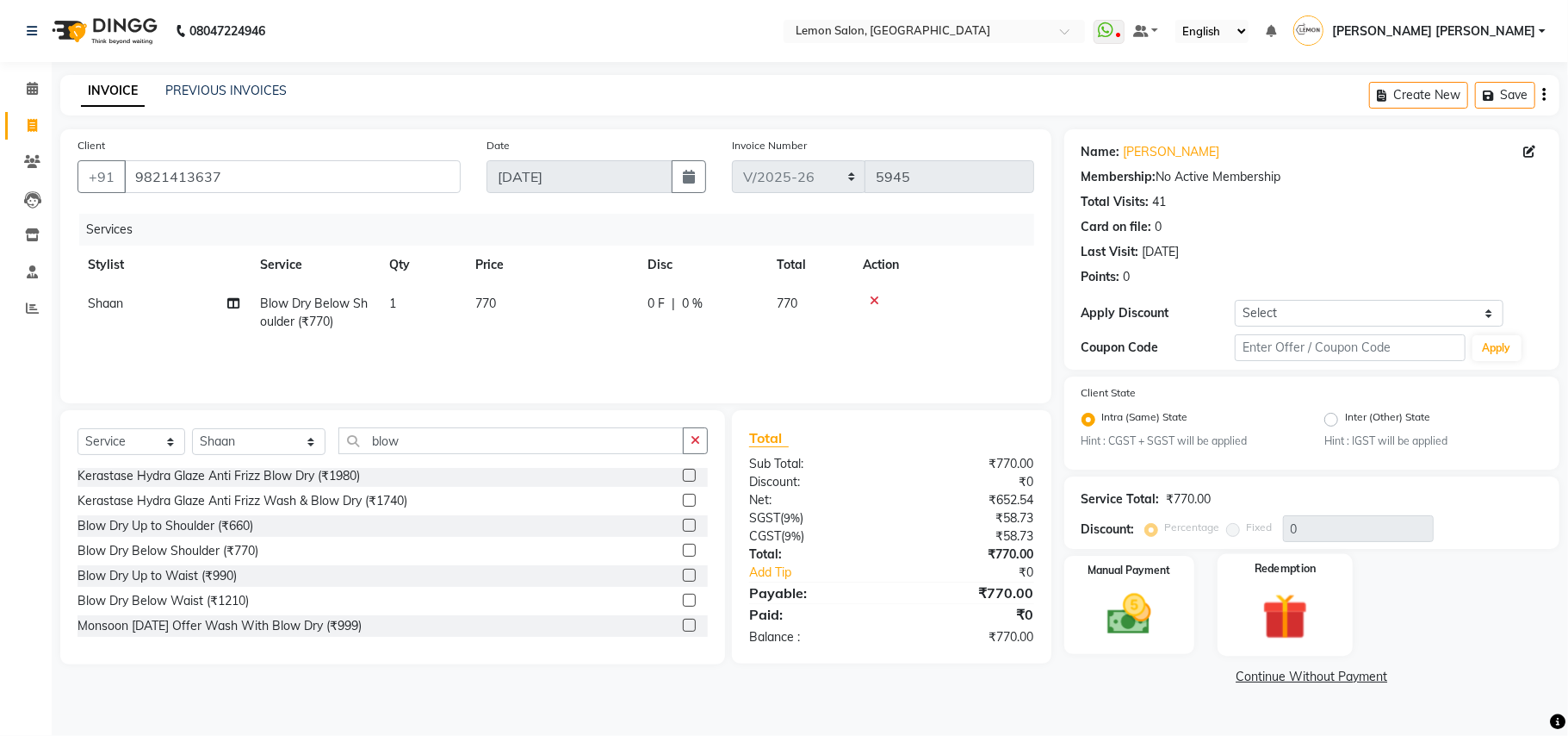
drag, startPoint x: 1119, startPoint y: 603, endPoint x: 1212, endPoint y: 632, distance: 97.4
click at [1119, 603] on img at bounding box center [1130, 614] width 71 height 51
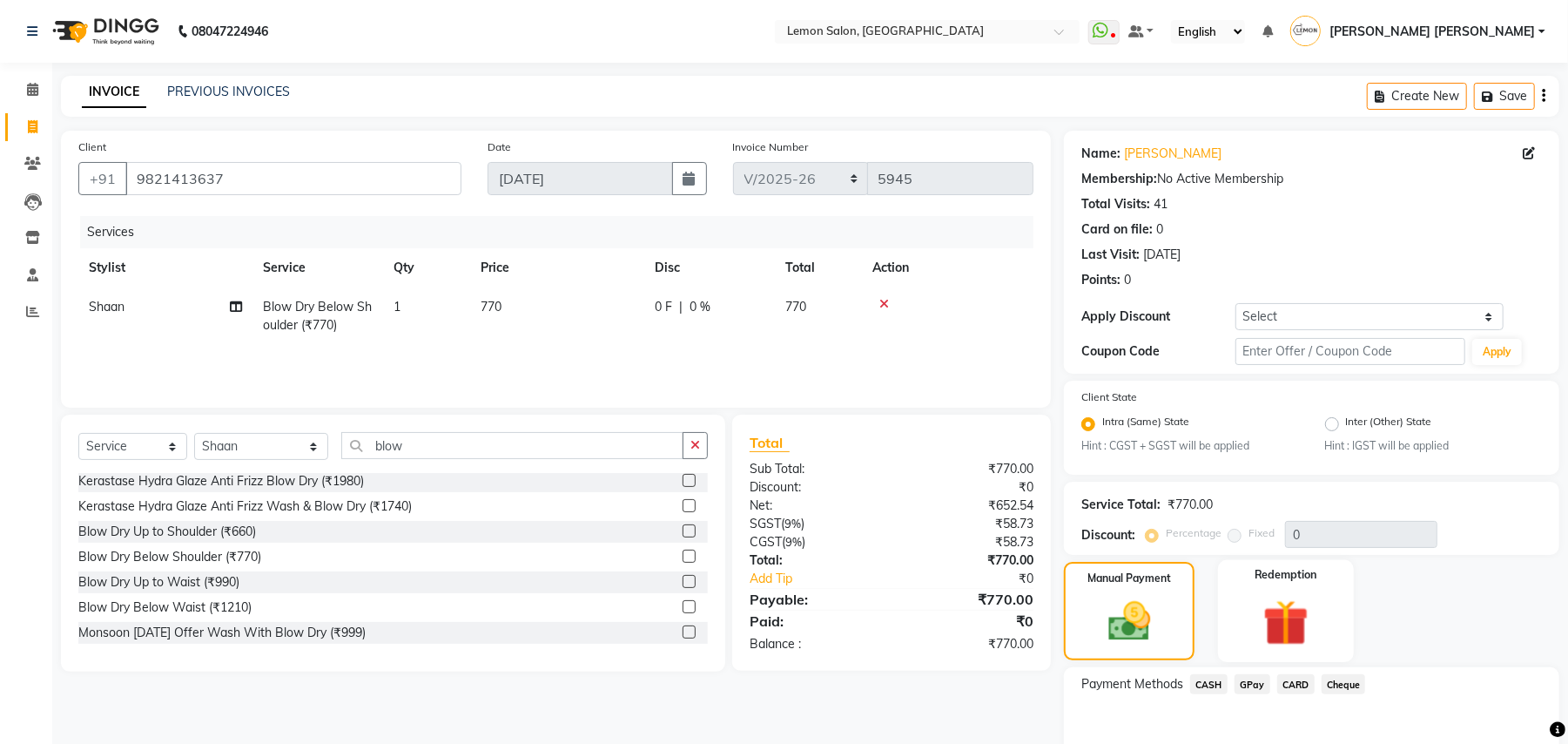
scroll to position [88, 0]
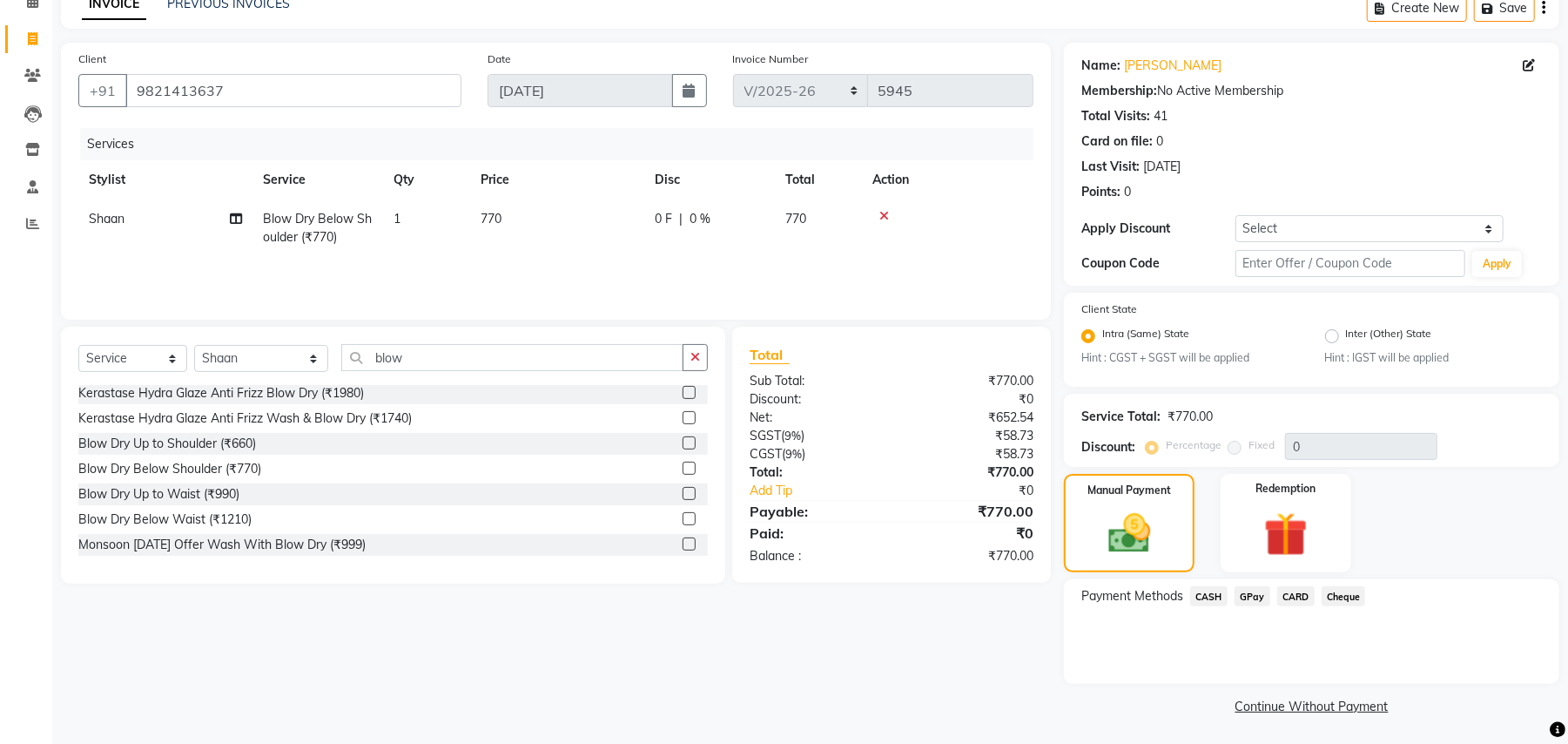
click at [1251, 590] on span "GPay" at bounding box center [1252, 596] width 36 height 20
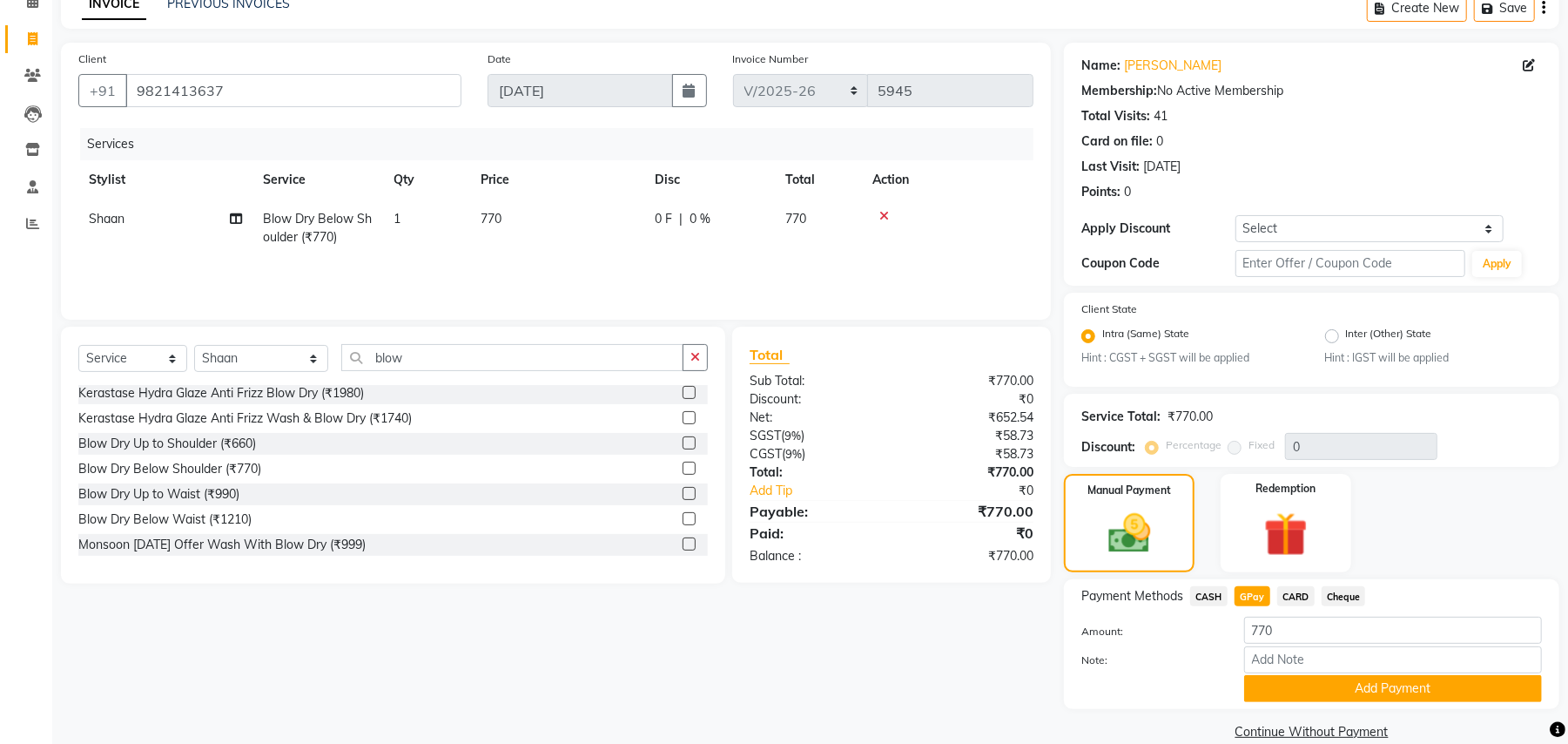
drag, startPoint x: 1292, startPoint y: 696, endPoint x: 1292, endPoint y: 678, distance: 18.0
click at [1292, 695] on button "Add Payment" at bounding box center [1393, 688] width 298 height 27
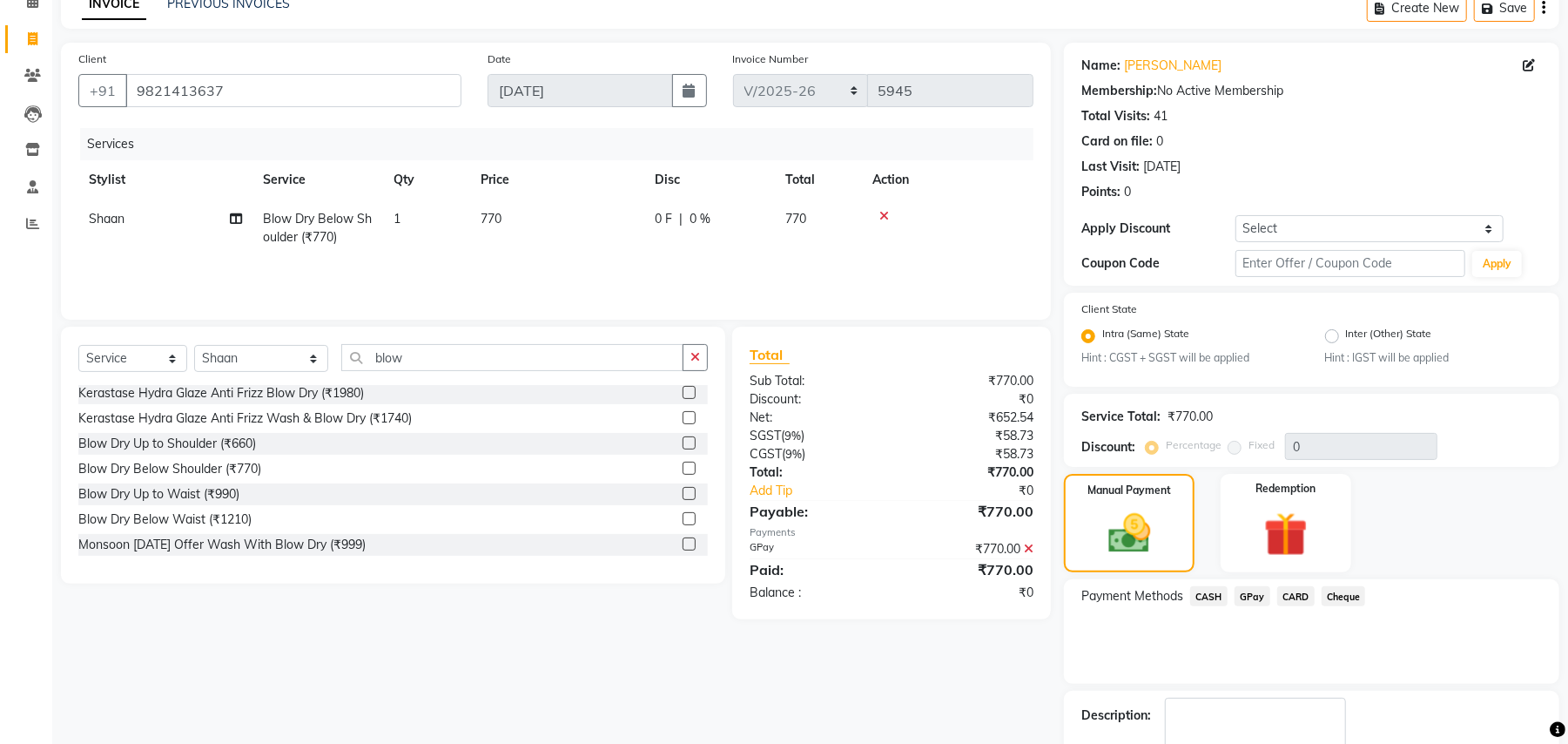
scroll to position [188, 0]
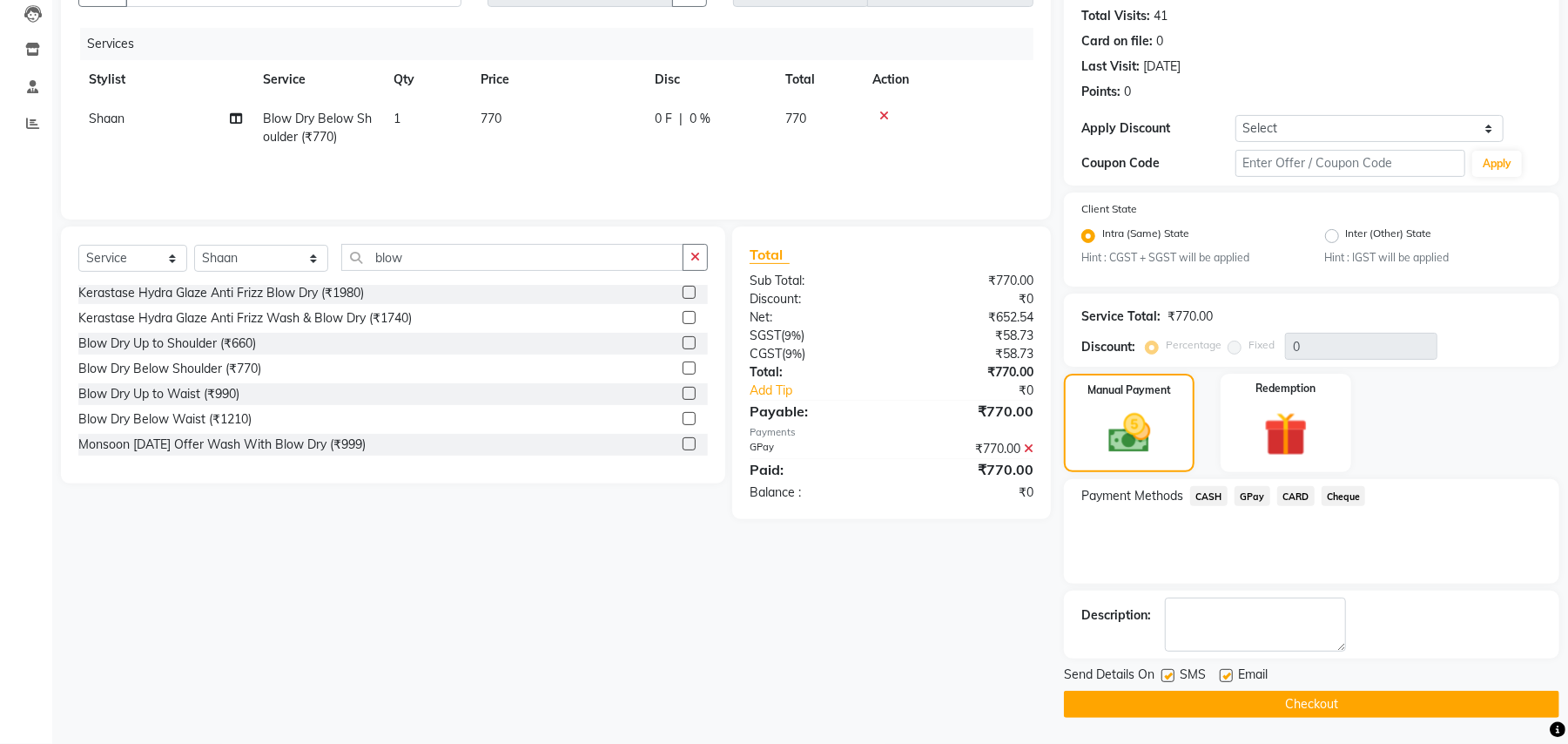
click at [1170, 678] on label at bounding box center [1168, 675] width 13 height 13
click at [1170, 678] on input "checkbox" at bounding box center [1167, 676] width 11 height 11
checkbox input "false"
click at [1224, 678] on label at bounding box center [1226, 675] width 13 height 13
click at [1224, 678] on input "checkbox" at bounding box center [1225, 676] width 11 height 11
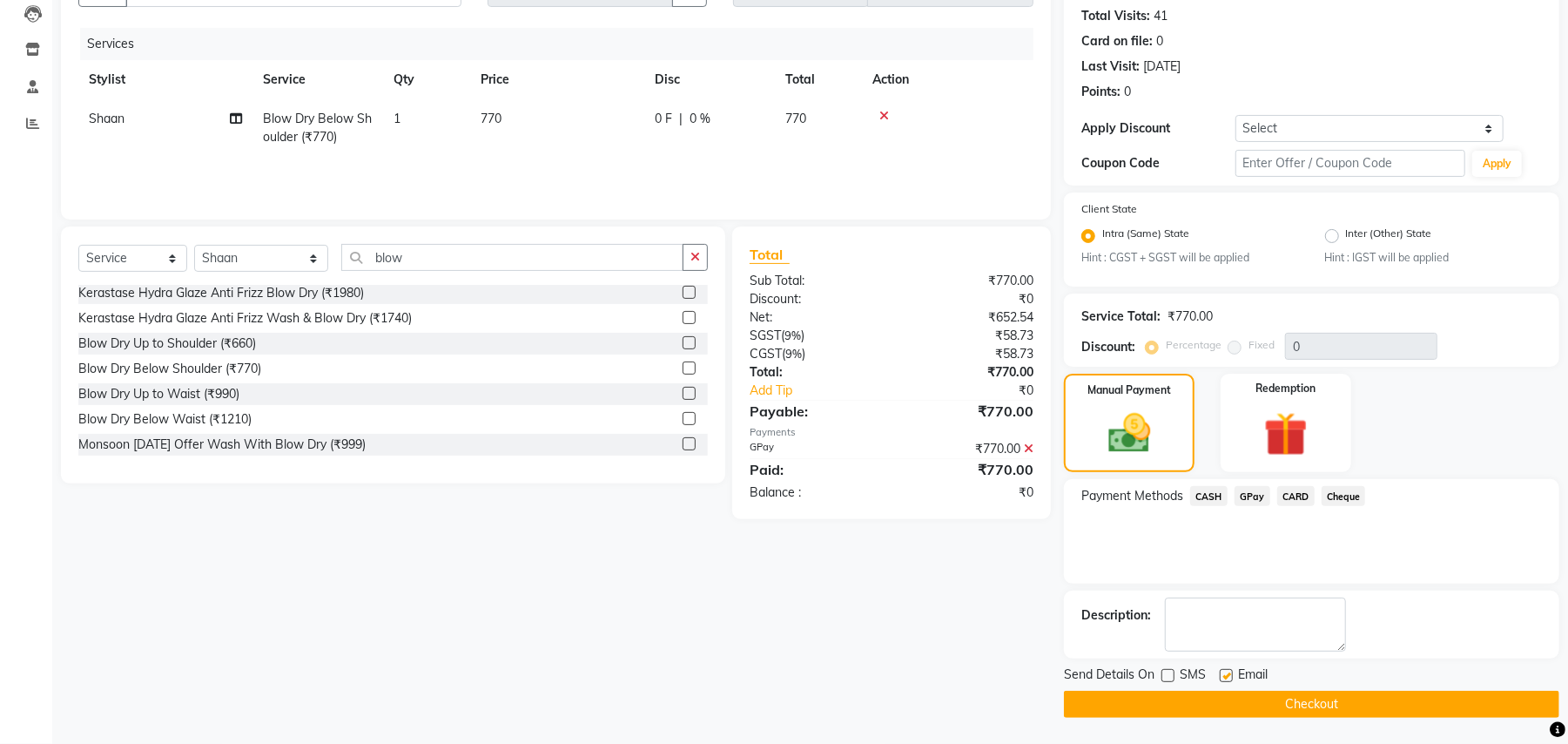
checkbox input "false"
click at [1230, 708] on button "Checkout" at bounding box center [1312, 703] width 495 height 27
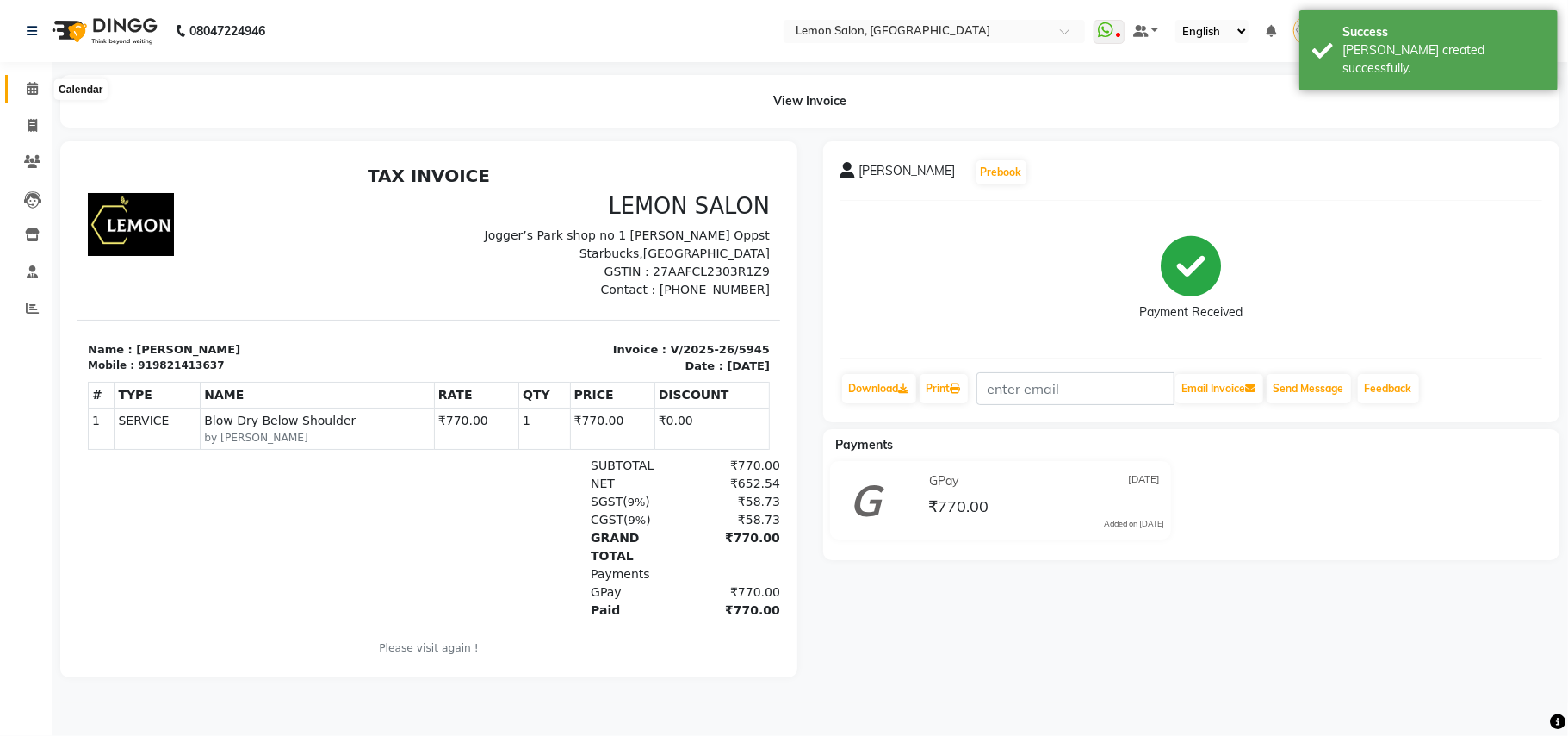
click at [23, 80] on span at bounding box center [32, 89] width 31 height 20
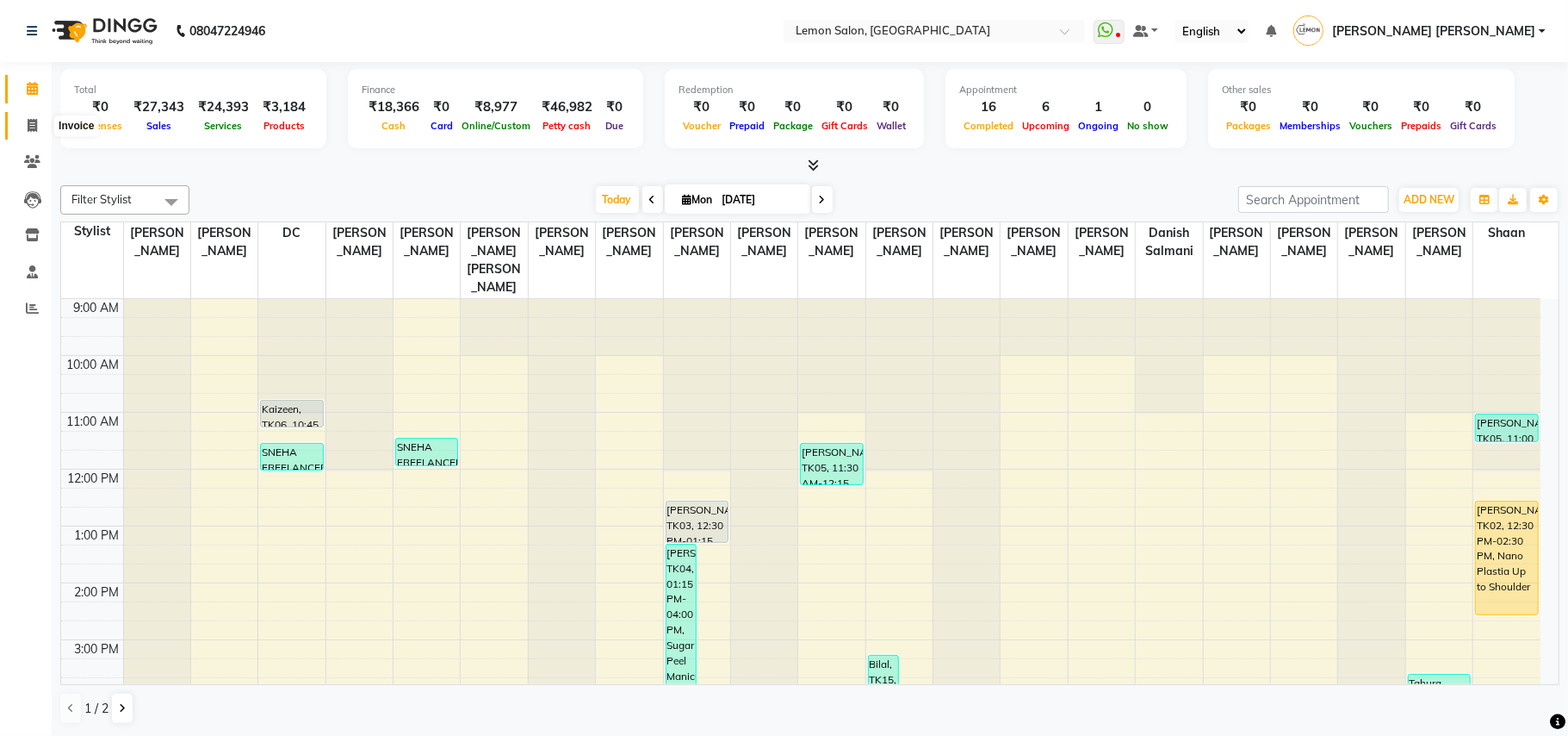
click at [26, 116] on span at bounding box center [32, 126] width 31 height 20
select select "551"
select select "service"
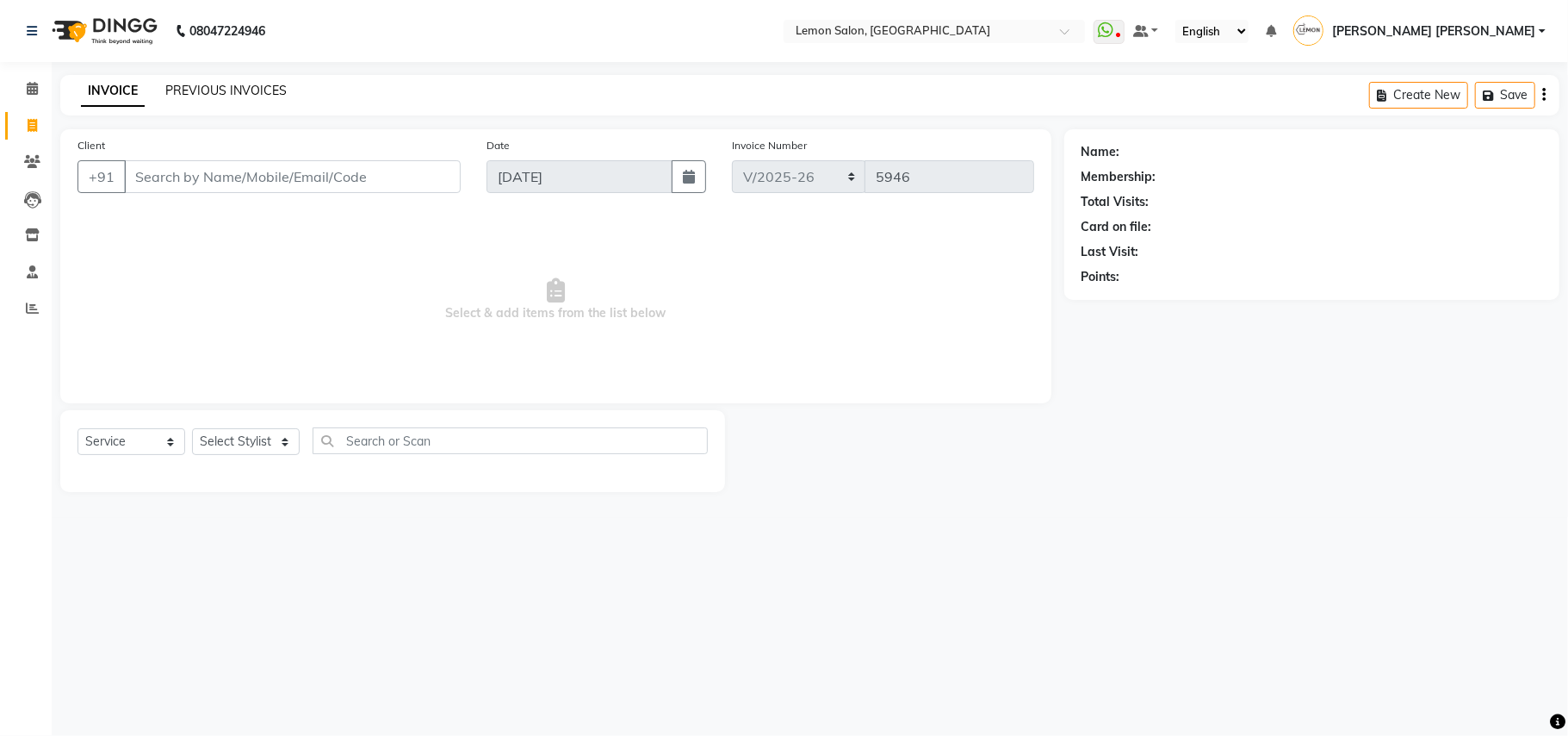
click at [226, 85] on link "PREVIOUS INVOICES" at bounding box center [226, 91] width 121 height 16
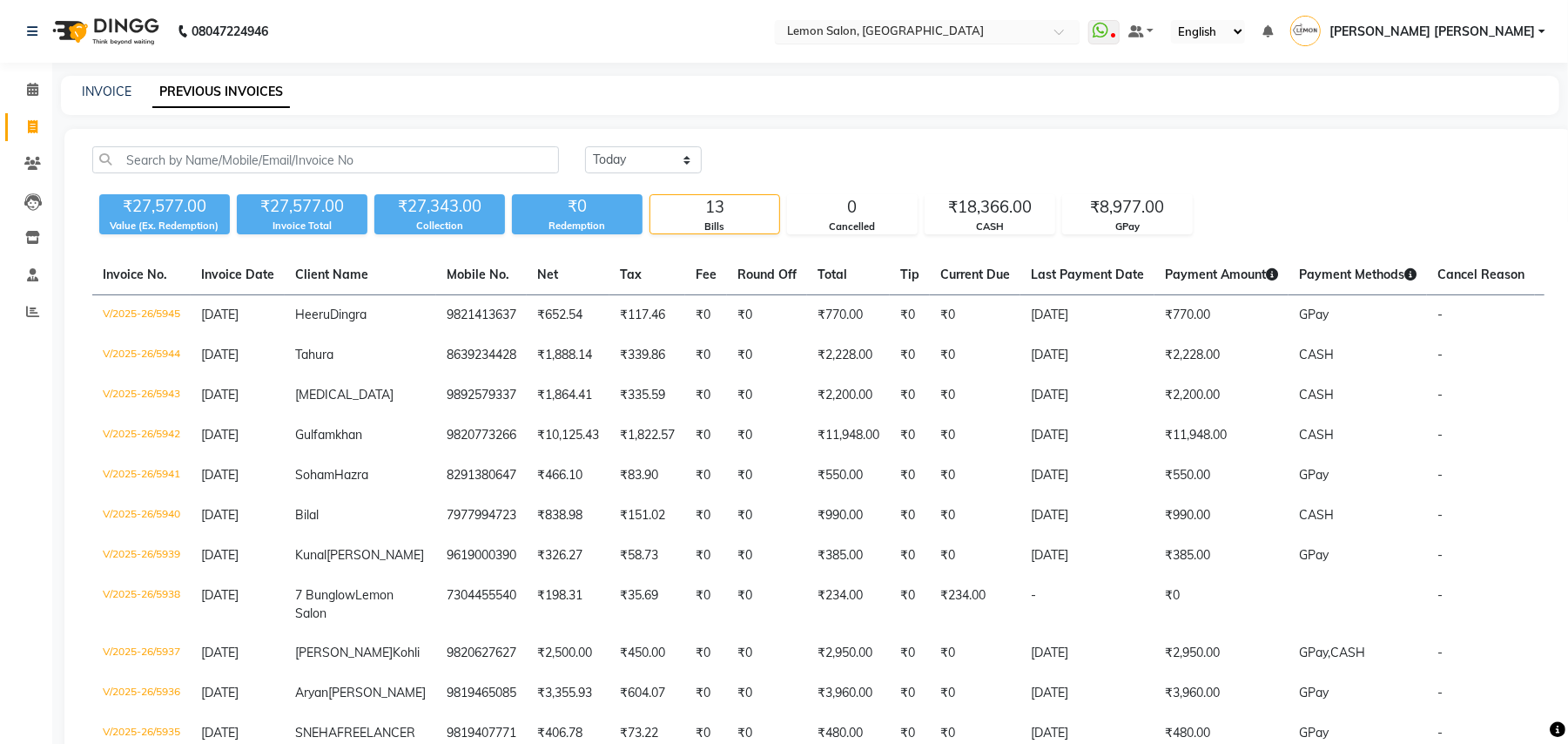
click at [921, 36] on input "text" at bounding box center [910, 33] width 252 height 18
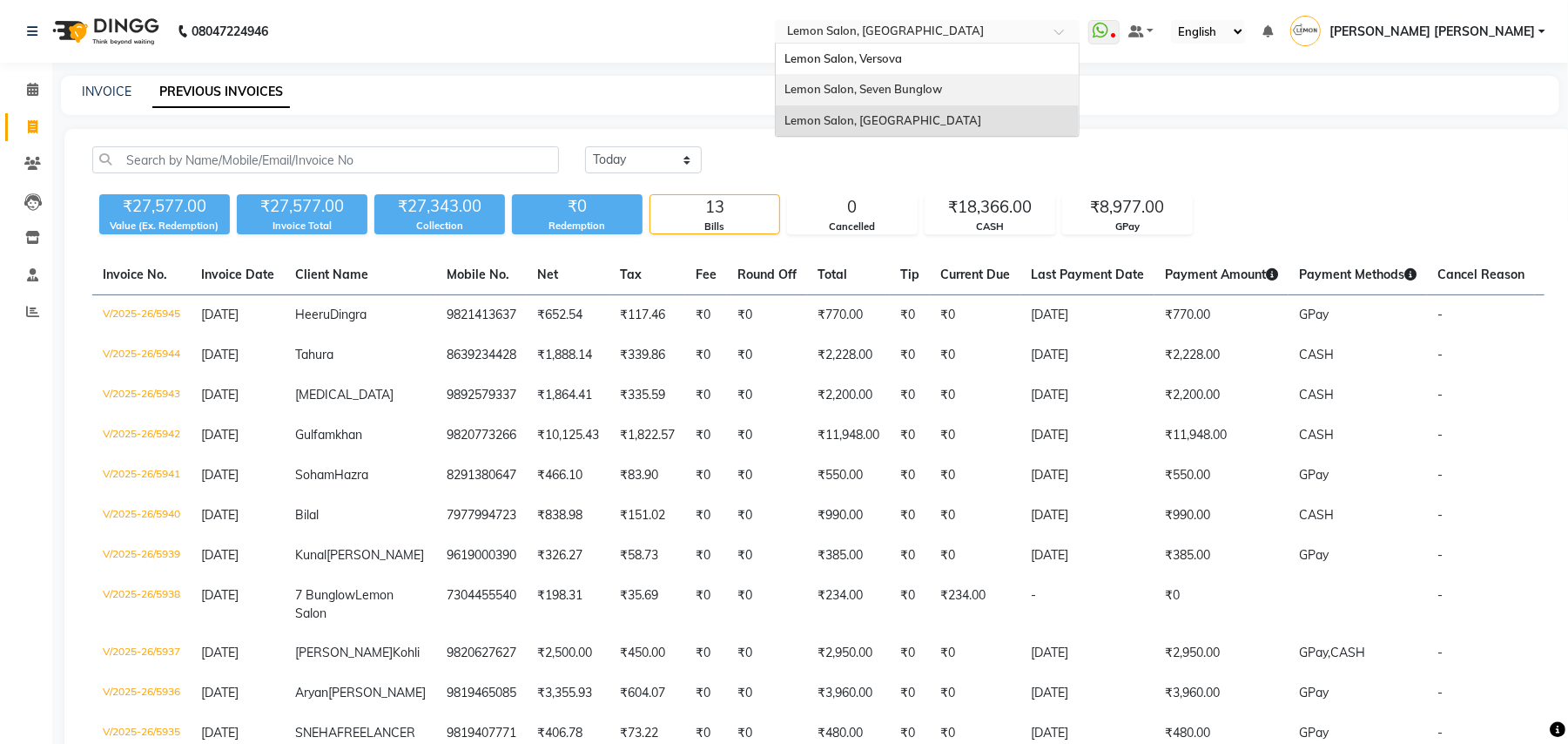
click at [942, 89] on span "Lemon Salon, Seven Bunglow" at bounding box center [863, 89] width 158 height 14
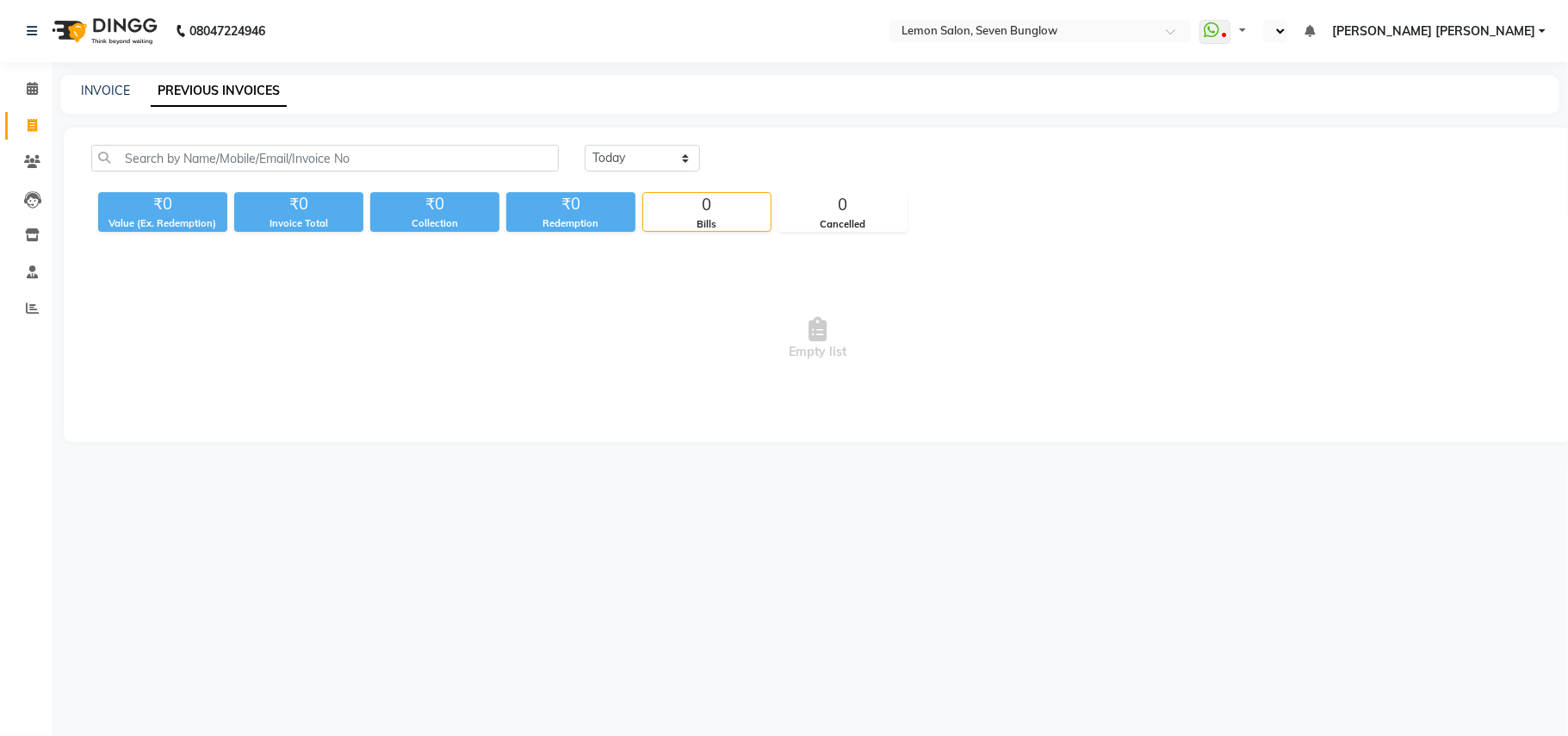
select select "en"
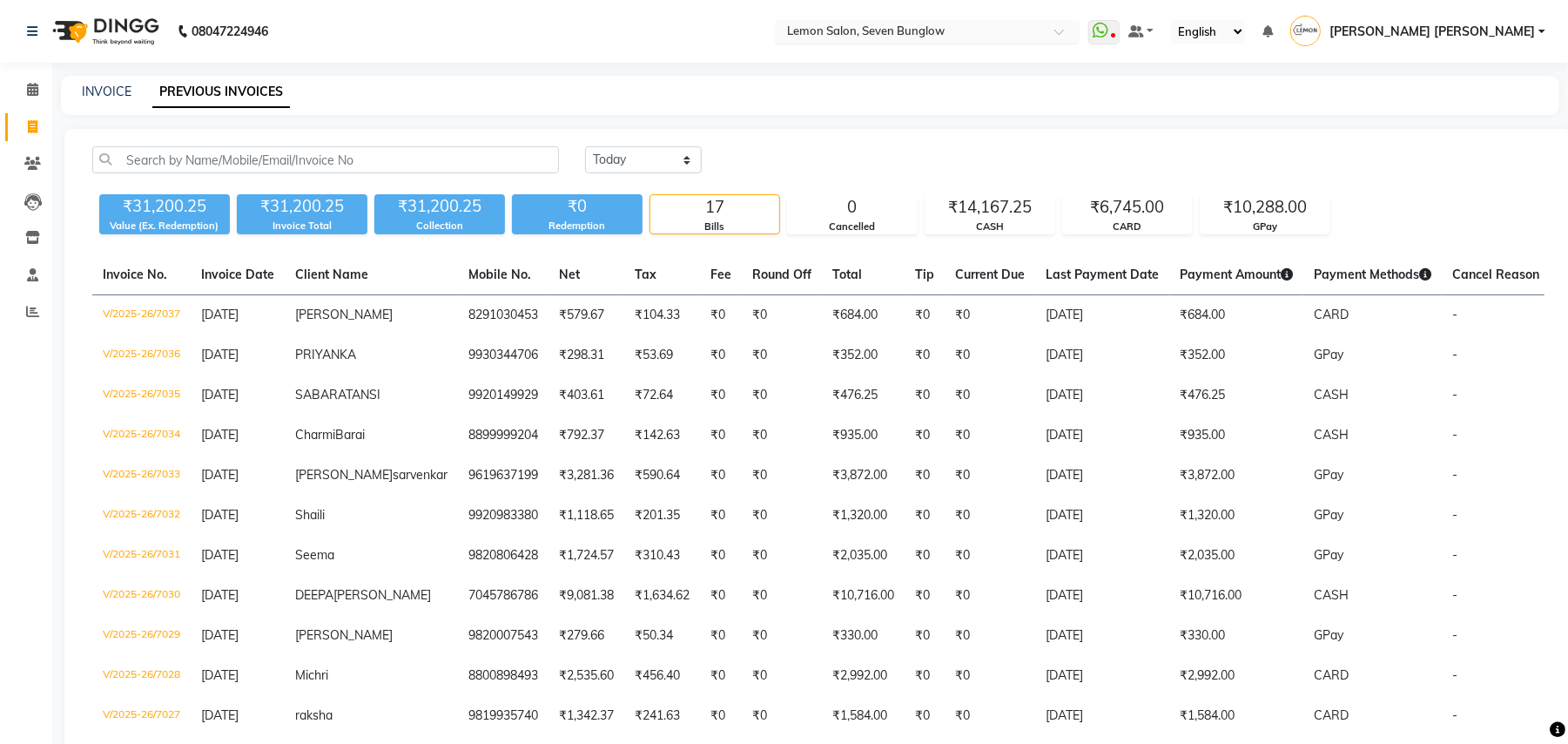
click at [1036, 40] on input "text" at bounding box center [910, 33] width 252 height 18
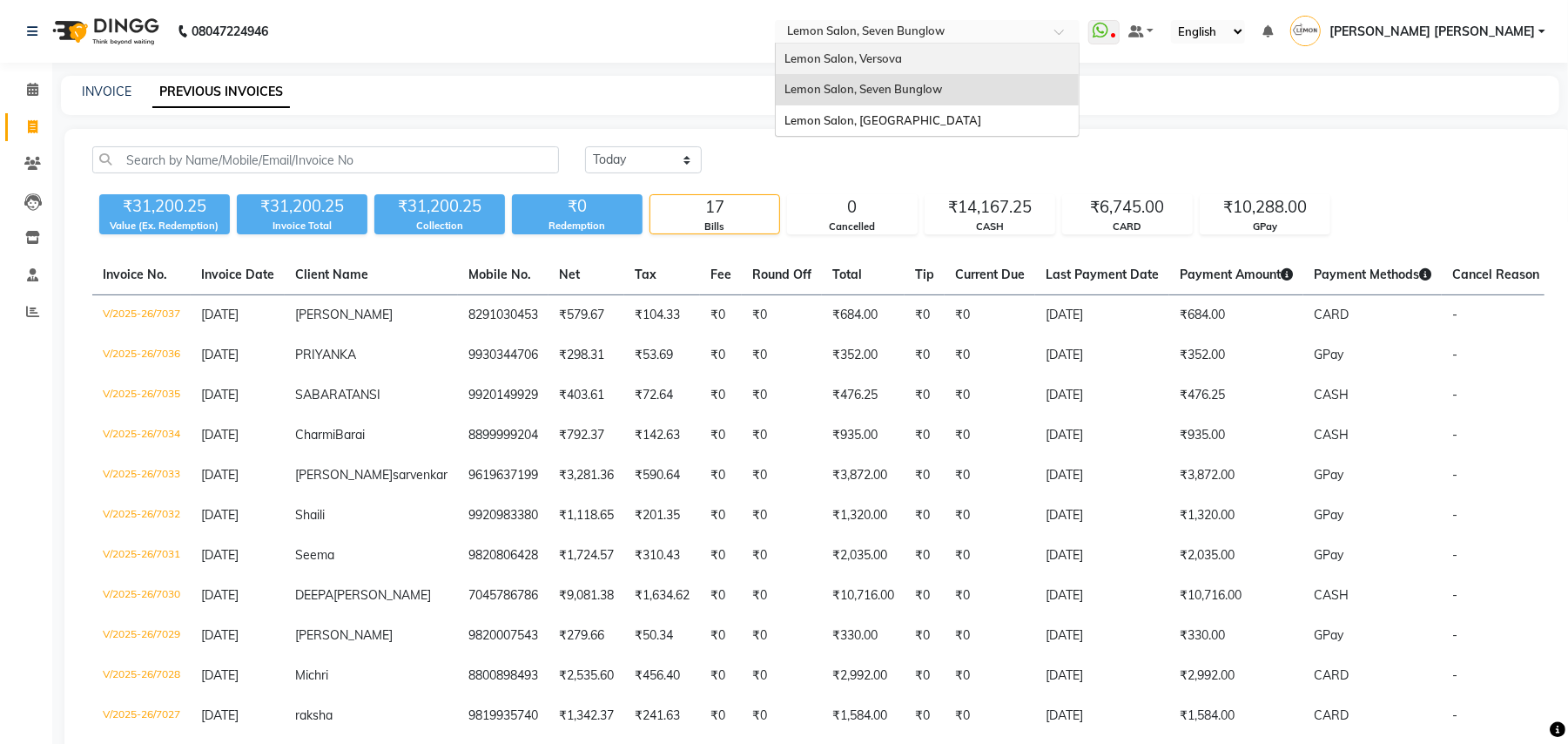
click at [1055, 47] on div "Lemon Salon, Versova" at bounding box center [927, 59] width 303 height 32
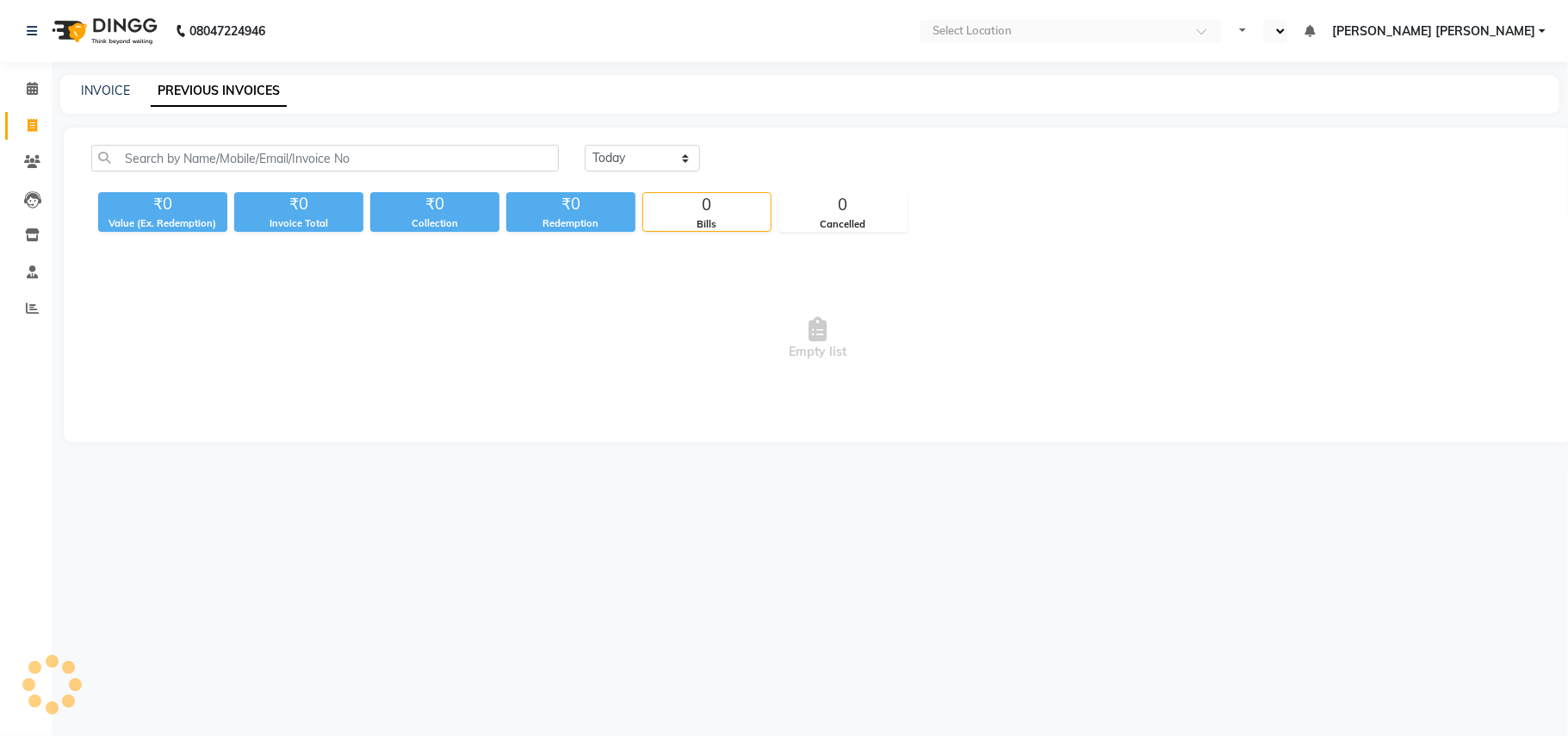
select select "en"
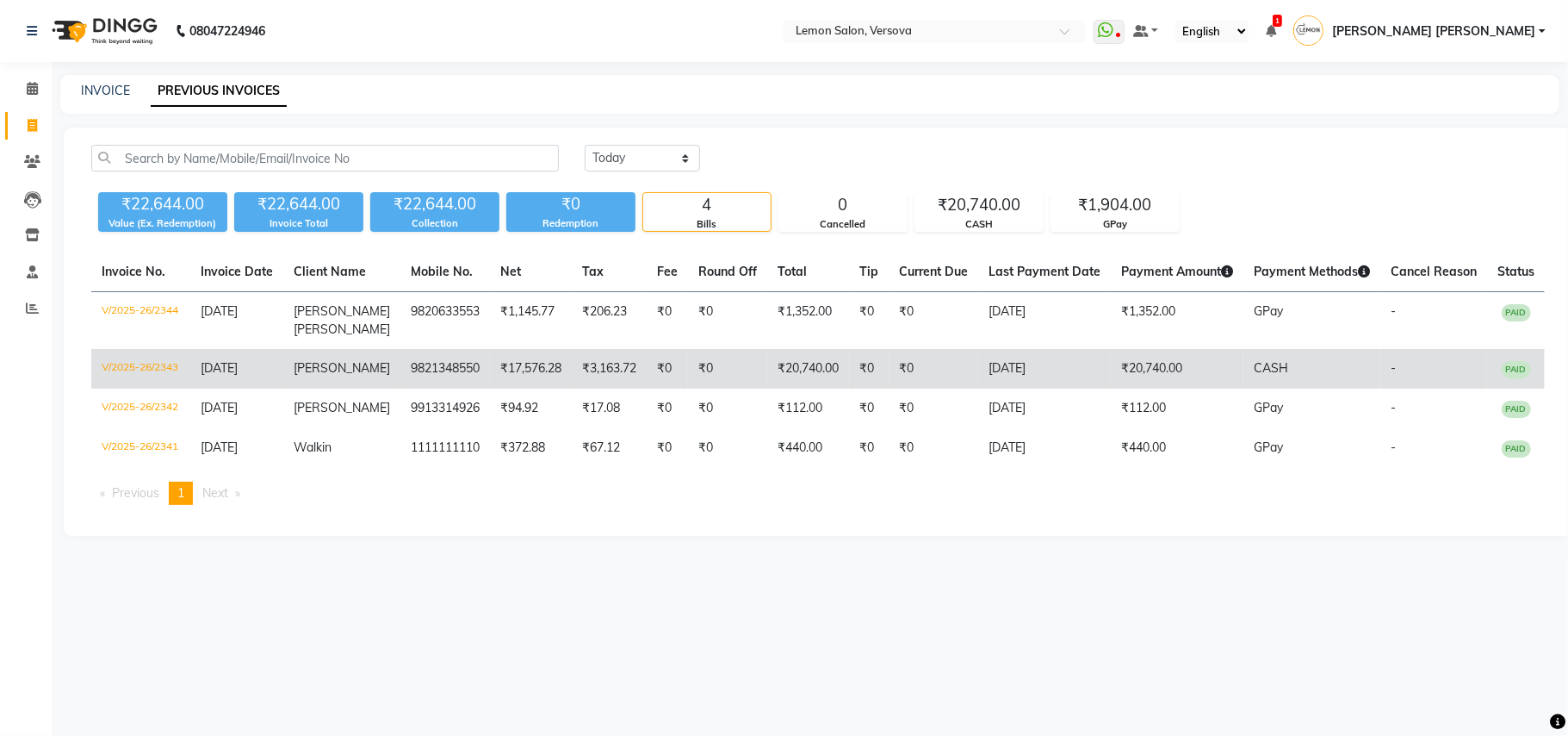
click at [153, 367] on td "V/2025-26/2343" at bounding box center [141, 368] width 99 height 39
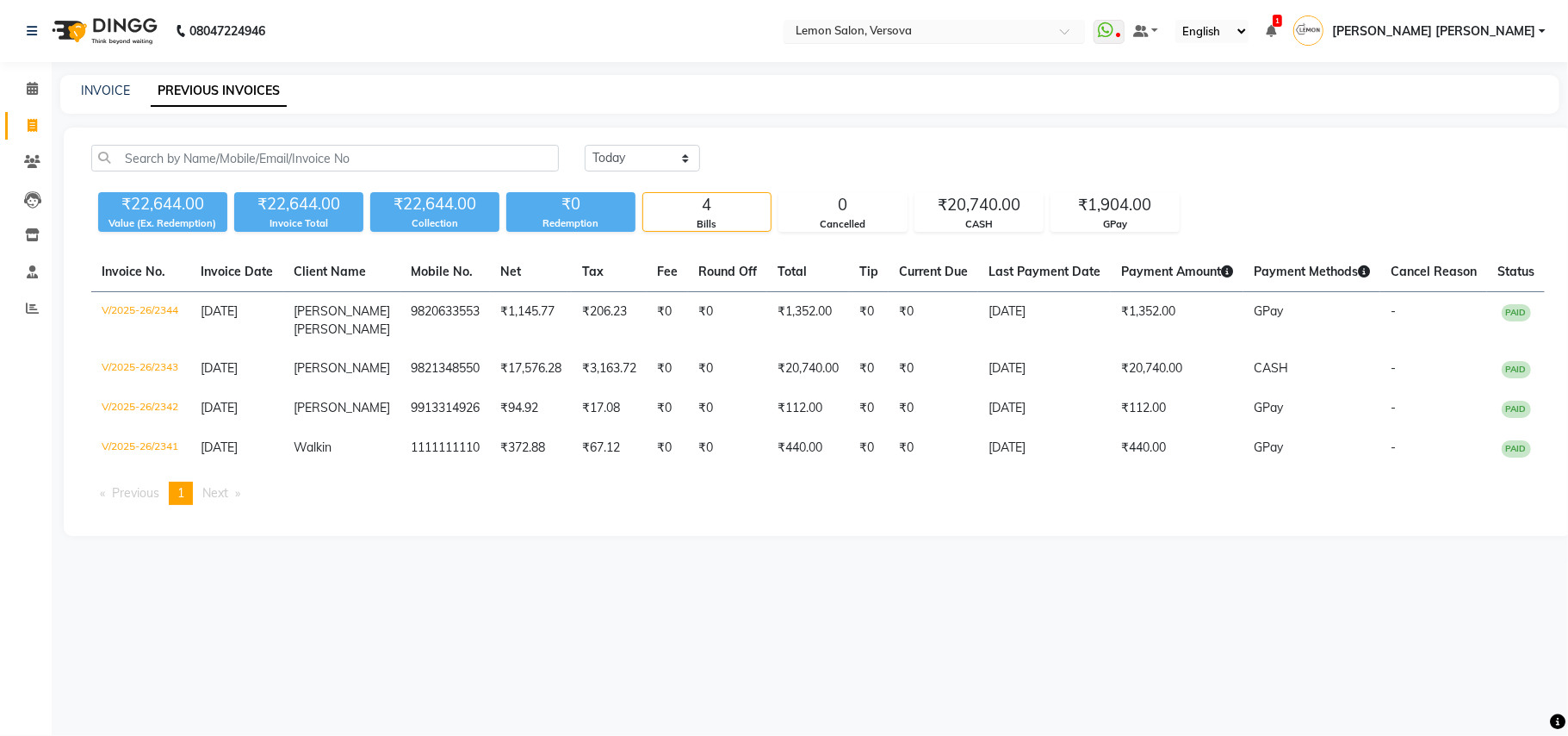
click at [937, 39] on input "text" at bounding box center [917, 33] width 249 height 17
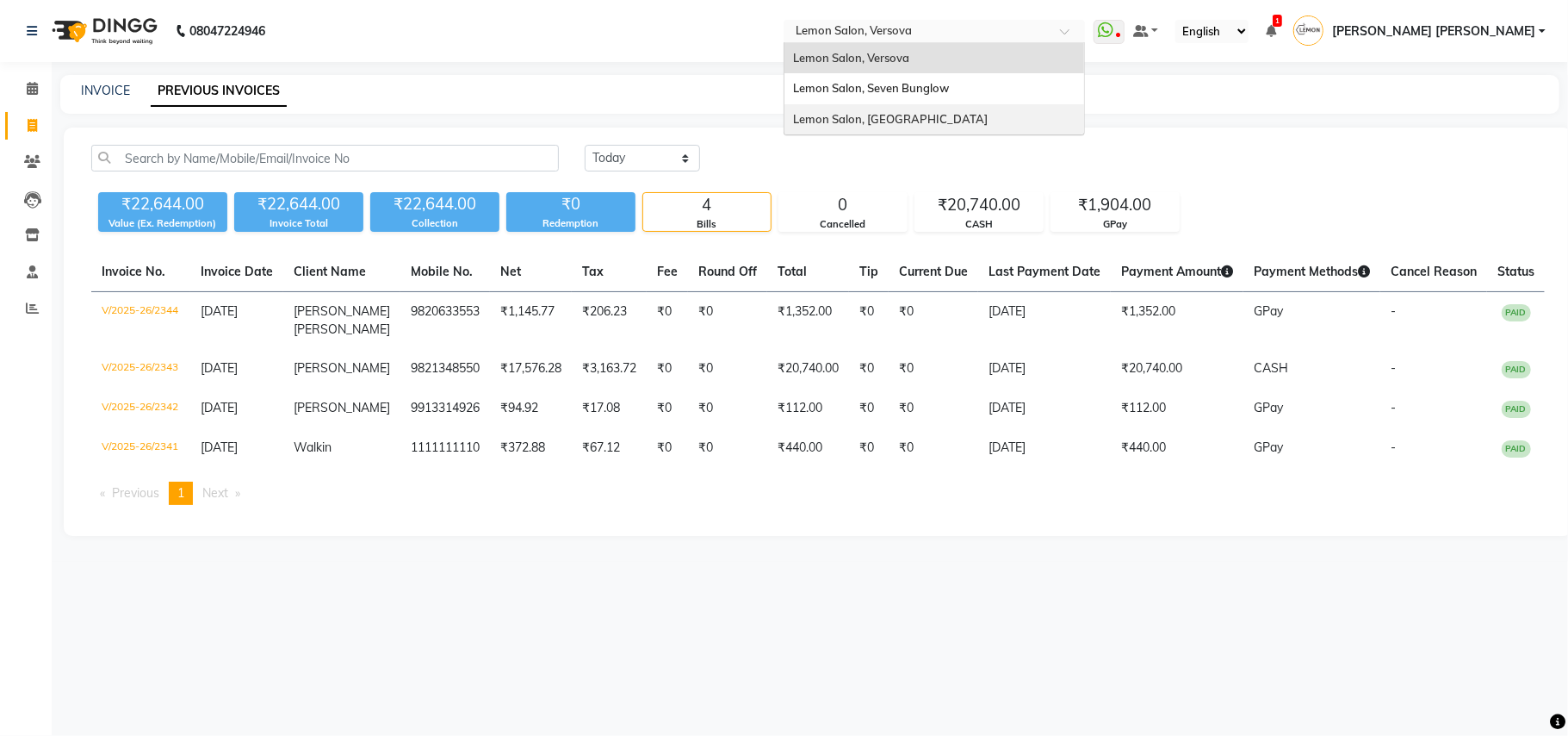
click at [947, 118] on span "Lemon Salon, [GEOGRAPHIC_DATA]" at bounding box center [890, 119] width 194 height 14
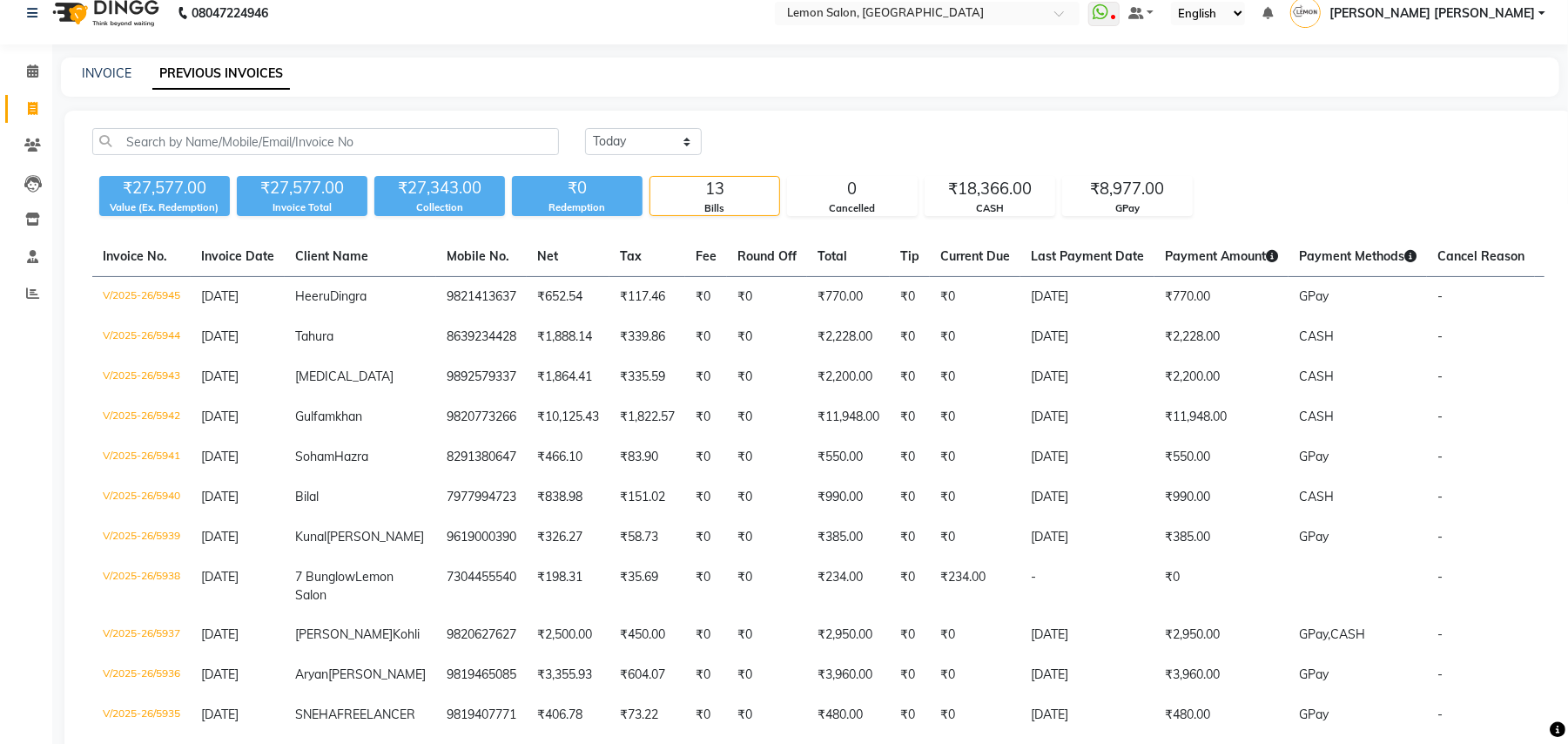
scroll to position [2, 0]
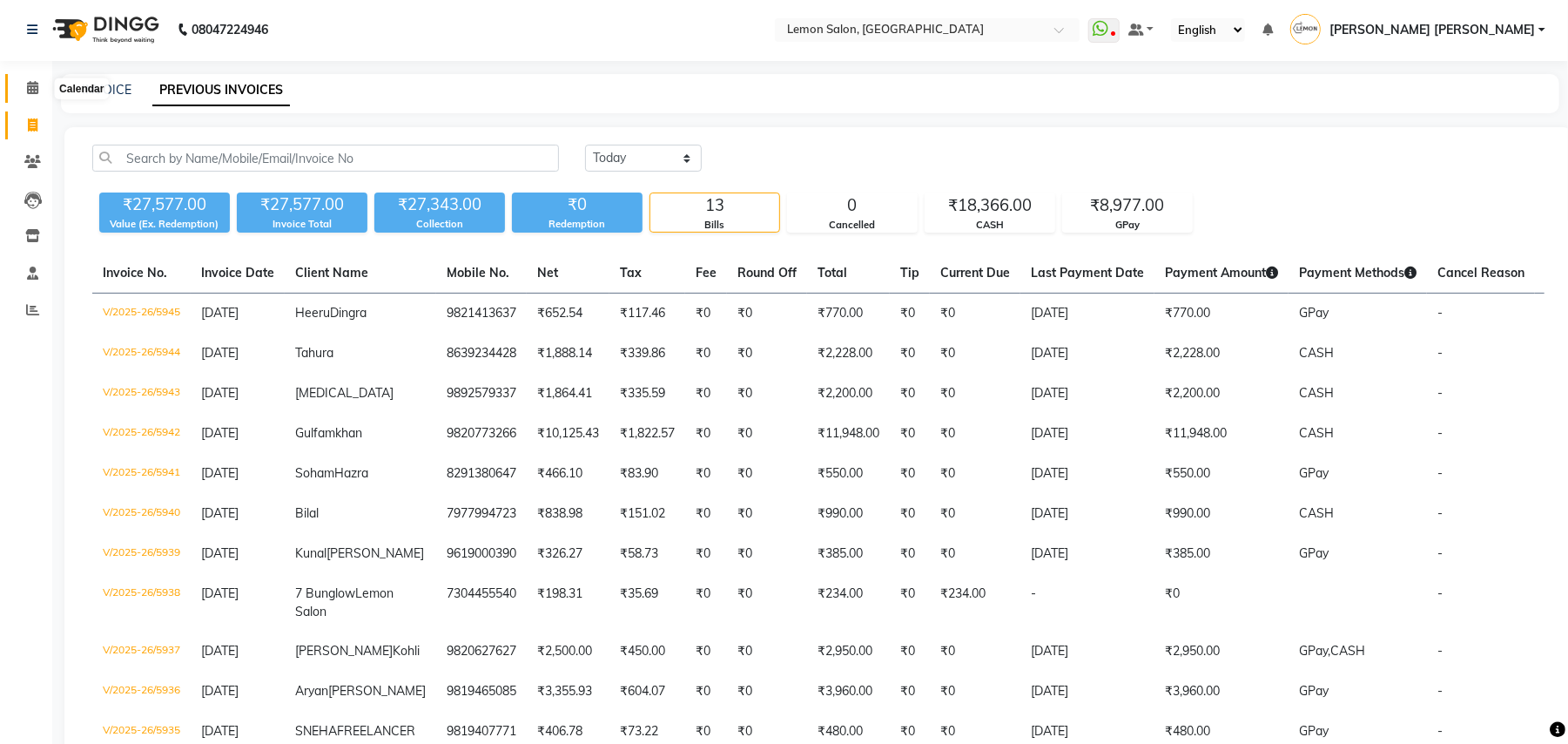
click at [36, 84] on icon at bounding box center [33, 87] width 11 height 13
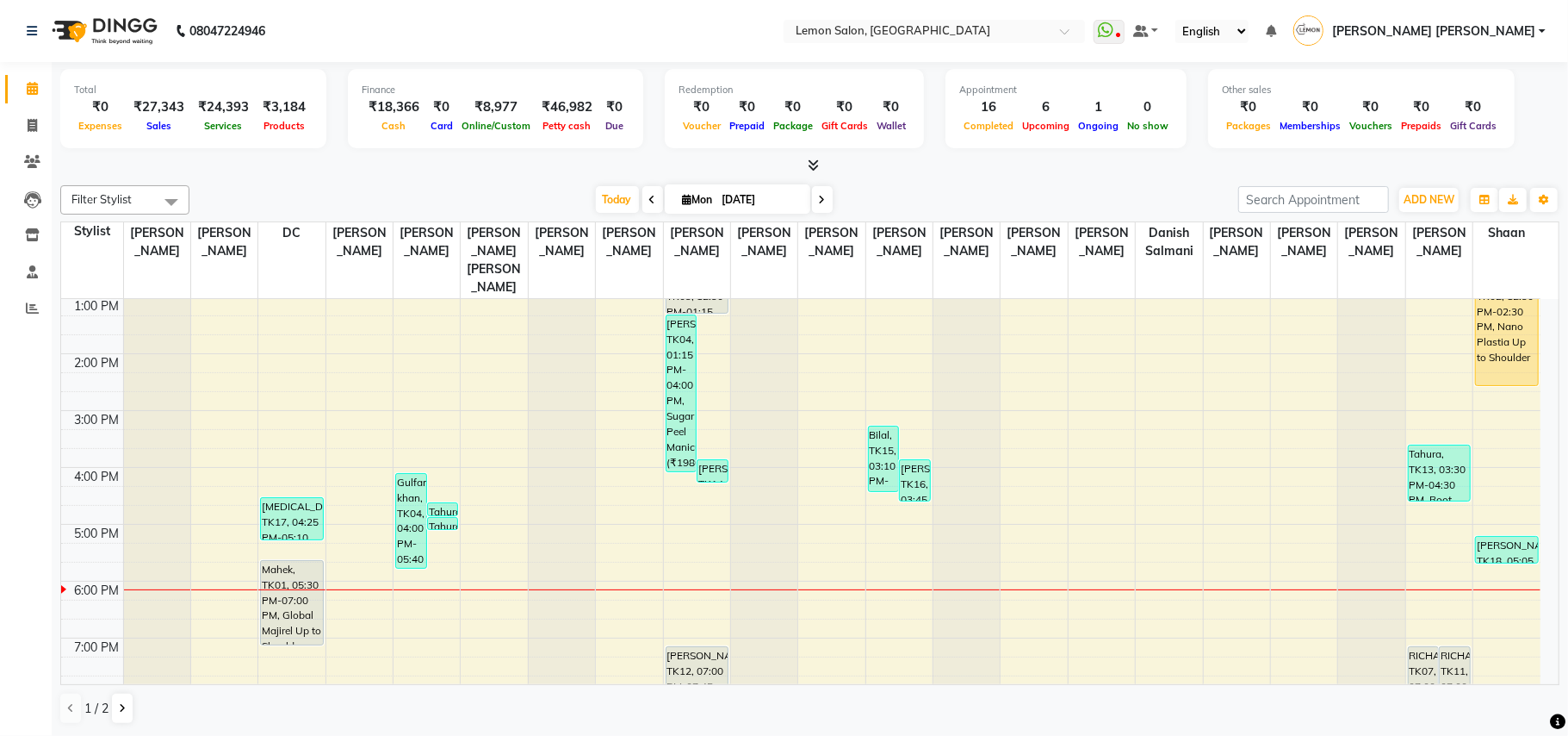
scroll to position [404, 0]
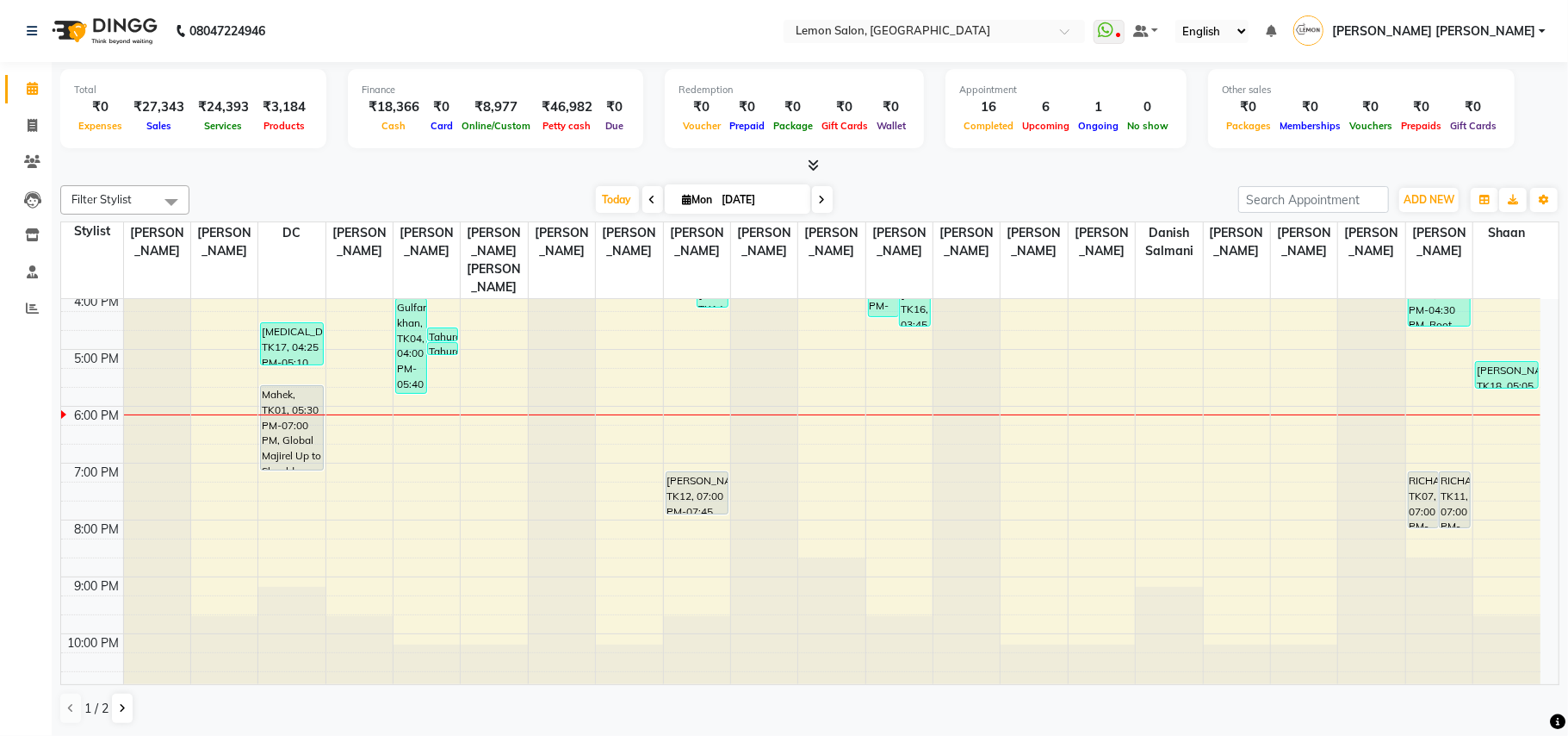
click at [818, 196] on icon at bounding box center [822, 200] width 7 height 10
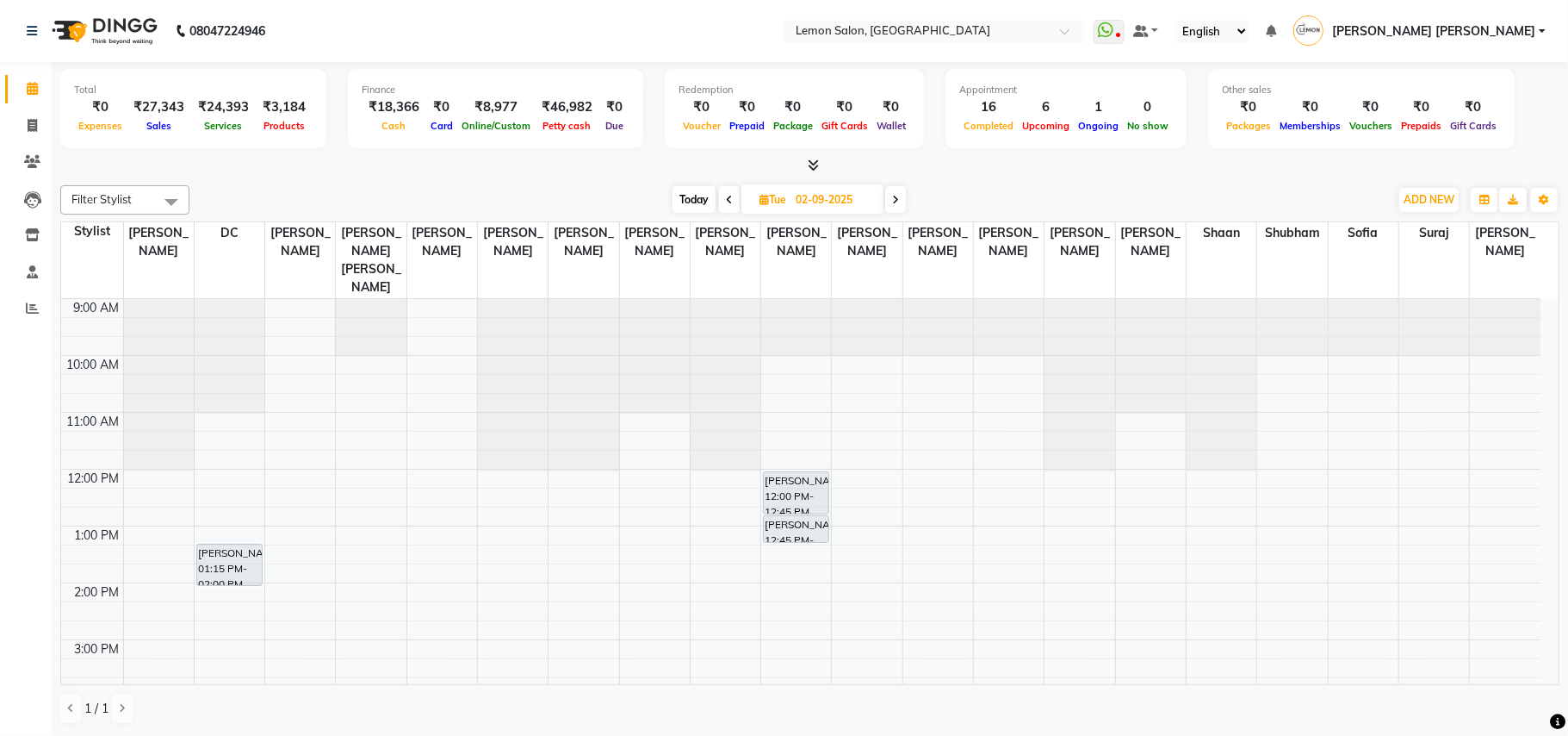
scroll to position [114, 0]
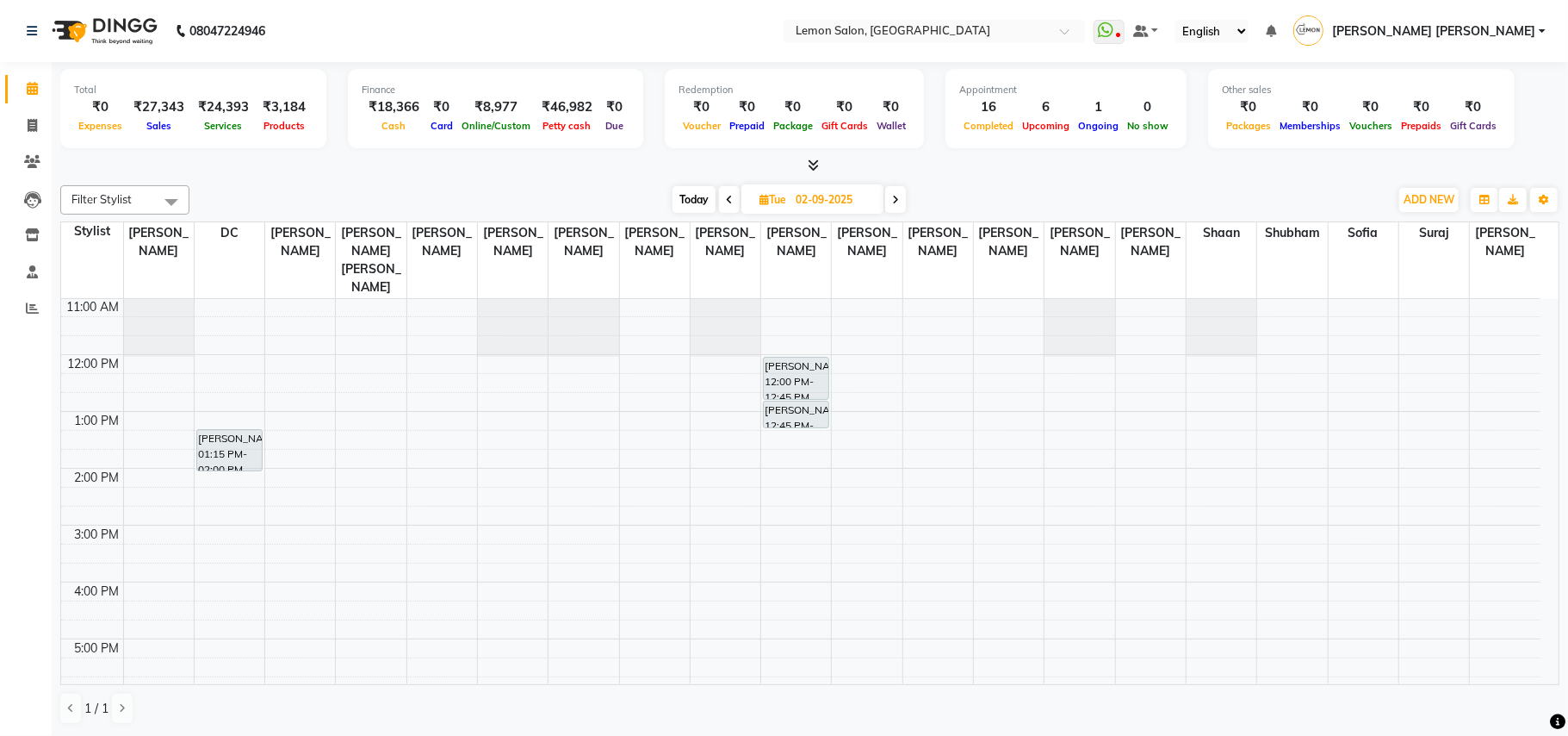
click at [687, 194] on span "Today" at bounding box center [693, 199] width 43 height 27
type input "[DATE]"
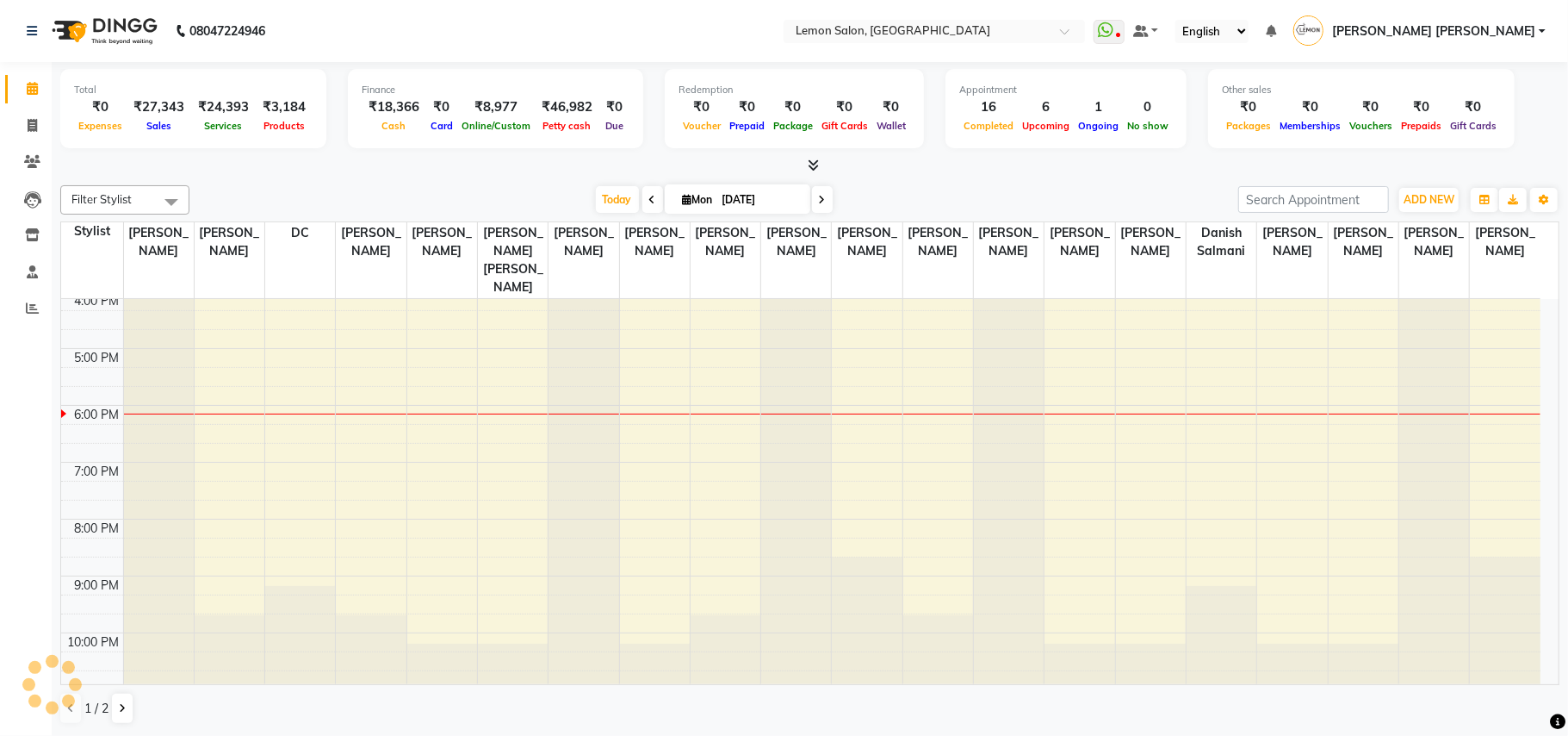
scroll to position [404, 0]
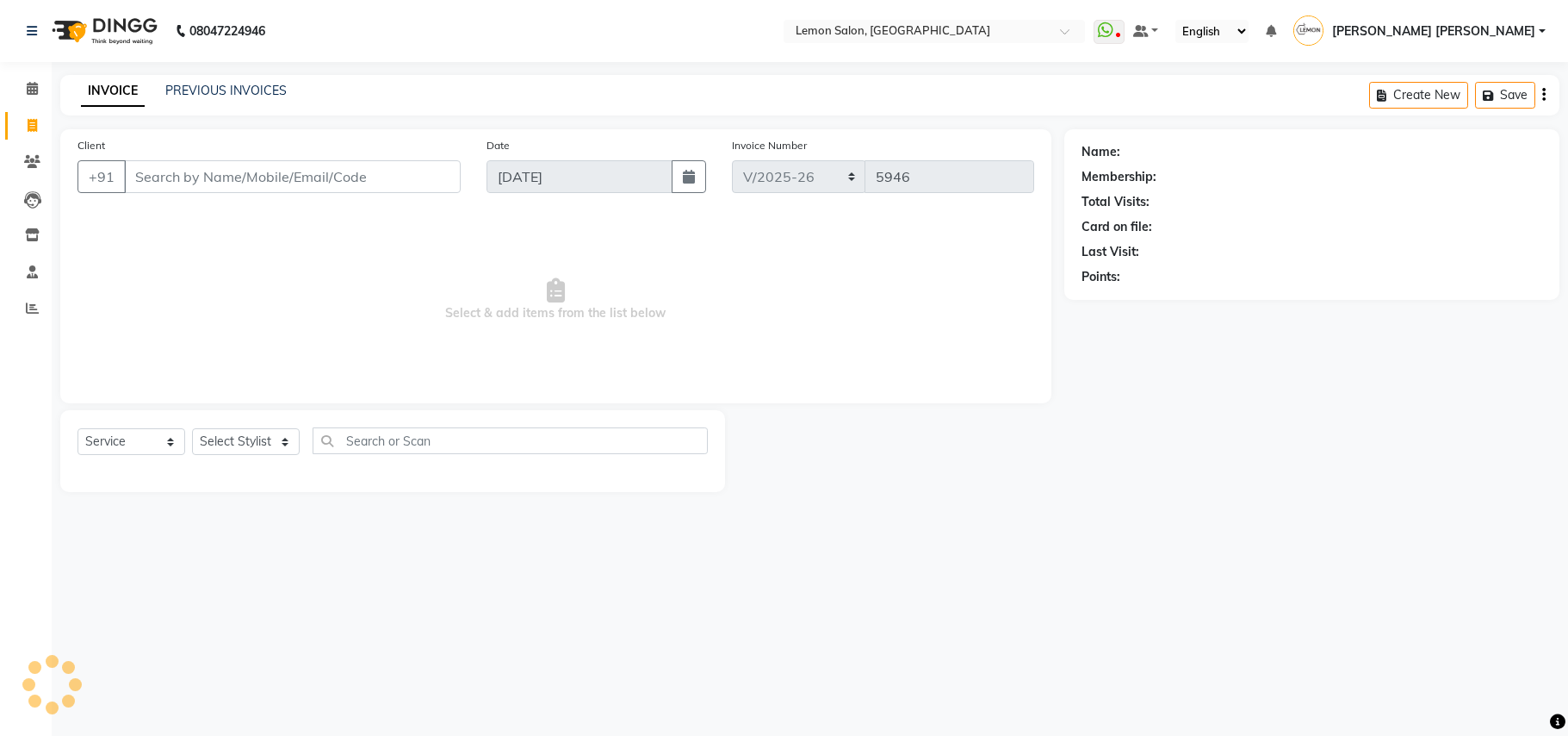
select select "551"
select select "service"
click at [35, 86] on icon at bounding box center [32, 88] width 11 height 13
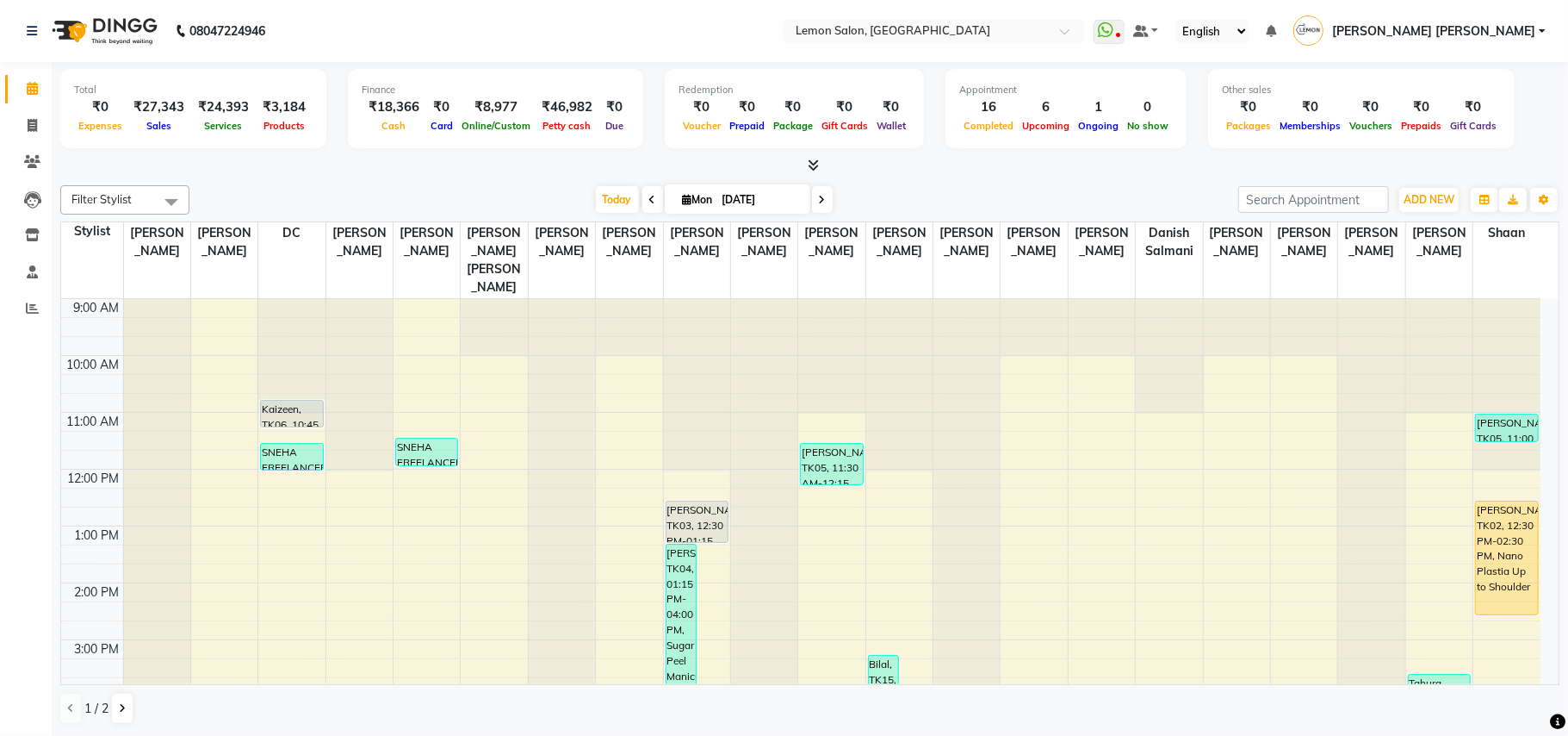
scroll to position [229, 0]
